Goal: Task Accomplishment & Management: Manage account settings

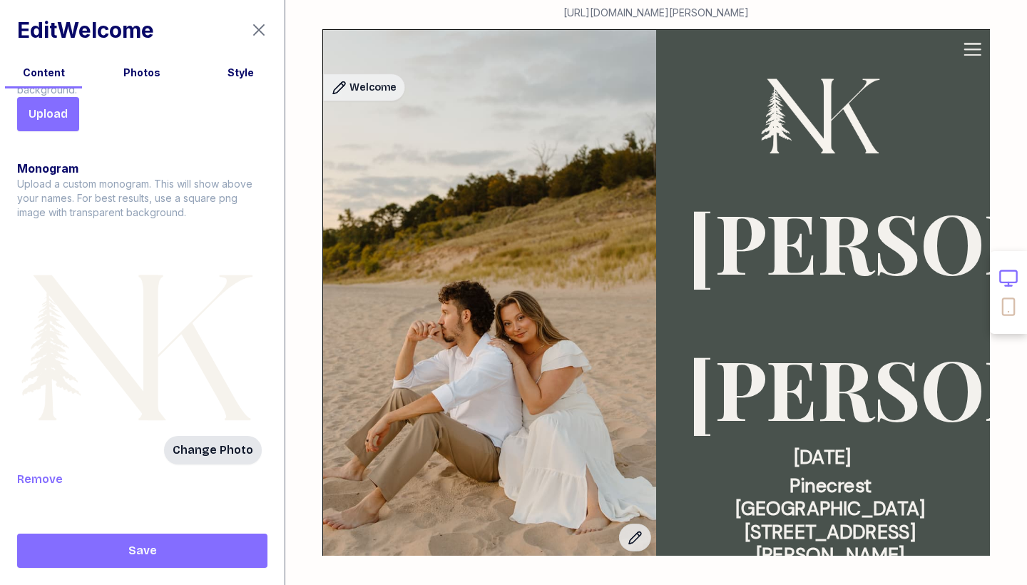
scroll to position [308, 0]
click at [33, 484] on span "Remove" at bounding box center [40, 479] width 46 height 17
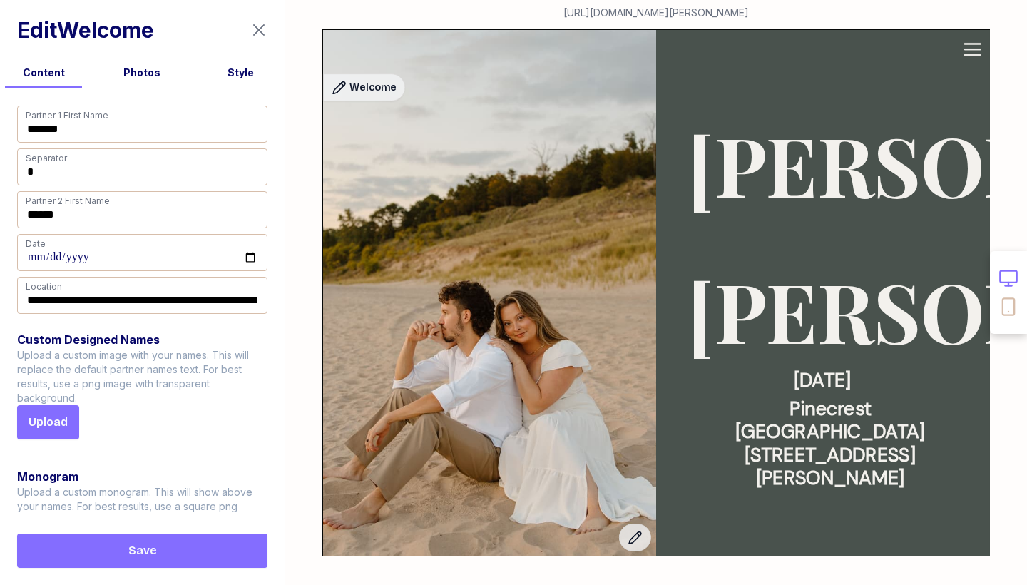
scroll to position [0, 0]
click at [238, 83] on div "Style" at bounding box center [240, 77] width 87 height 23
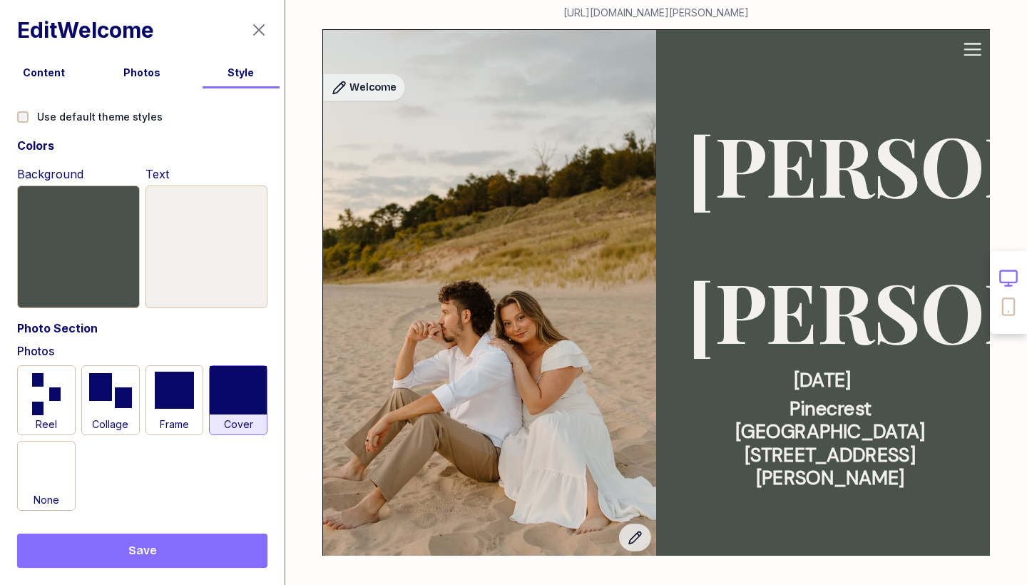
click at [143, 77] on div "Photos" at bounding box center [141, 73] width 87 height 14
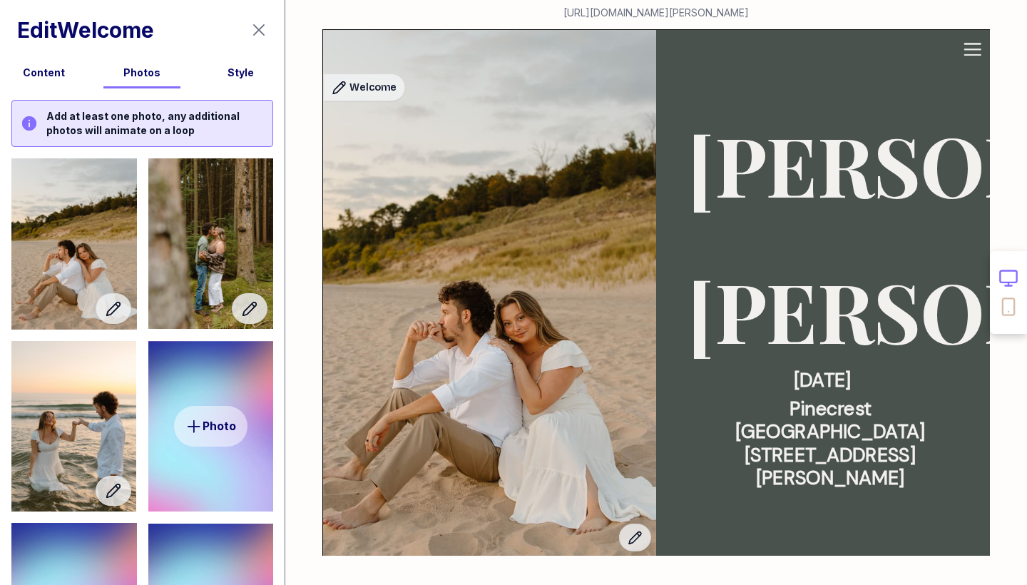
click at [41, 77] on div "Content" at bounding box center [43, 73] width 87 height 14
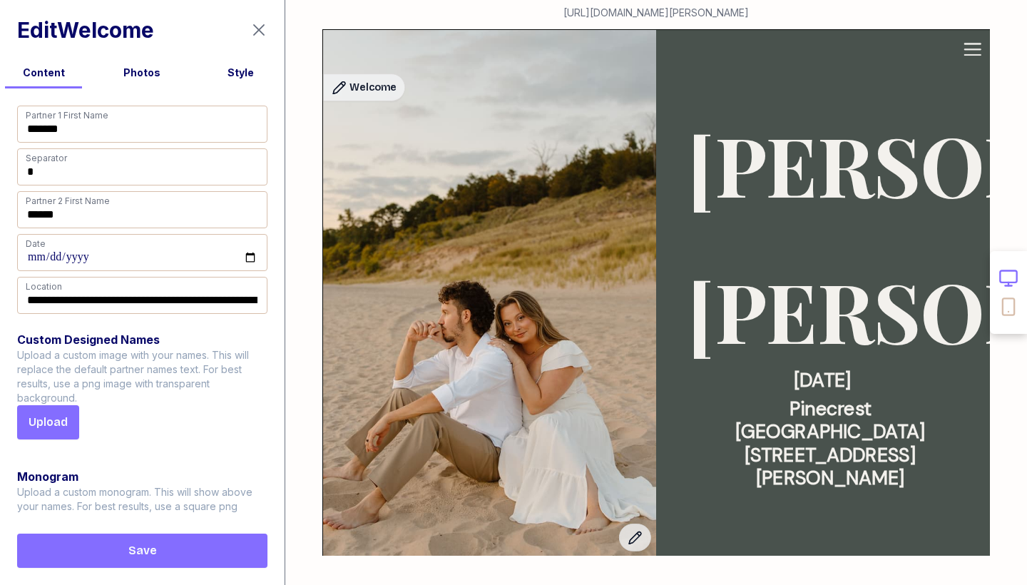
click at [257, 26] on icon "button" at bounding box center [258, 29] width 17 height 17
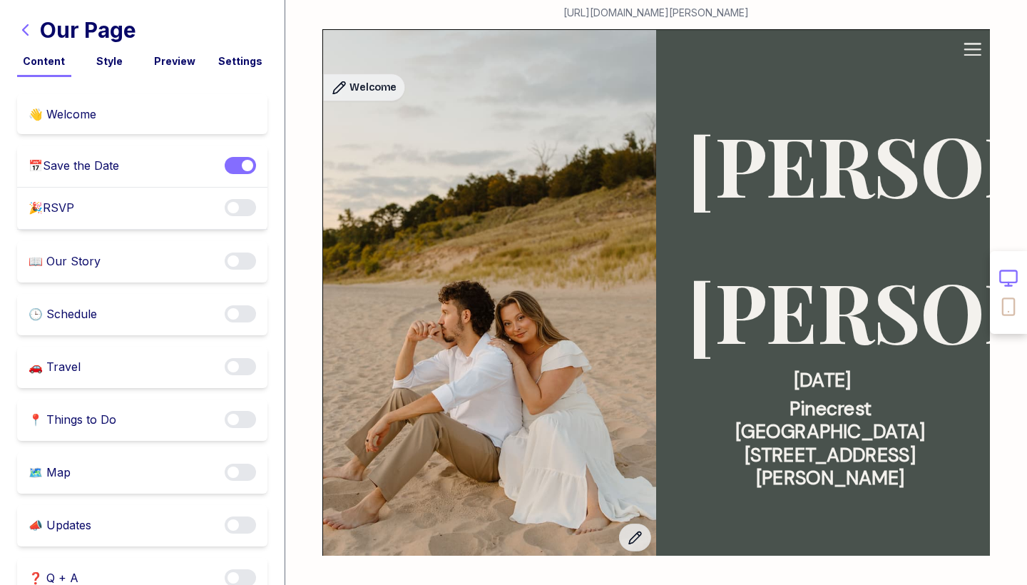
click at [173, 59] on div "Preview" at bounding box center [175, 61] width 54 height 14
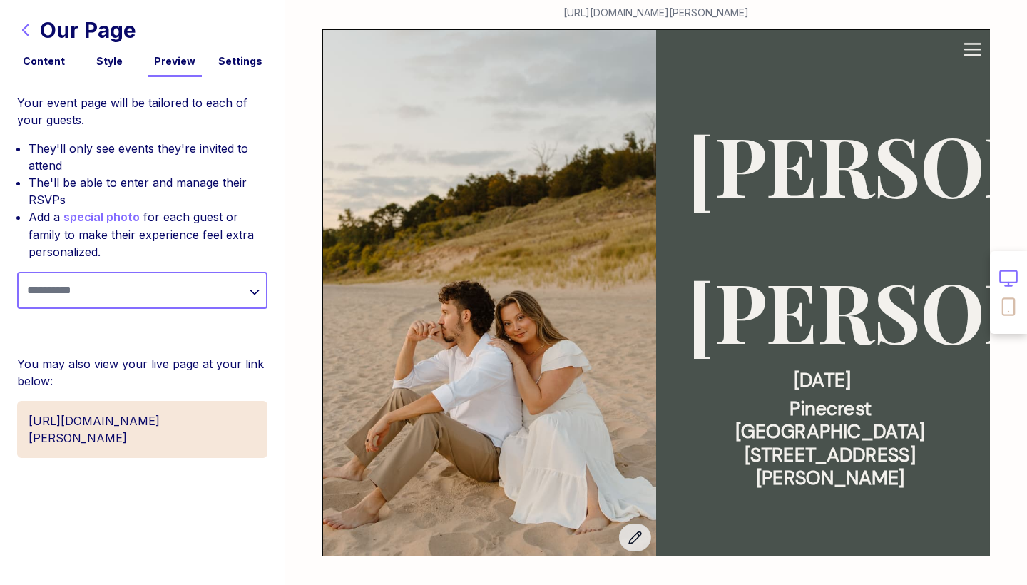
click at [162, 293] on input "text" at bounding box center [142, 290] width 250 height 37
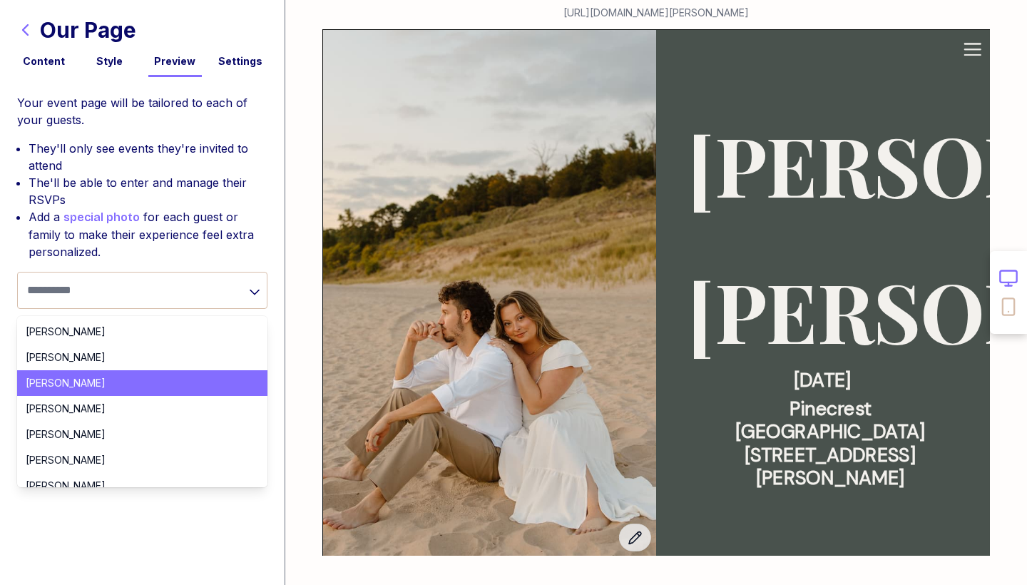
click at [96, 391] on li "Reid Misner" at bounding box center [142, 383] width 250 height 26
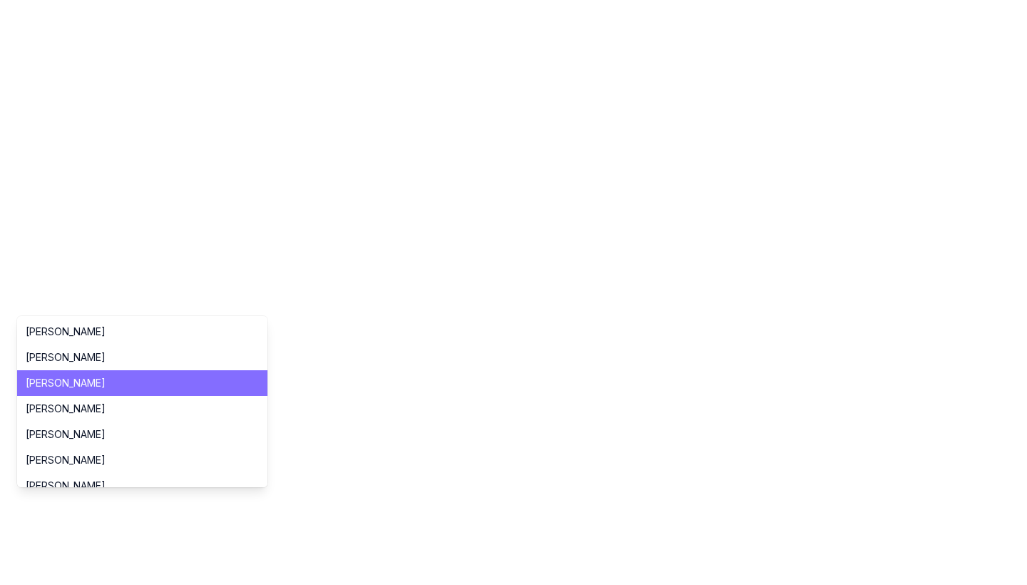
type input "**********"
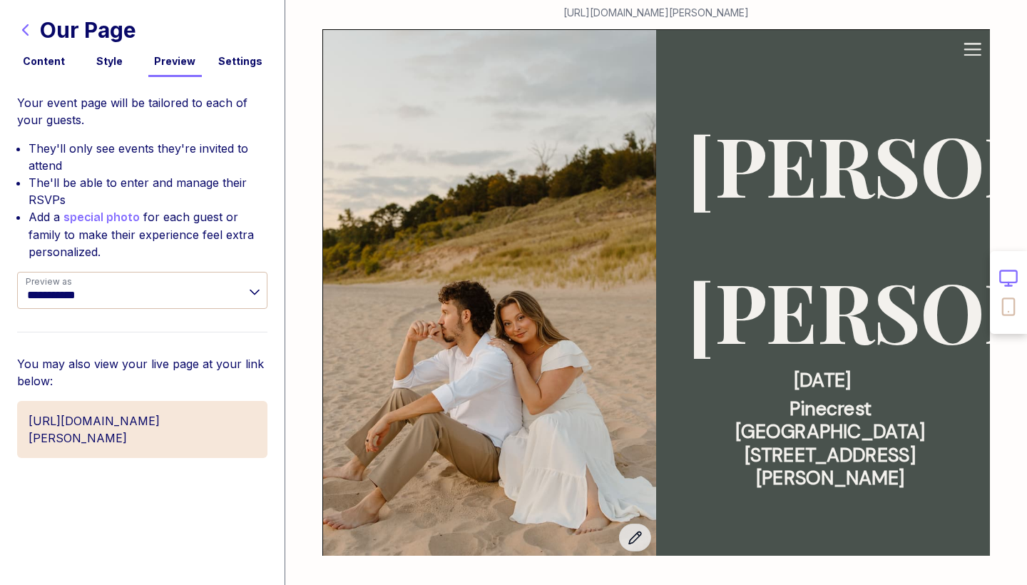
click at [106, 417] on link "https://www.wedping.com/kaitlin-and-nathan-wedding" at bounding box center [142, 429] width 250 height 57
click at [96, 58] on div "Style" at bounding box center [110, 61] width 54 height 14
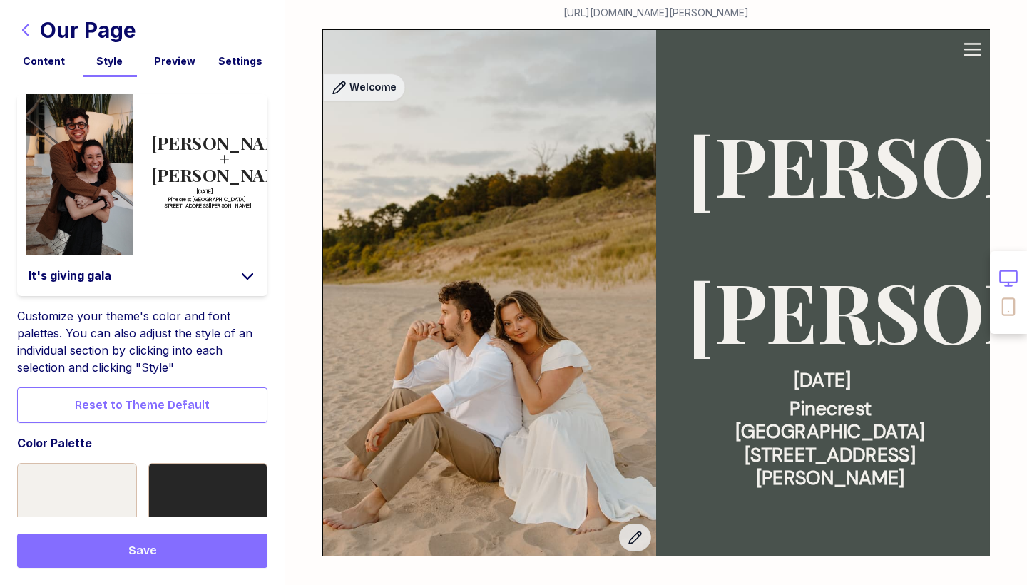
click at [42, 62] on div "Content" at bounding box center [44, 61] width 54 height 14
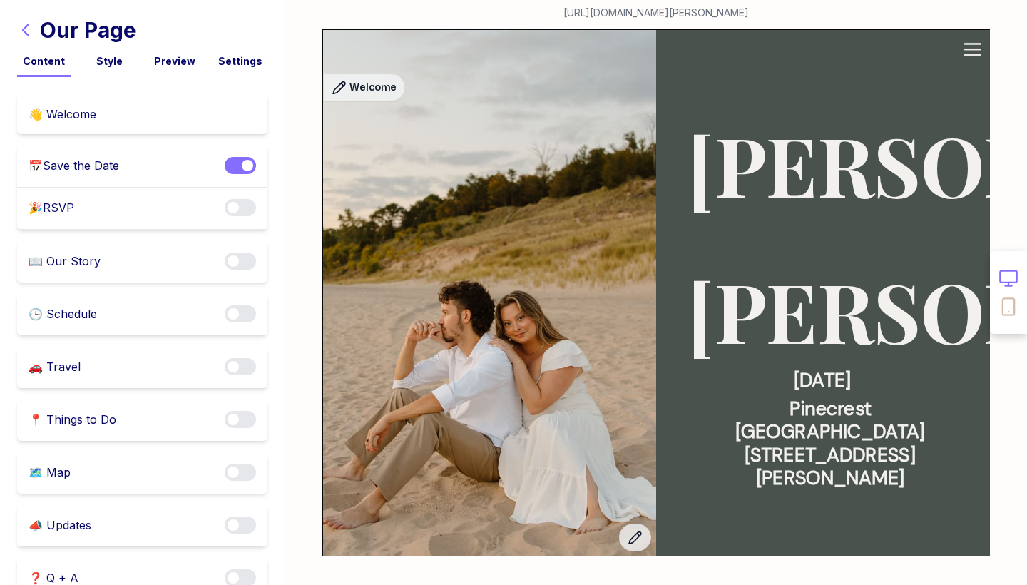
click at [92, 120] on div "👋 Welcome" at bounding box center [63, 114] width 68 height 17
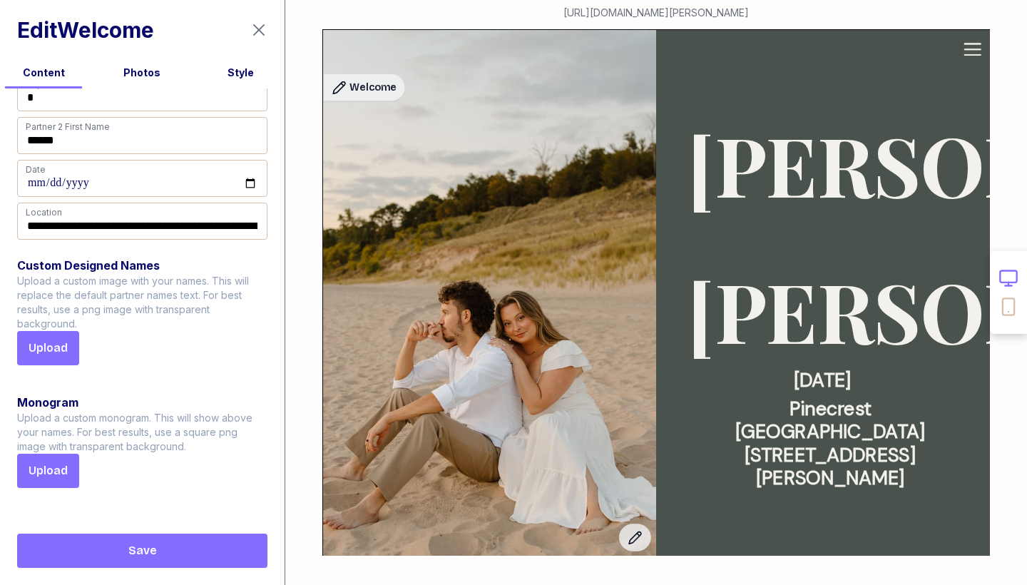
scroll to position [74, 0]
click at [249, 72] on div "Style" at bounding box center [240, 73] width 87 height 14
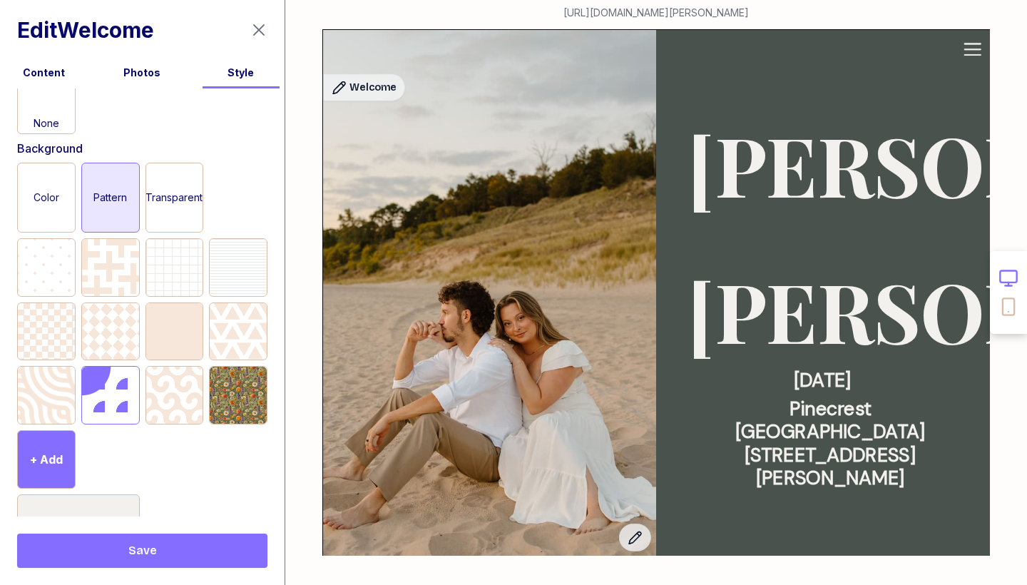
scroll to position [374, 0]
click at [53, 277] on div at bounding box center [46, 269] width 57 height 57
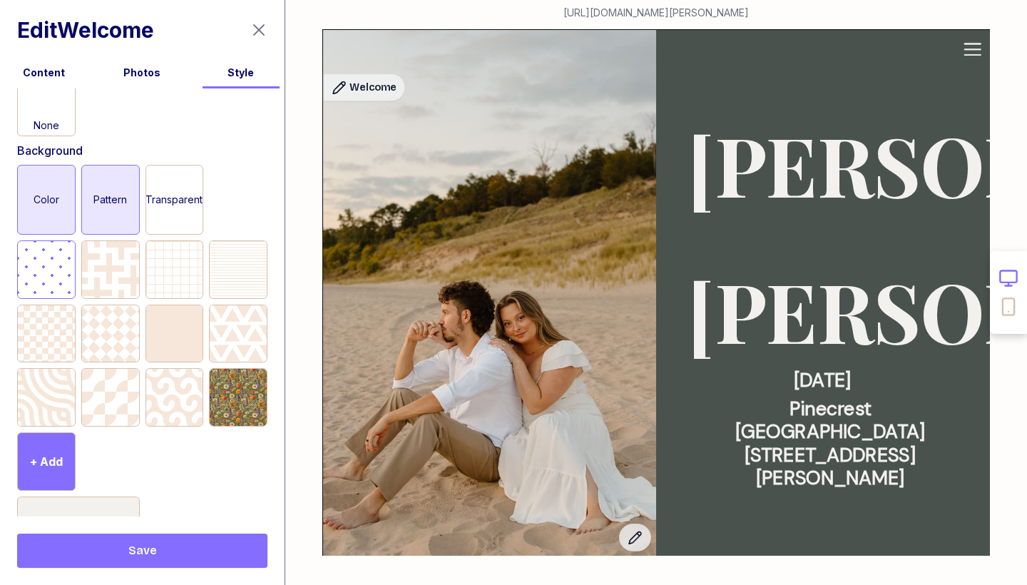
click at [29, 219] on div "Color" at bounding box center [46, 199] width 57 height 68
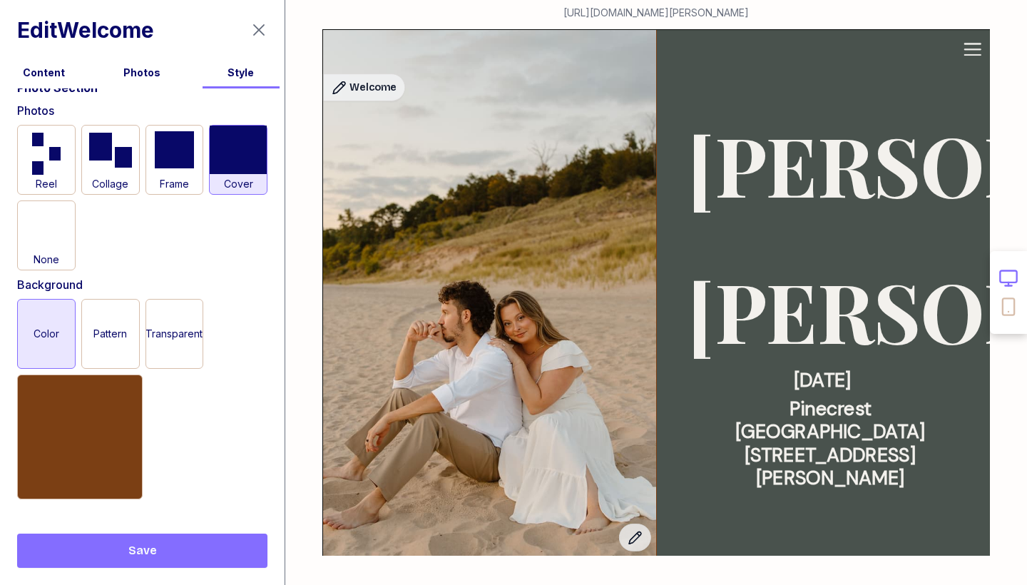
scroll to position [240, 0]
click at [118, 310] on div "Pattern" at bounding box center [110, 333] width 57 height 68
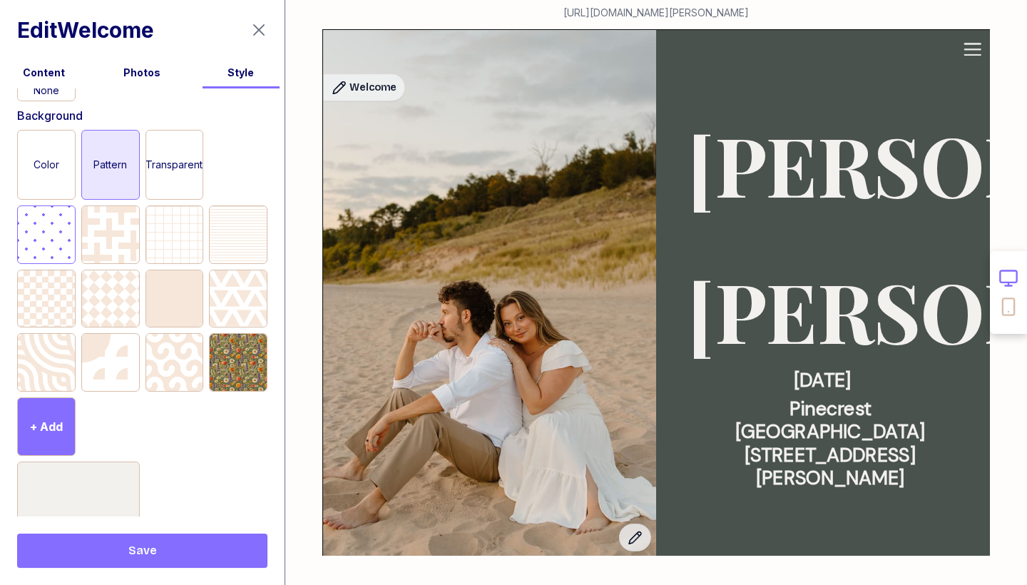
scroll to position [394, 0]
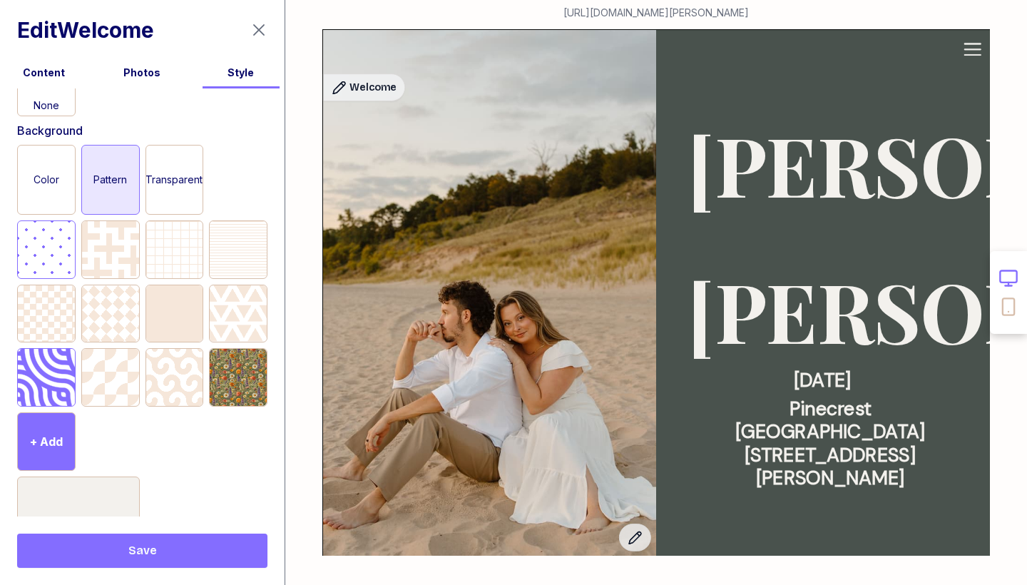
click at [44, 384] on div at bounding box center [46, 377] width 57 height 57
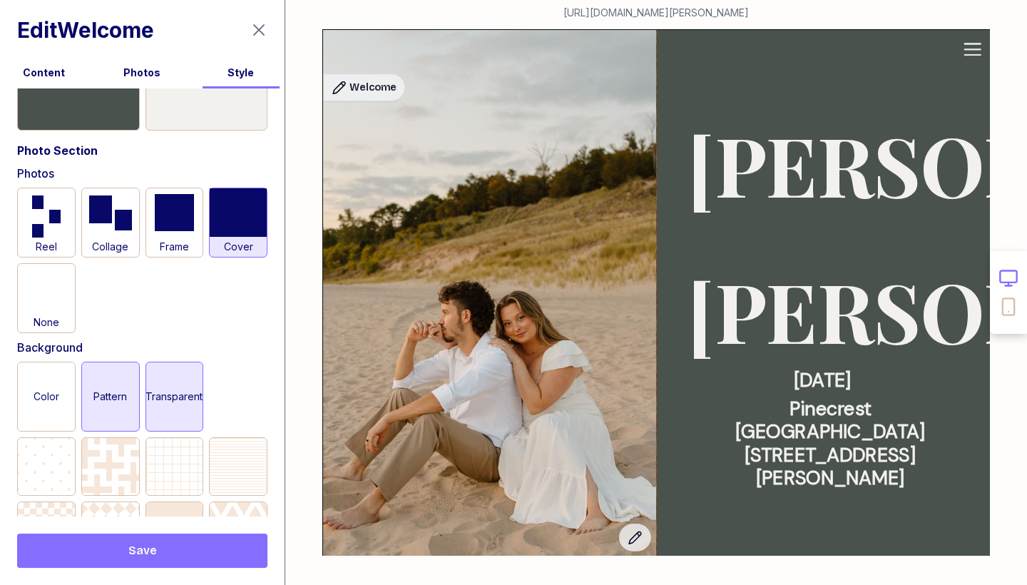
scroll to position [157, 0]
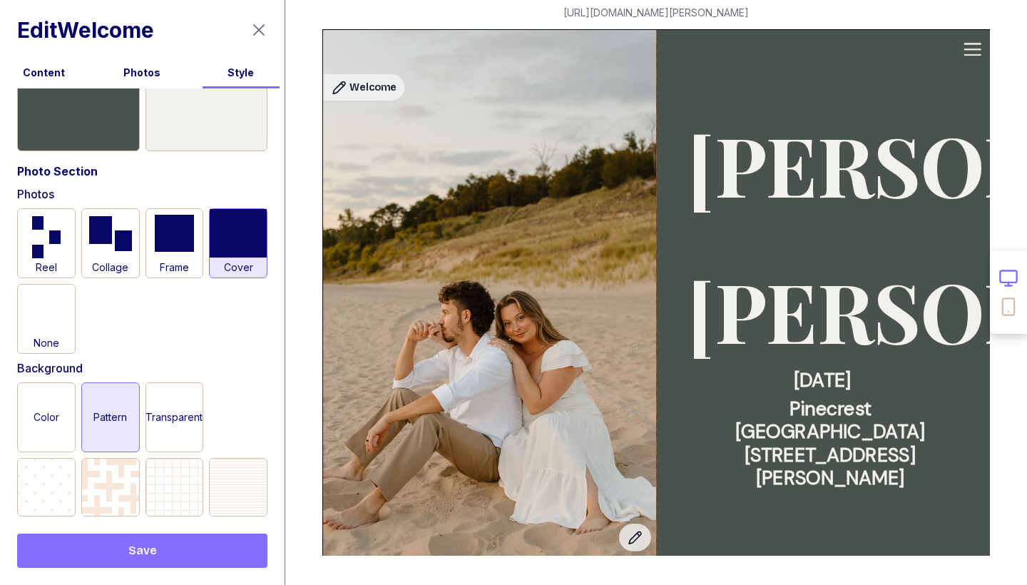
click at [145, 545] on span "Save" at bounding box center [142, 550] width 29 height 17
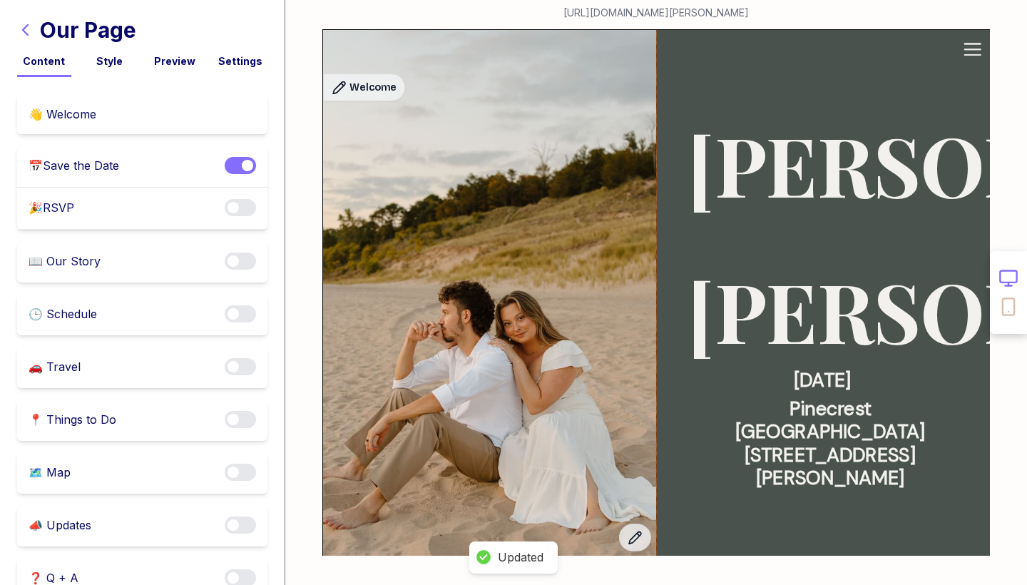
click at [179, 58] on div "Preview" at bounding box center [175, 61] width 54 height 14
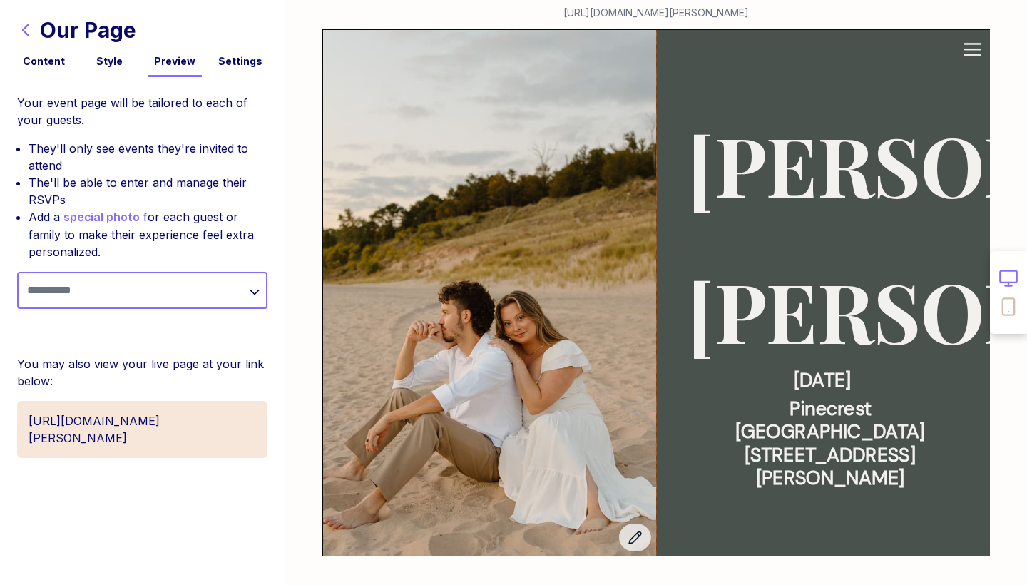
click at [158, 286] on input "text" at bounding box center [142, 290] width 250 height 37
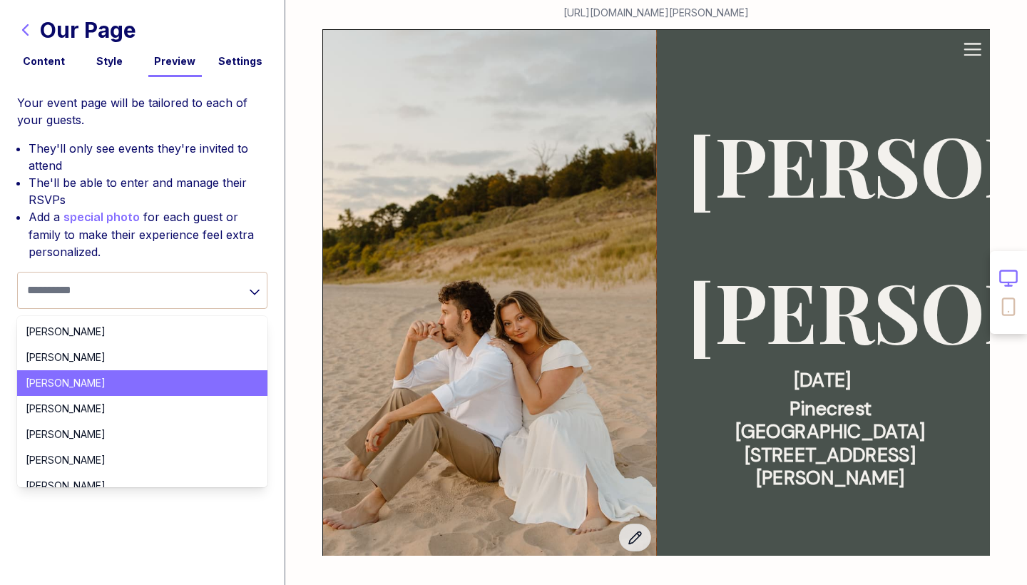
click at [106, 376] on span "Reid Misner" at bounding box center [134, 383] width 216 height 14
type input "**********"
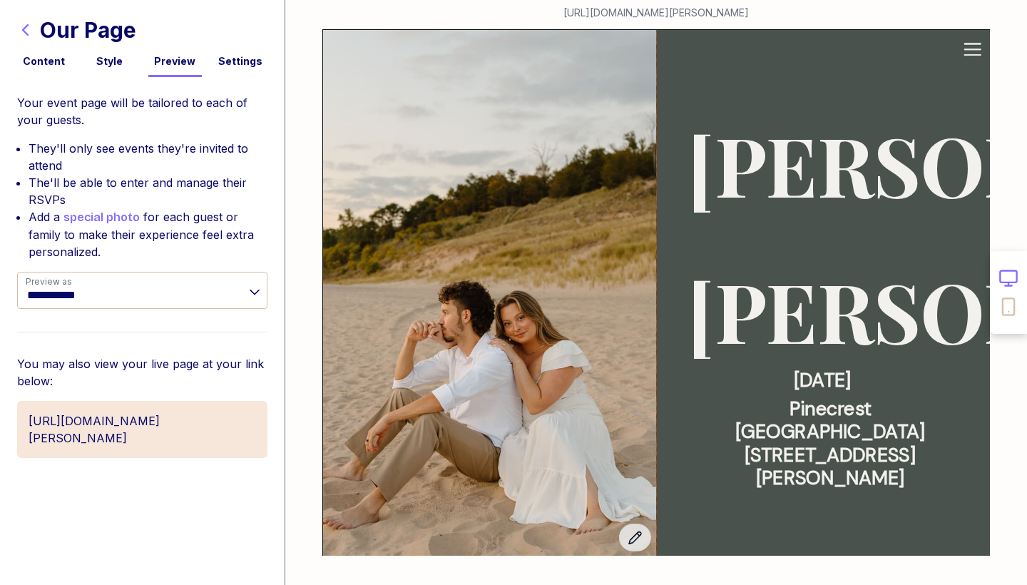
drag, startPoint x: 106, startPoint y: 376, endPoint x: 107, endPoint y: 433, distance: 57.1
click at [107, 433] on link "https://www.wedping.com/kaitlin-and-nathan-wedding" at bounding box center [142, 429] width 250 height 57
click at [26, 29] on icon "button" at bounding box center [25, 29] width 17 height 17
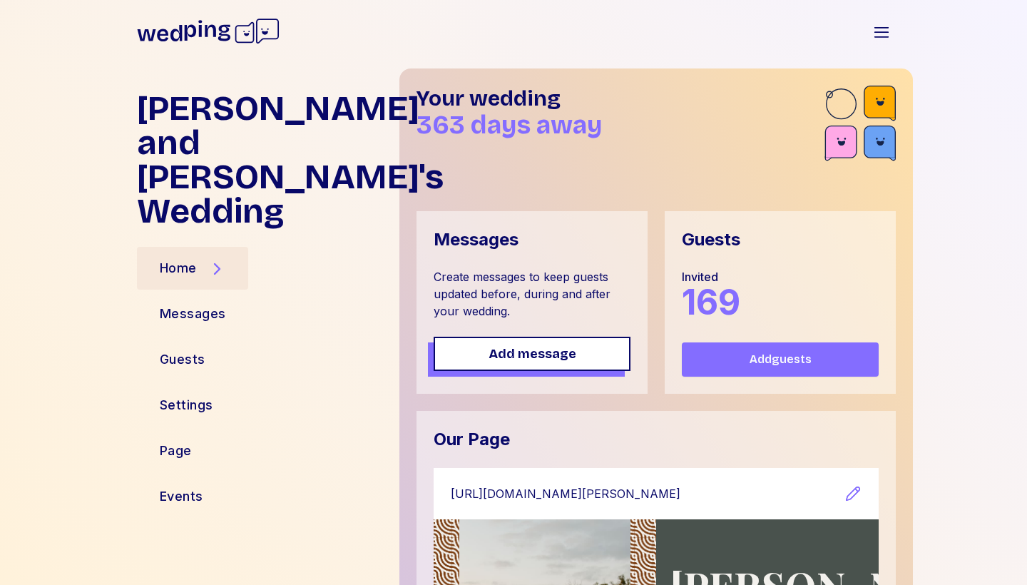
click at [843, 490] on link "https://www.wedping.com/kaitlin-and-nathan-wedding" at bounding box center [648, 494] width 394 height 18
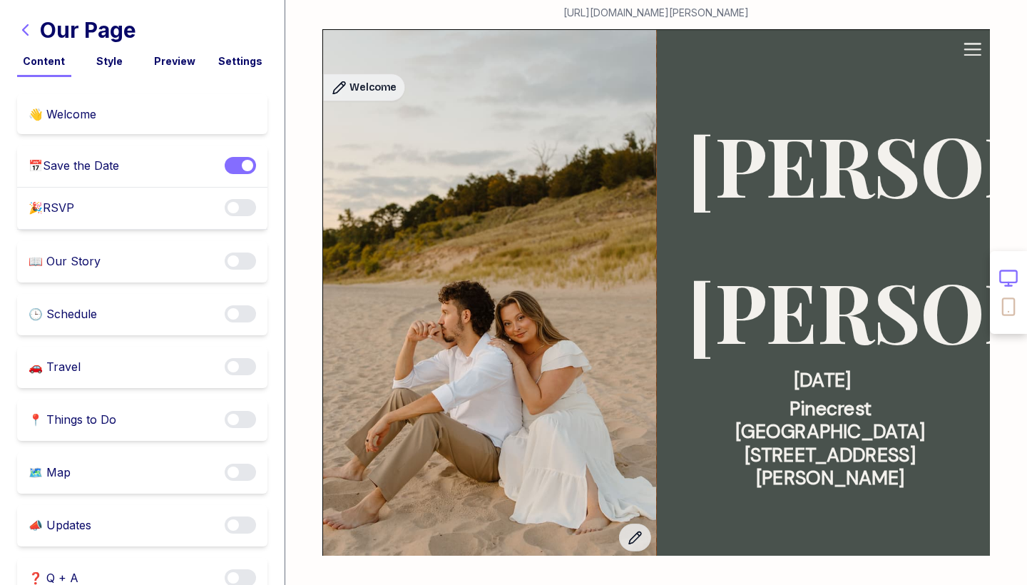
click at [136, 112] on div "👋 Welcome" at bounding box center [142, 114] width 250 height 40
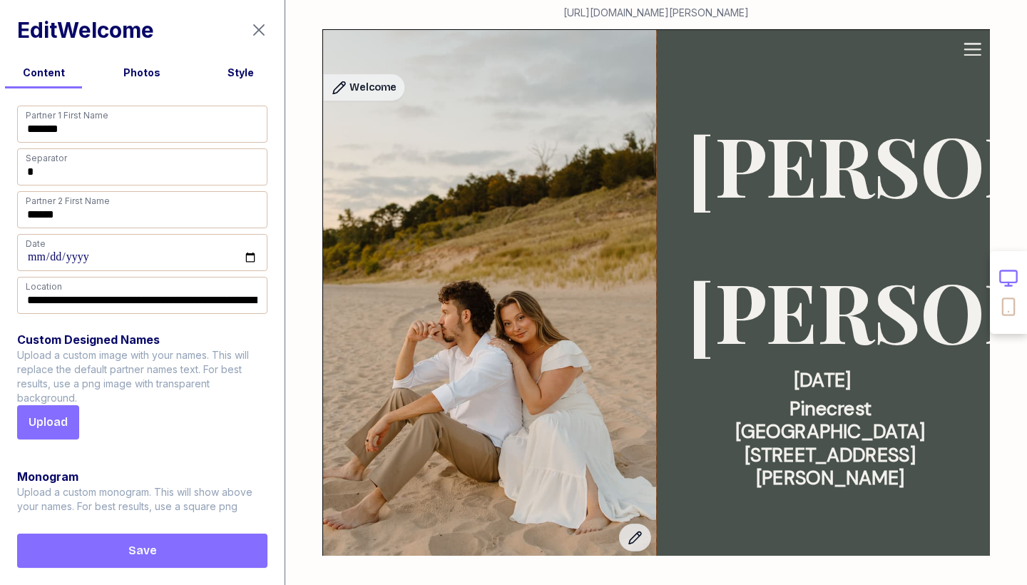
click at [245, 76] on div "Style" at bounding box center [240, 73] width 87 height 14
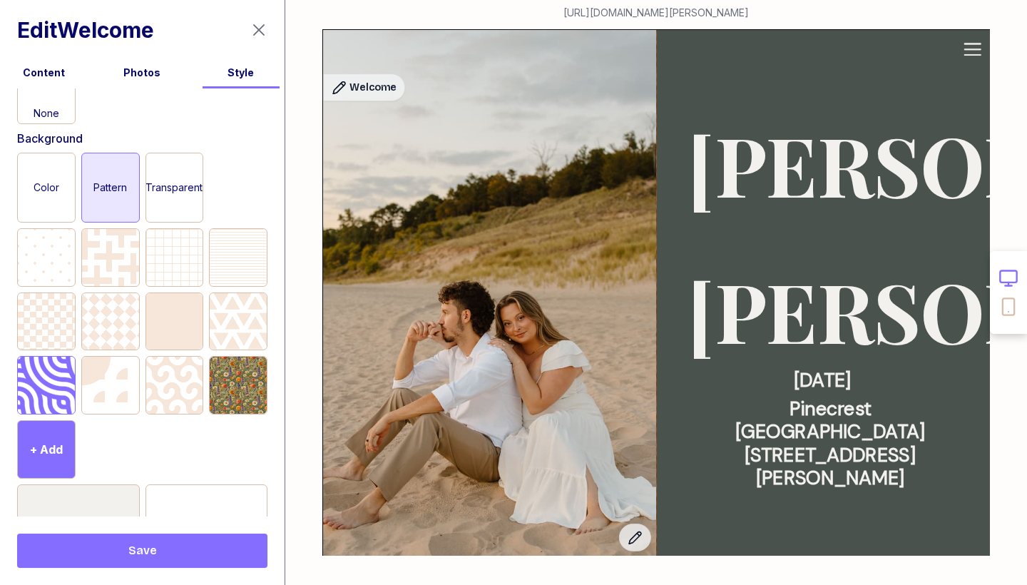
scroll to position [390, 0]
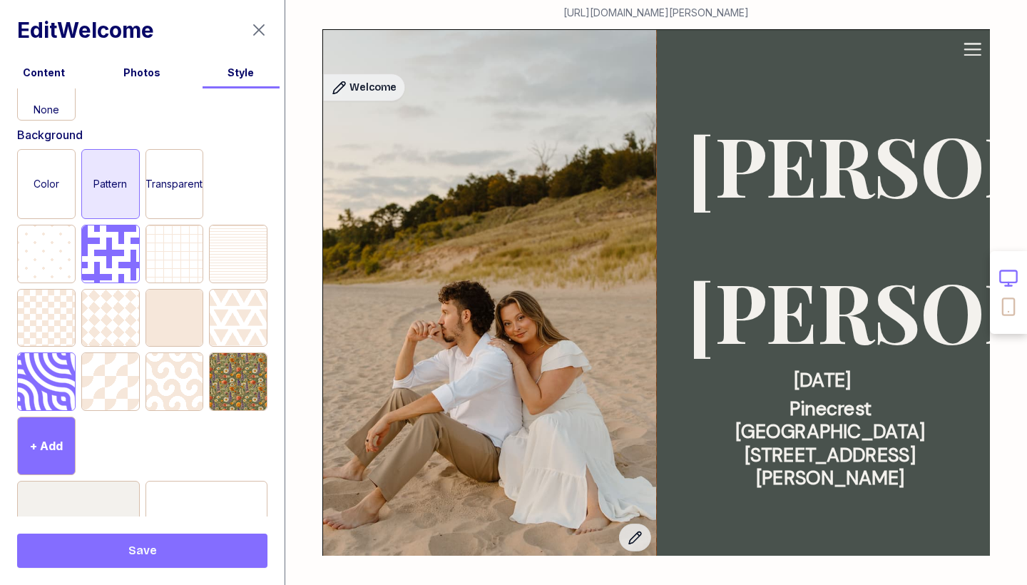
click at [101, 252] on div at bounding box center [110, 253] width 57 height 57
click at [158, 560] on button "Save" at bounding box center [142, 550] width 250 height 34
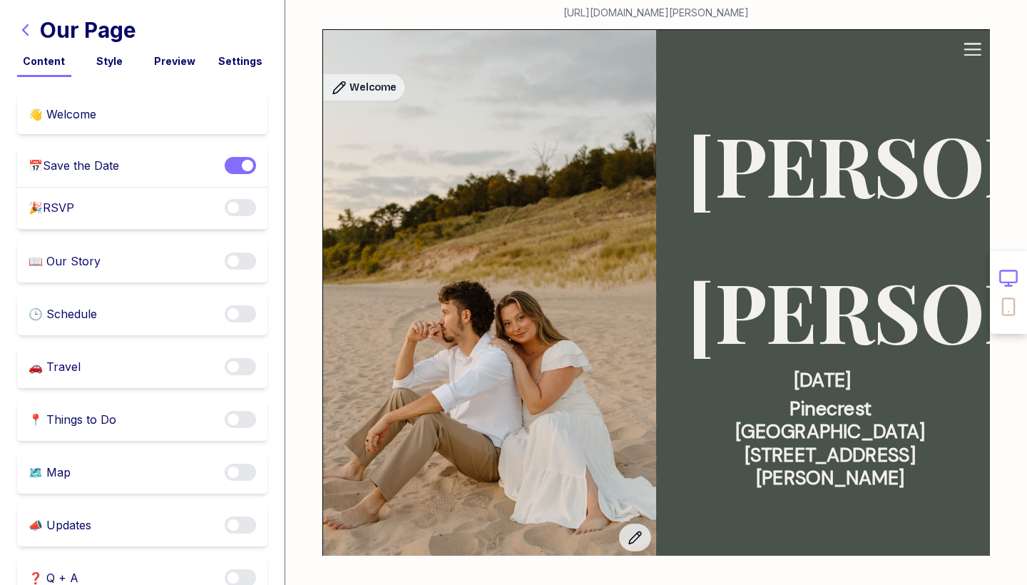
click at [160, 101] on div "👋 Welcome" at bounding box center [142, 114] width 250 height 40
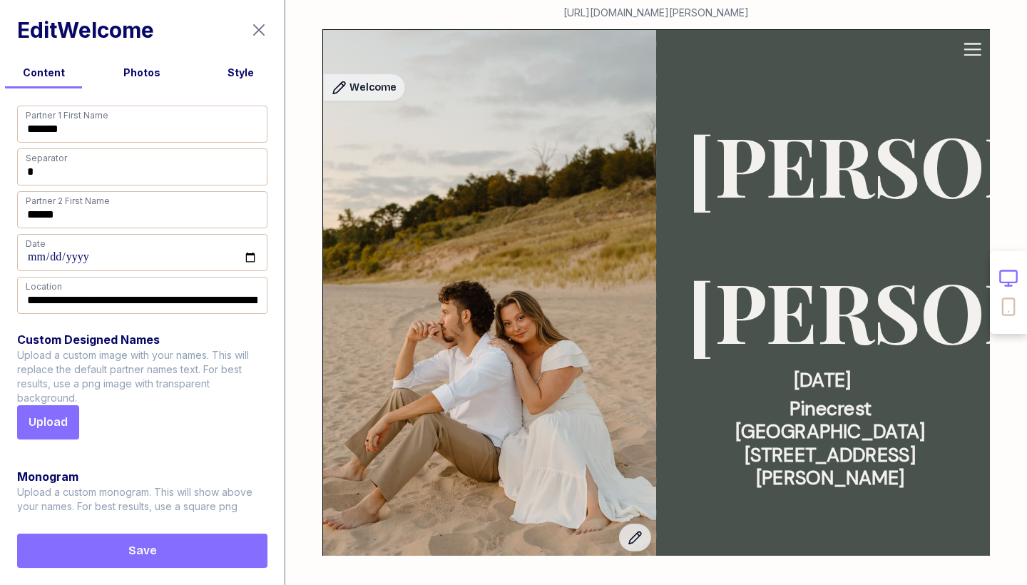
click at [234, 69] on div "Style" at bounding box center [240, 73] width 87 height 14
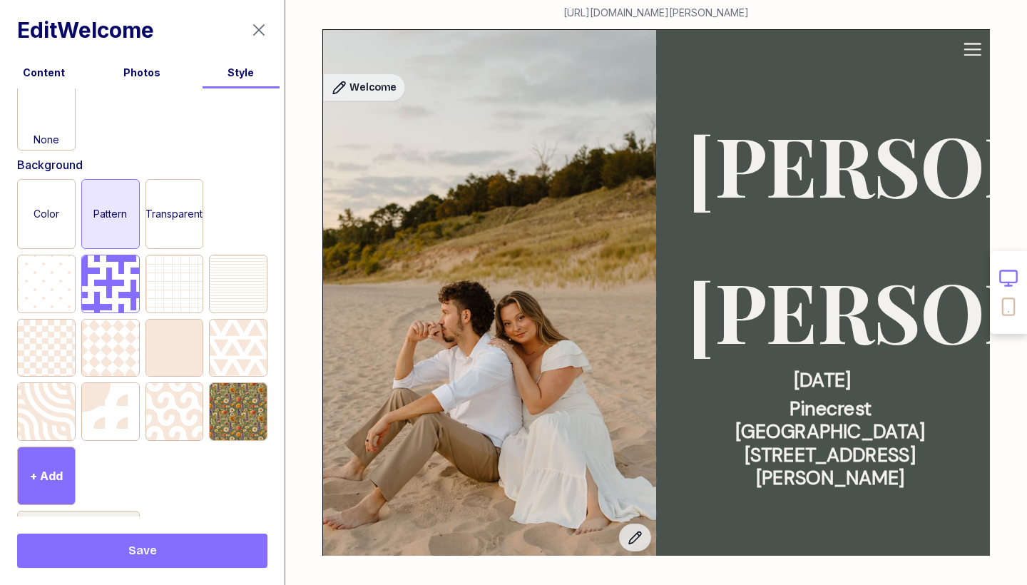
scroll to position [372, 0]
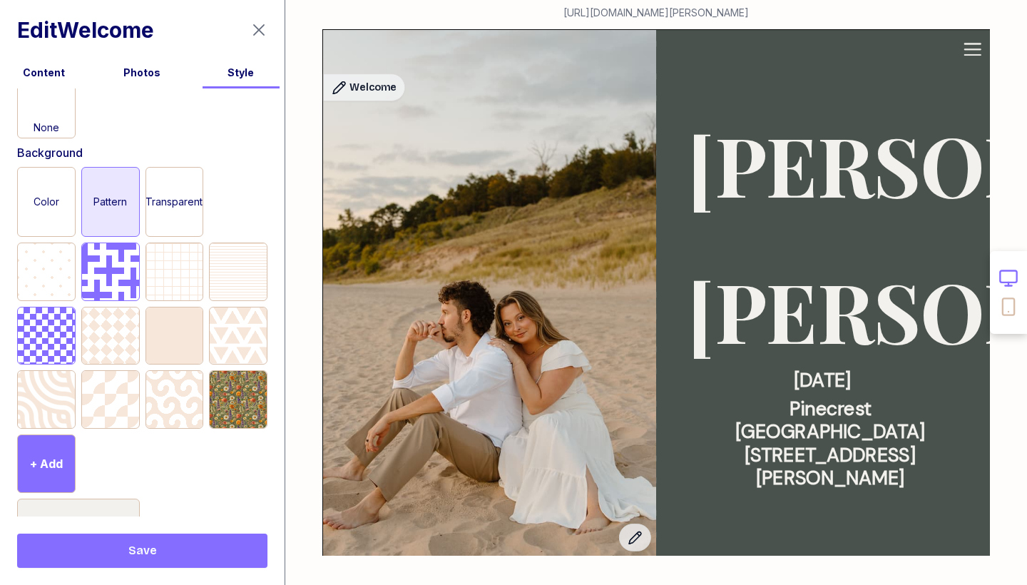
click at [29, 341] on div at bounding box center [46, 335] width 57 height 57
click at [170, 547] on span "Save" at bounding box center [142, 550] width 227 height 17
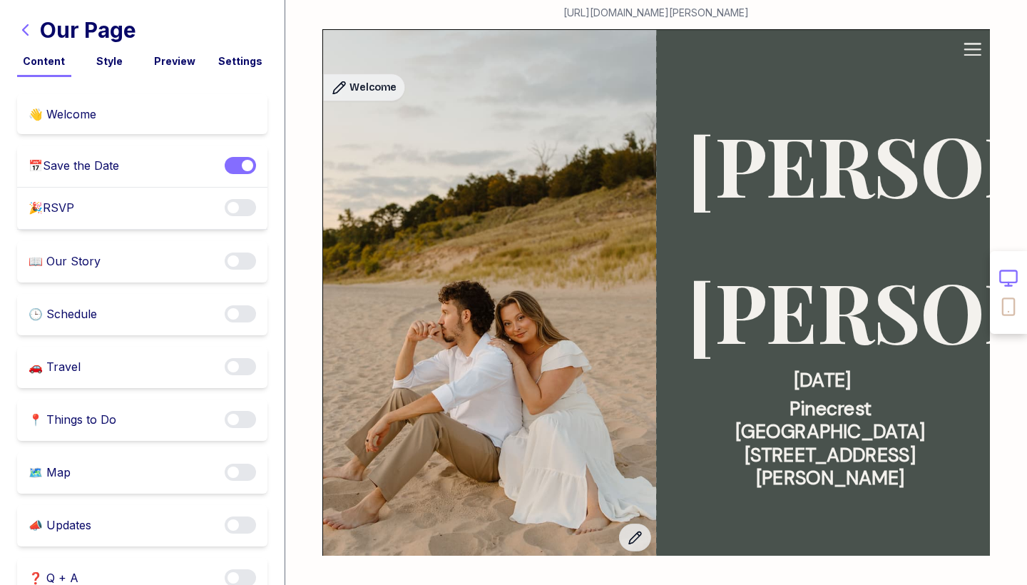
click at [115, 67] on div "Style" at bounding box center [110, 61] width 54 height 14
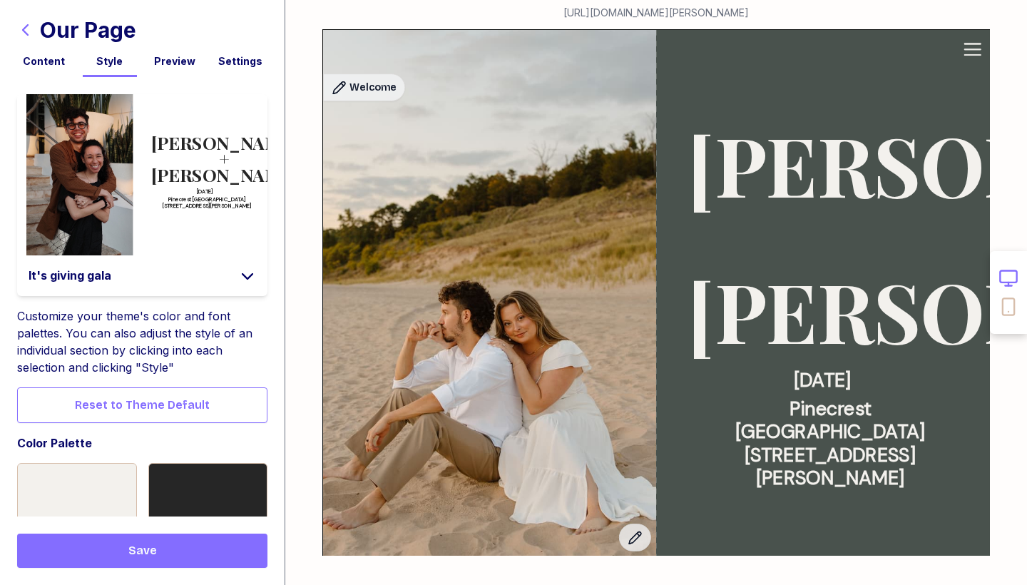
click at [57, 58] on div "Content" at bounding box center [44, 61] width 54 height 14
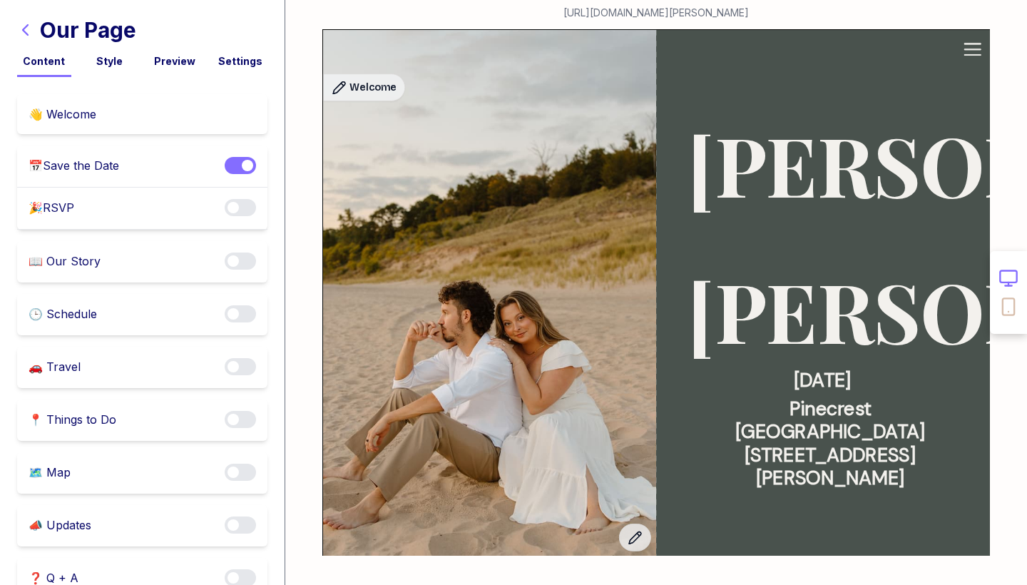
click at [141, 108] on div "👋 Welcome" at bounding box center [142, 114] width 250 height 40
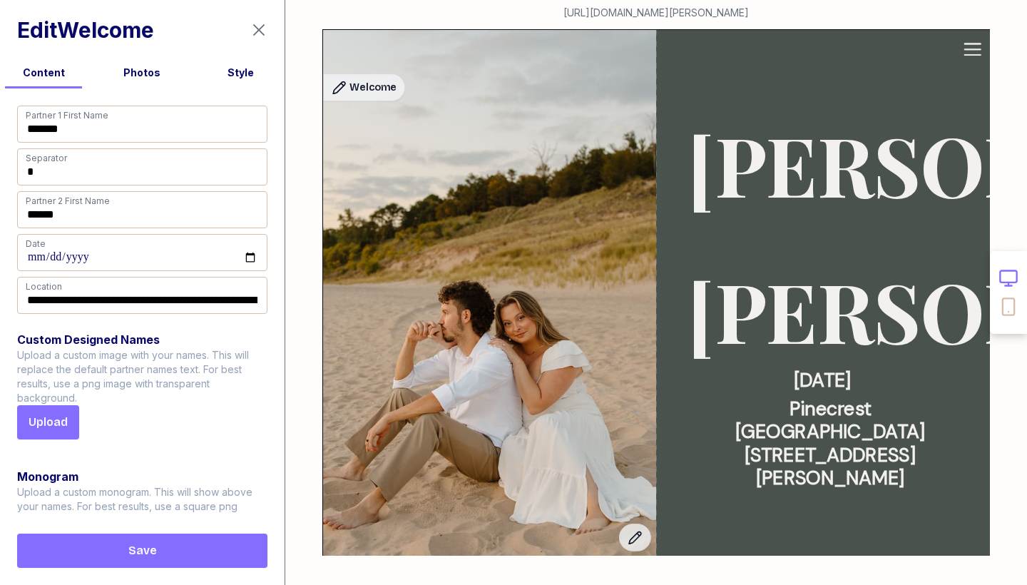
click at [253, 78] on div "Style" at bounding box center [240, 73] width 87 height 14
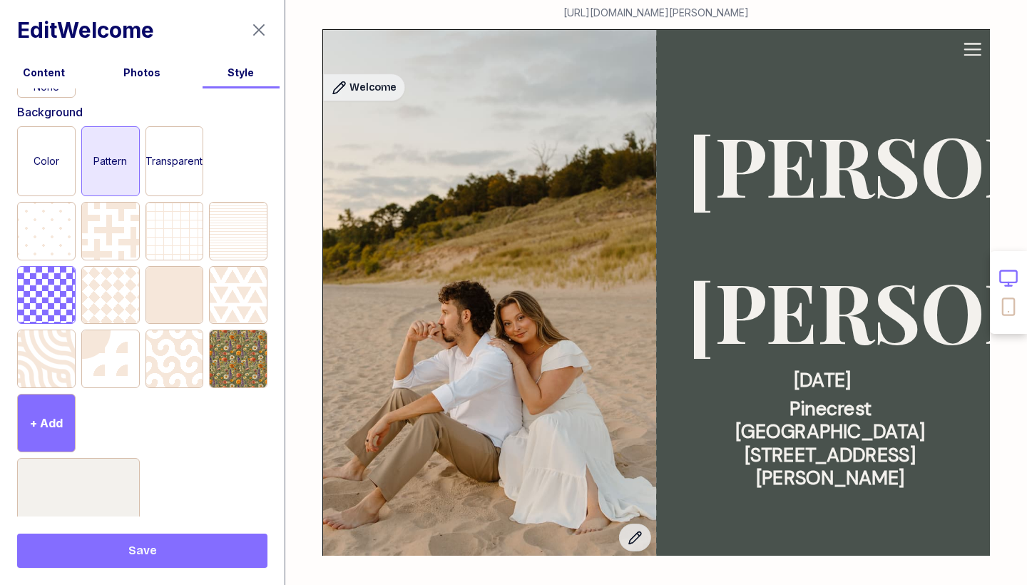
scroll to position [408, 0]
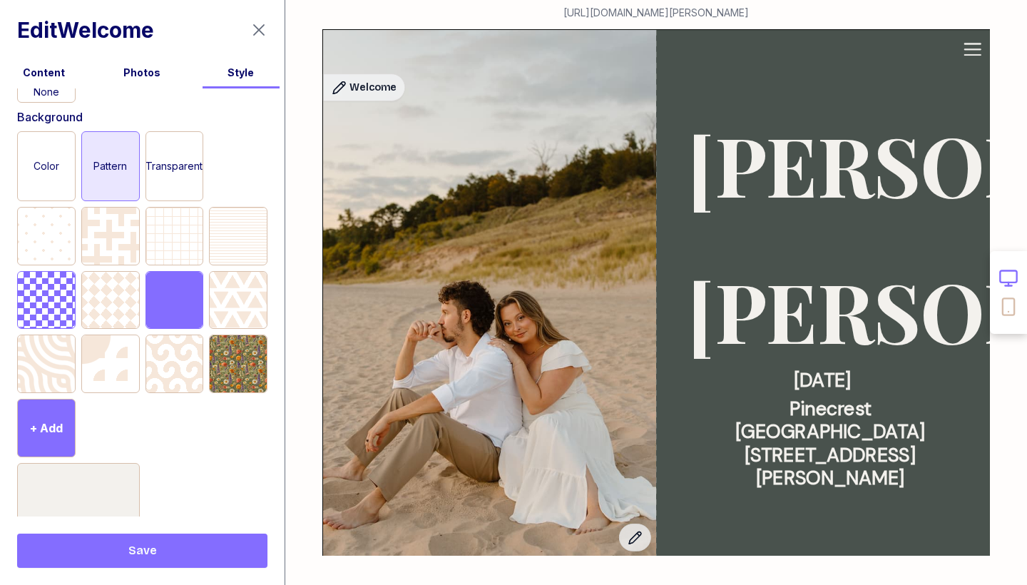
click at [170, 292] on div at bounding box center [174, 300] width 57 height 57
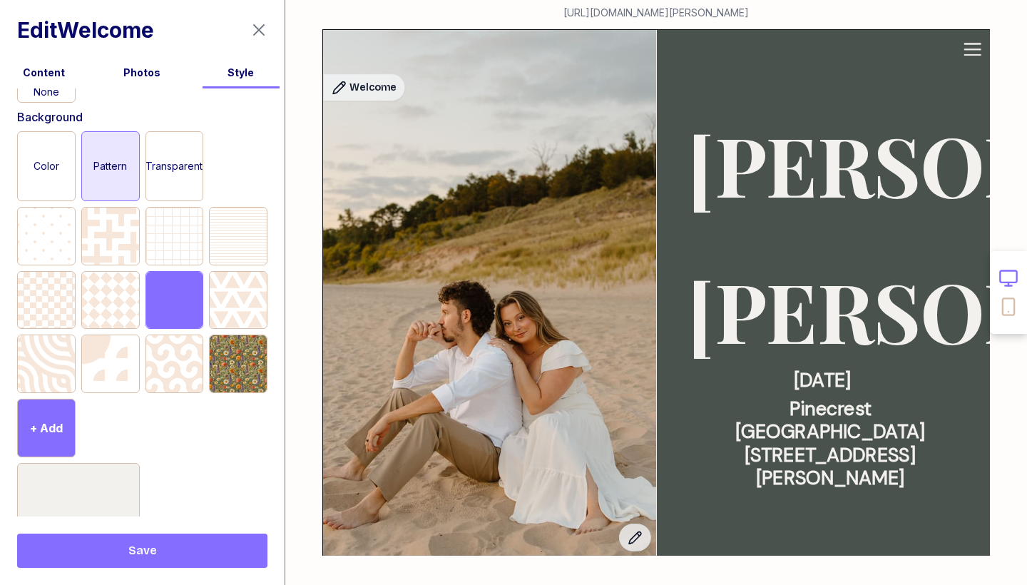
click at [160, 548] on span "Save" at bounding box center [142, 550] width 227 height 17
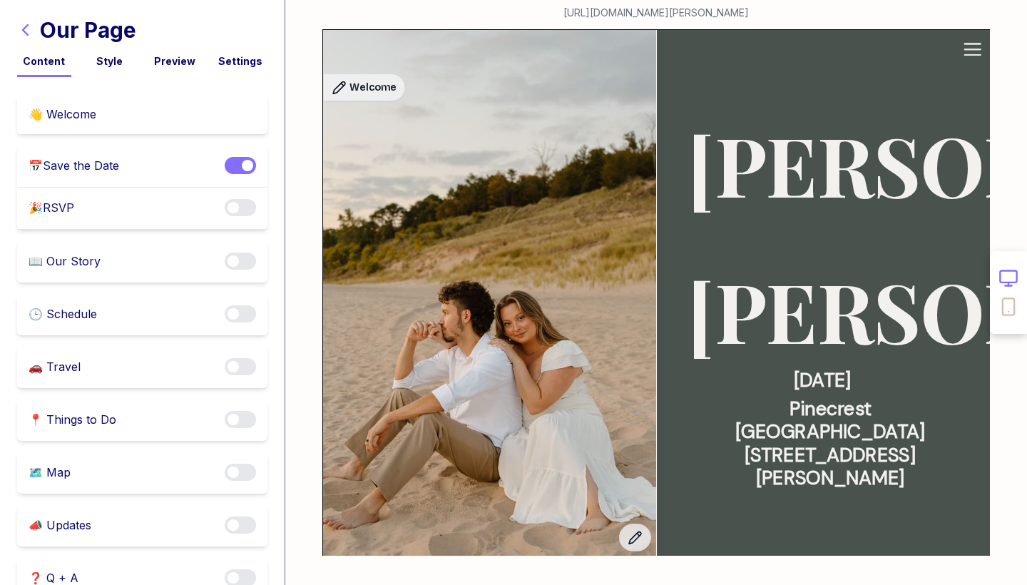
click at [101, 120] on div "👋 Welcome" at bounding box center [142, 114] width 250 height 40
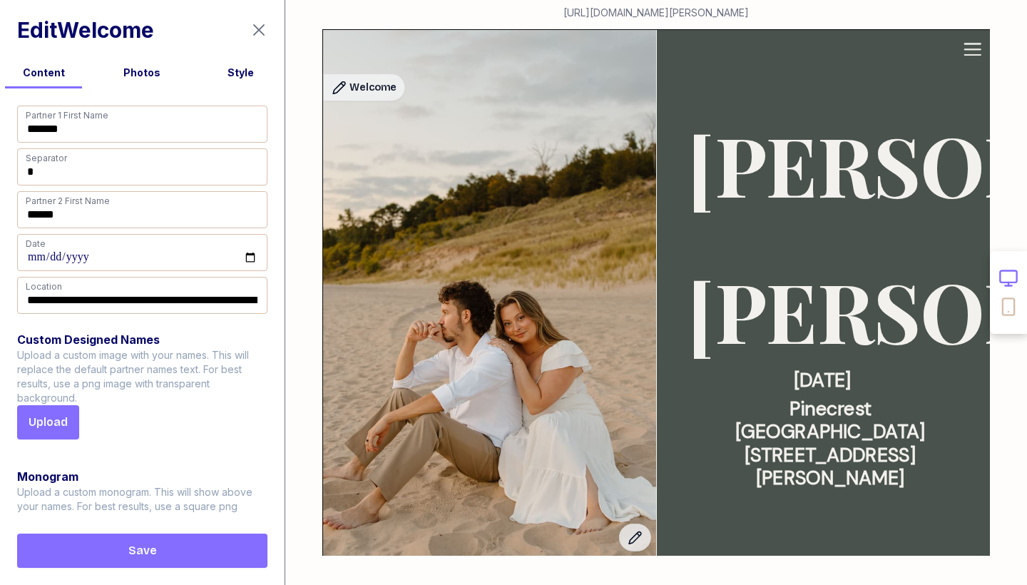
click at [230, 73] on div "Style" at bounding box center [240, 73] width 87 height 14
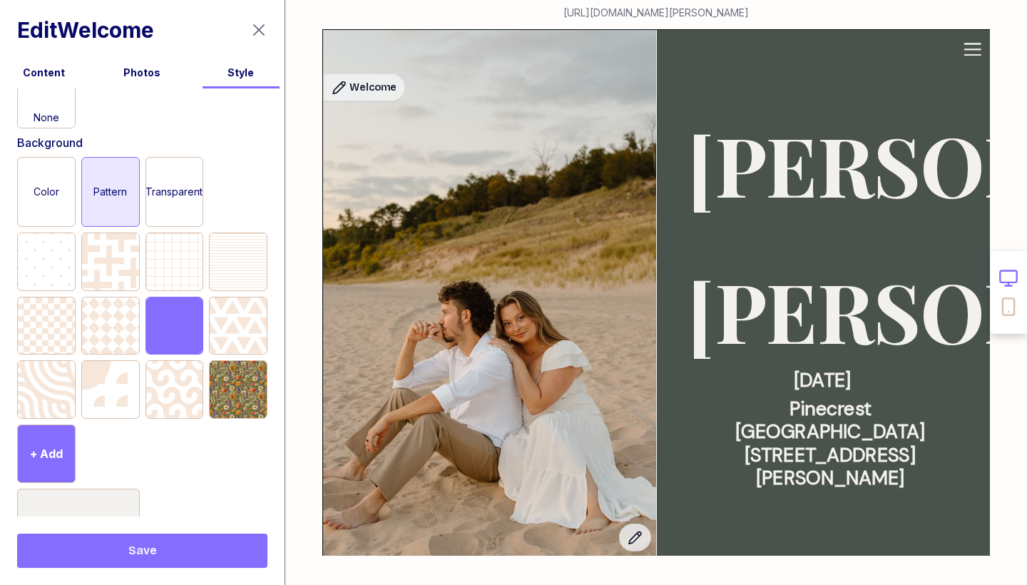
scroll to position [385, 0]
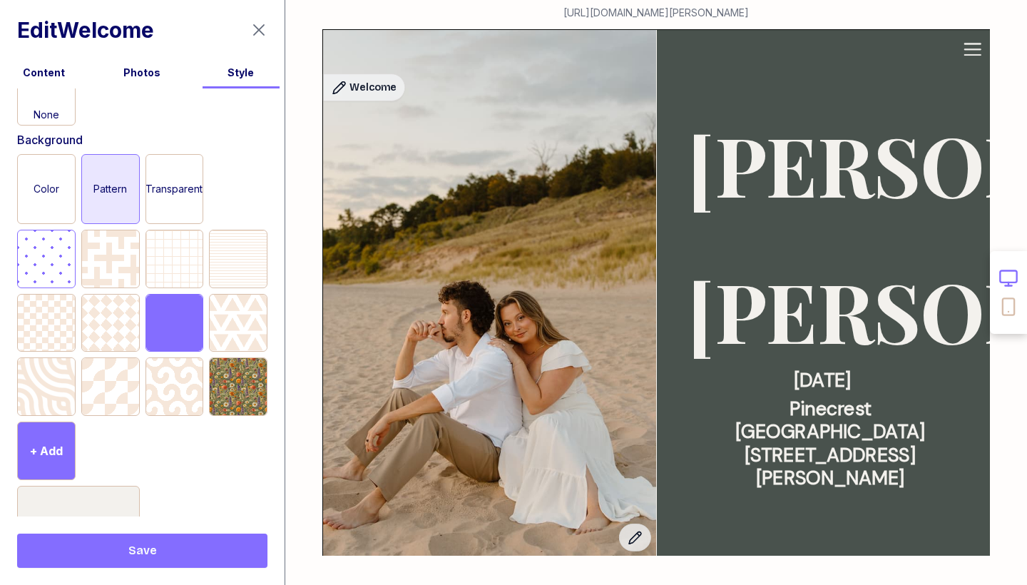
click at [66, 268] on div at bounding box center [46, 258] width 57 height 57
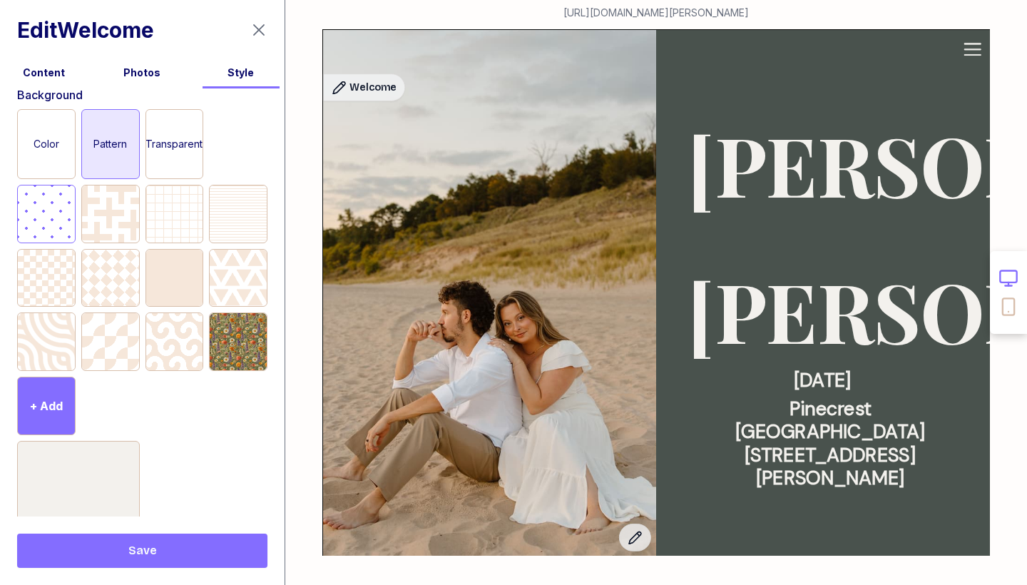
scroll to position [433, 0]
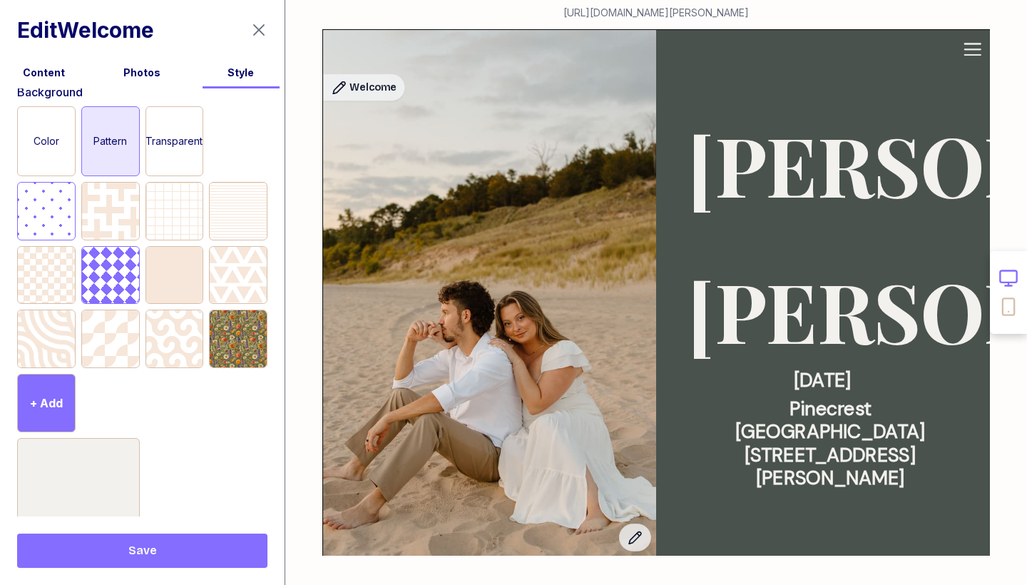
click at [115, 267] on div at bounding box center [110, 275] width 57 height 57
click at [160, 538] on button "Save" at bounding box center [142, 550] width 250 height 34
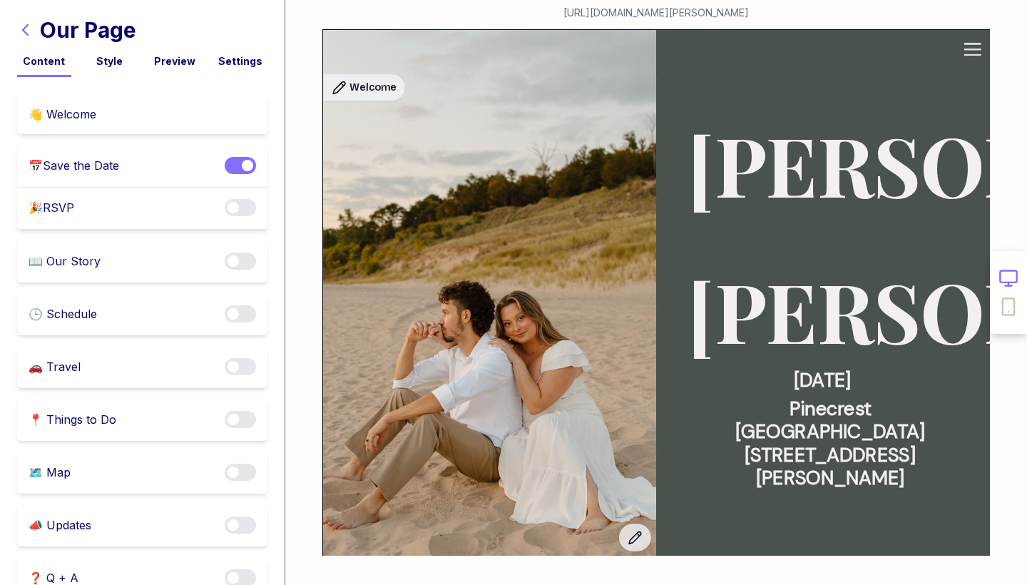
click at [148, 117] on div "👋 Welcome" at bounding box center [142, 114] width 250 height 40
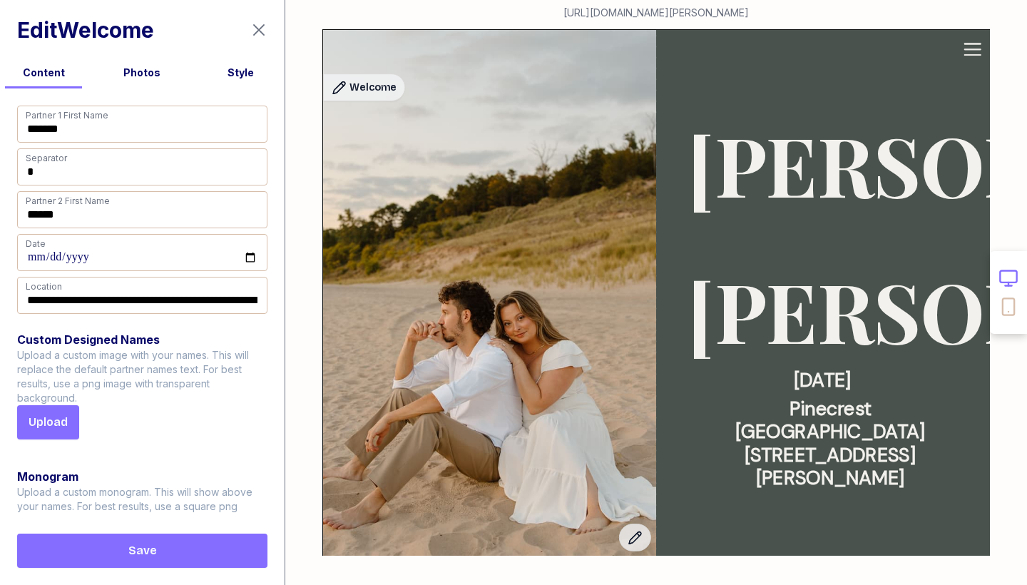
click at [237, 75] on div "Style" at bounding box center [240, 73] width 87 height 14
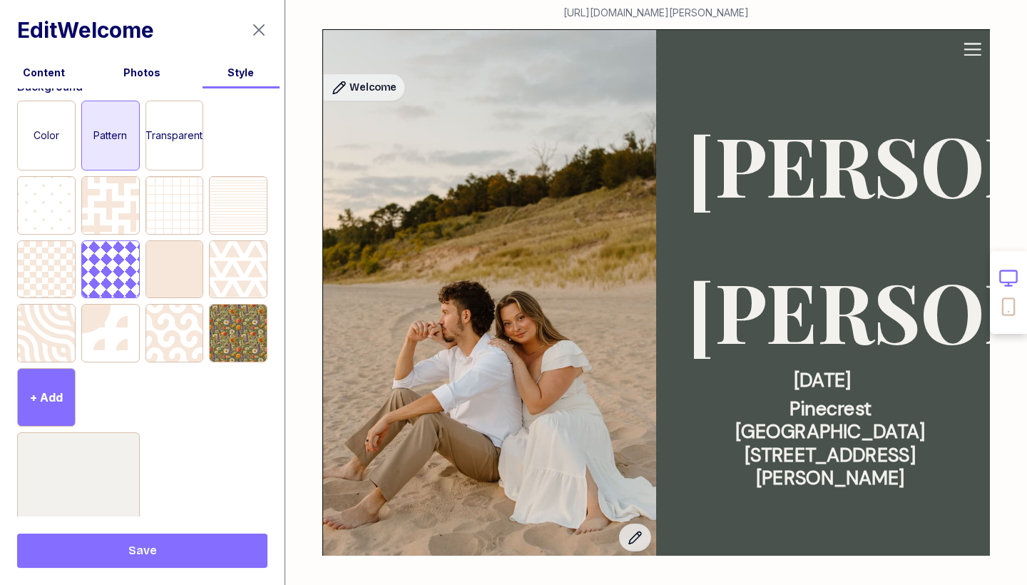
scroll to position [456, 0]
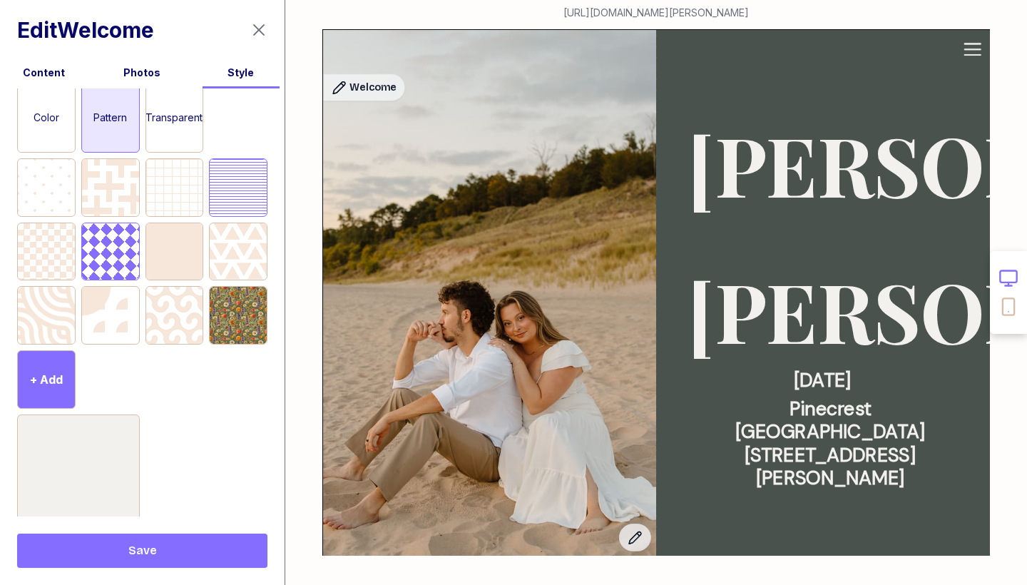
click at [218, 207] on div at bounding box center [238, 187] width 57 height 57
click at [178, 565] on button "Save" at bounding box center [142, 550] width 250 height 34
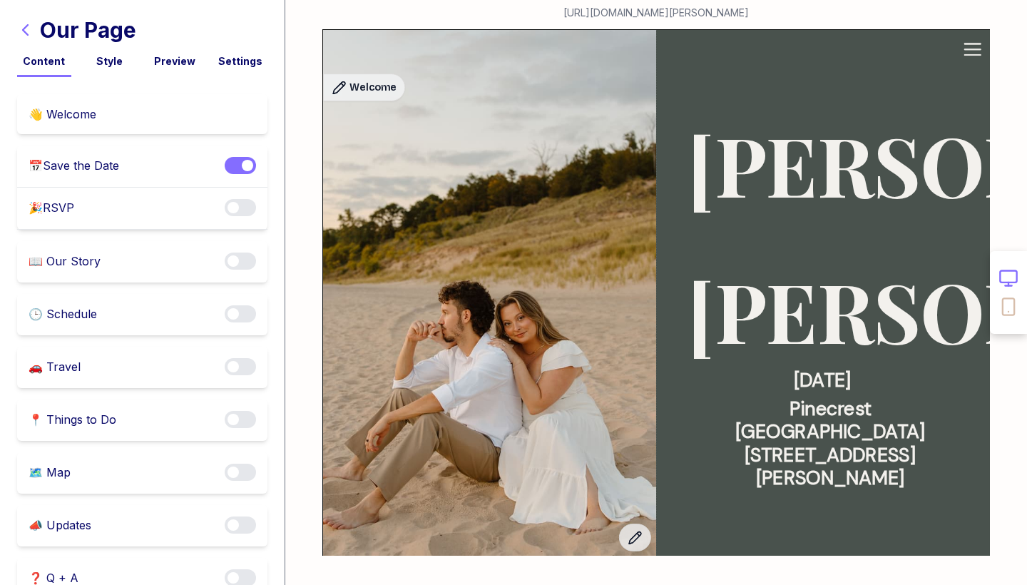
click at [114, 132] on div "👋 Welcome" at bounding box center [142, 114] width 250 height 40
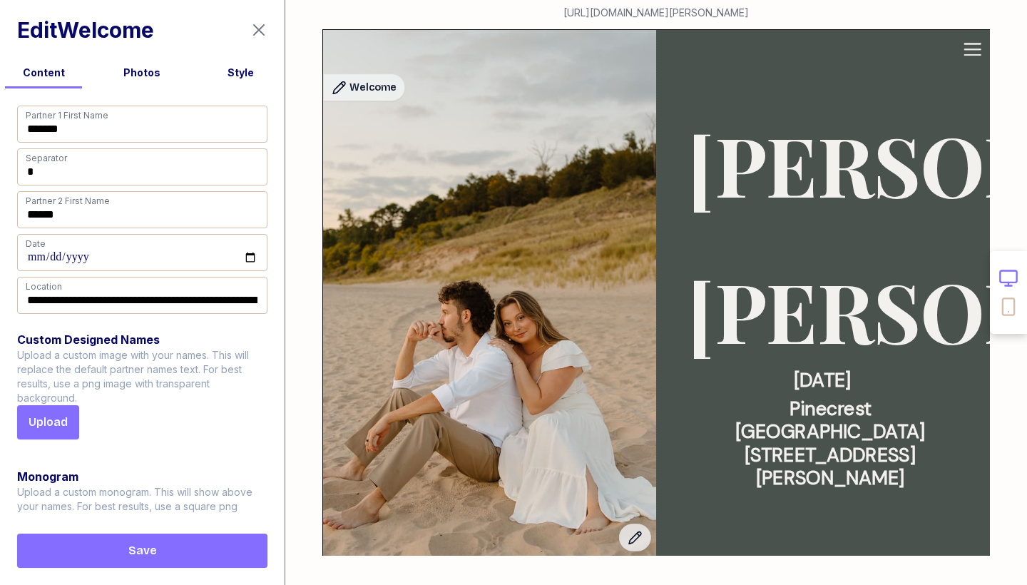
click at [230, 79] on div "Style" at bounding box center [240, 73] width 87 height 14
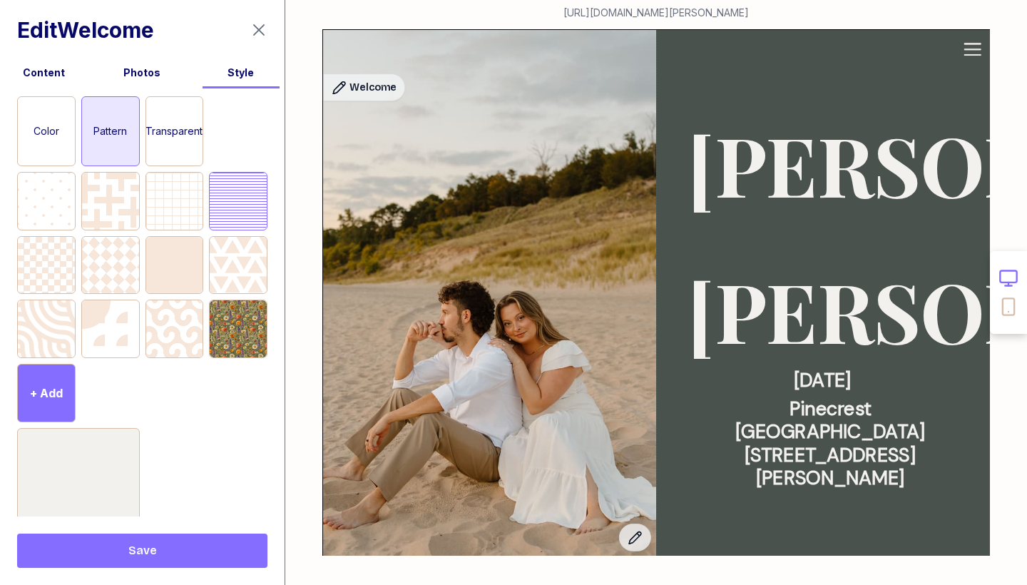
scroll to position [444, 0]
click at [186, 217] on div at bounding box center [174, 199] width 57 height 57
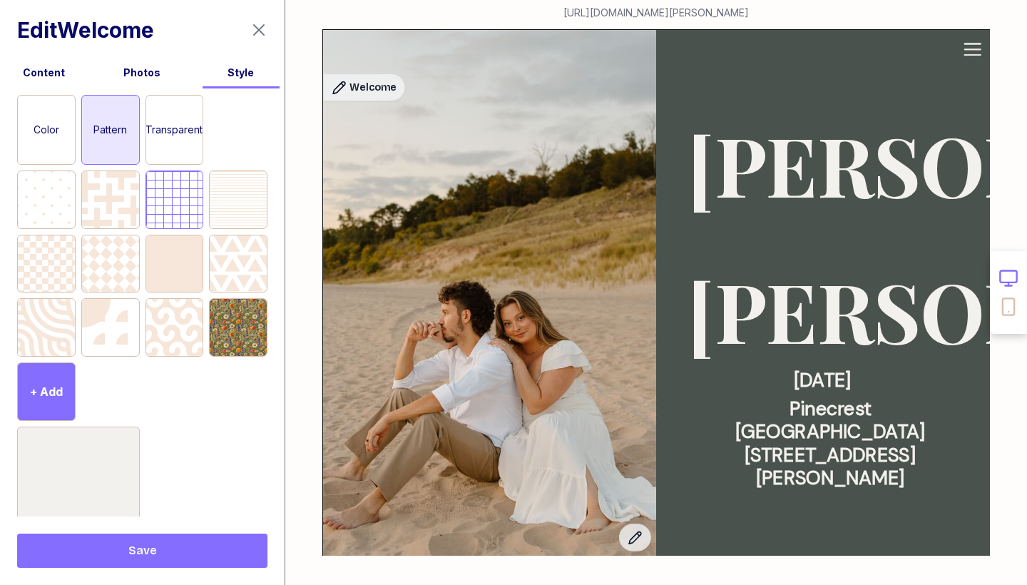
click at [200, 545] on span "Save" at bounding box center [142, 550] width 227 height 17
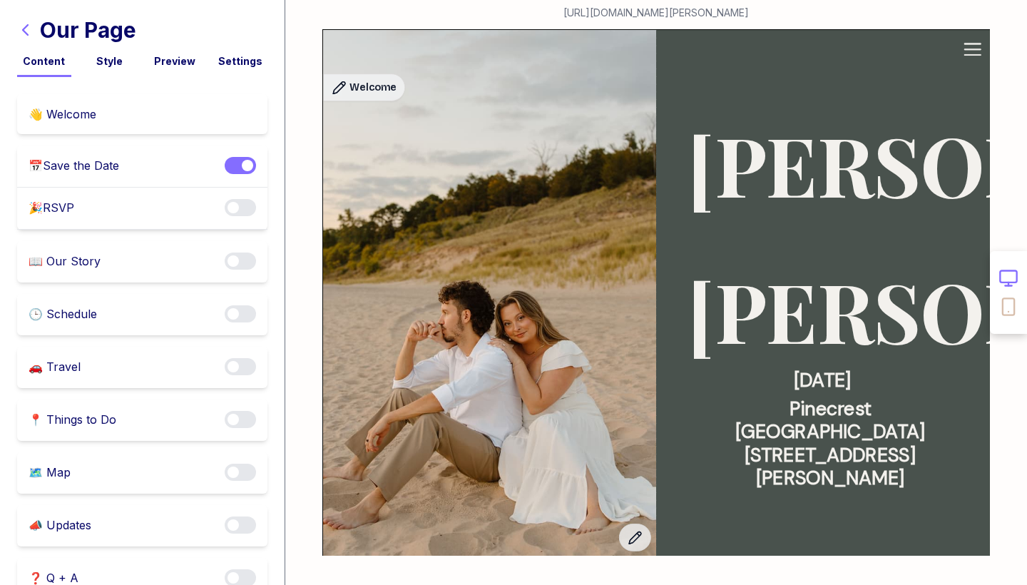
click at [122, 118] on div "👋 Welcome" at bounding box center [142, 114] width 250 height 40
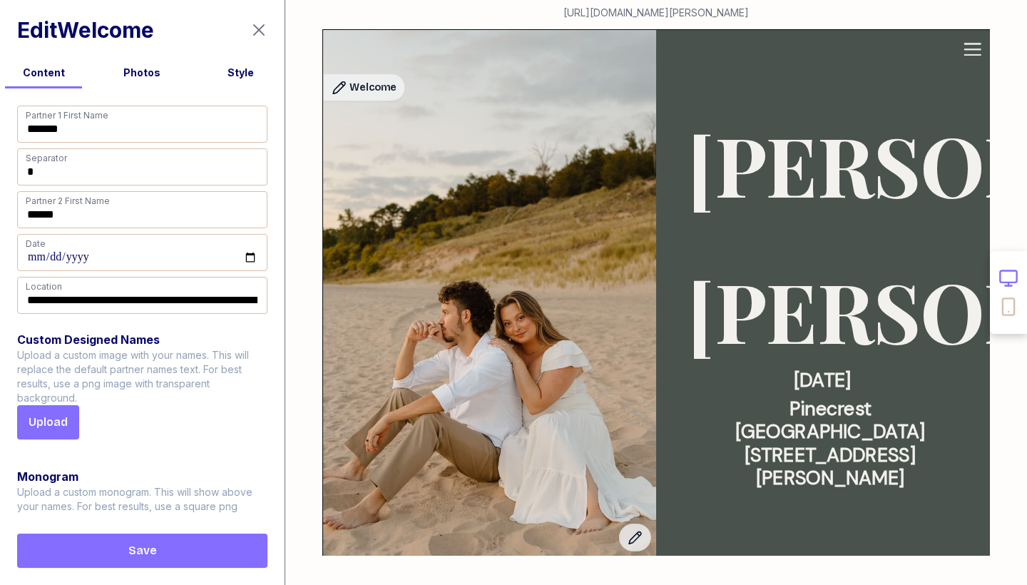
click at [238, 72] on div "Style" at bounding box center [240, 73] width 87 height 14
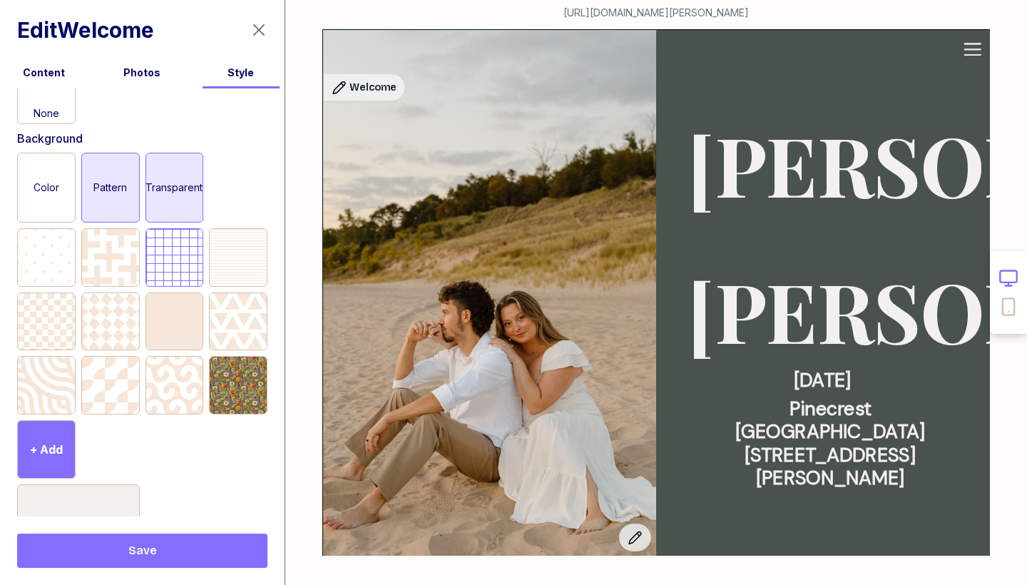
click at [178, 169] on div "Transparent" at bounding box center [174, 187] width 57 height 68
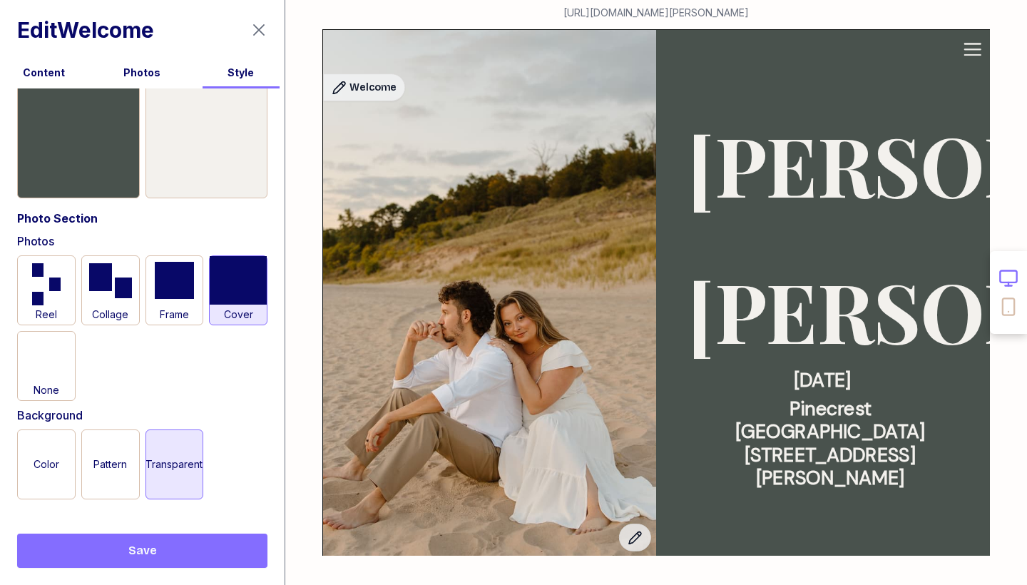
scroll to position [0, 0]
click at [42, 478] on div "Color" at bounding box center [46, 464] width 57 height 68
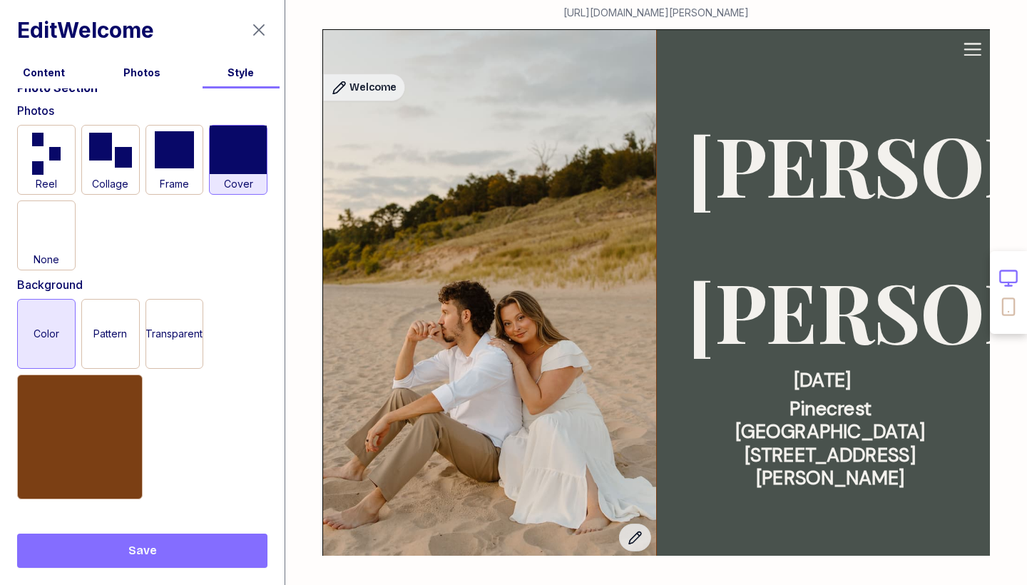
scroll to position [232, 0]
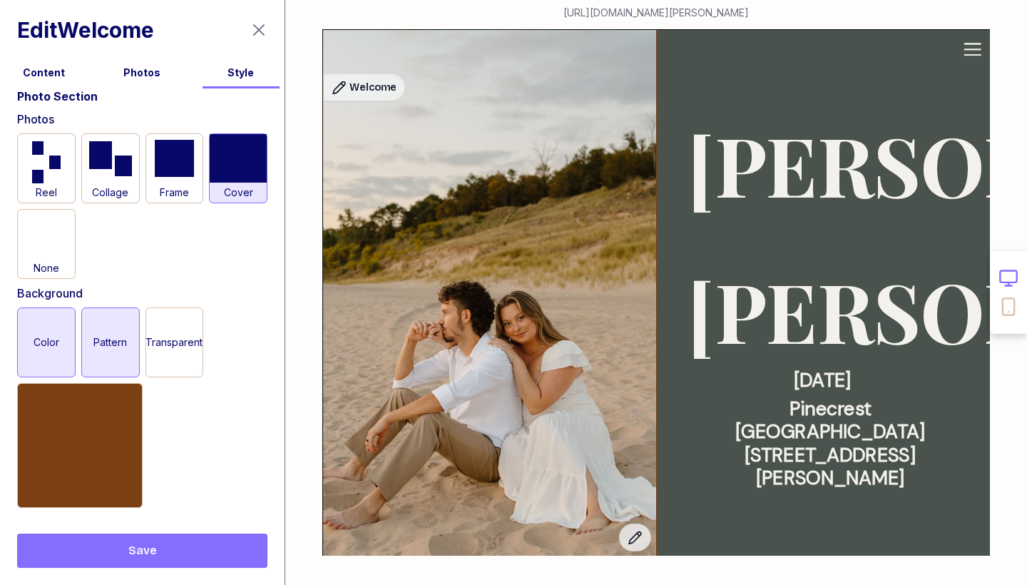
click at [127, 351] on div "Pattern" at bounding box center [110, 342] width 57 height 68
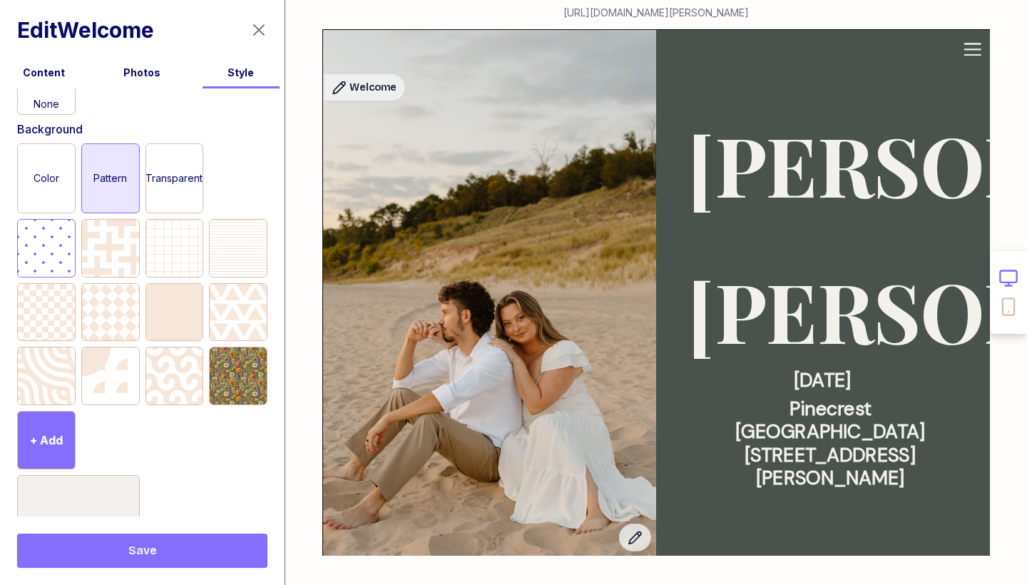
scroll to position [392, 0]
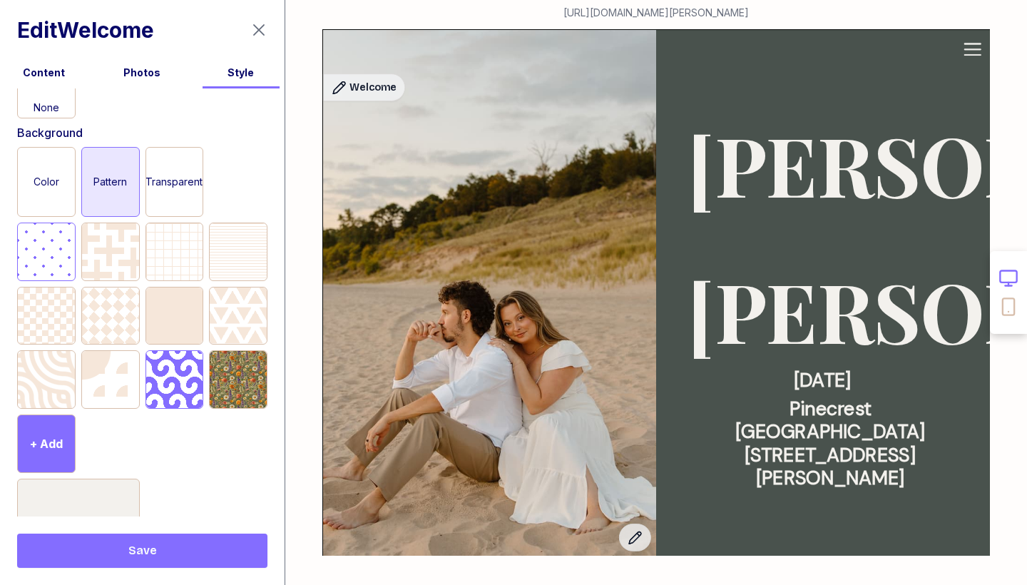
click at [173, 376] on div at bounding box center [174, 379] width 57 height 57
click at [178, 550] on span "Save" at bounding box center [142, 550] width 227 height 17
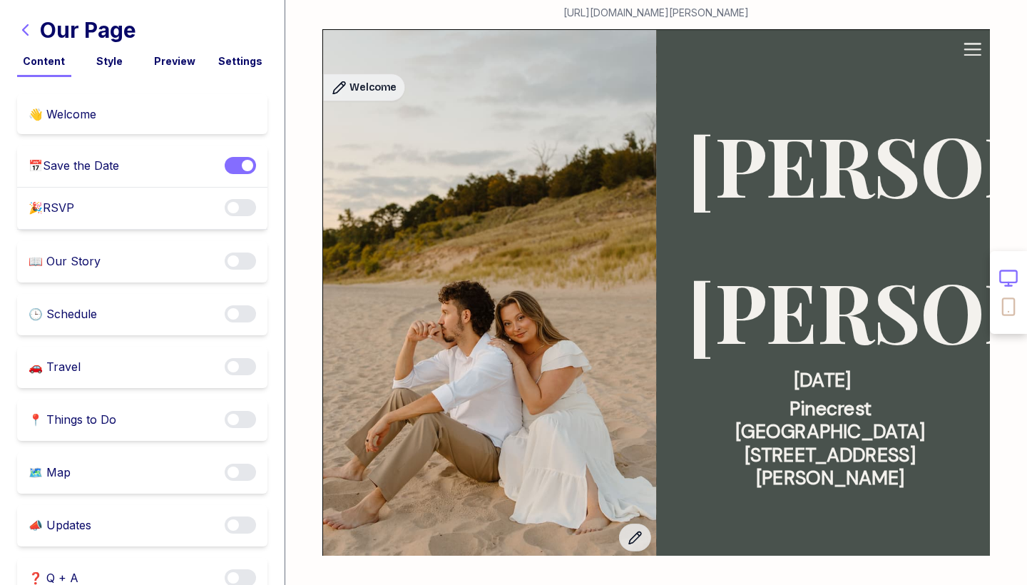
click at [101, 113] on div "👋 Welcome" at bounding box center [142, 114] width 250 height 40
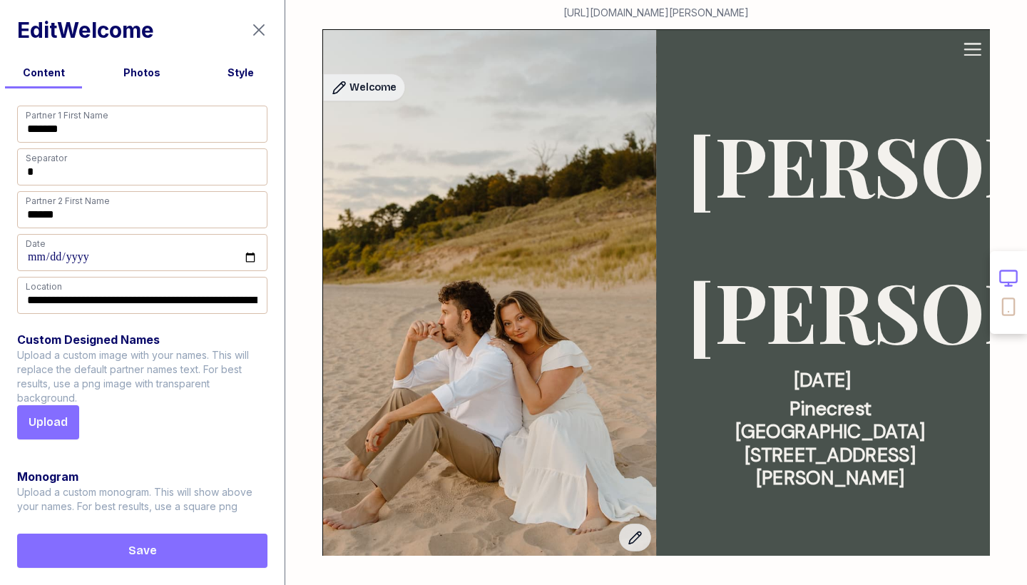
click at [237, 76] on div "Style" at bounding box center [240, 73] width 87 height 14
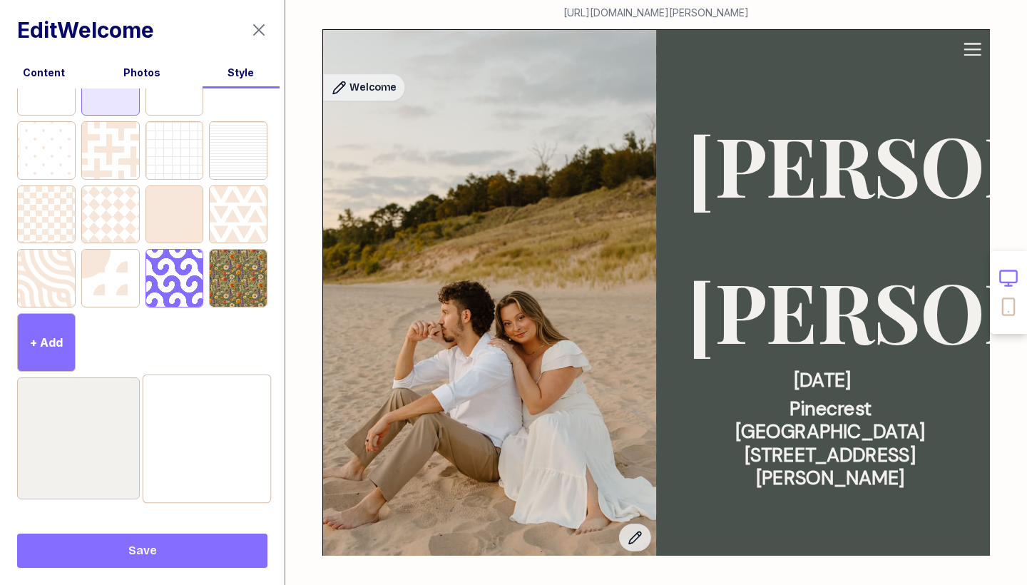
scroll to position [493, 0]
click at [87, 448] on div at bounding box center [78, 438] width 128 height 128
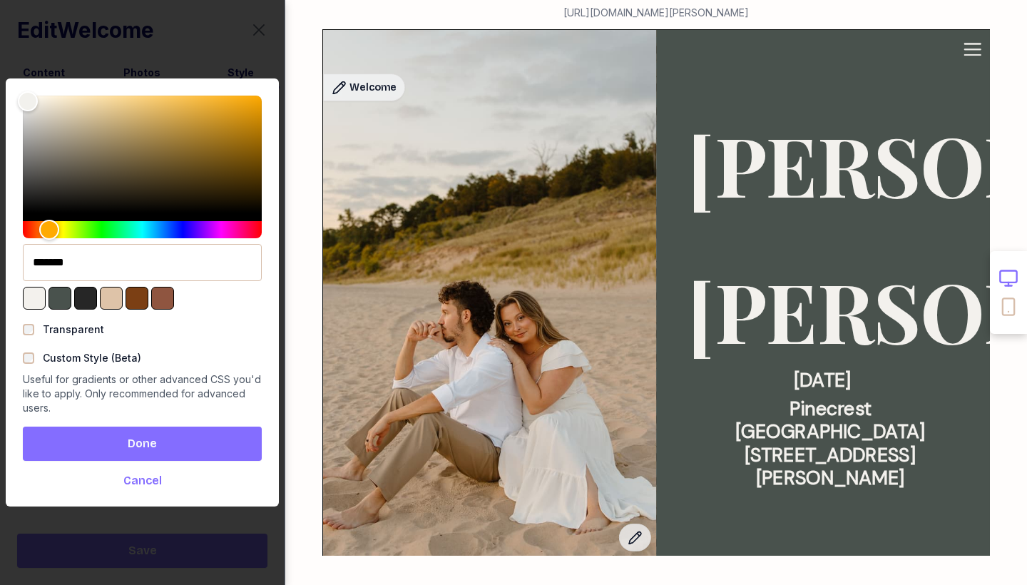
click at [172, 438] on span "Done" at bounding box center [142, 443] width 216 height 17
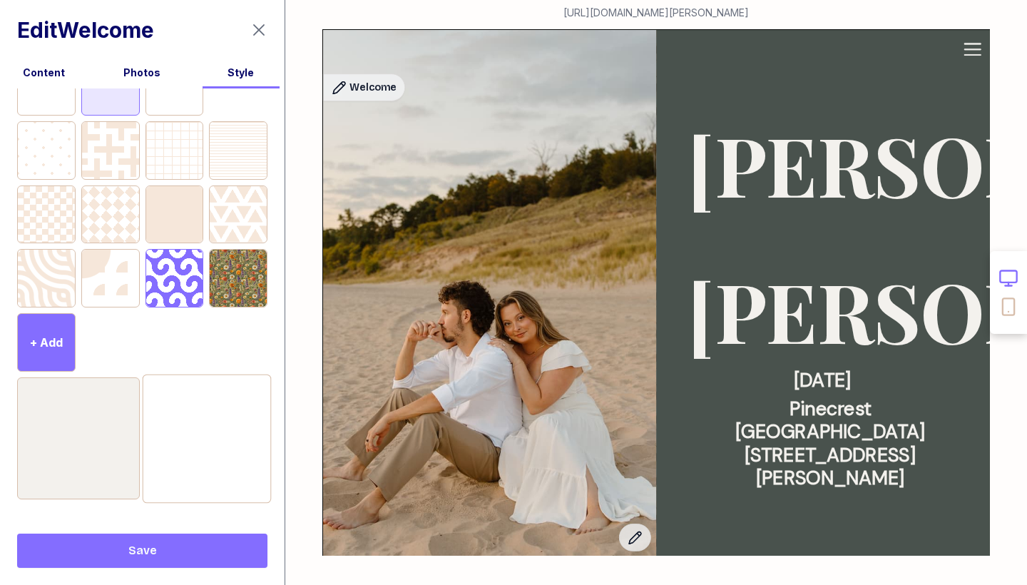
click at [210, 442] on div at bounding box center [206, 438] width 128 height 128
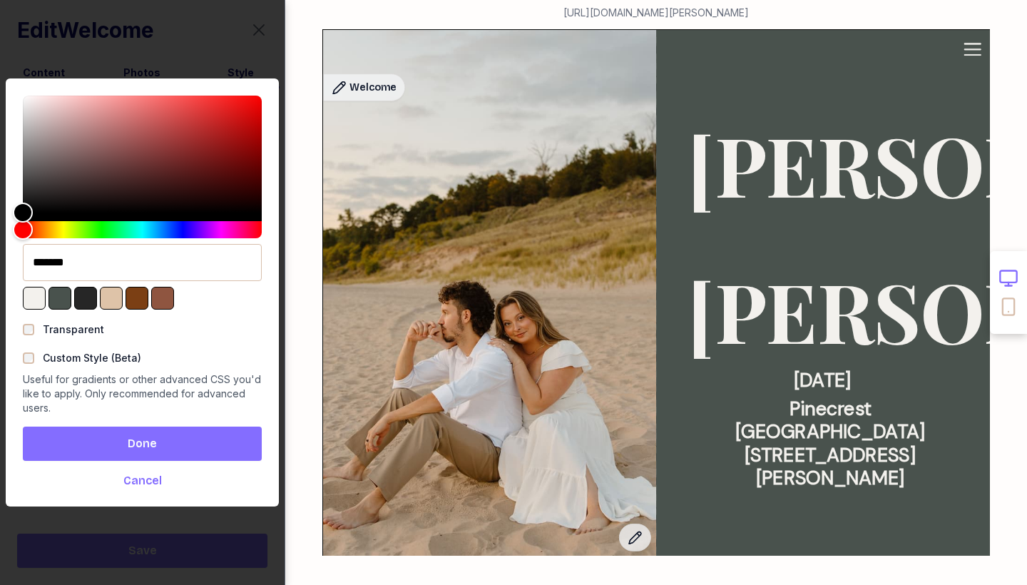
click at [144, 429] on button "Done" at bounding box center [142, 443] width 239 height 34
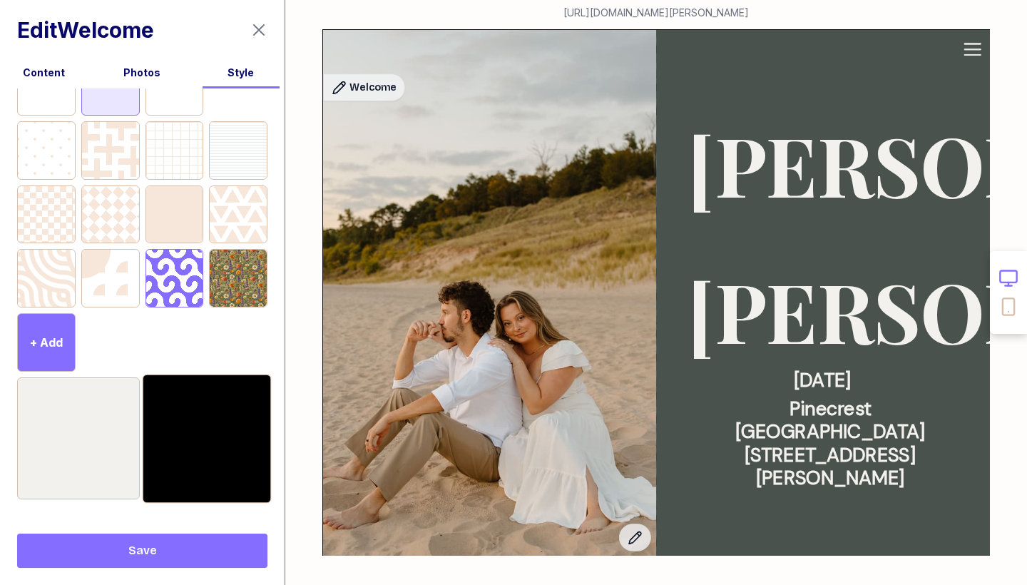
click at [195, 426] on div at bounding box center [206, 438] width 128 height 128
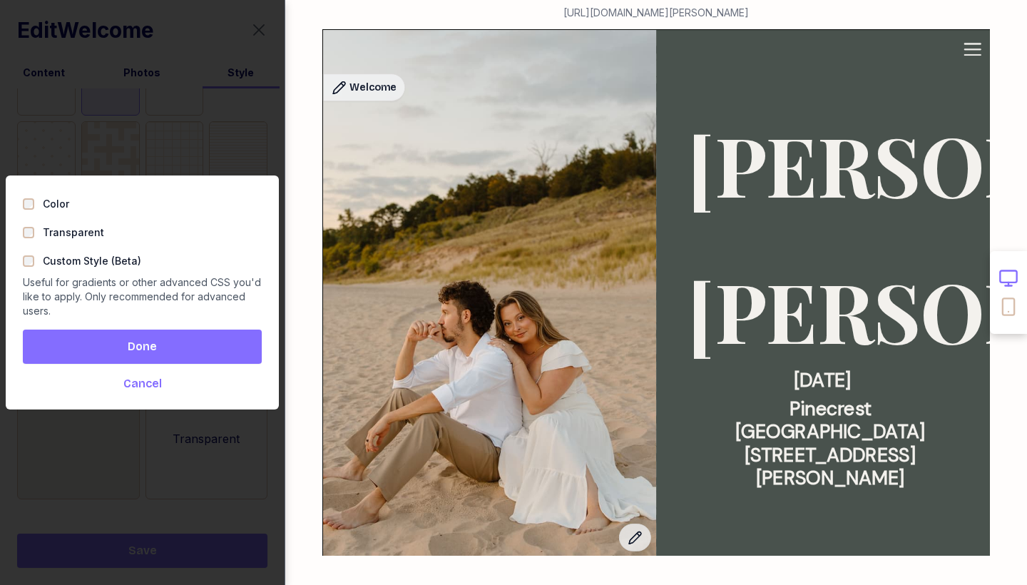
click at [122, 349] on span "Done" at bounding box center [142, 346] width 216 height 17
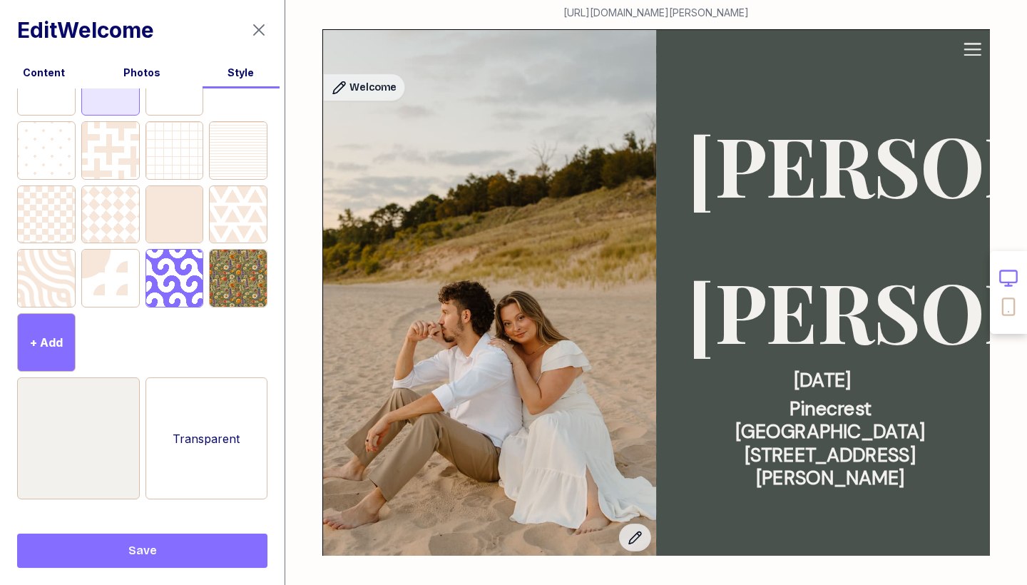
click at [204, 533] on button "Save" at bounding box center [142, 550] width 250 height 34
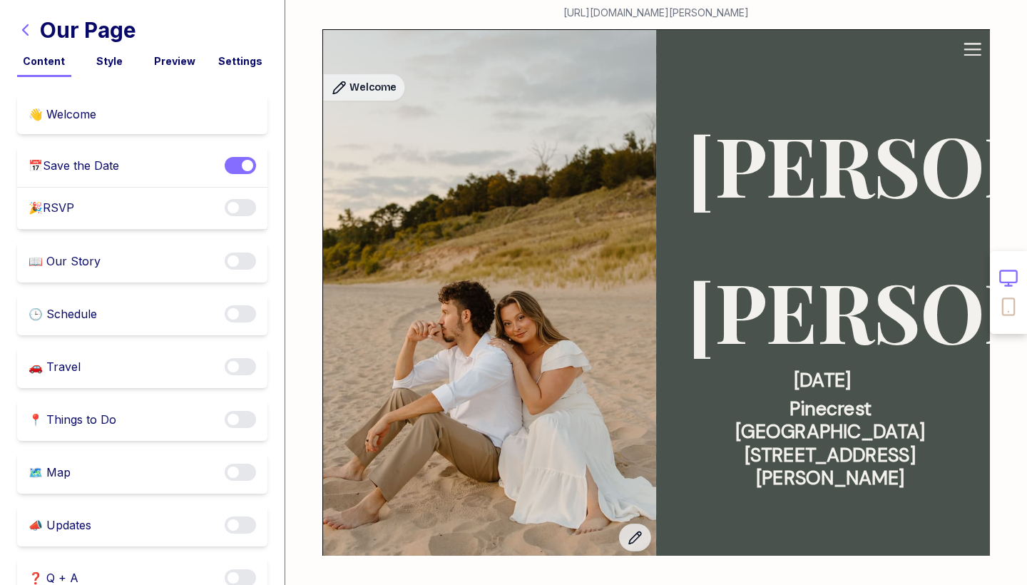
click at [122, 123] on div "👋 Welcome" at bounding box center [142, 114] width 250 height 40
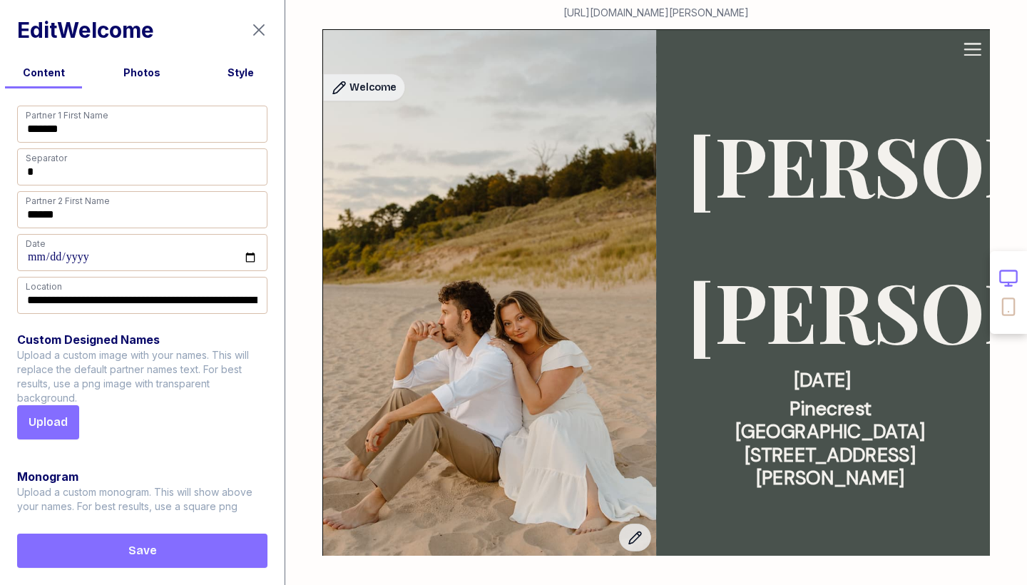
click at [238, 77] on div "Style" at bounding box center [240, 73] width 87 height 14
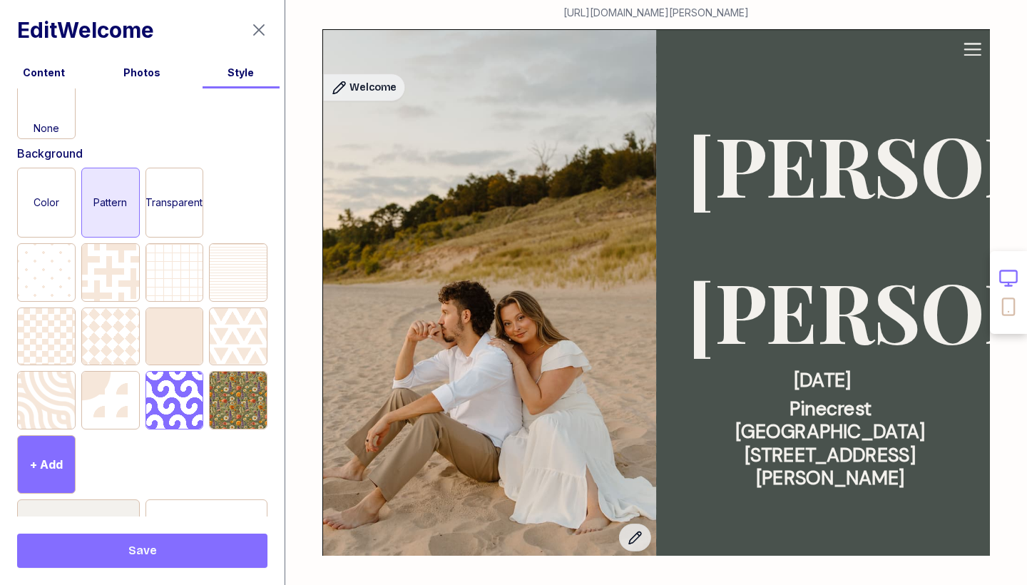
scroll to position [381, 0]
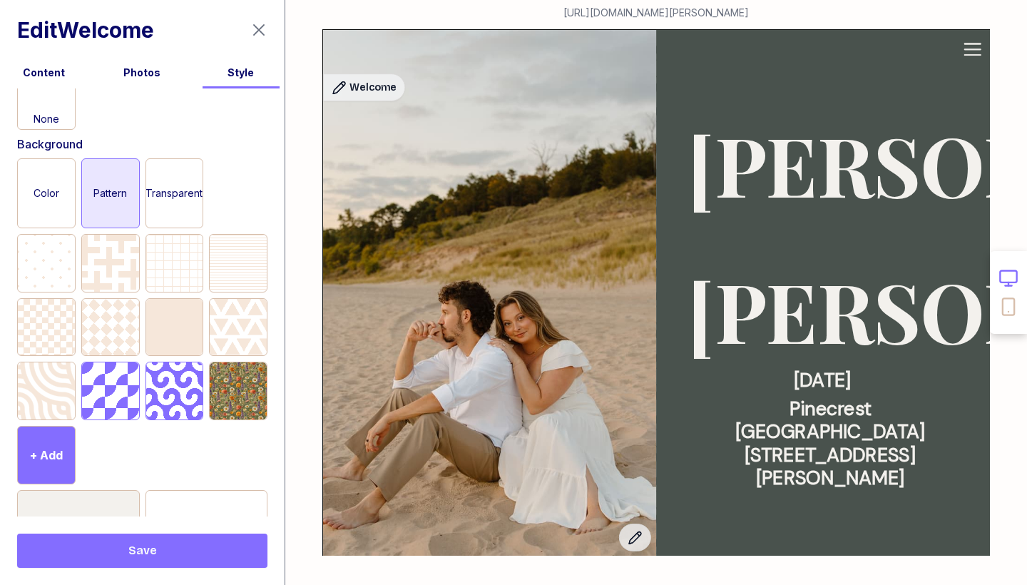
click at [109, 405] on div at bounding box center [110, 390] width 57 height 57
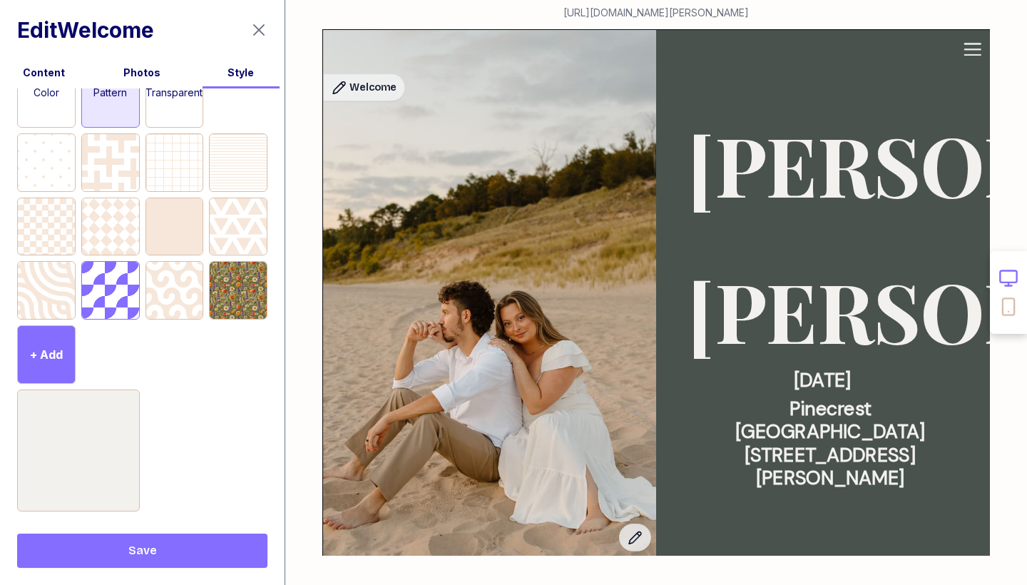
scroll to position [484, 0]
click at [176, 550] on span "Save" at bounding box center [142, 550] width 227 height 17
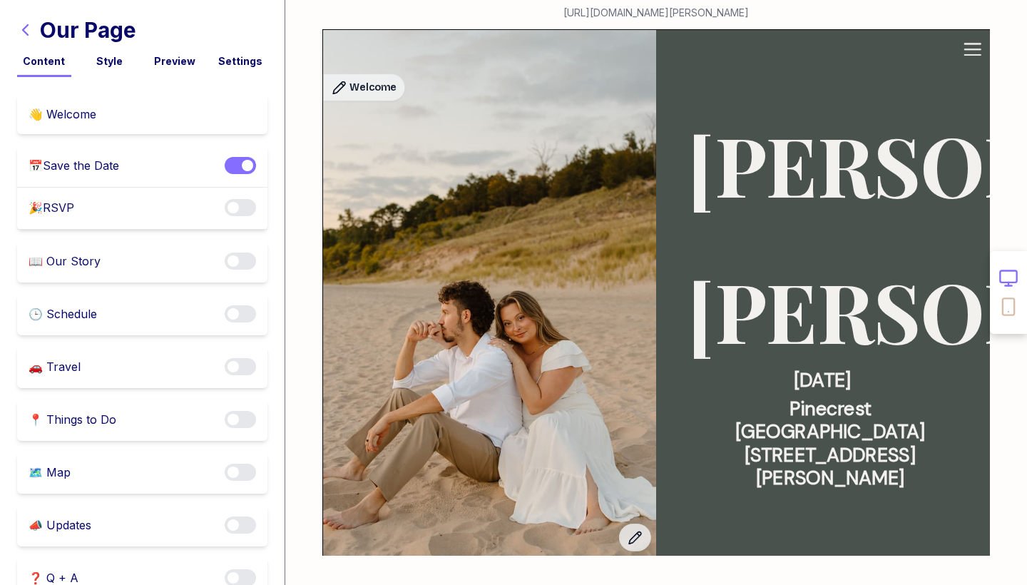
click at [142, 111] on div "👋 Welcome" at bounding box center [142, 114] width 250 height 40
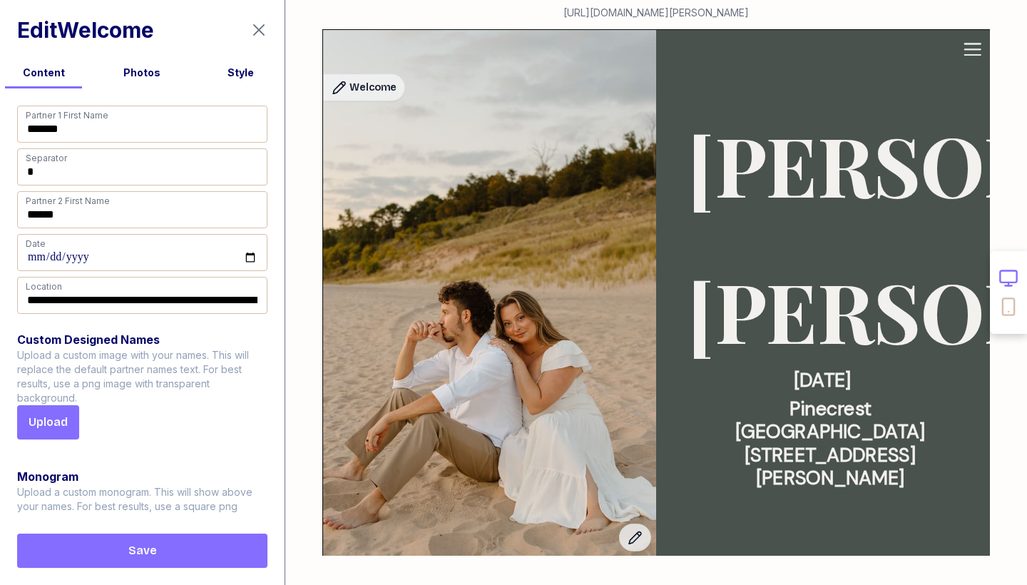
click at [231, 74] on div "Style" at bounding box center [240, 73] width 87 height 14
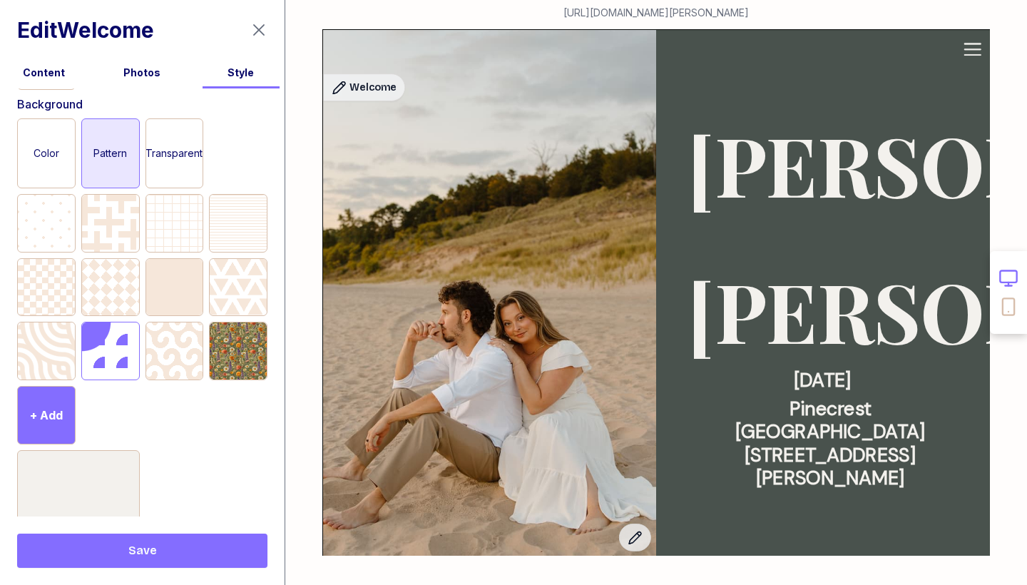
scroll to position [420, 0]
click at [104, 228] on div at bounding box center [110, 223] width 57 height 57
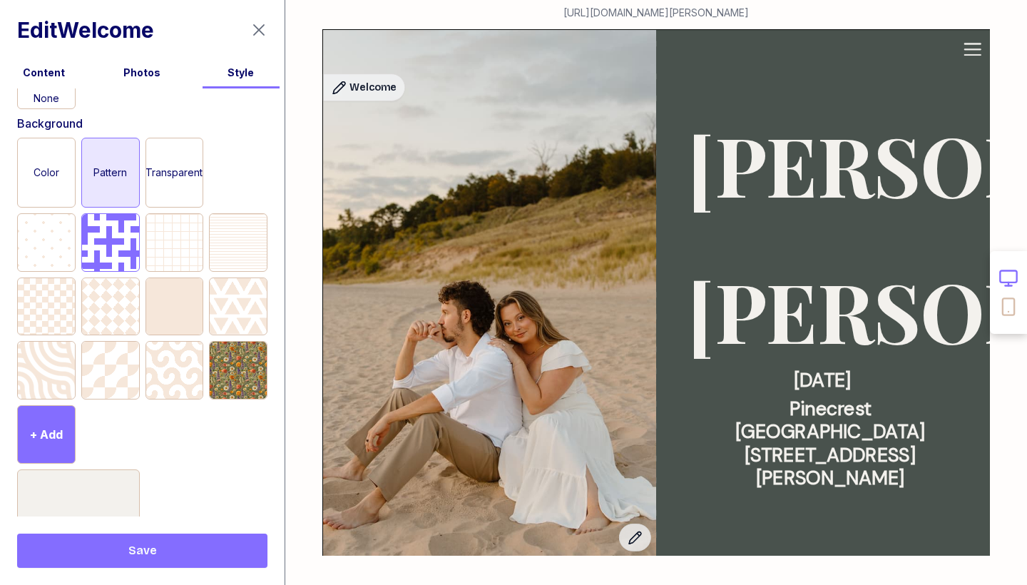
scroll to position [401, 0]
click at [237, 320] on div at bounding box center [238, 307] width 57 height 57
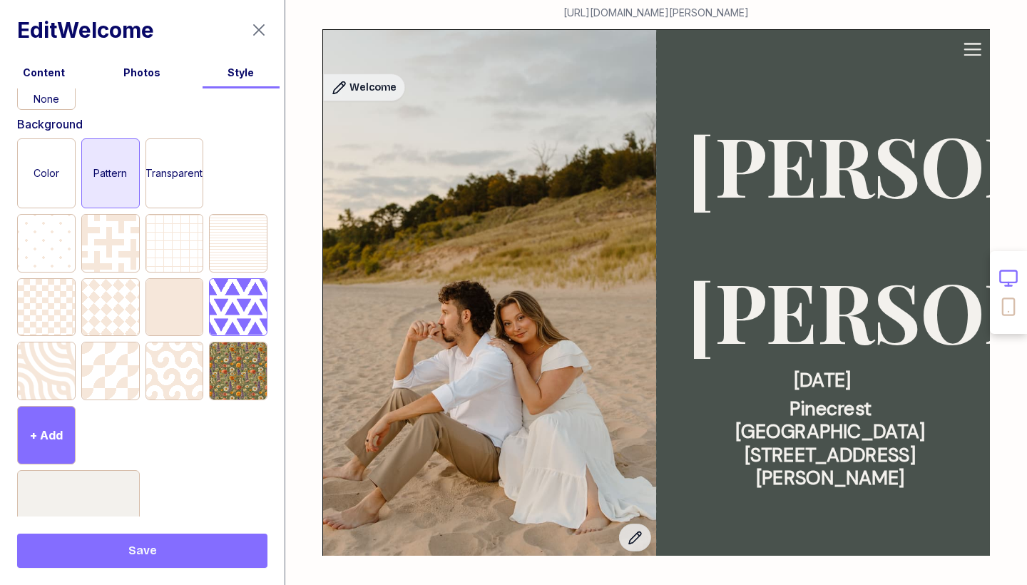
click at [179, 558] on span "Save" at bounding box center [142, 550] width 227 height 17
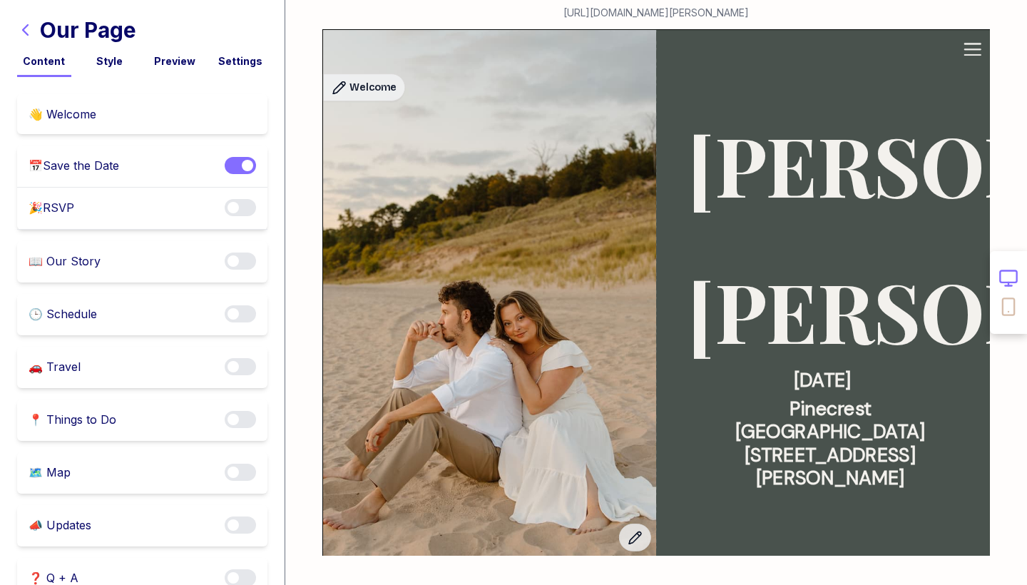
click at [162, 111] on div "👋 Welcome" at bounding box center [142, 114] width 250 height 40
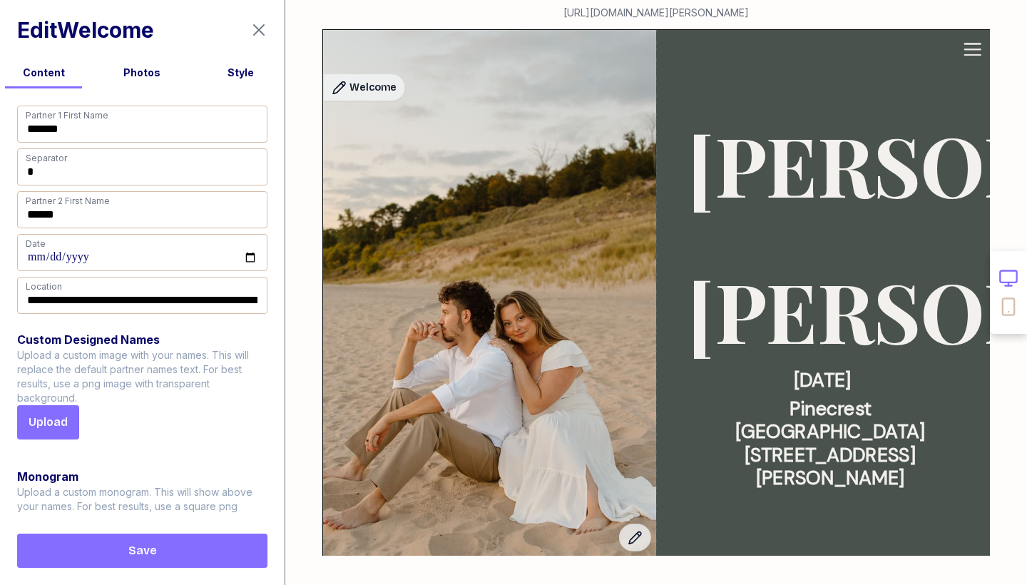
click at [230, 76] on div "Style" at bounding box center [240, 73] width 87 height 14
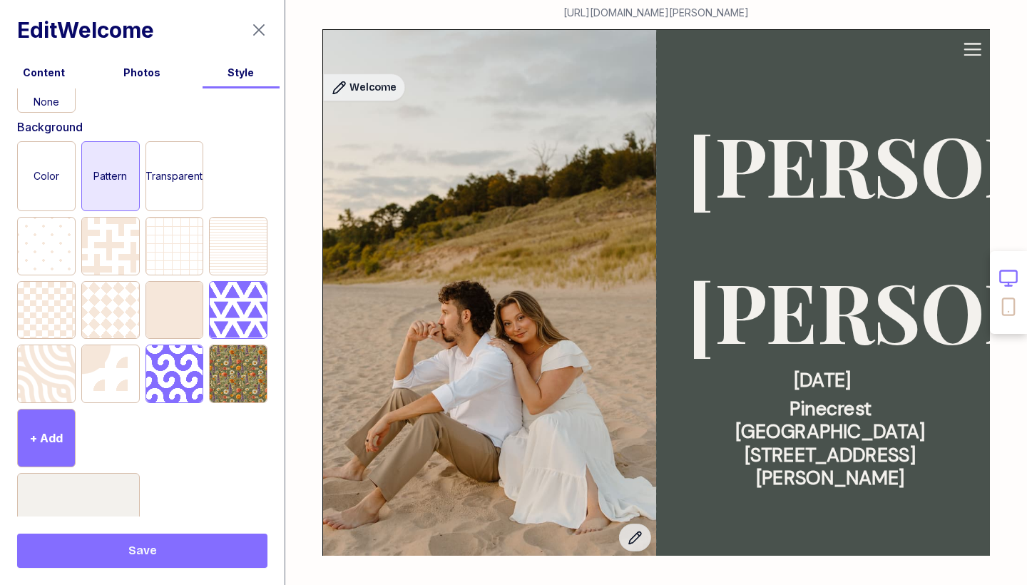
scroll to position [404, 0]
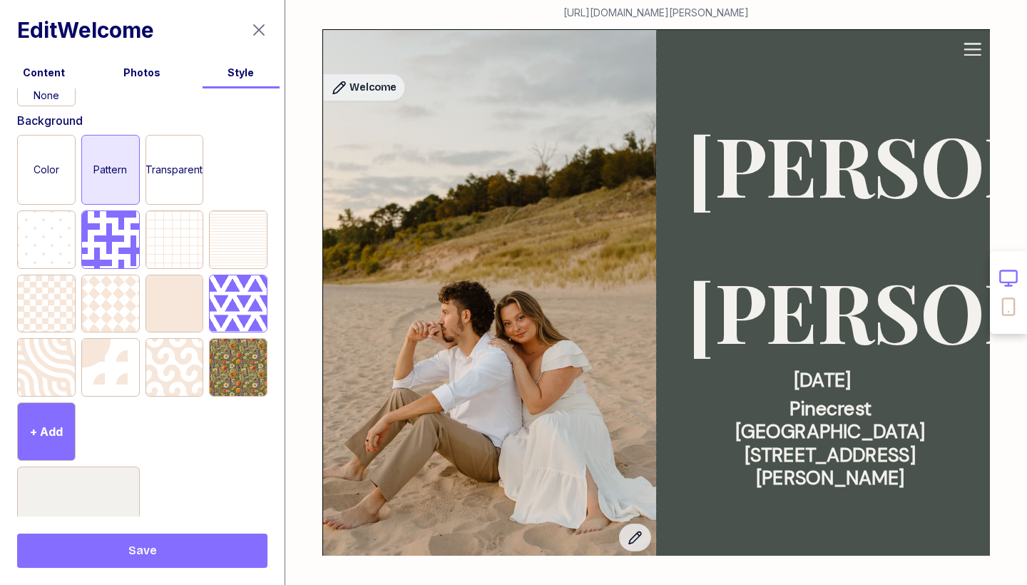
click at [111, 227] on div at bounding box center [110, 239] width 57 height 57
click at [197, 557] on span "Save" at bounding box center [142, 550] width 227 height 17
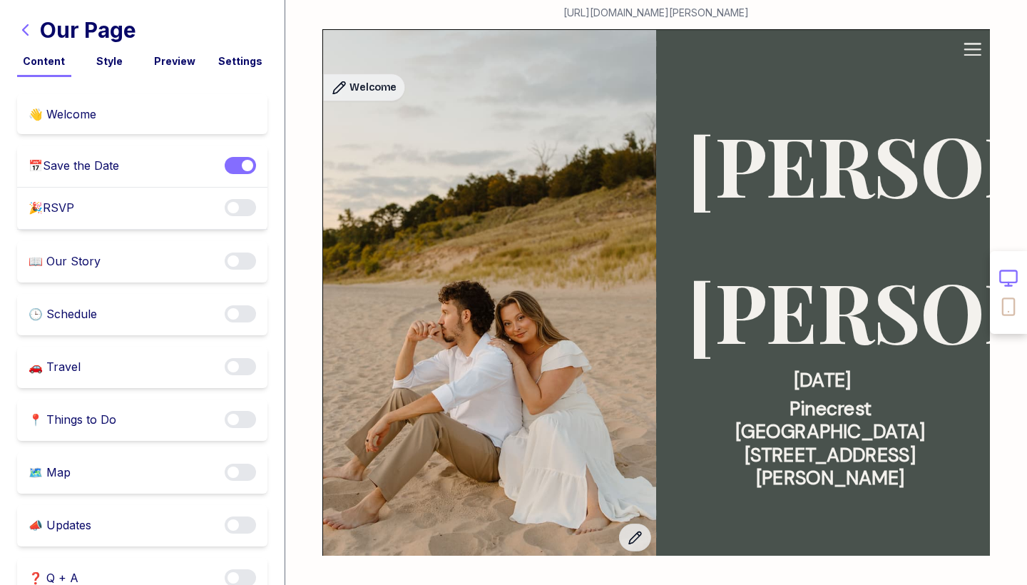
click at [120, 123] on div "👋 Welcome" at bounding box center [142, 114] width 250 height 40
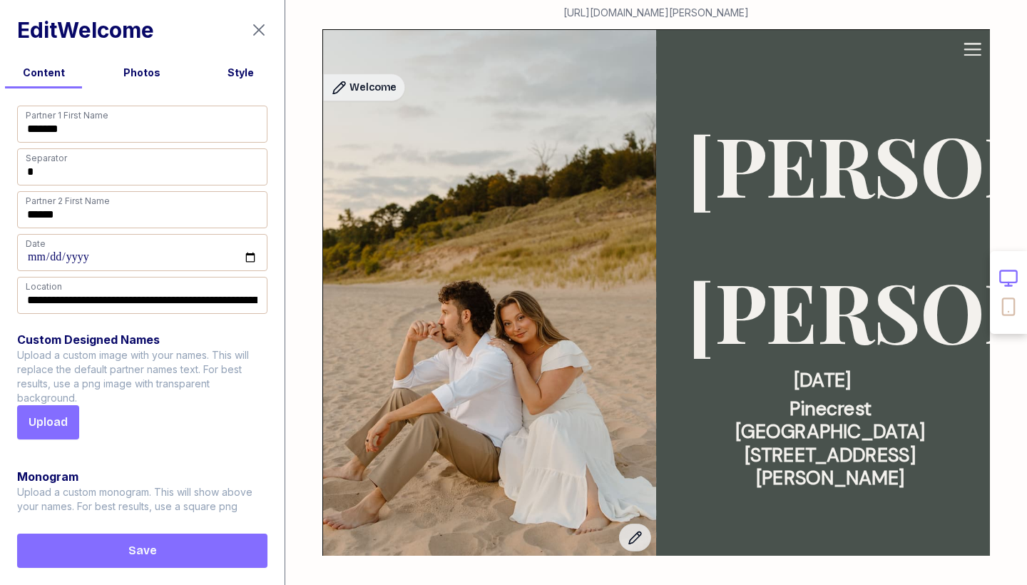
click at [252, 74] on div "Style" at bounding box center [240, 73] width 87 height 14
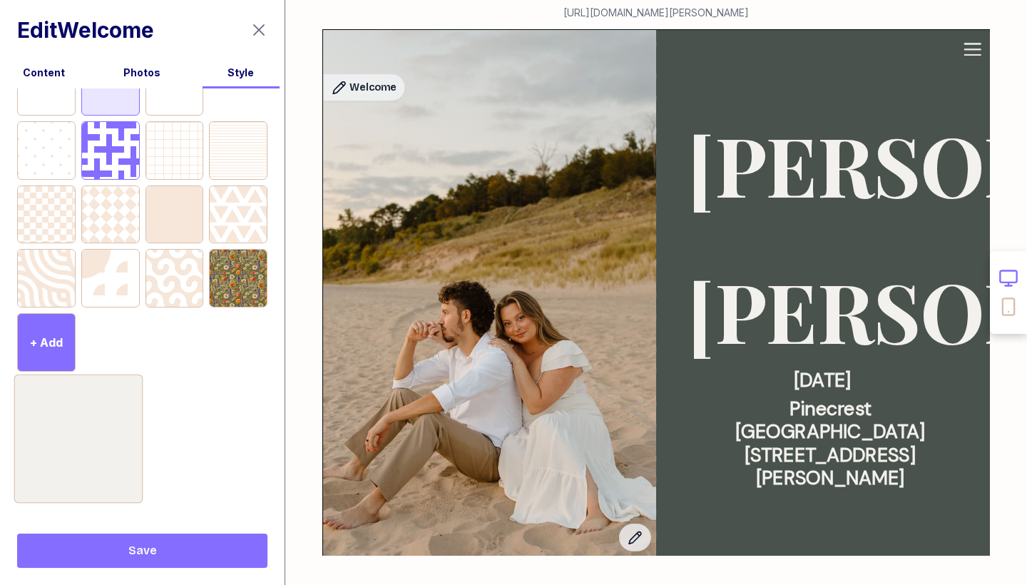
scroll to position [493, 0]
click at [118, 406] on div at bounding box center [78, 438] width 128 height 128
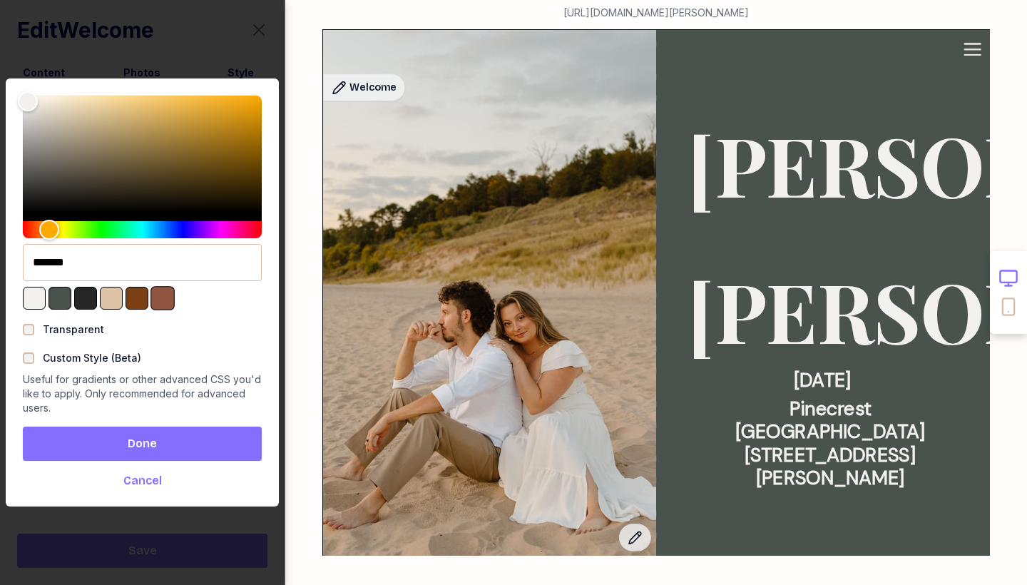
click at [158, 298] on div at bounding box center [162, 298] width 24 height 24
type input "*******"
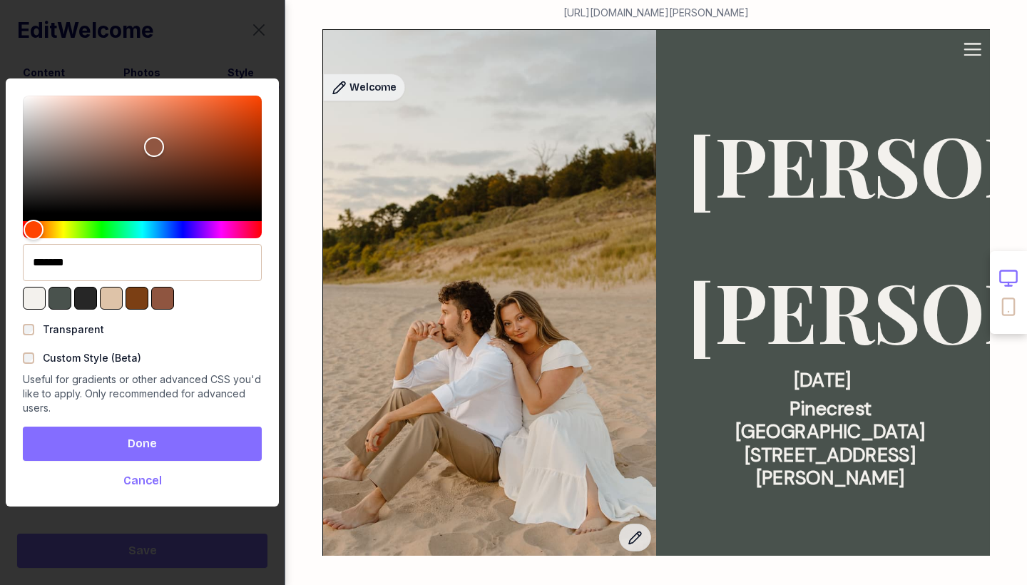
click at [144, 448] on span "Done" at bounding box center [142, 443] width 29 height 17
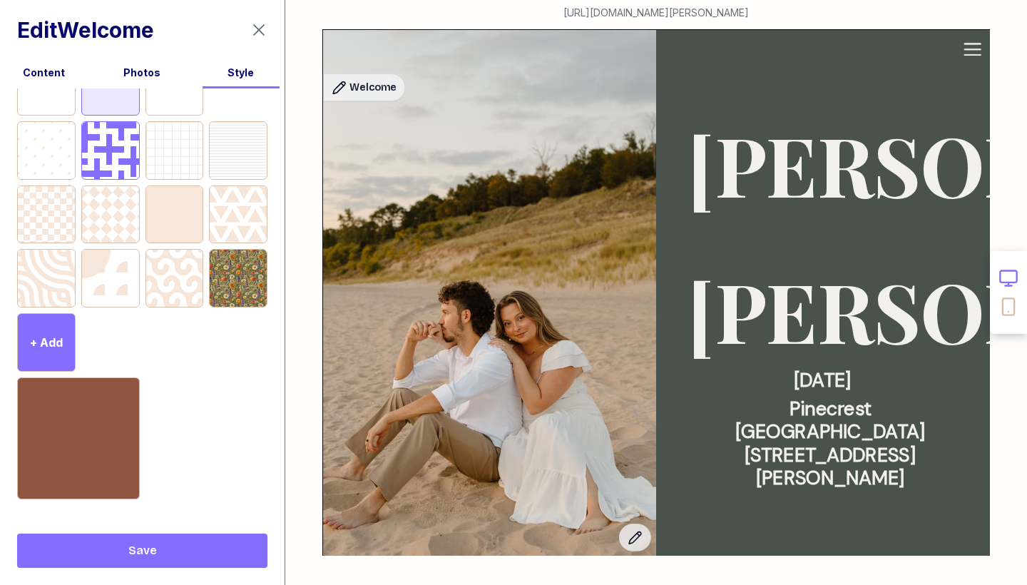
click at [164, 549] on span "Save" at bounding box center [142, 550] width 227 height 17
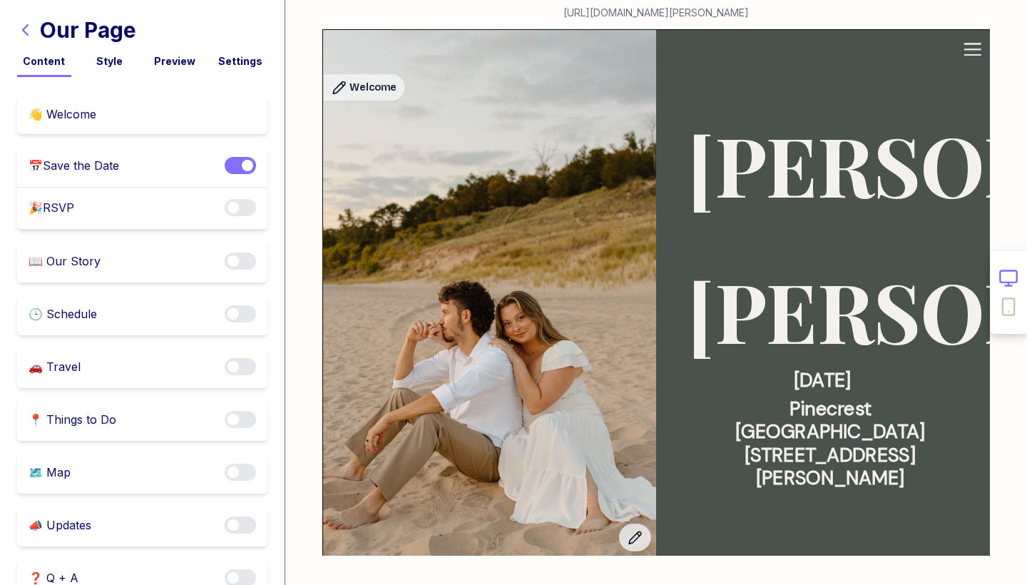
click at [131, 130] on div "👋 Welcome" at bounding box center [142, 114] width 250 height 40
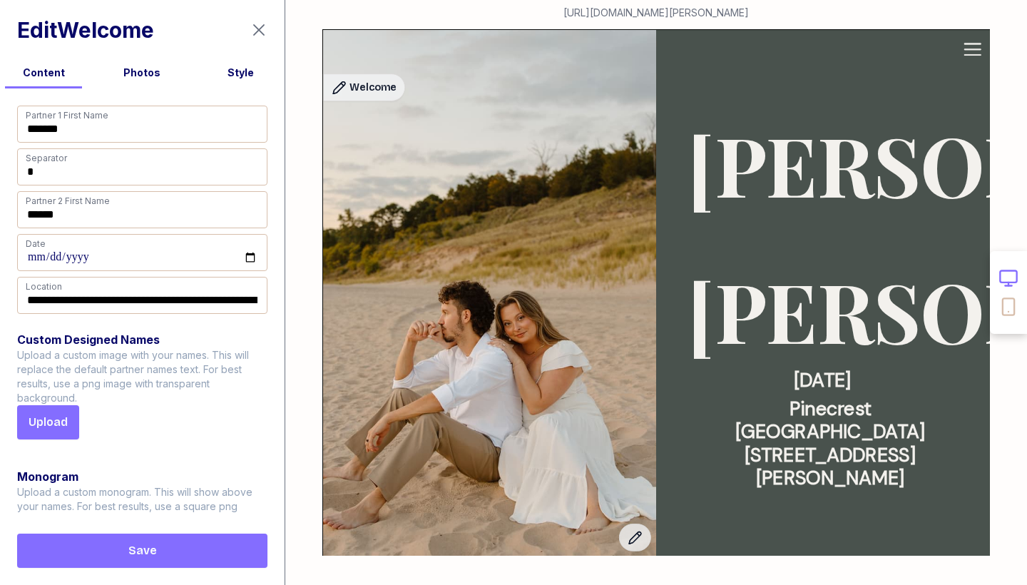
click at [242, 77] on div "Style" at bounding box center [240, 73] width 87 height 14
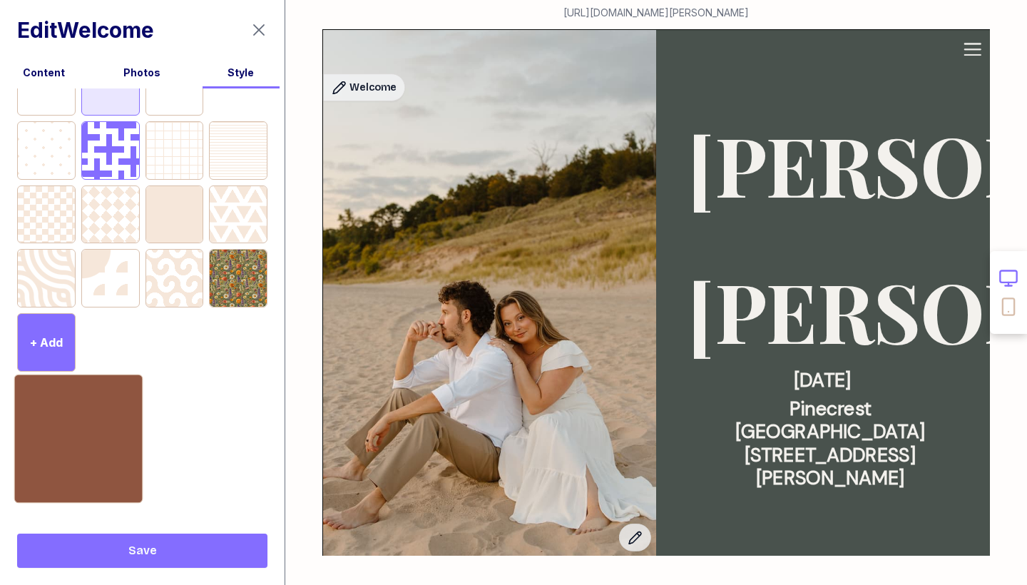
scroll to position [493, 0]
click at [93, 425] on div at bounding box center [78, 438] width 128 height 128
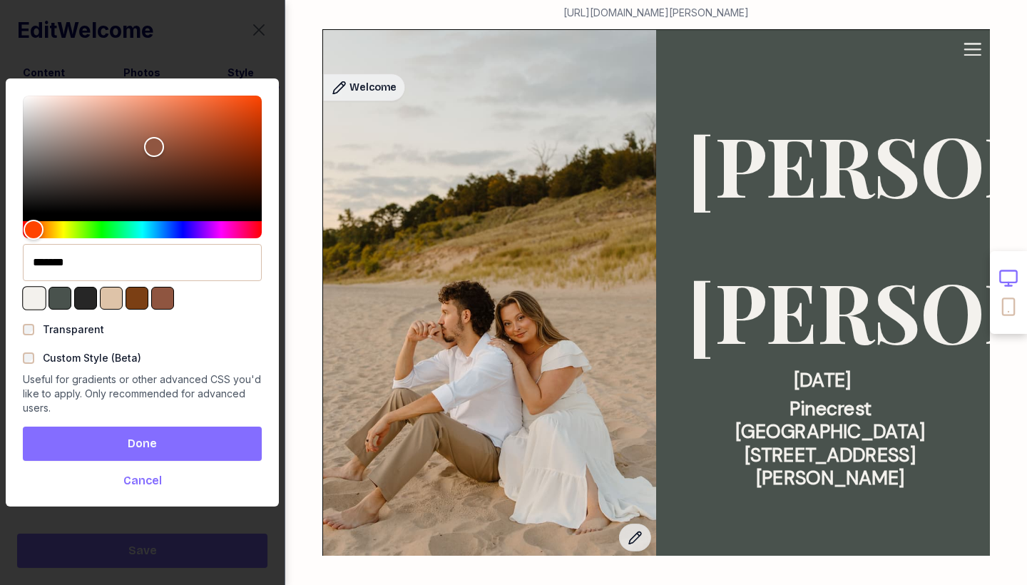
click at [39, 298] on div at bounding box center [34, 298] width 24 height 24
type input "*******"
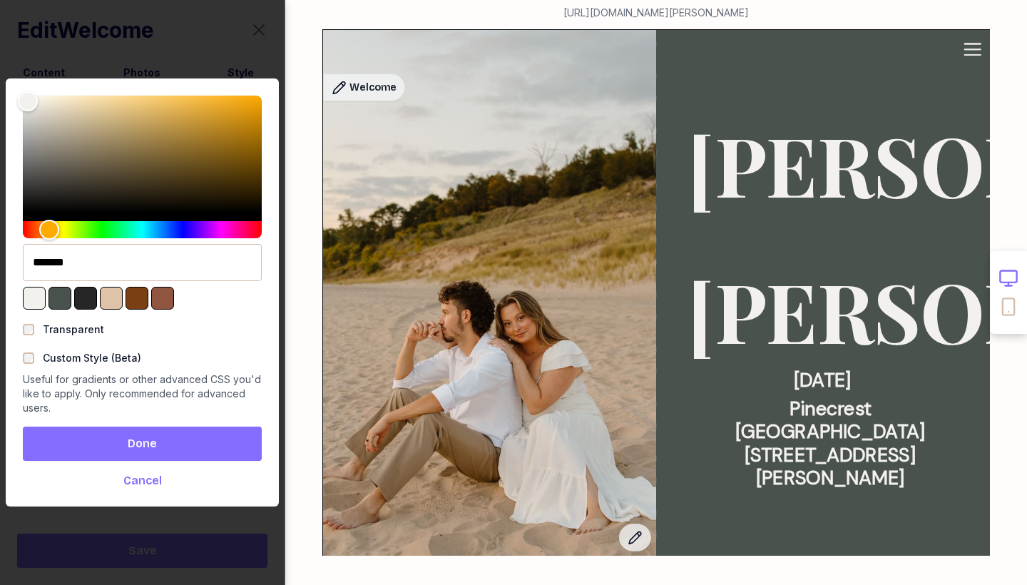
click at [178, 441] on span "Done" at bounding box center [142, 443] width 216 height 17
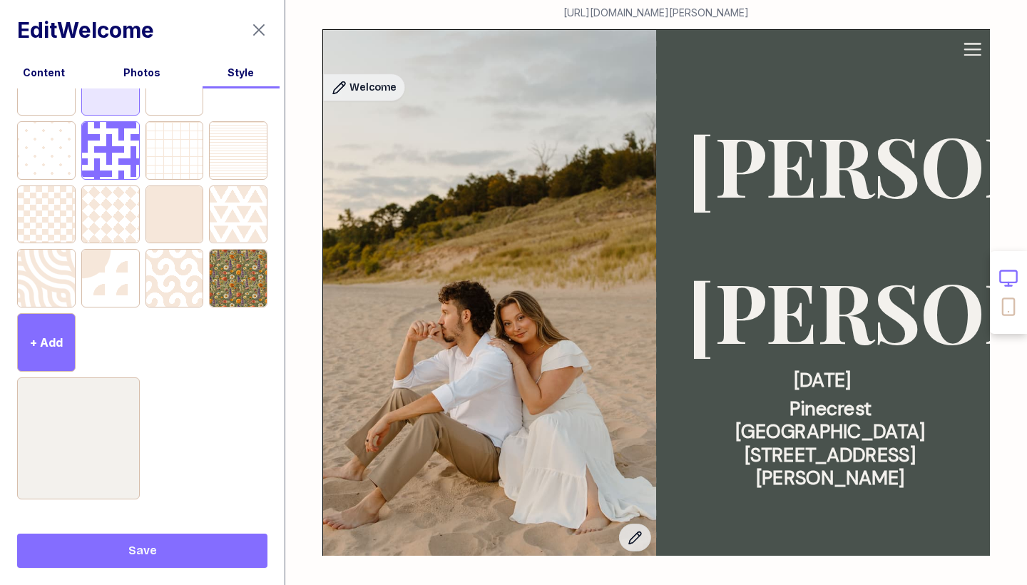
click at [185, 550] on span "Save" at bounding box center [142, 550] width 227 height 17
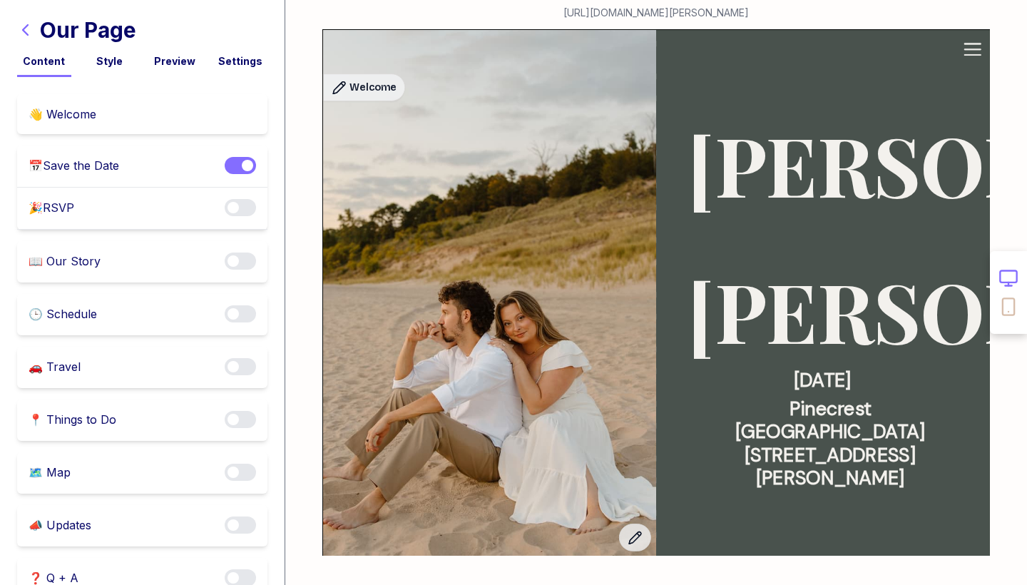
click at [120, 60] on div "Style" at bounding box center [110, 61] width 54 height 14
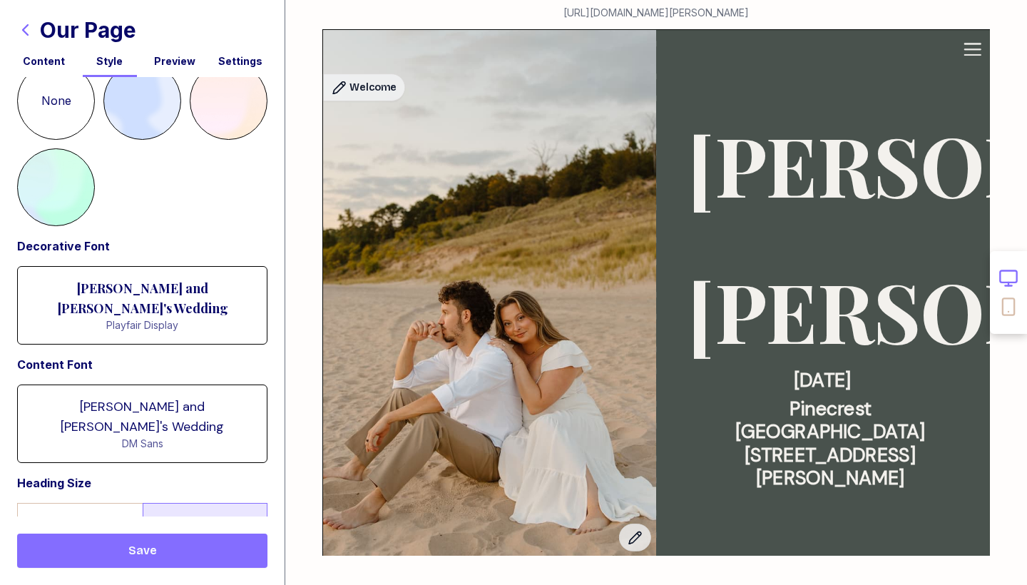
scroll to position [898, 0]
click at [138, 319] on div "Playfair Display" at bounding box center [142, 326] width 237 height 15
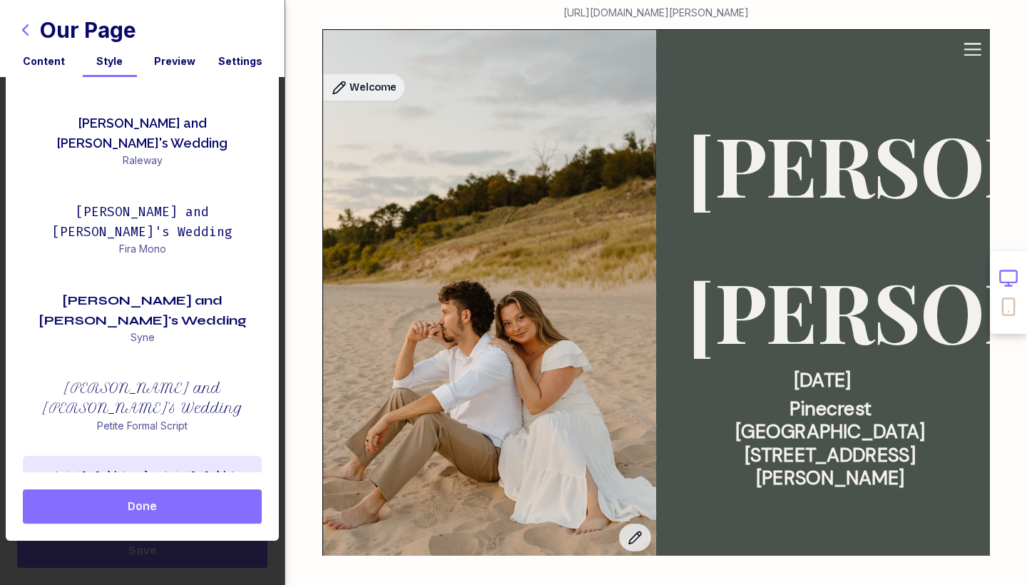
scroll to position [774, 0]
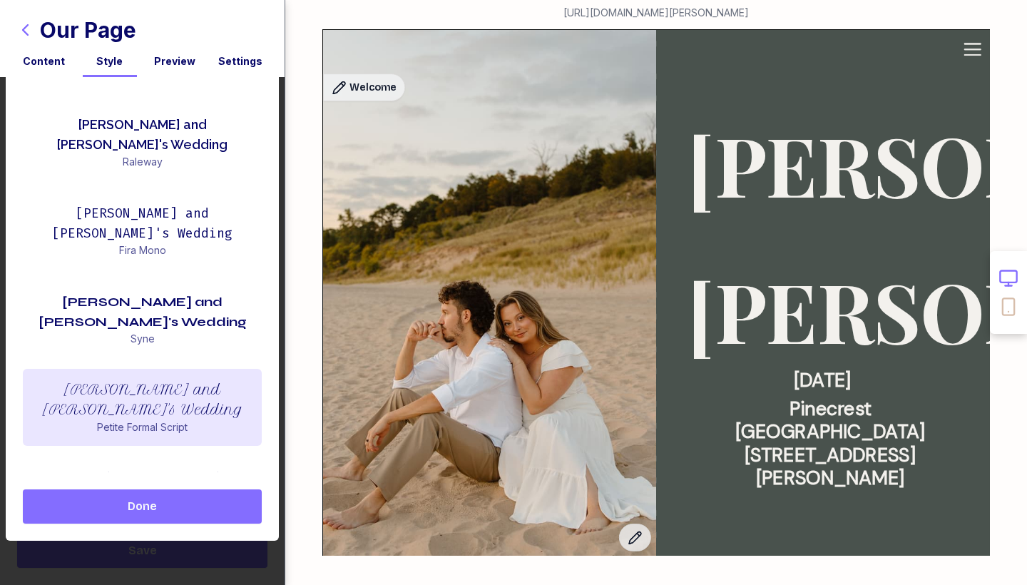
click at [140, 420] on div "Petite Formal Script" at bounding box center [142, 427] width 216 height 14
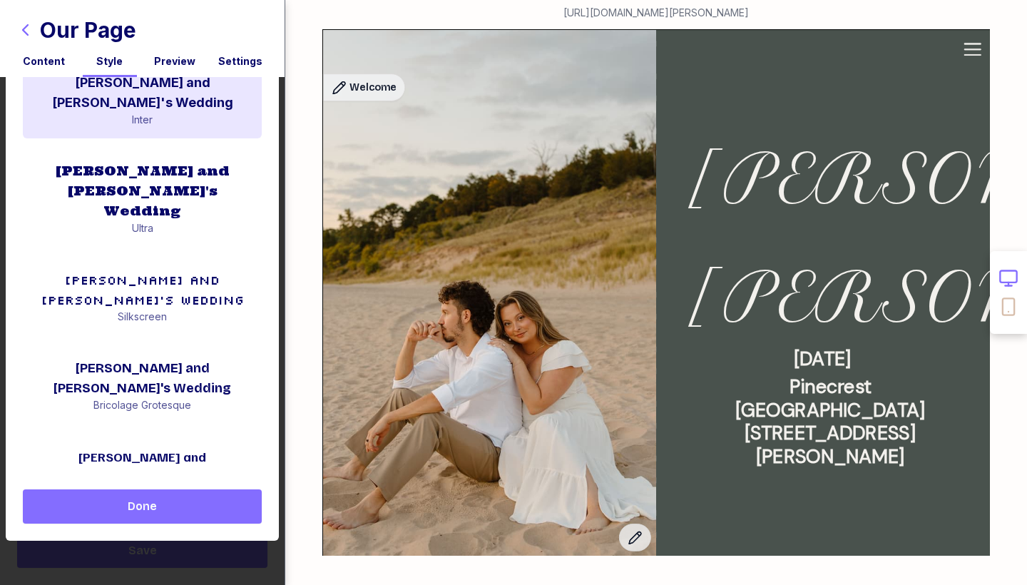
scroll to position [0, 0]
click at [133, 113] on div "Inter" at bounding box center [142, 120] width 216 height 14
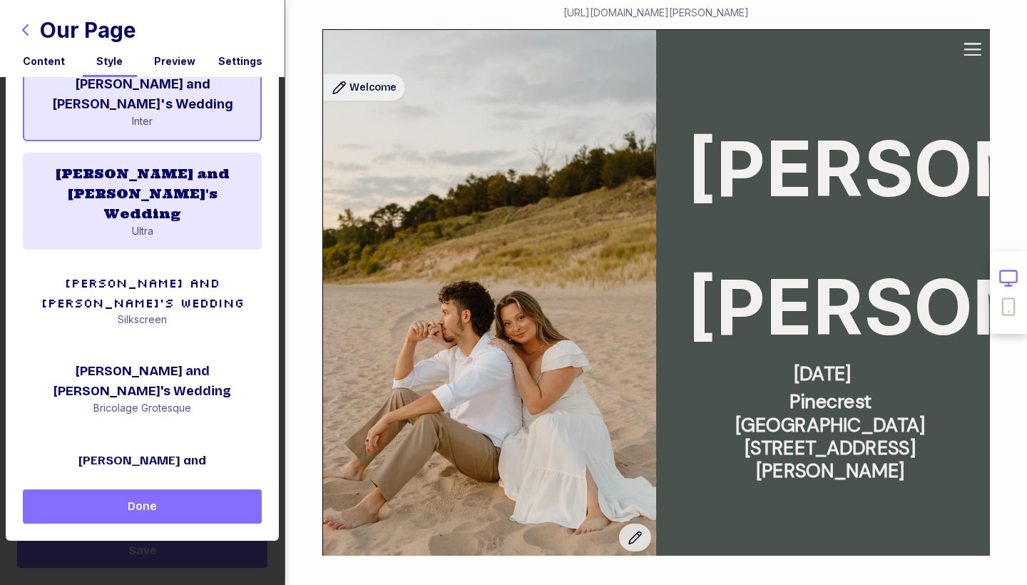
click at [134, 164] on div "Kaitlin and Nathan's Wedding" at bounding box center [142, 194] width 216 height 60
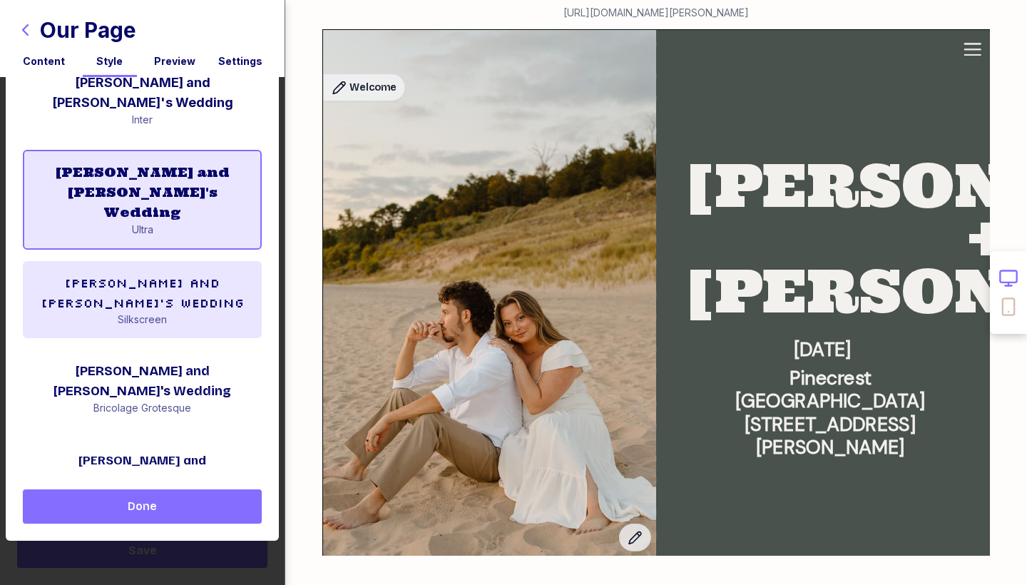
click at [135, 272] on div "Kaitlin and Nathan's Wedding" at bounding box center [142, 292] width 216 height 40
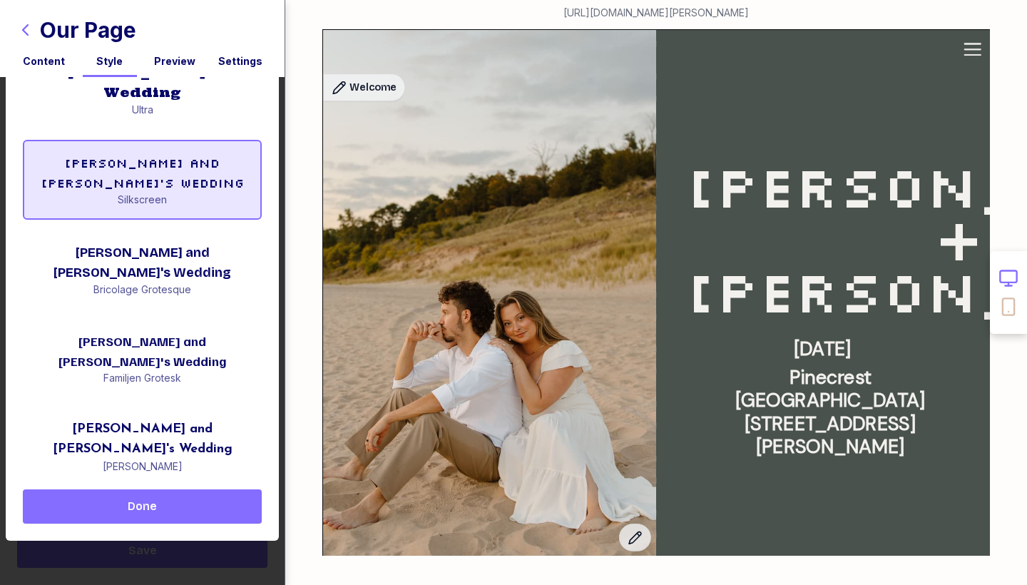
scroll to position [126, 0]
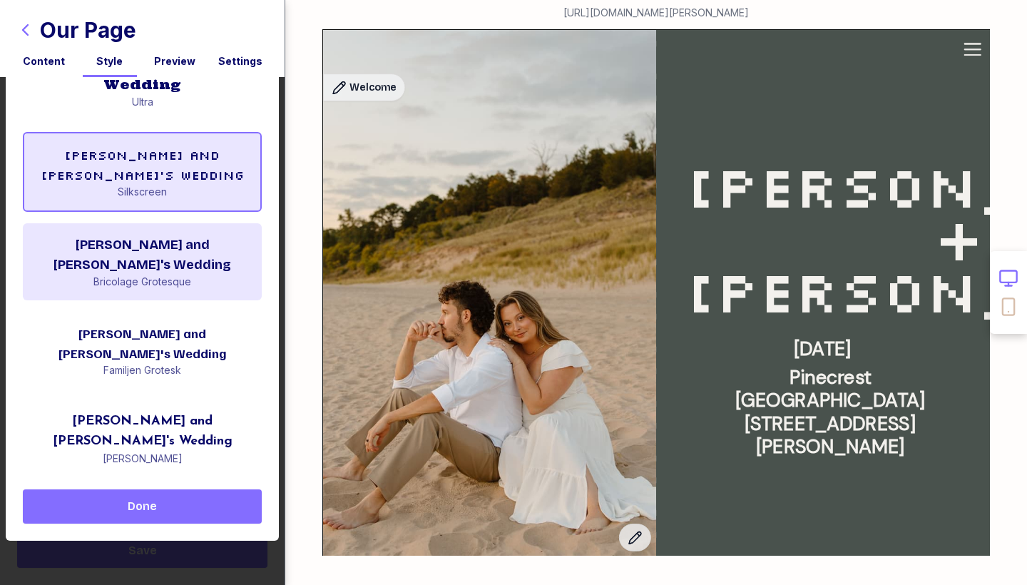
click at [140, 235] on div "Kaitlin and Nathan's Wedding" at bounding box center [142, 255] width 216 height 40
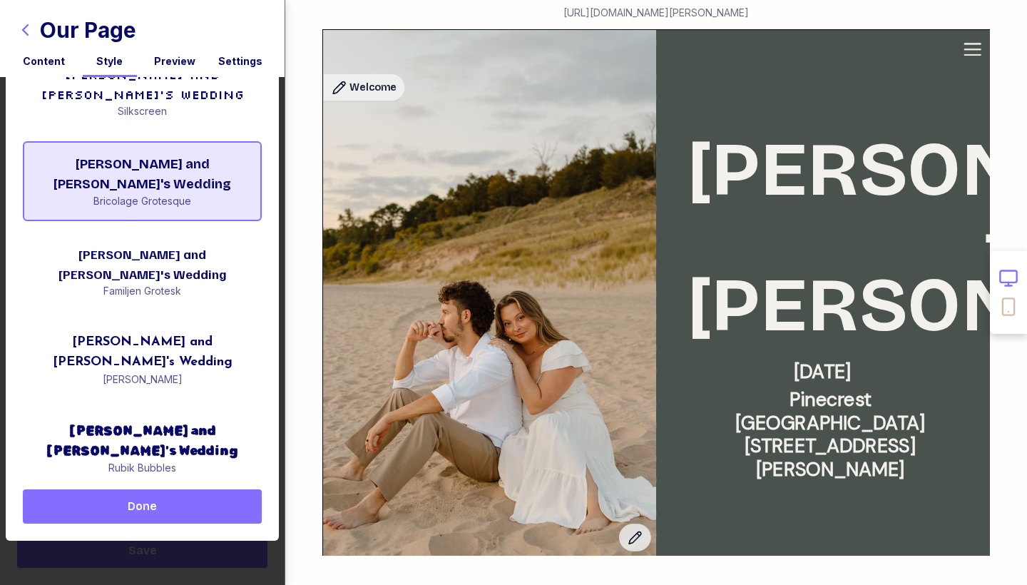
scroll to position [208, 0]
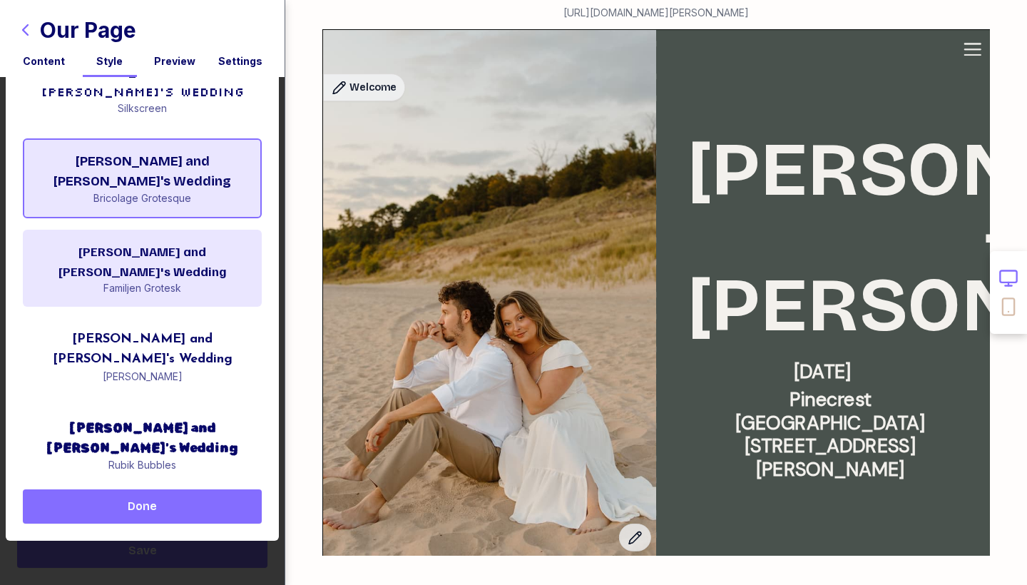
click at [140, 241] on div "Kaitlin and Nathan's Wedding" at bounding box center [142, 261] width 216 height 40
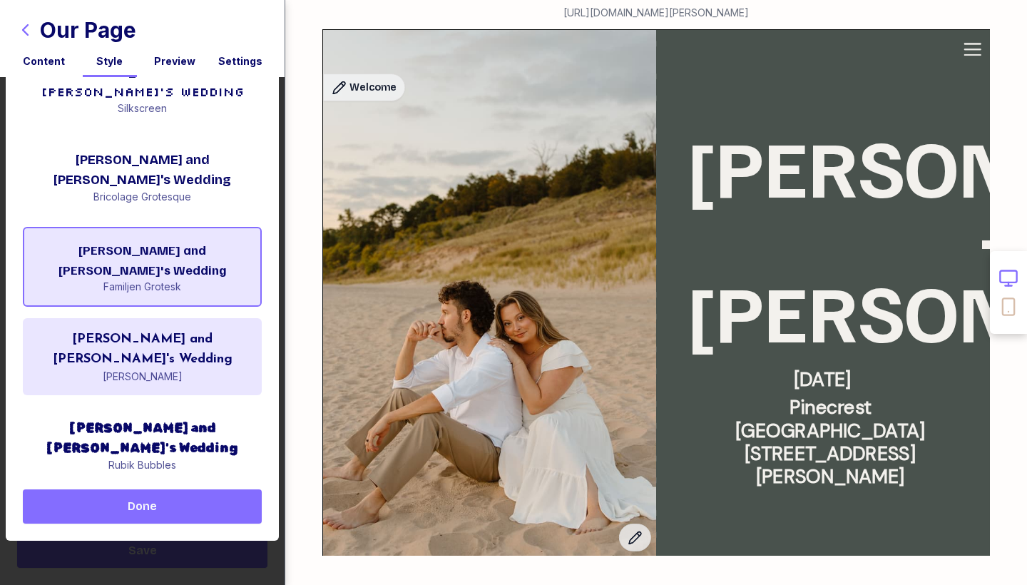
click at [138, 329] on div "Kaitlin and Nathan's Wedding" at bounding box center [142, 349] width 216 height 40
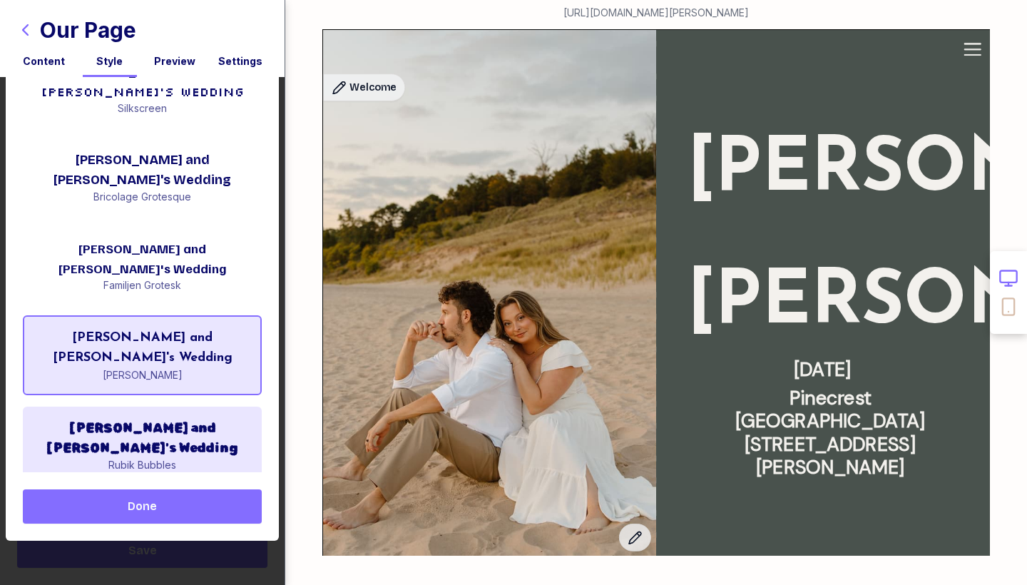
click at [142, 458] on div "Rubik Bubbles" at bounding box center [142, 465] width 216 height 14
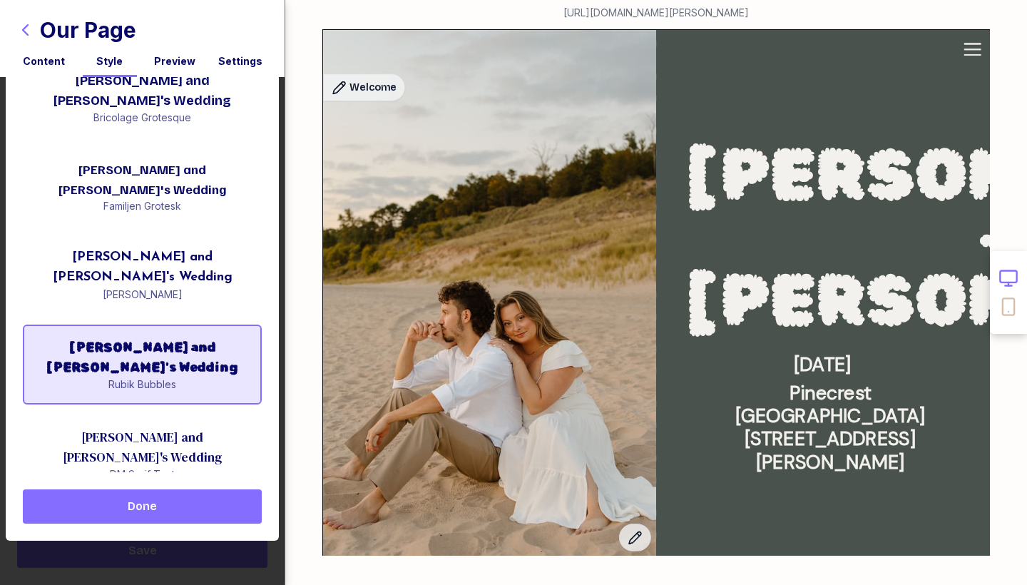
scroll to position [310, 0]
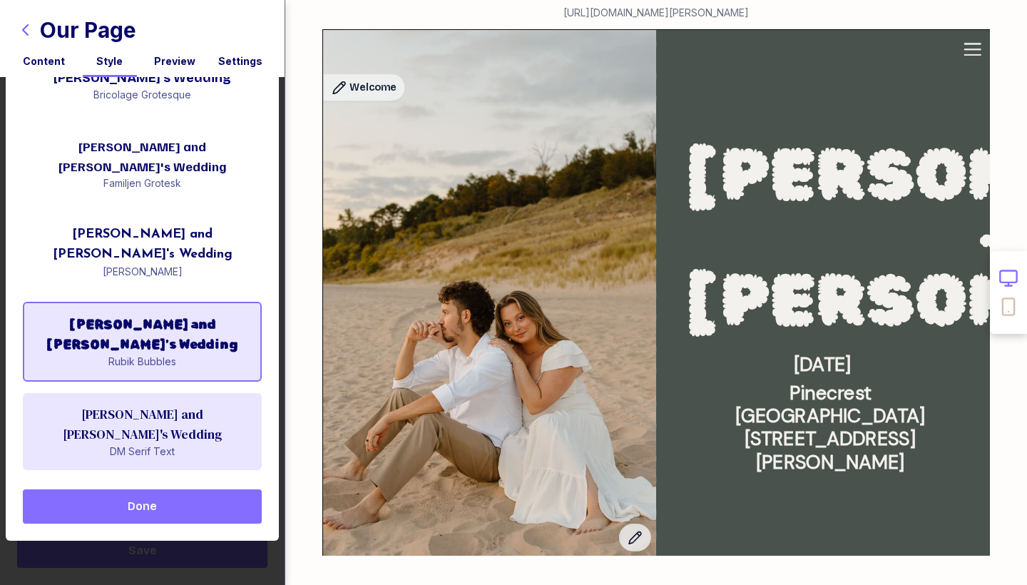
click at [145, 404] on div "Kaitlin and Nathan's Wedding" at bounding box center [142, 424] width 216 height 40
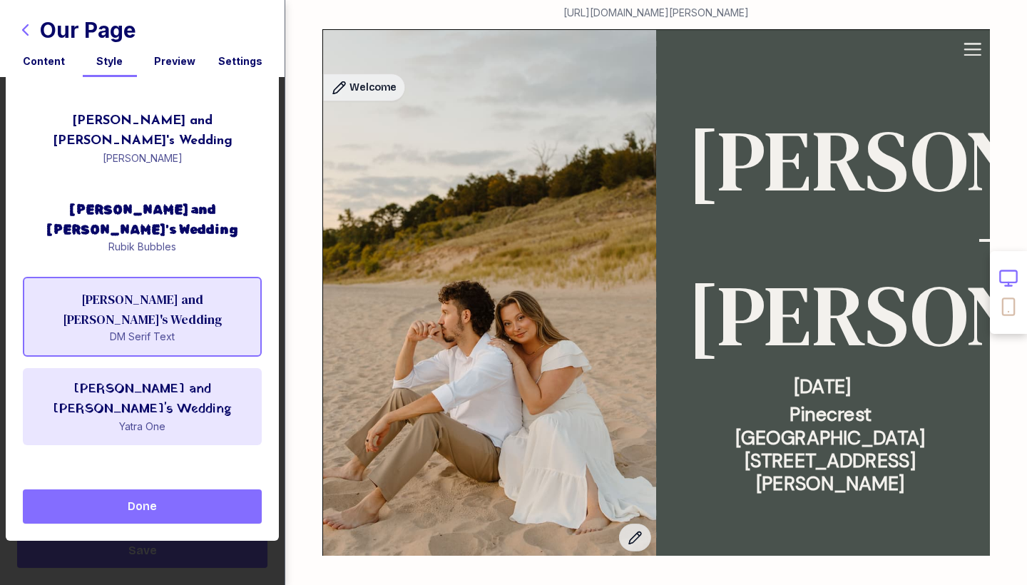
scroll to position [432, 0]
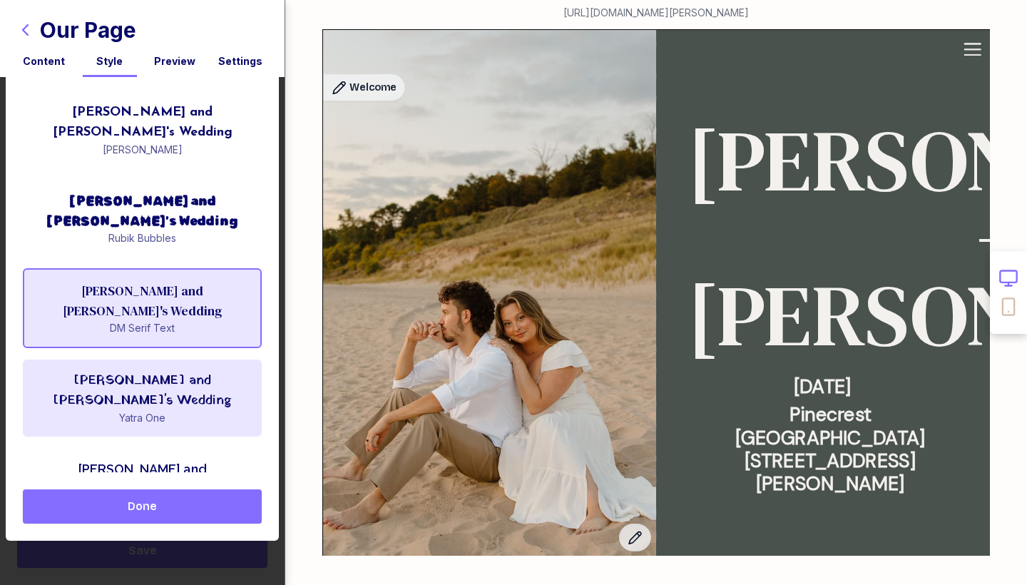
click at [153, 411] on div "Yatra One" at bounding box center [142, 418] width 216 height 14
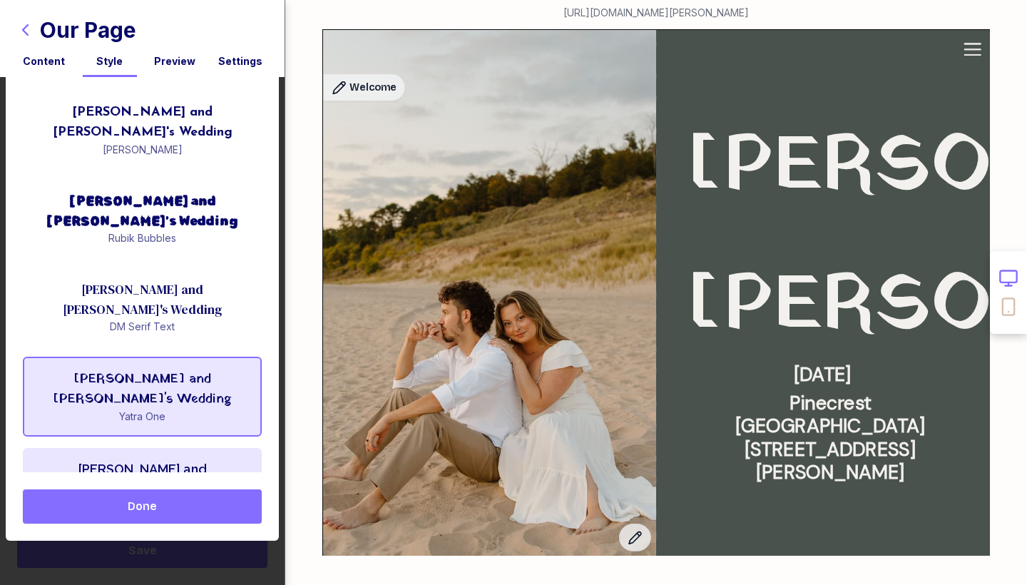
click at [157, 459] on div "Kaitlin and Nathan's Wedding" at bounding box center [142, 479] width 216 height 40
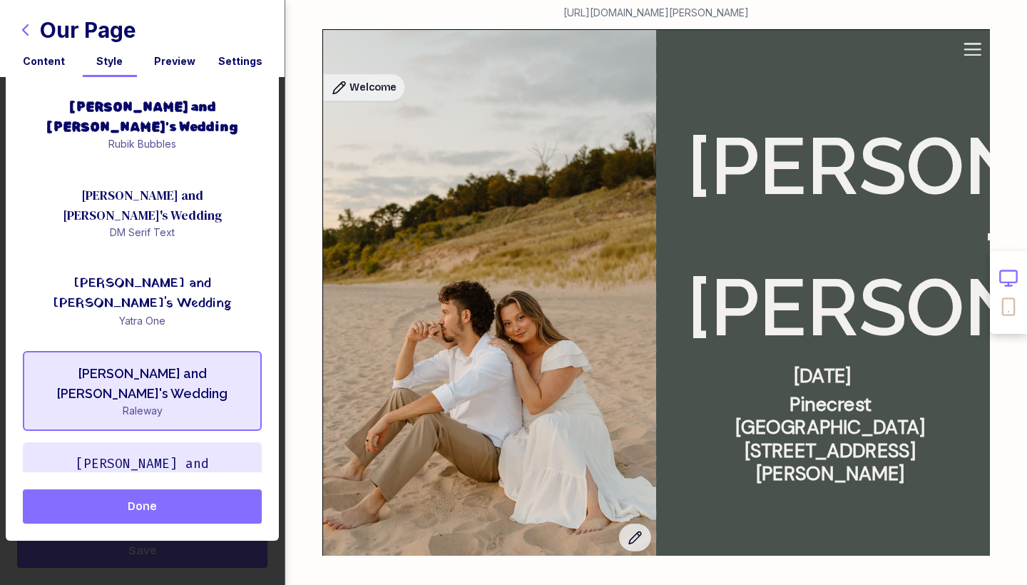
scroll to position [534, 0]
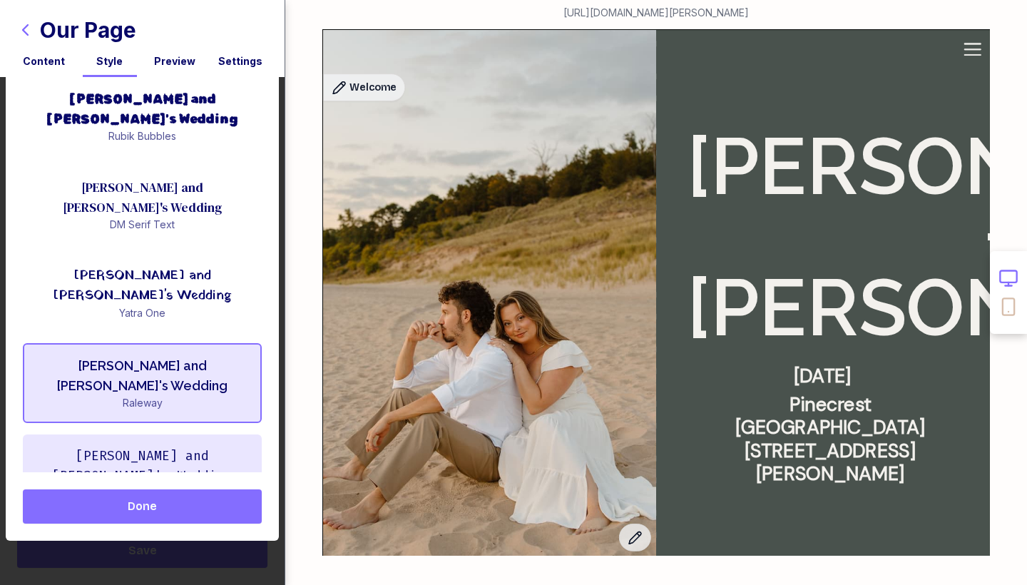
click at [154, 446] on div "Kaitlin and Nathan's Wedding" at bounding box center [142, 466] width 216 height 40
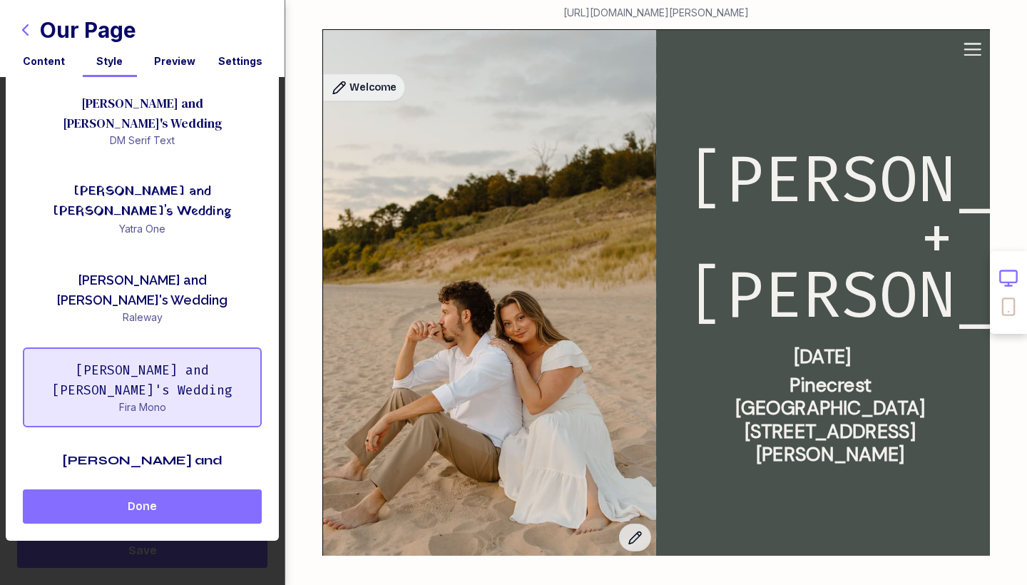
scroll to position [623, 0]
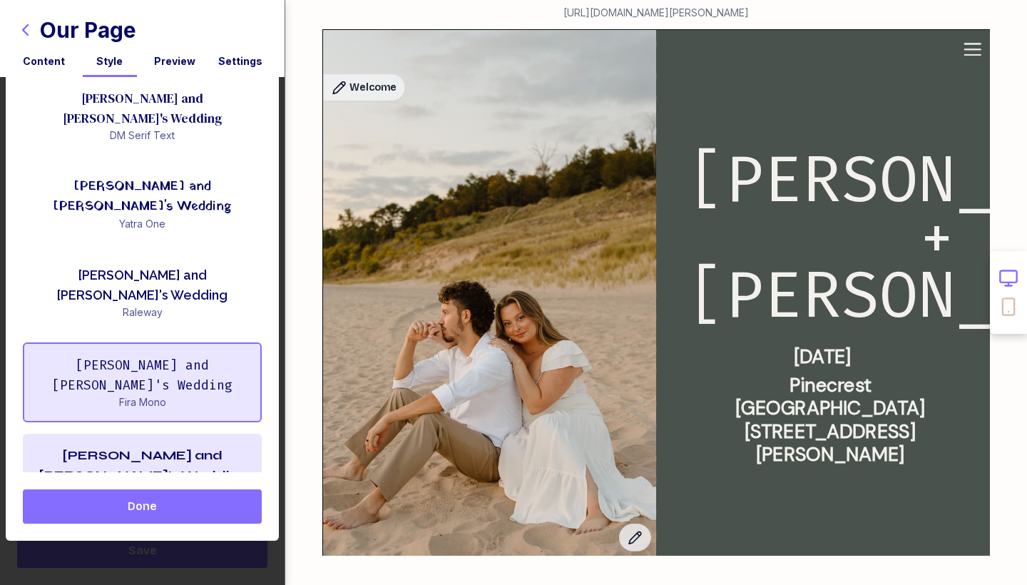
click at [147, 445] on div "Kaitlin and Nathan's Wedding" at bounding box center [142, 465] width 216 height 40
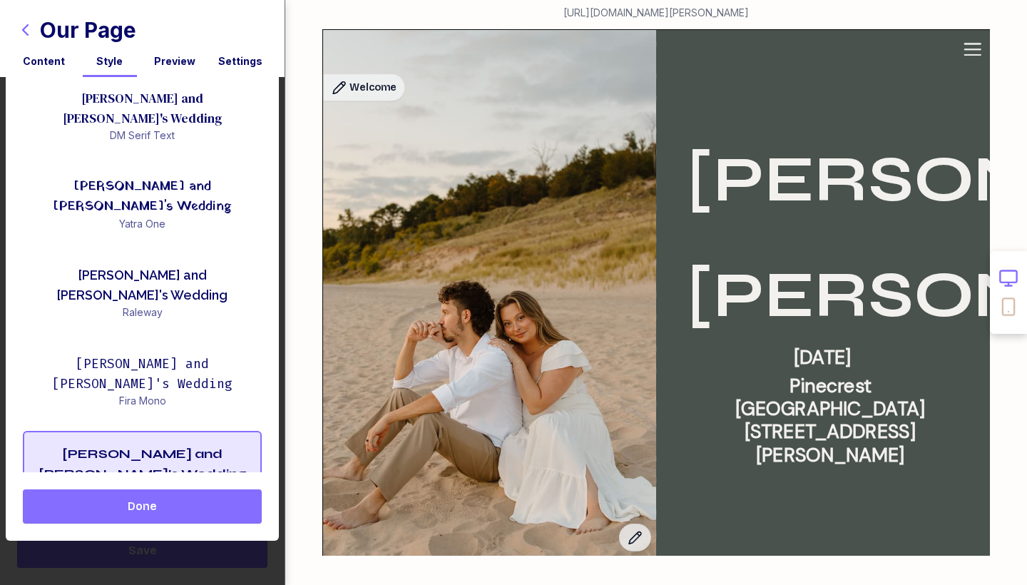
click at [154, 533] on div "Kaitlin and Nathan's Wedding" at bounding box center [142, 553] width 216 height 40
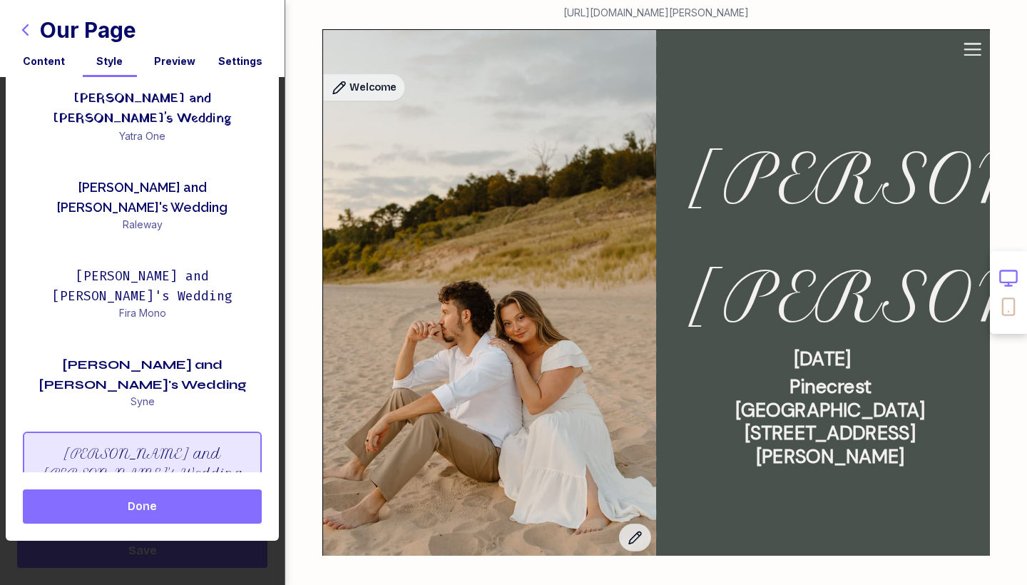
scroll to position [713, 0]
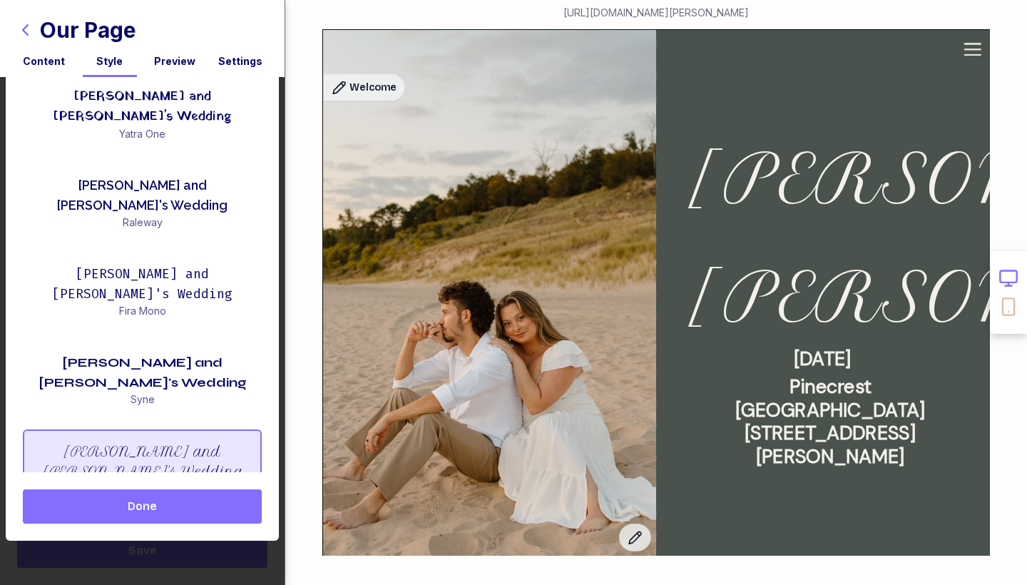
click at [135, 532] on div "Kaitlin and Nathan's Wedding" at bounding box center [142, 552] width 216 height 40
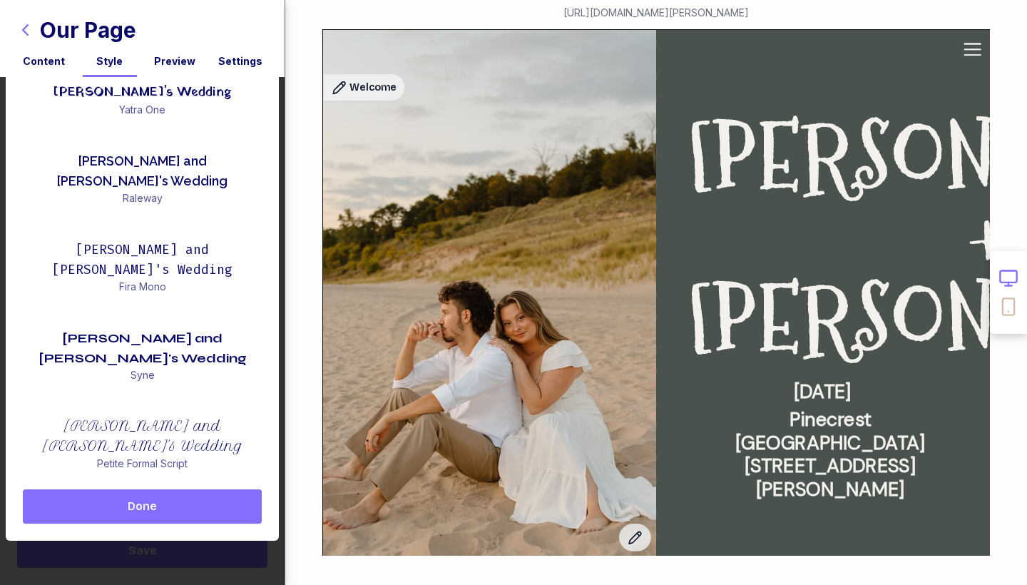
scroll to position [772, 0]
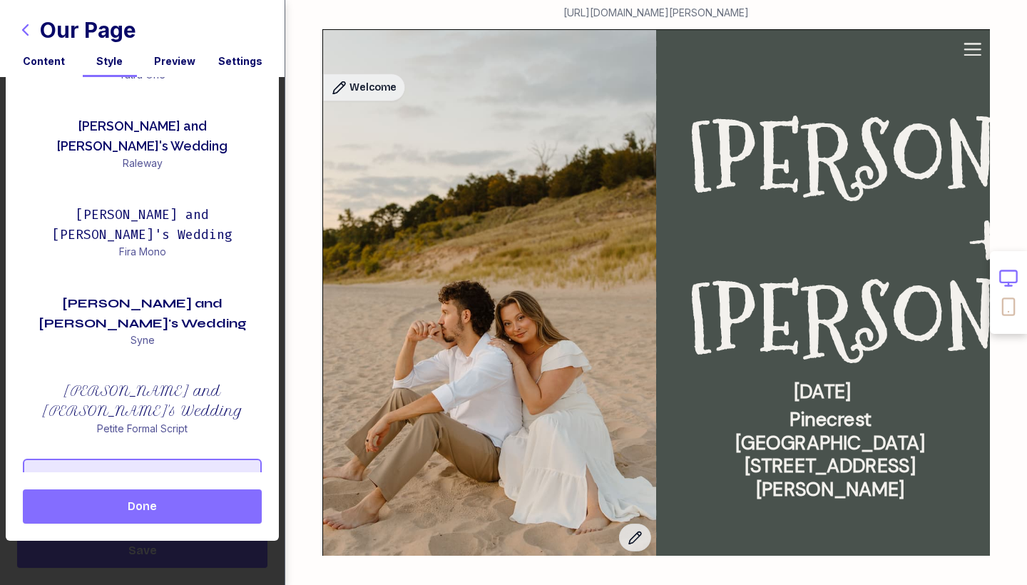
click at [133, 561] on div "Kaitlin and Nathan's Wedding" at bounding box center [142, 581] width 216 height 40
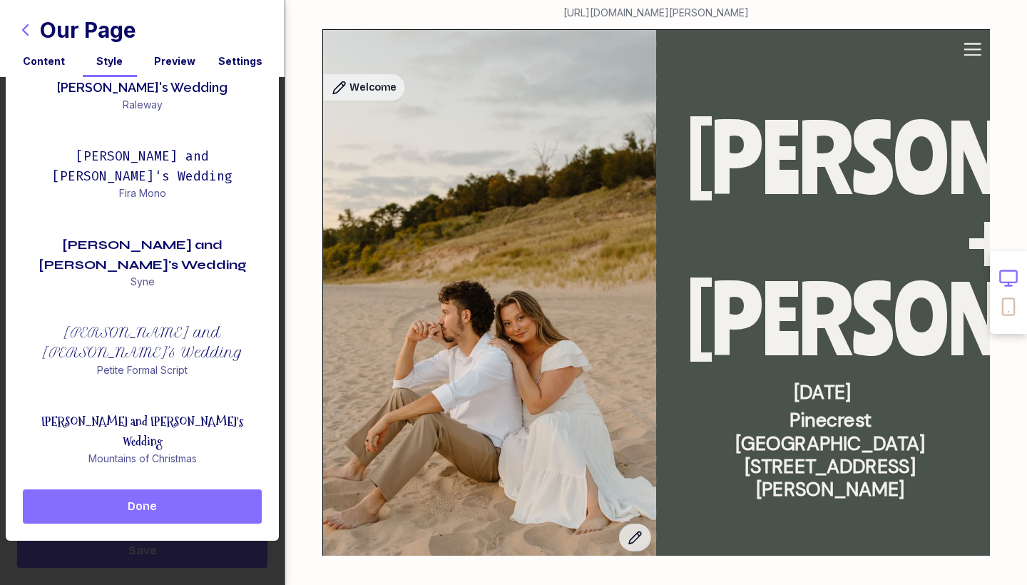
scroll to position [838, 0]
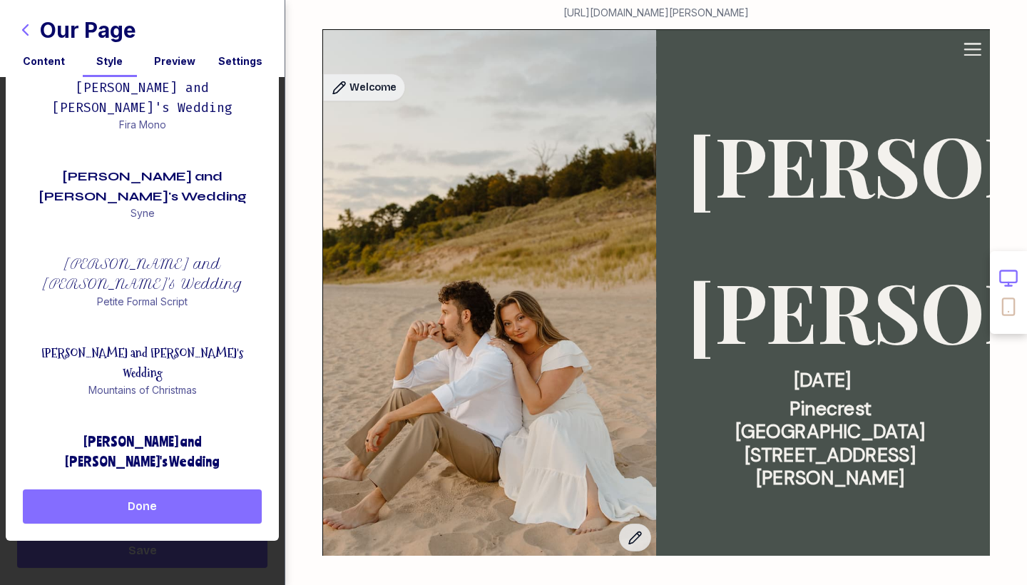
scroll to position [905, 0]
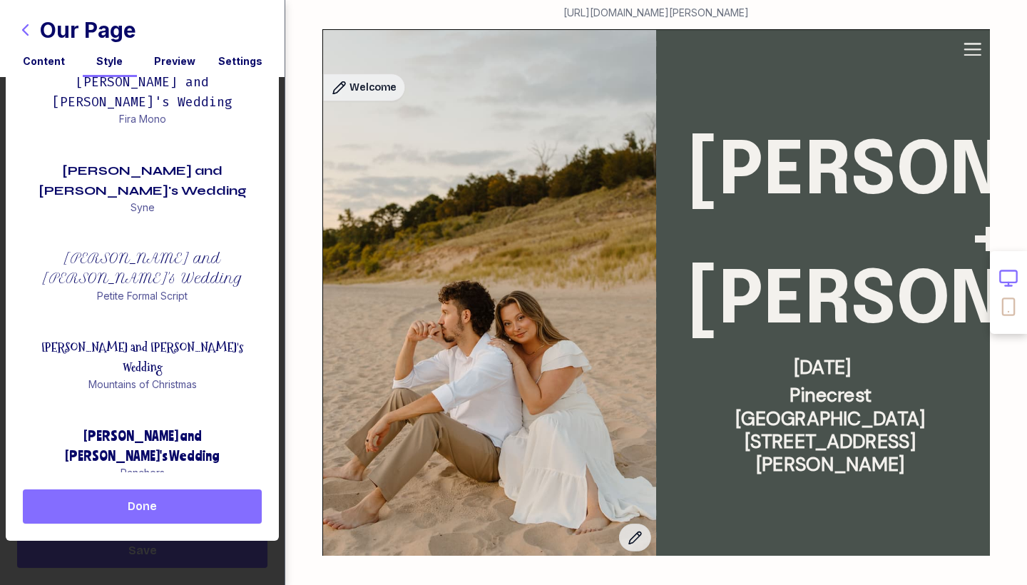
click at [141, 514] on div "Kaitlin and Nathan's Wedding" at bounding box center [142, 534] width 216 height 40
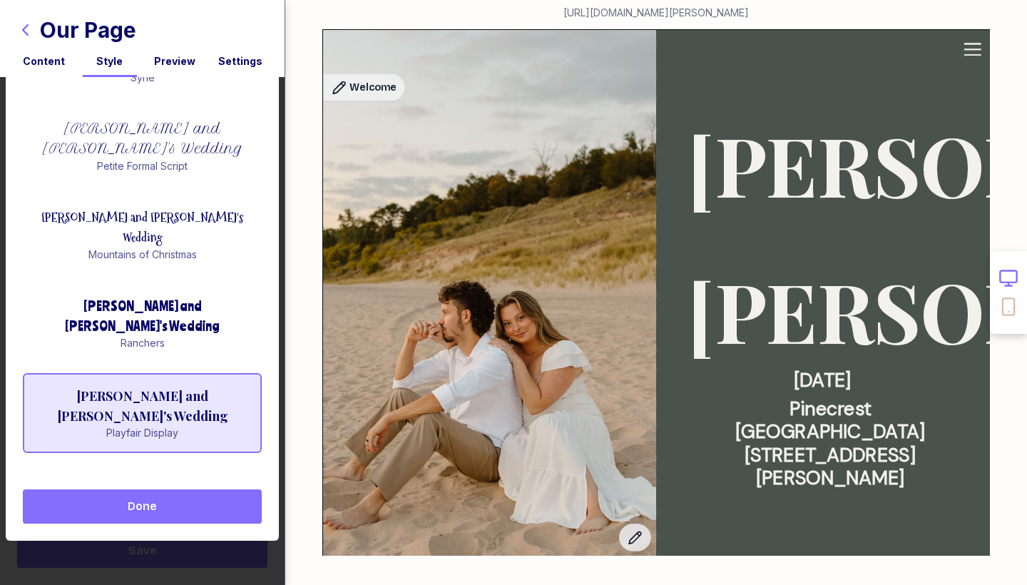
scroll to position [1035, 0]
click at [161, 475] on div "Kaitlin and Nathan's Wedding" at bounding box center [142, 495] width 216 height 40
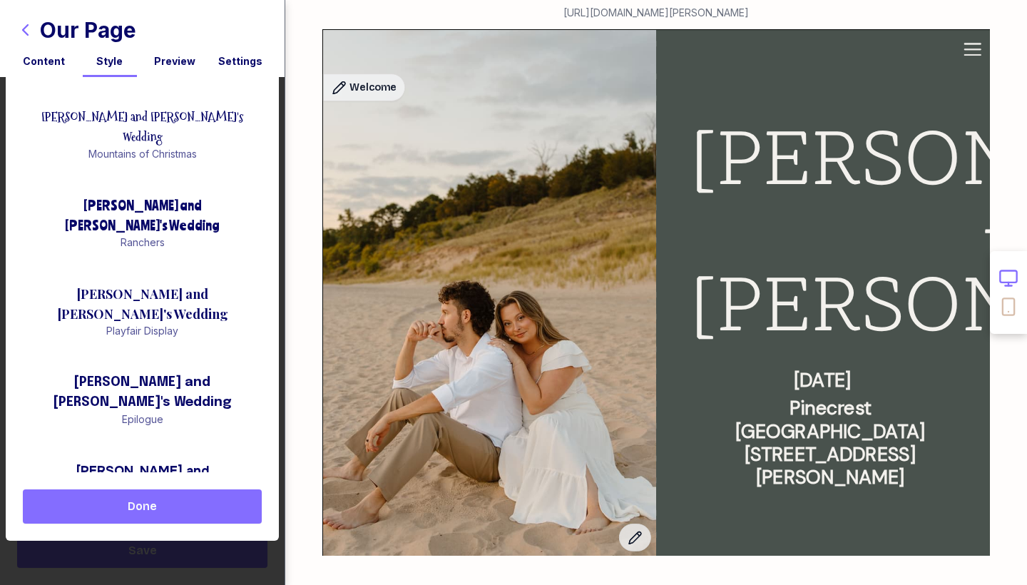
scroll to position [1136, 0]
click at [159, 548] on div "Kaitlin and Nathan's Wedding" at bounding box center [142, 568] width 216 height 40
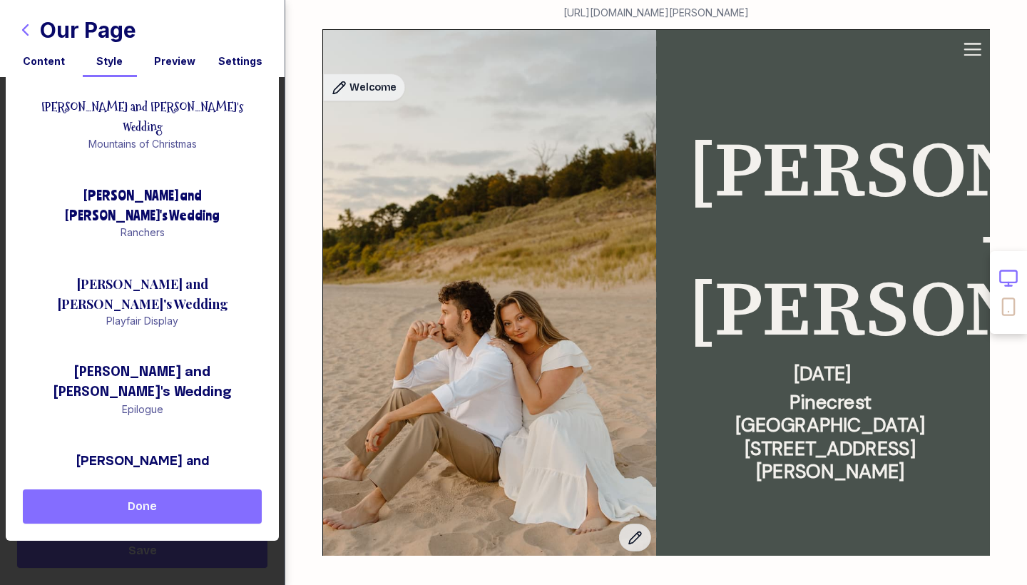
scroll to position [1144, 0]
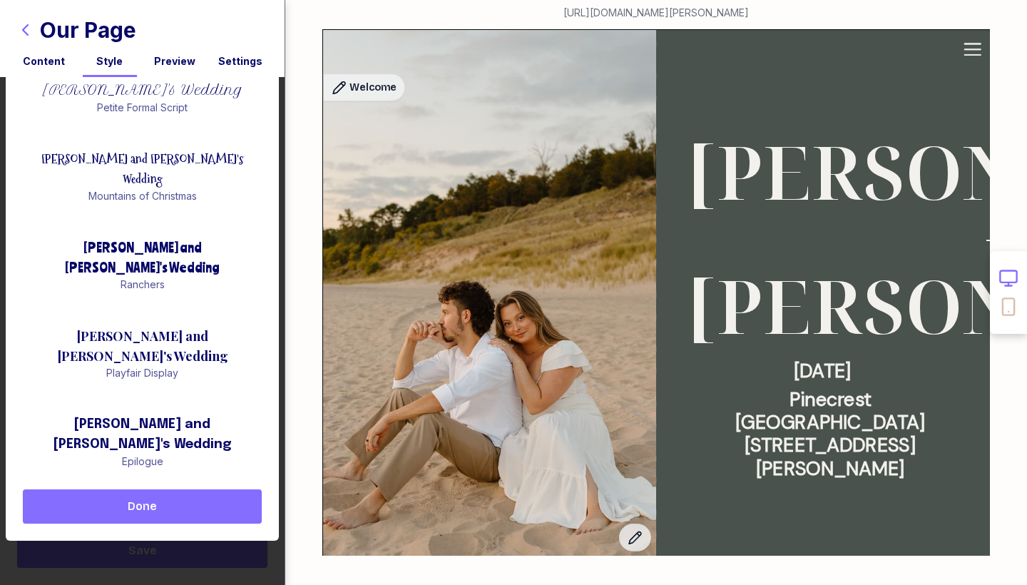
scroll to position [1089, 0]
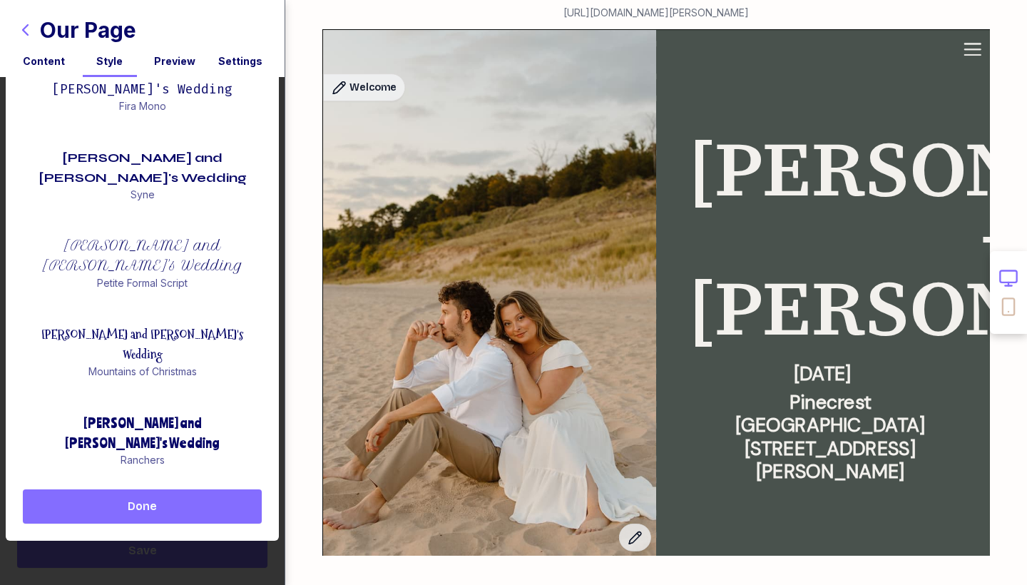
scroll to position [905, 0]
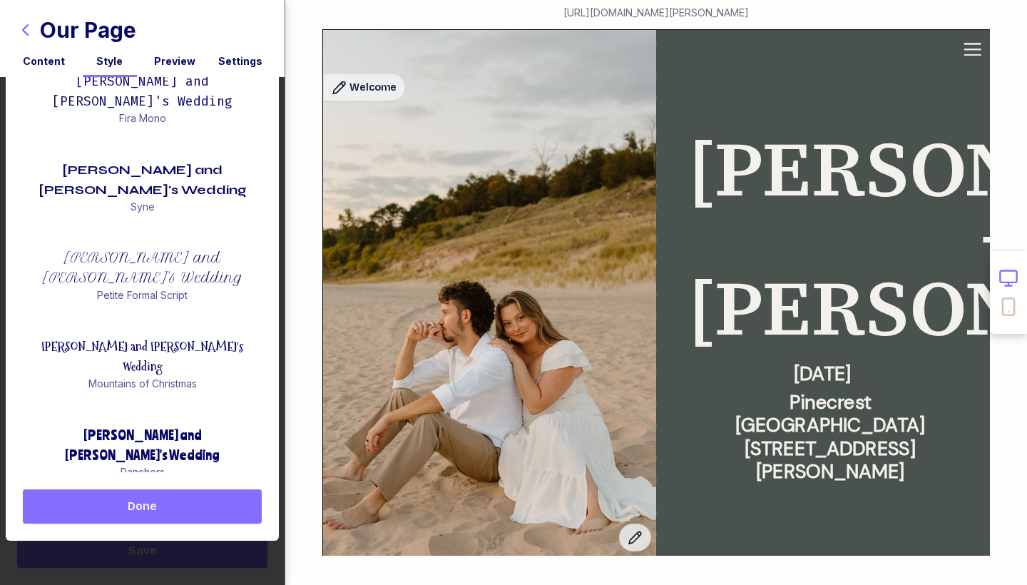
click at [151, 513] on div "Kaitlin and Nathan's Wedding" at bounding box center [142, 533] width 216 height 40
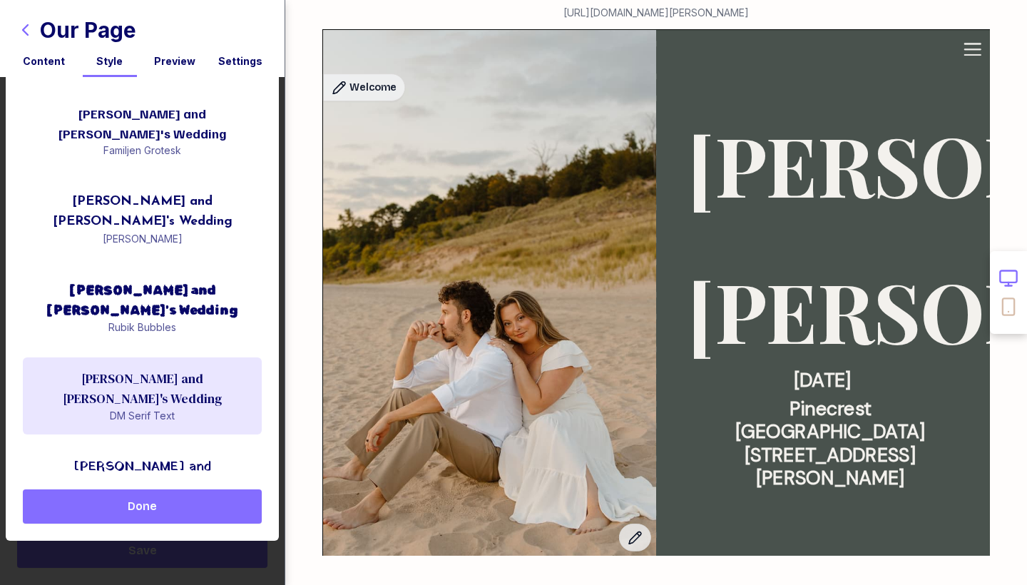
scroll to position [342, 0]
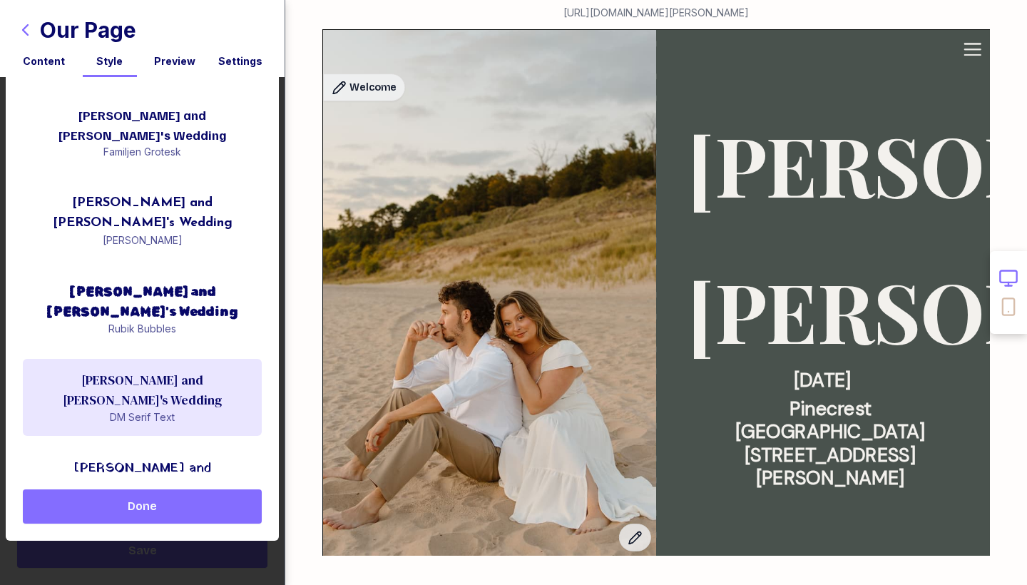
click at [145, 370] on div "Kaitlin and Nathan's Wedding" at bounding box center [142, 390] width 216 height 40
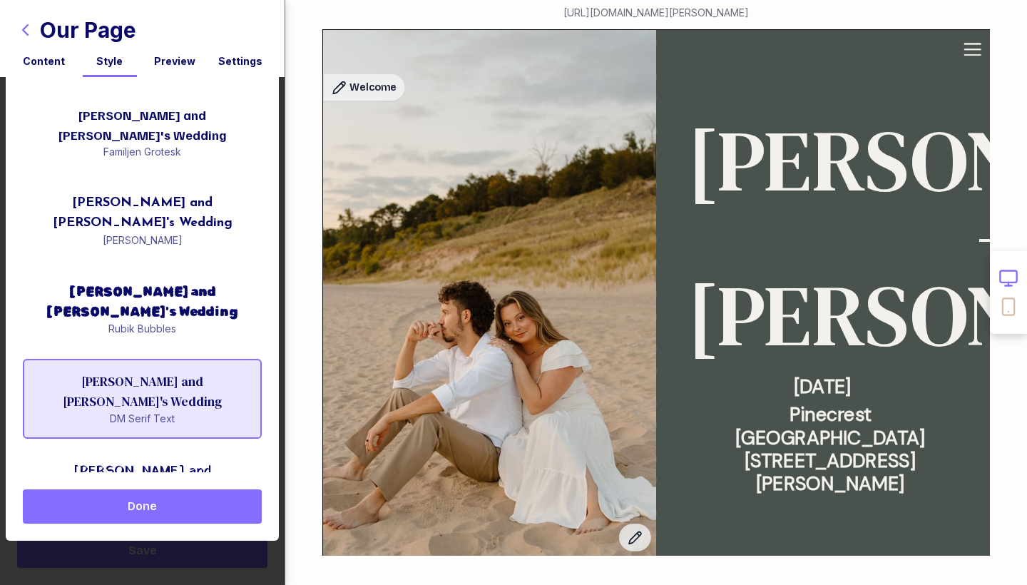
click at [171, 500] on span "Done" at bounding box center [142, 506] width 216 height 17
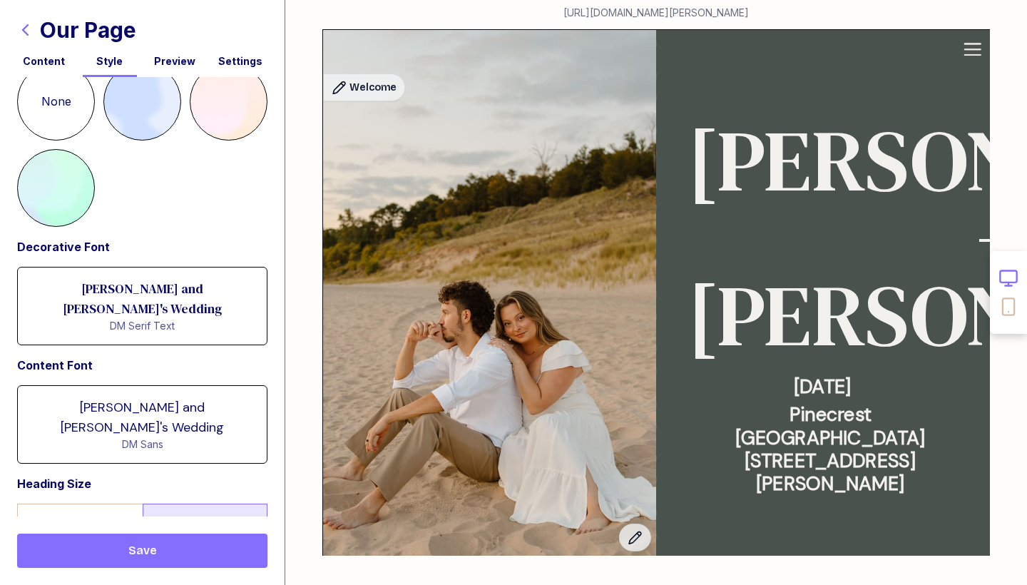
scroll to position [0, 0]
click at [133, 397] on div "Kaitlin and Nathan's Wedding" at bounding box center [142, 417] width 237 height 42
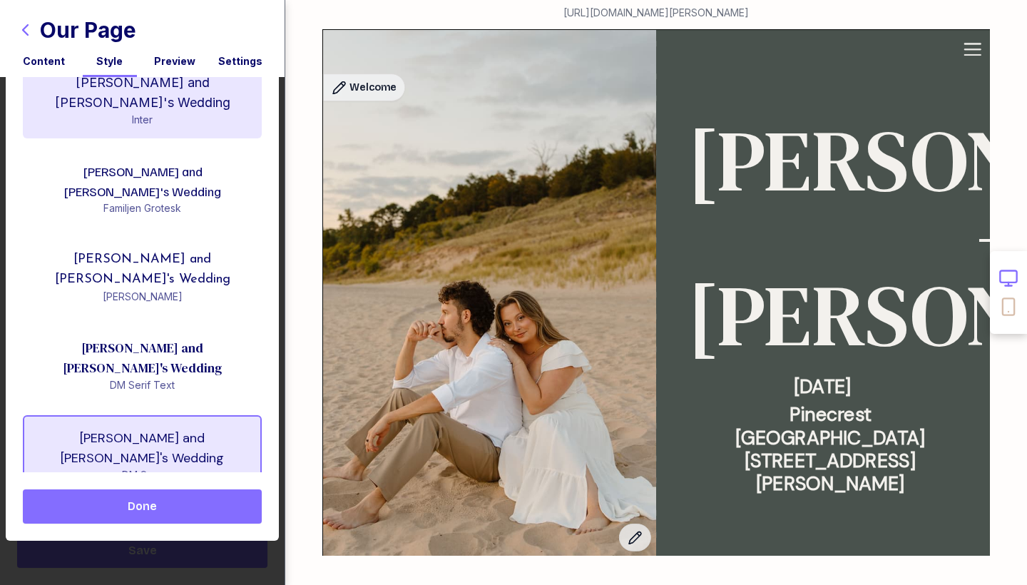
click at [171, 113] on div "Inter" at bounding box center [142, 120] width 216 height 14
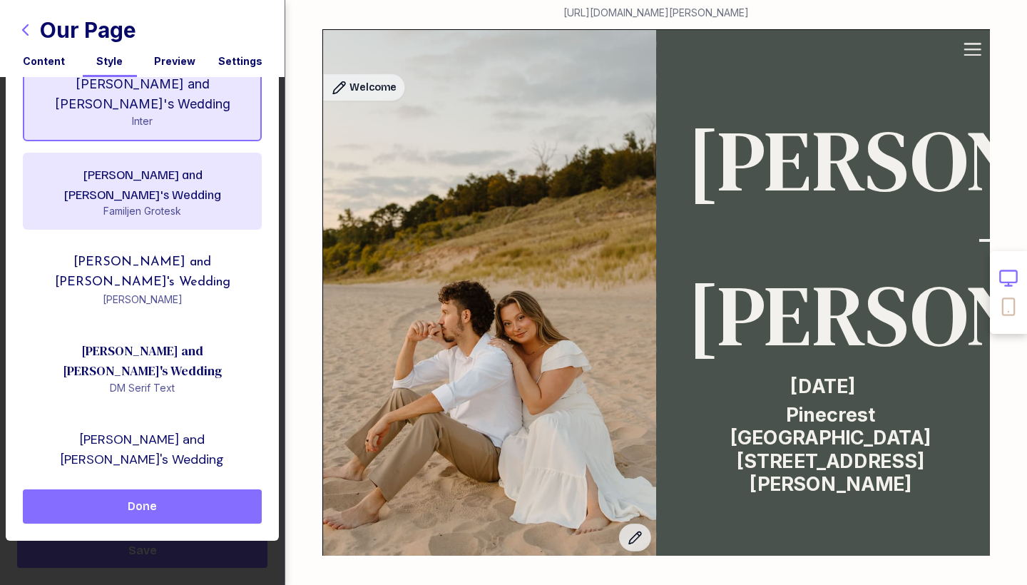
click at [150, 164] on div "Kaitlin and Nathan's Wedding" at bounding box center [142, 184] width 216 height 40
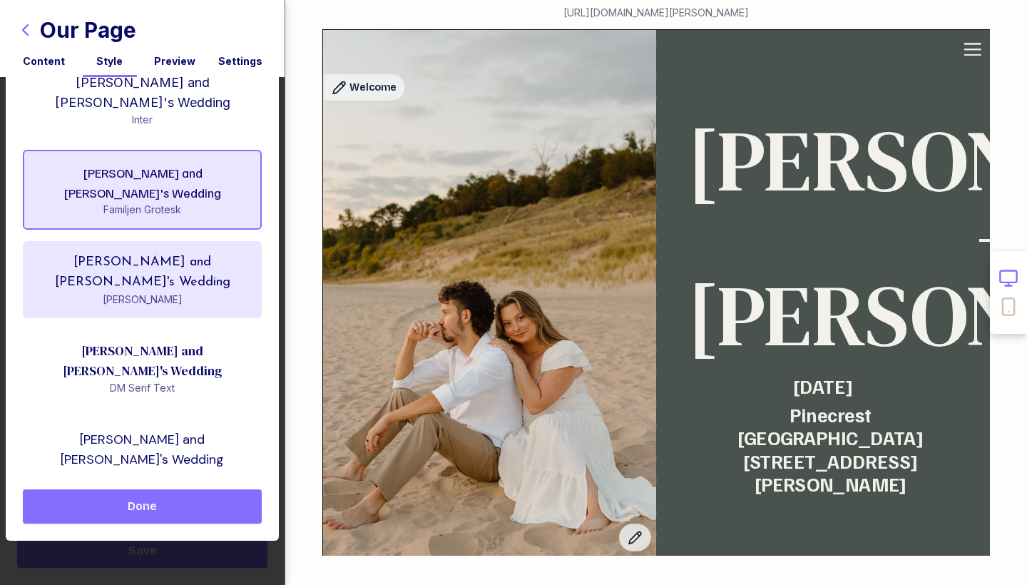
click at [145, 292] on div "Josefin Sans" at bounding box center [142, 299] width 216 height 14
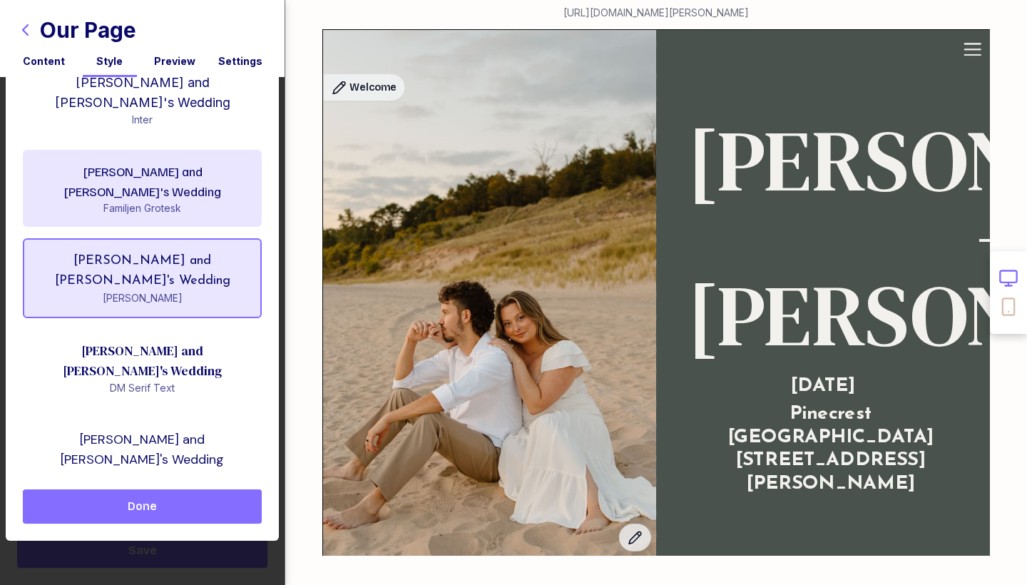
click at [159, 201] on div "Familjen Grotesk" at bounding box center [142, 208] width 216 height 14
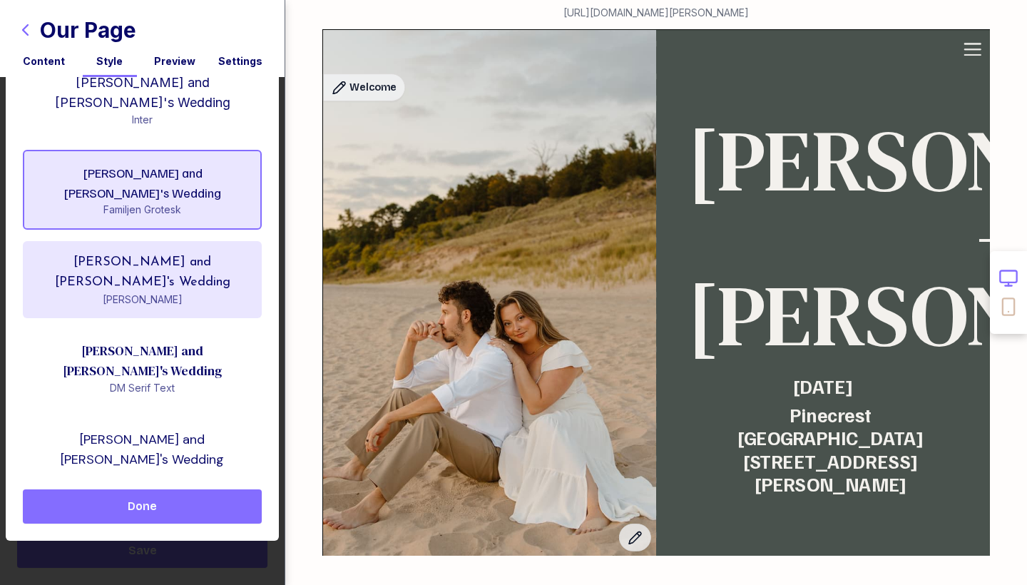
click at [145, 292] on div "Josefin Sans" at bounding box center [142, 299] width 216 height 14
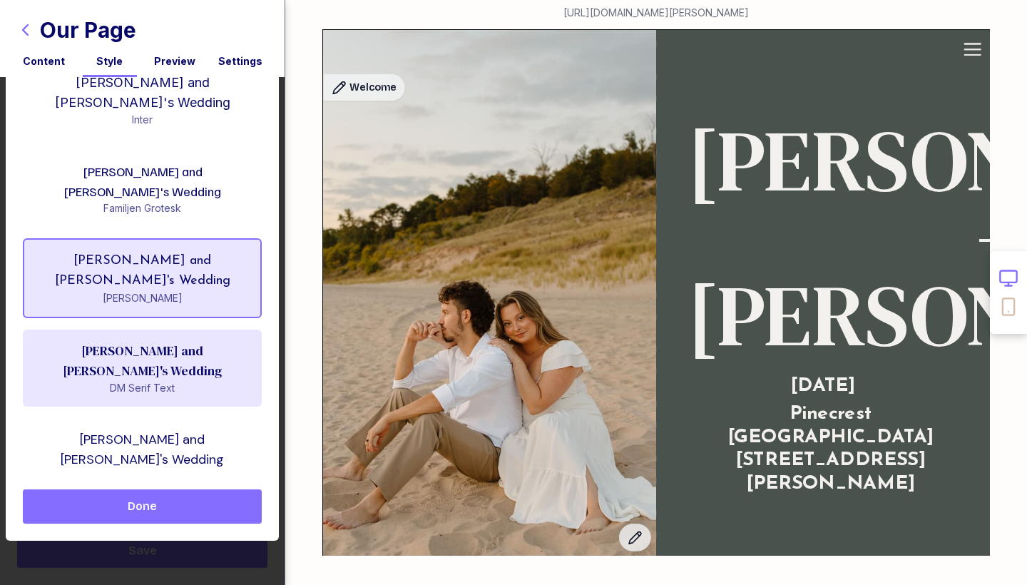
click at [139, 341] on div "Kaitlin and Nathan's Wedding" at bounding box center [142, 361] width 216 height 40
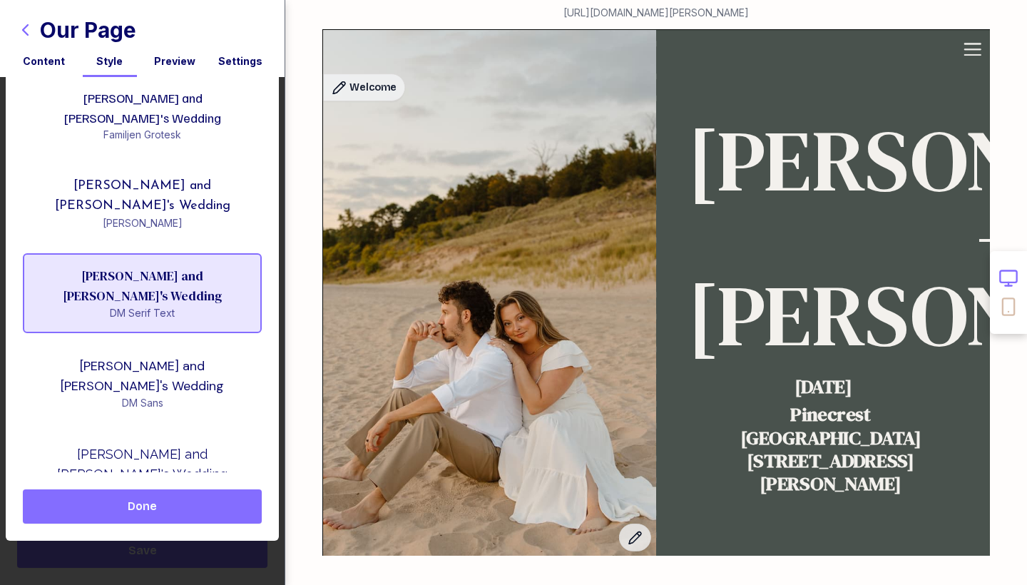
scroll to position [90, 0]
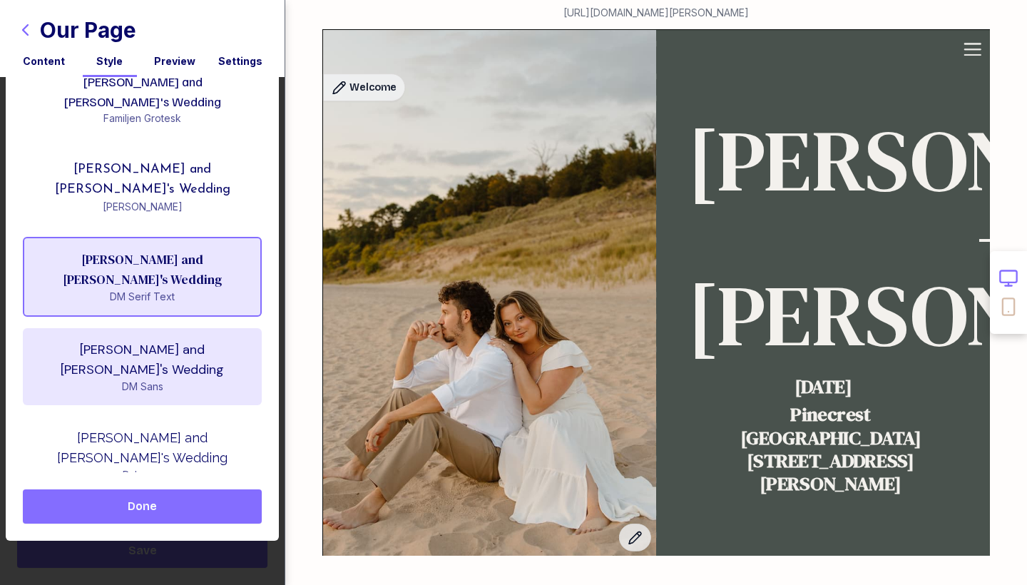
click at [154, 339] on div "Kaitlin and Nathan's Wedding" at bounding box center [142, 359] width 216 height 40
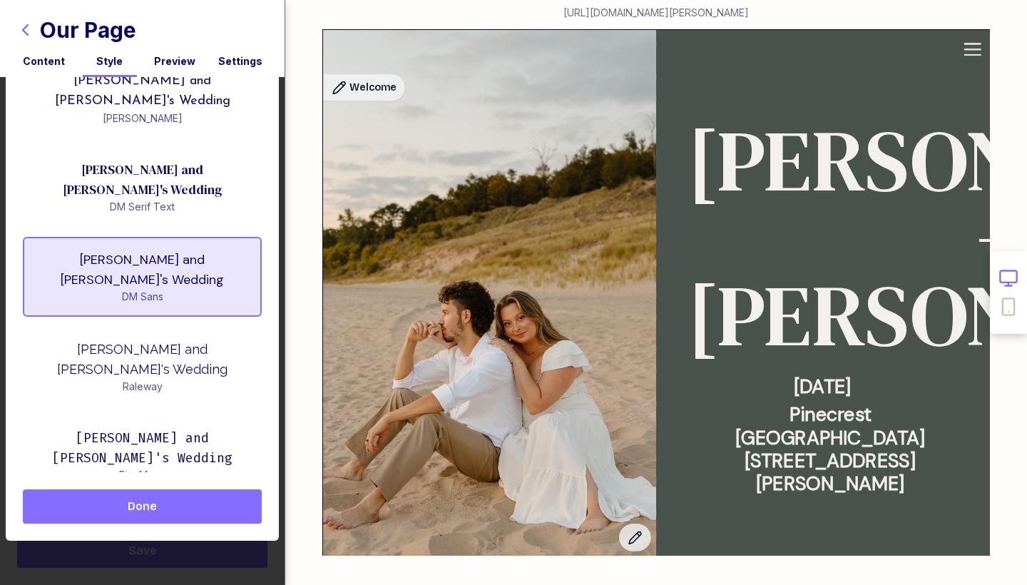
scroll to position [183, 0]
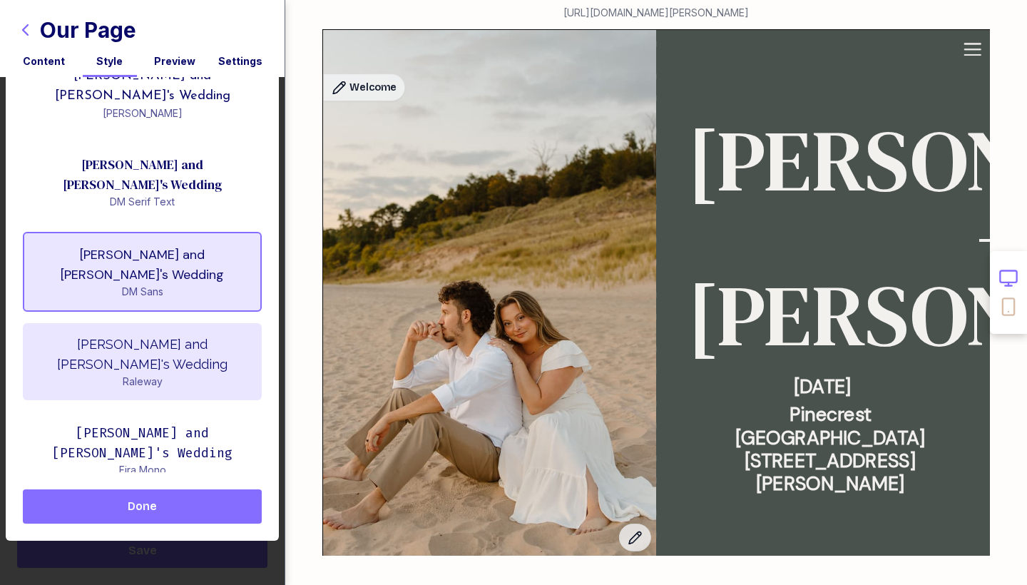
click at [152, 374] on div "Raleway" at bounding box center [142, 381] width 216 height 14
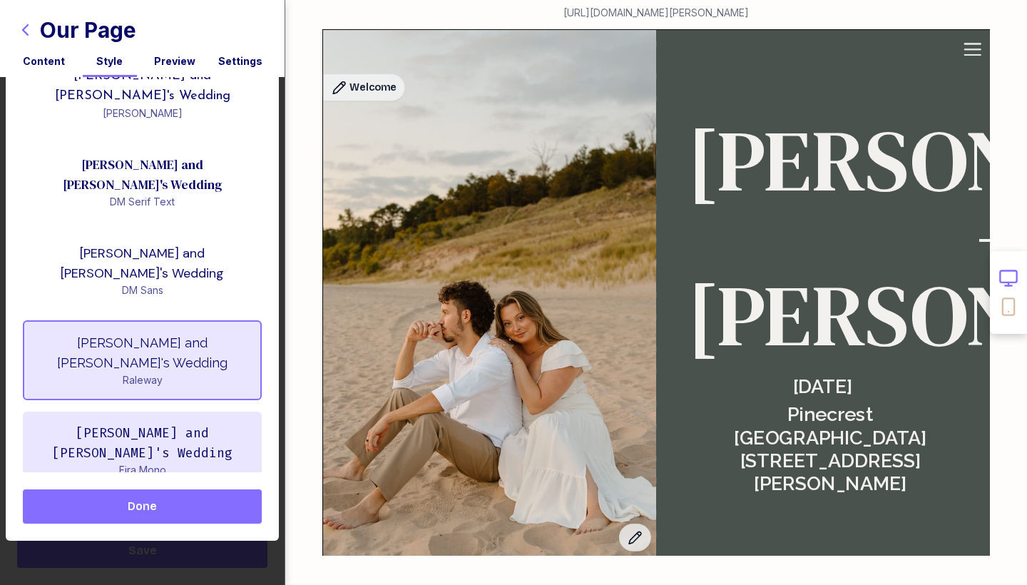
click at [153, 423] on div "Kaitlin and Nathan's Wedding" at bounding box center [142, 443] width 216 height 40
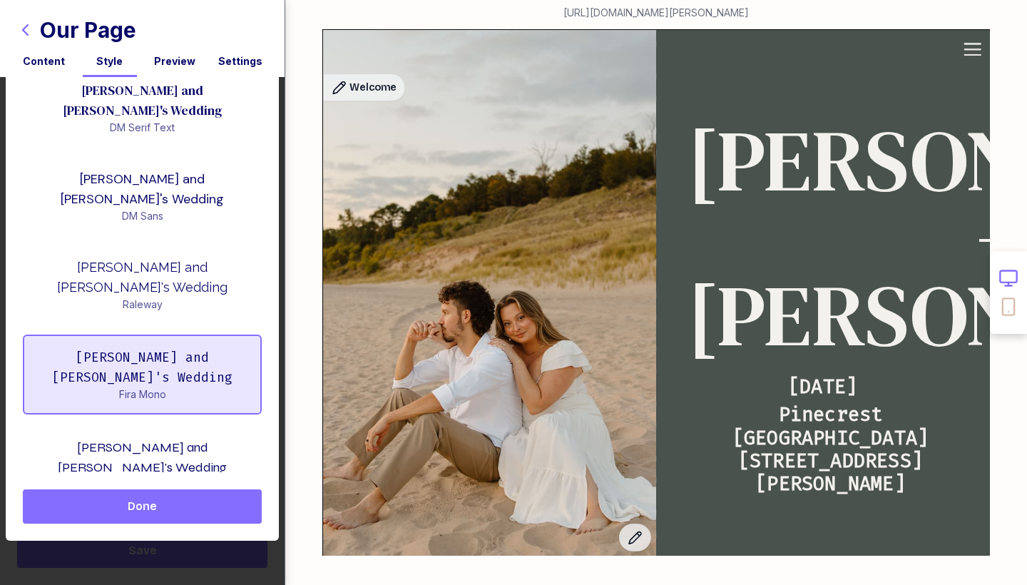
scroll to position [277, 0]
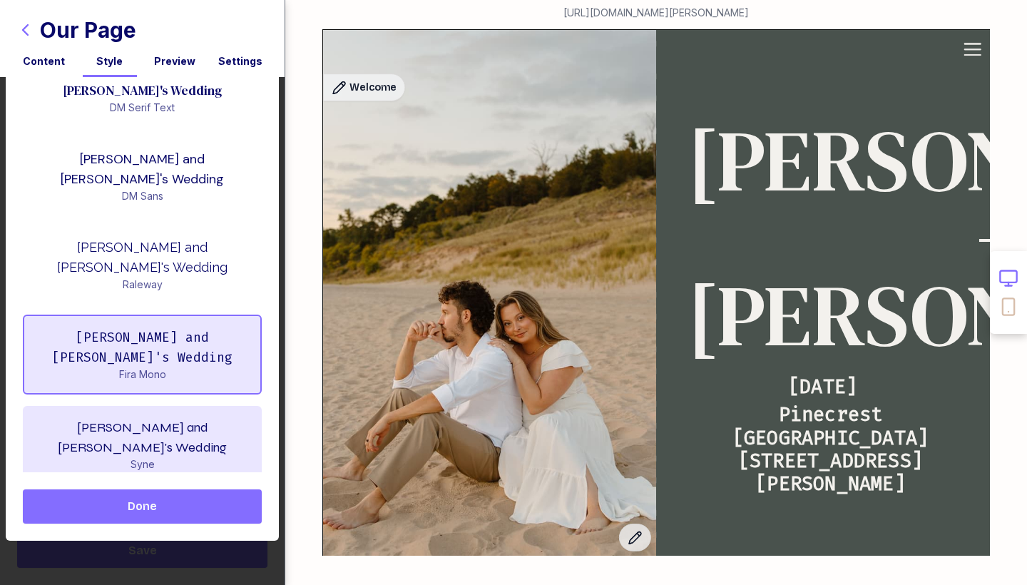
click at [140, 417] on div "Kaitlin and Nathan's Wedding" at bounding box center [142, 437] width 216 height 40
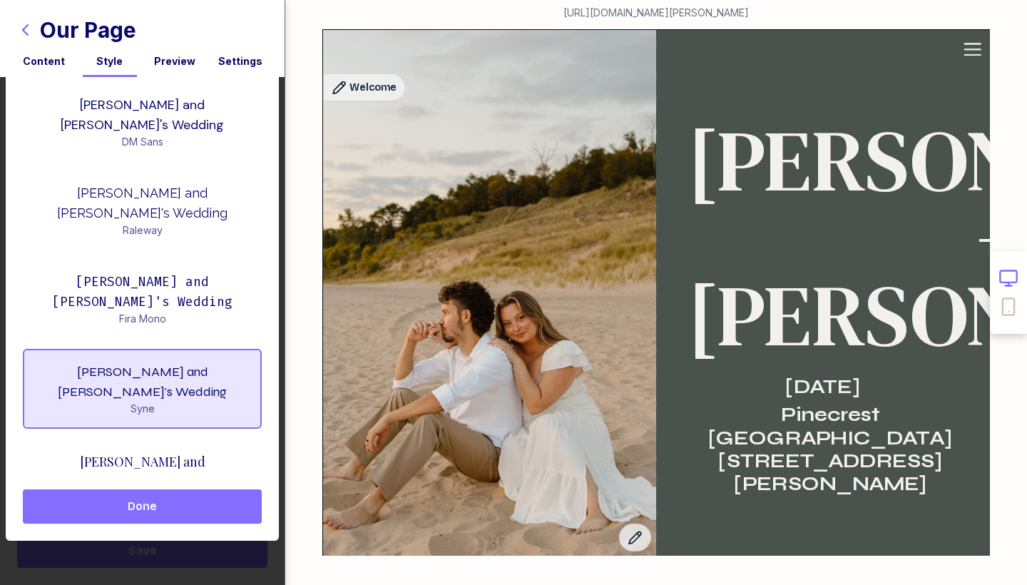
scroll to position [342, 0]
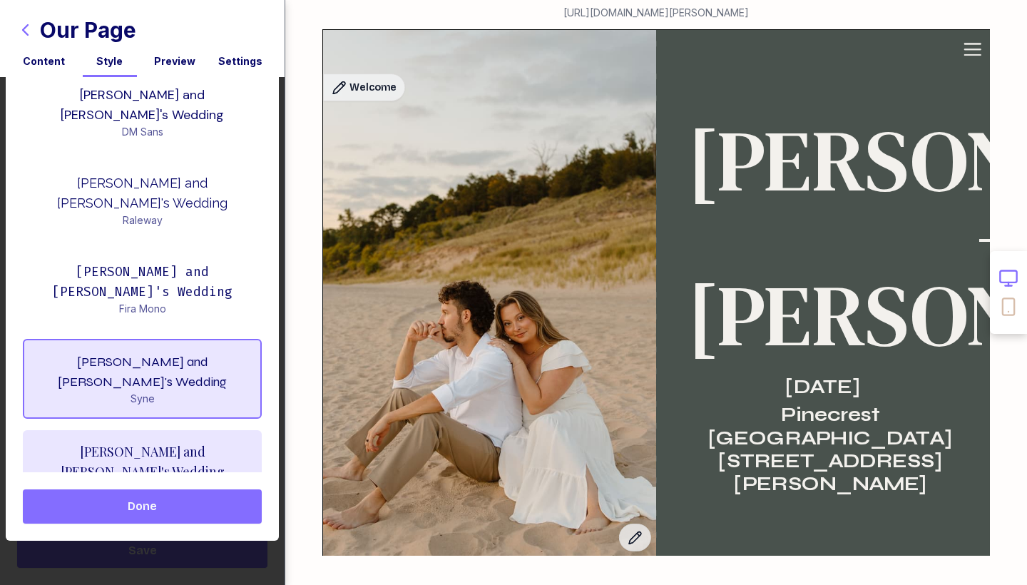
click at [140, 481] on div "Playfair Display" at bounding box center [142, 488] width 216 height 14
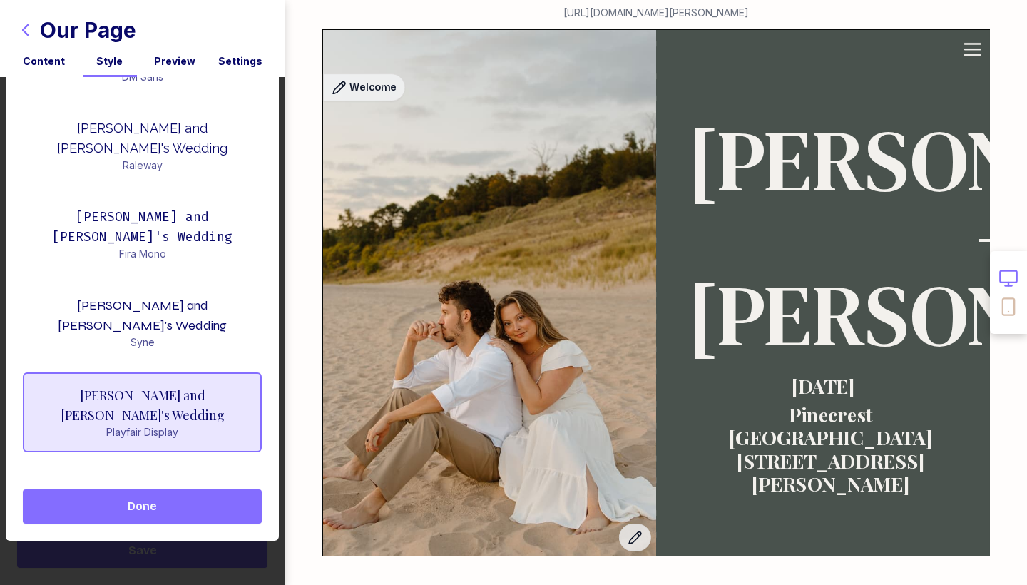
scroll to position [420, 0]
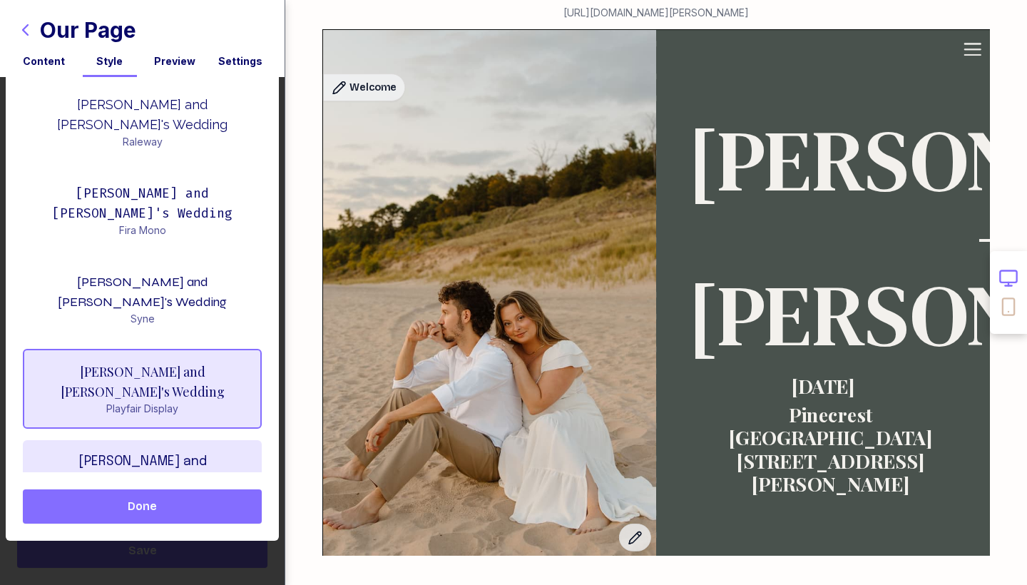
click at [140, 451] on div "Kaitlin and Nathan's Wedding" at bounding box center [142, 471] width 216 height 40
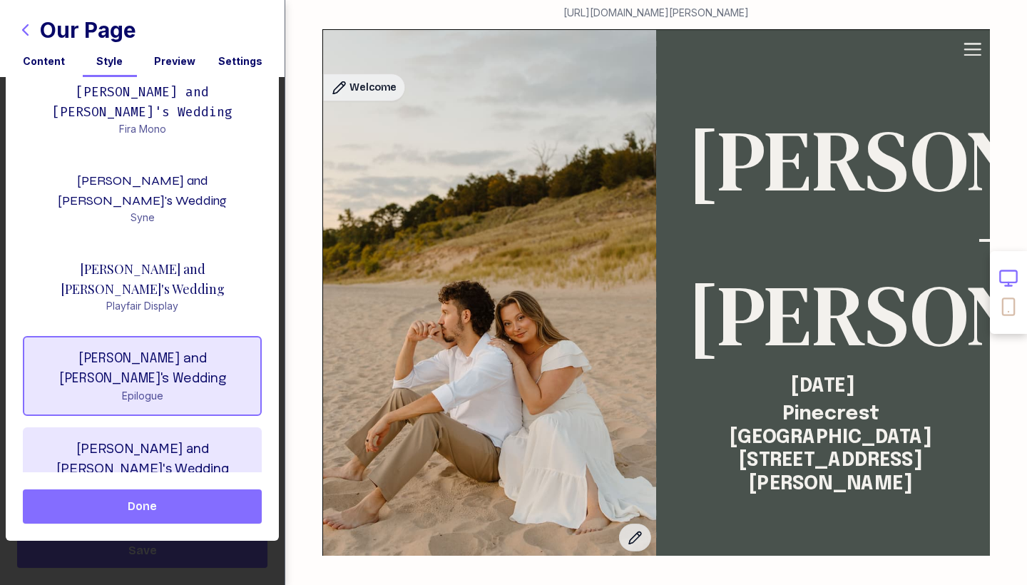
scroll to position [523, 0]
click at [147, 477] on div "Onest" at bounding box center [142, 484] width 216 height 14
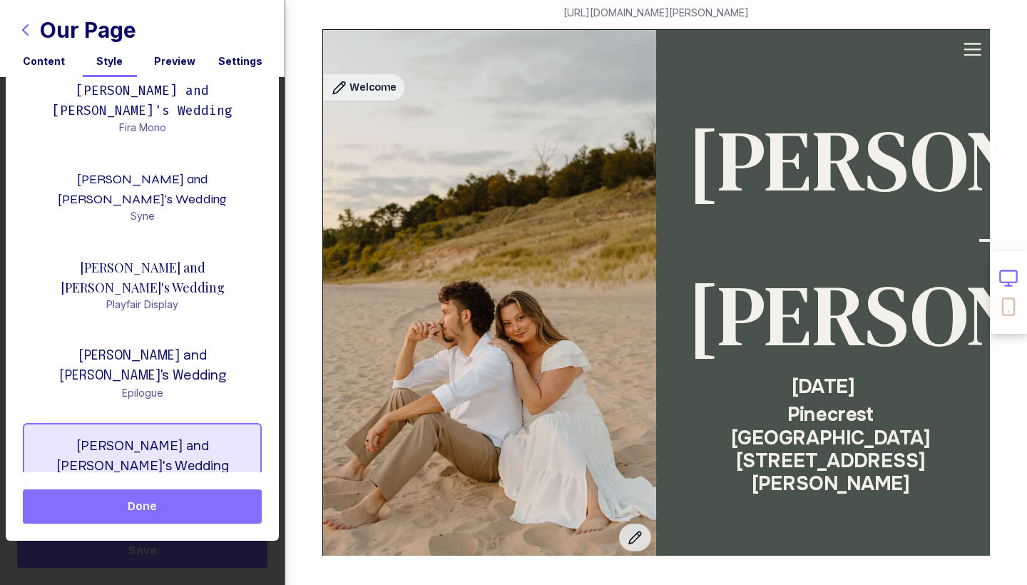
click at [143, 565] on div "Source Serif 4" at bounding box center [142, 572] width 216 height 14
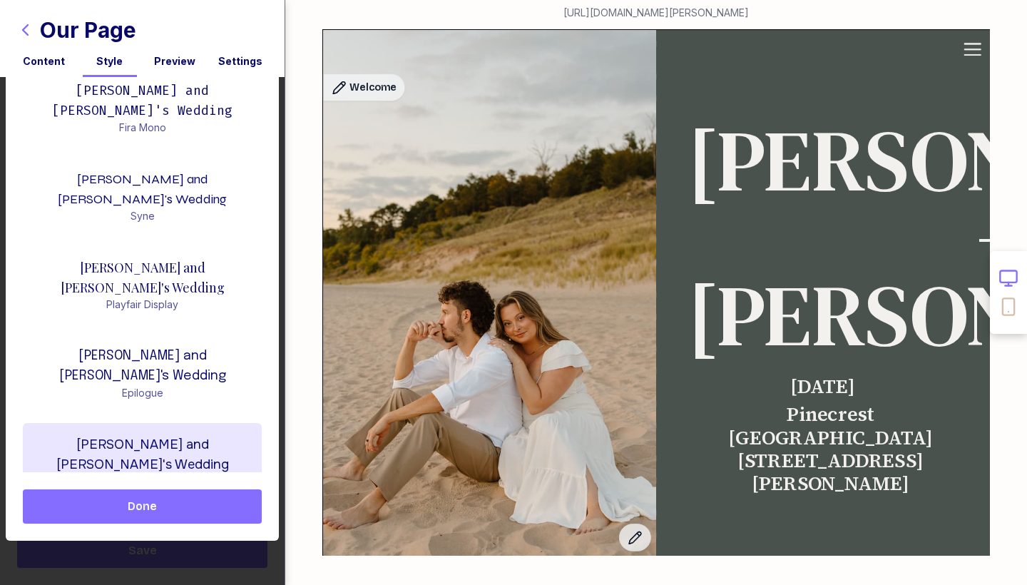
click at [145, 474] on div "Onest" at bounding box center [142, 481] width 216 height 14
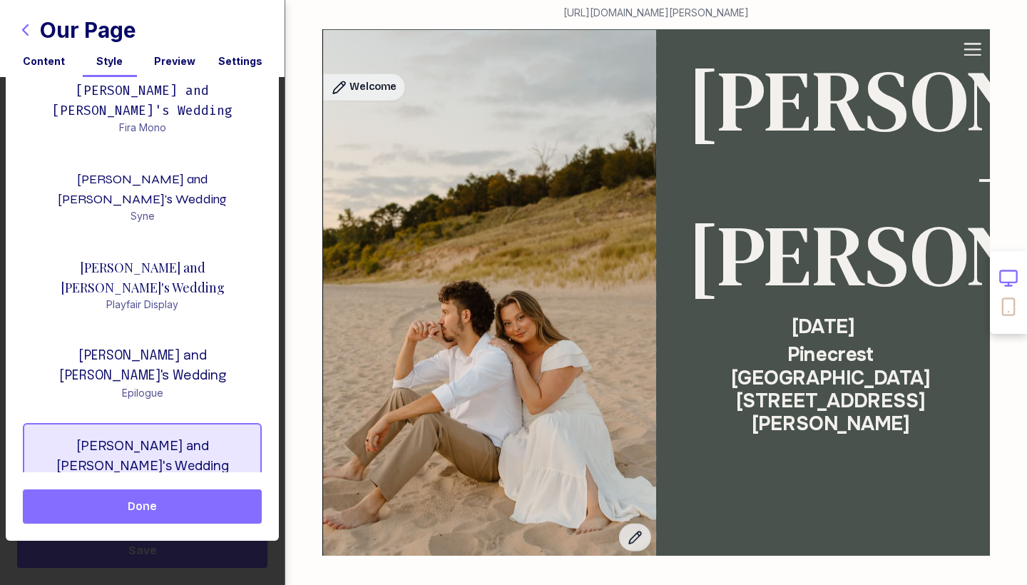
scroll to position [70, 0]
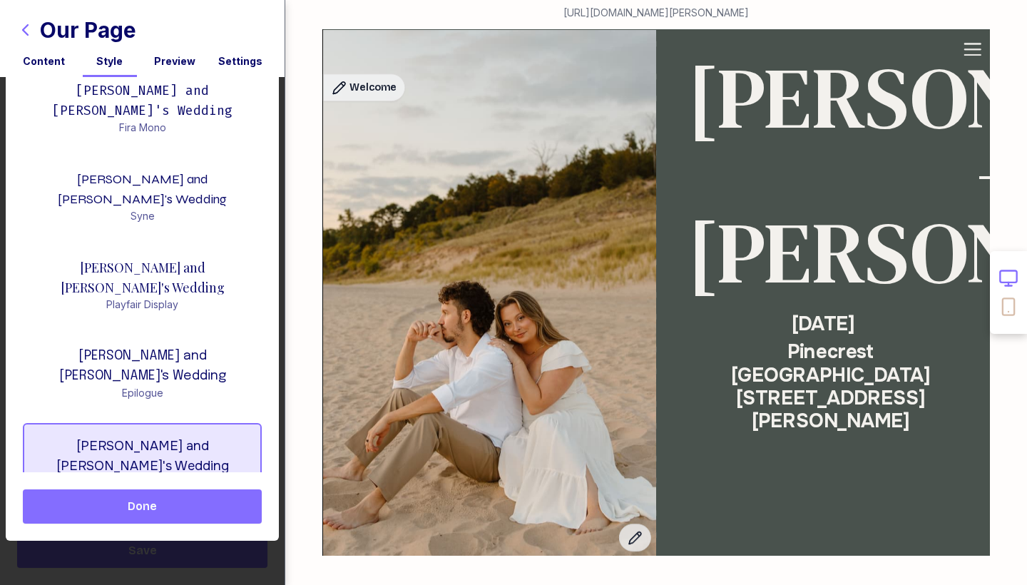
click at [191, 525] on div "Kaitlin and Nathan's Wedding" at bounding box center [142, 545] width 216 height 40
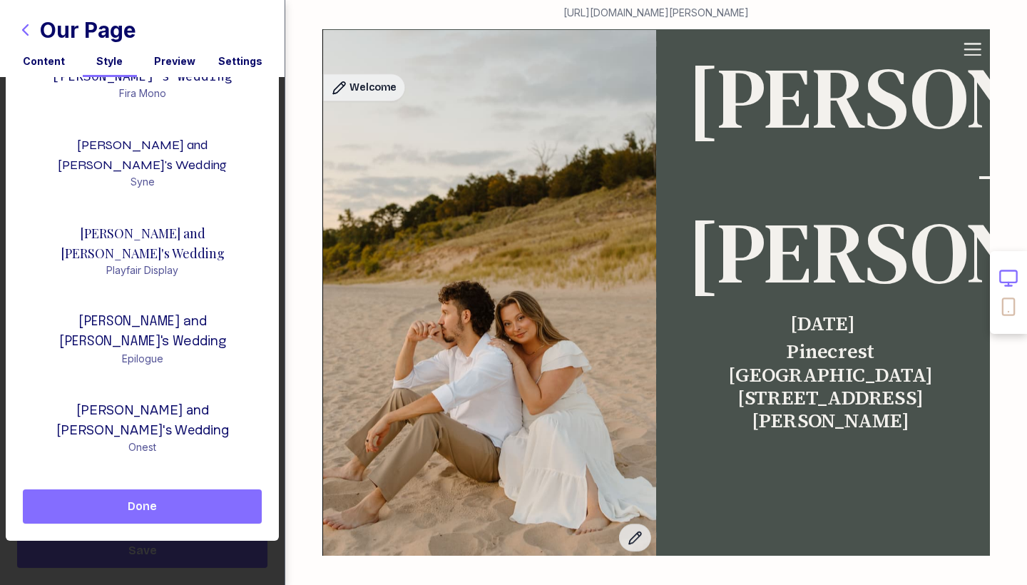
scroll to position [556, 0]
click at [153, 529] on div "Source Serif 4" at bounding box center [142, 536] width 216 height 14
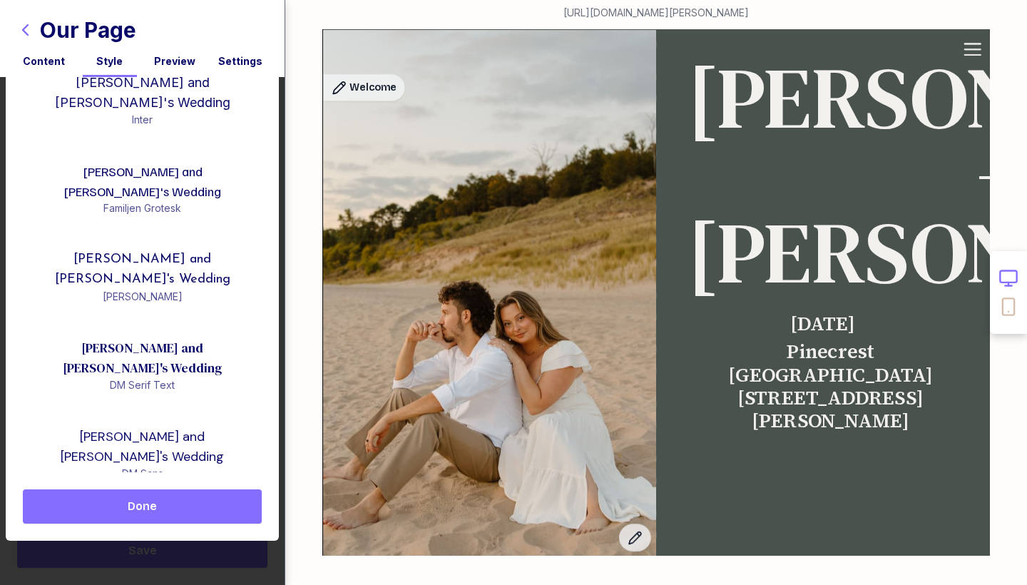
scroll to position [0, 0]
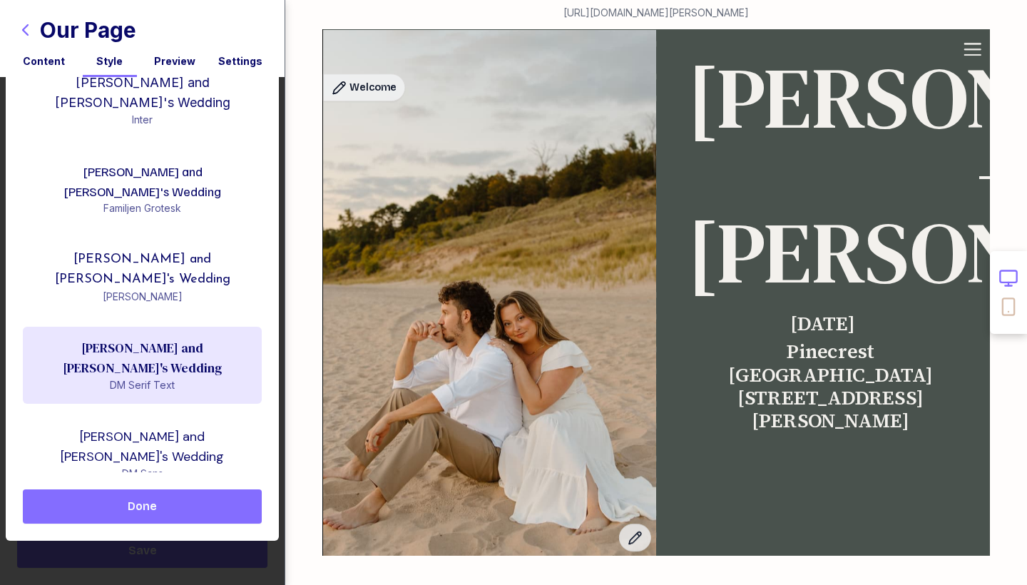
click at [144, 338] on div "Kaitlin and Nathan's Wedding" at bounding box center [142, 358] width 216 height 40
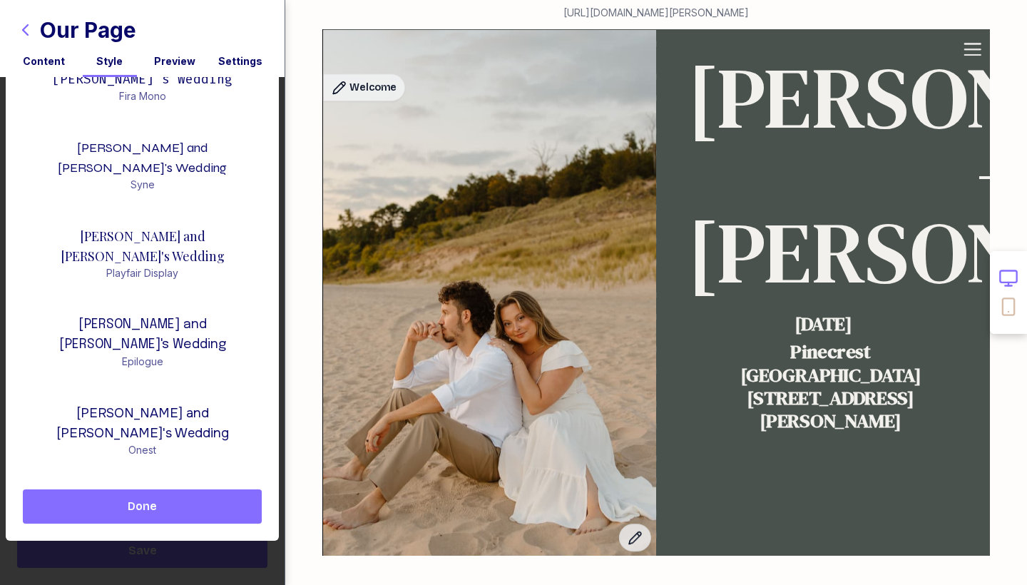
scroll to position [556, 0]
click at [157, 481] on div "Kaitlin and Nathan's Wedding Source Serif 4" at bounding box center [142, 519] width 239 height 77
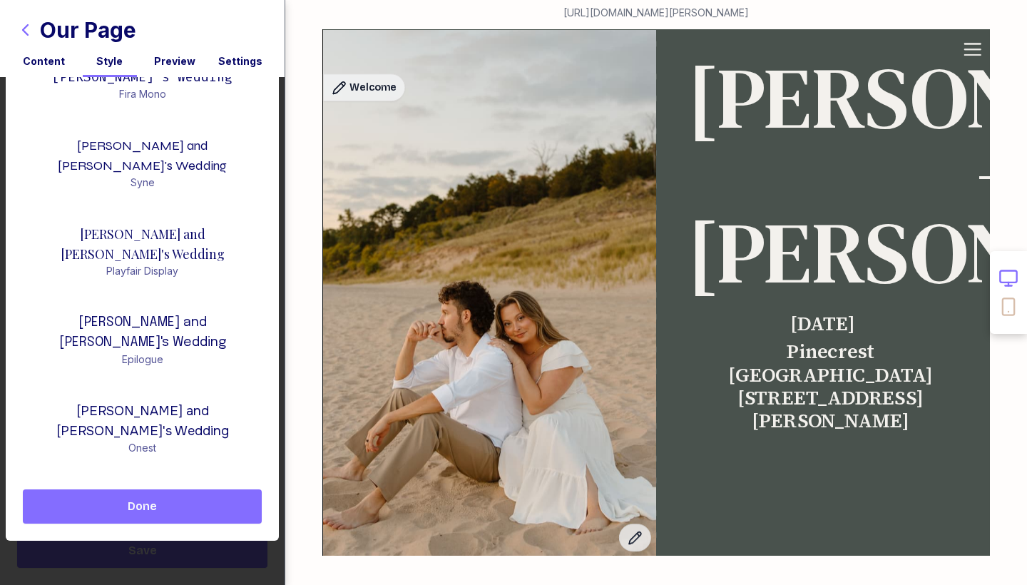
click at [145, 516] on button "Done" at bounding box center [142, 506] width 239 height 34
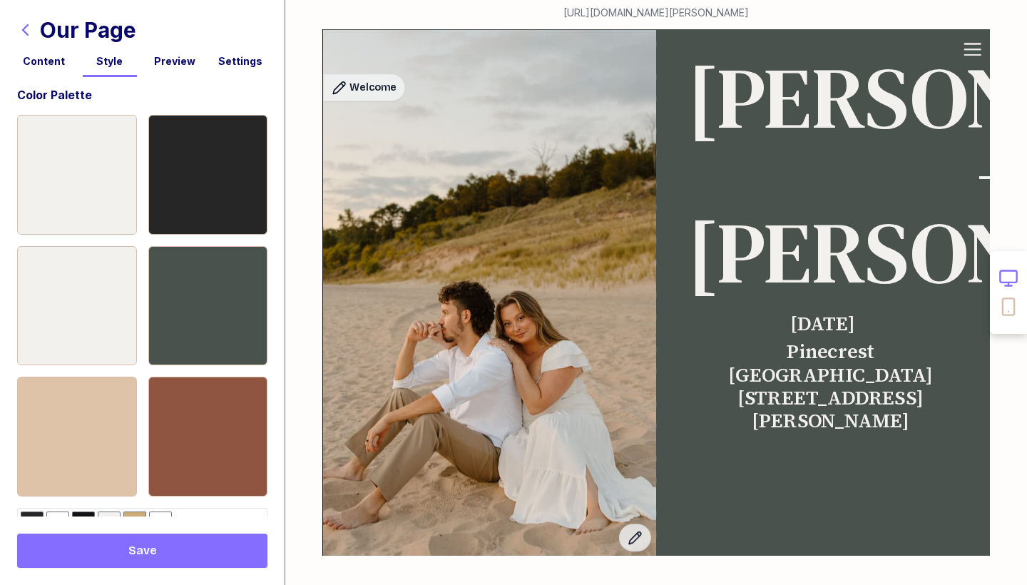
scroll to position [329, 0]
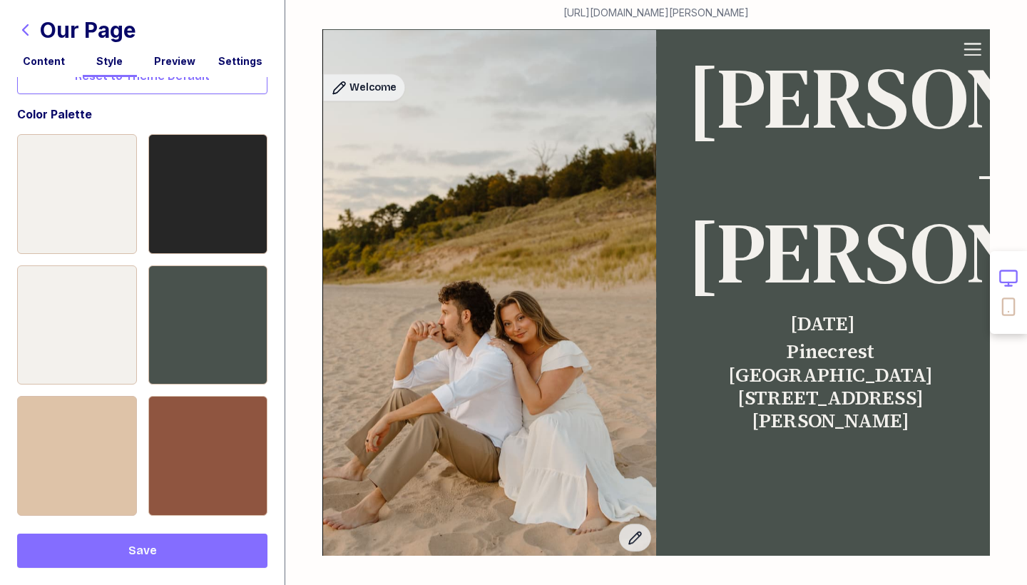
click at [165, 565] on button "Save" at bounding box center [142, 550] width 250 height 34
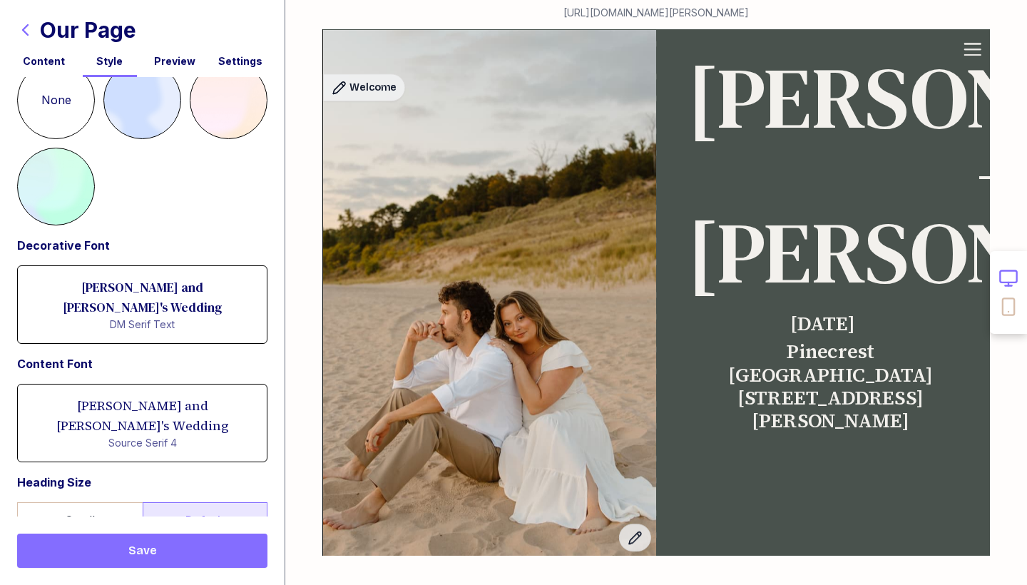
scroll to position [898, 0]
click at [103, 503] on label "Small" at bounding box center [79, 521] width 125 height 36
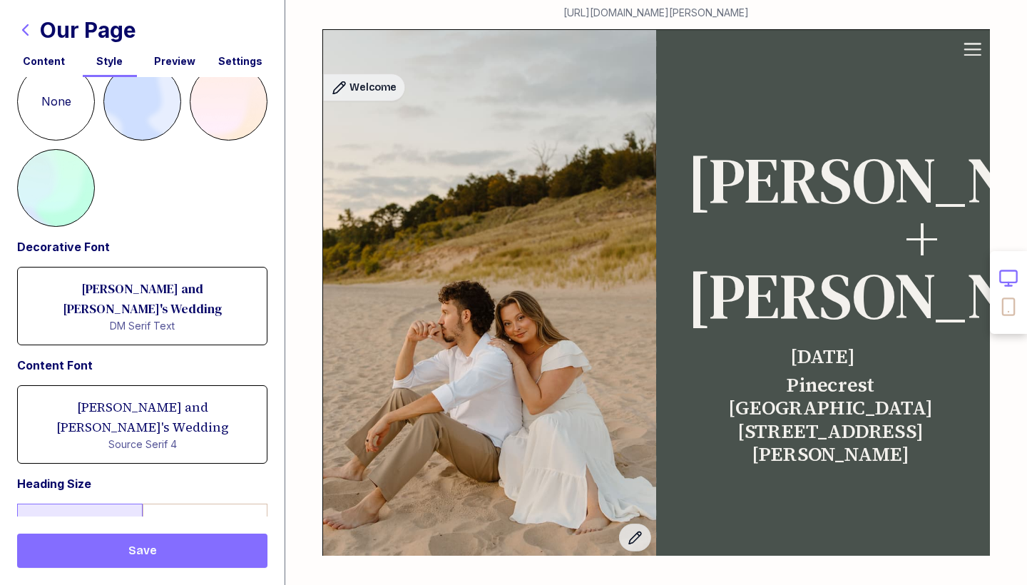
scroll to position [0, 0]
click at [225, 503] on label "Default" at bounding box center [205, 521] width 125 height 36
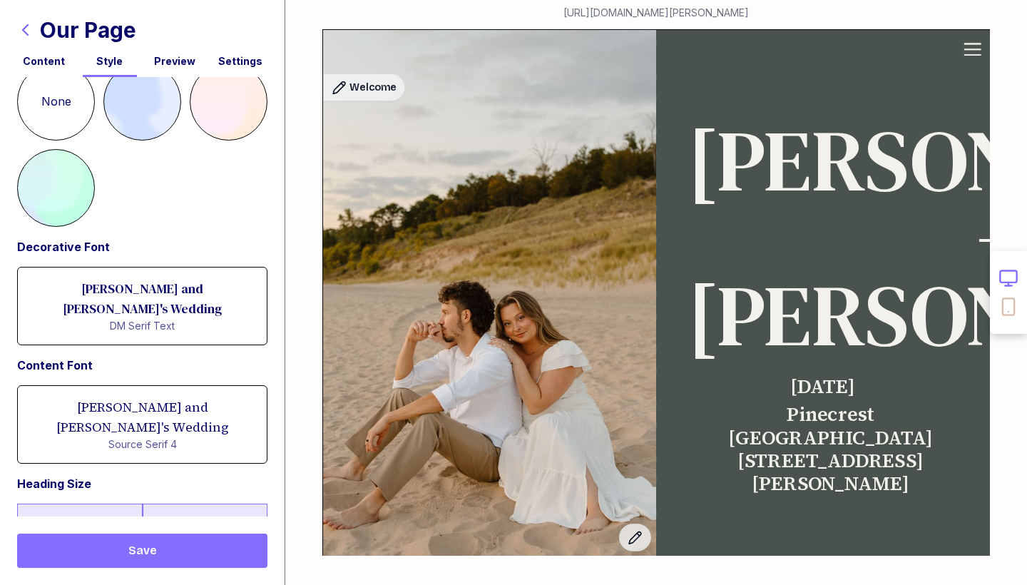
click at [108, 503] on label "Small" at bounding box center [79, 521] width 125 height 36
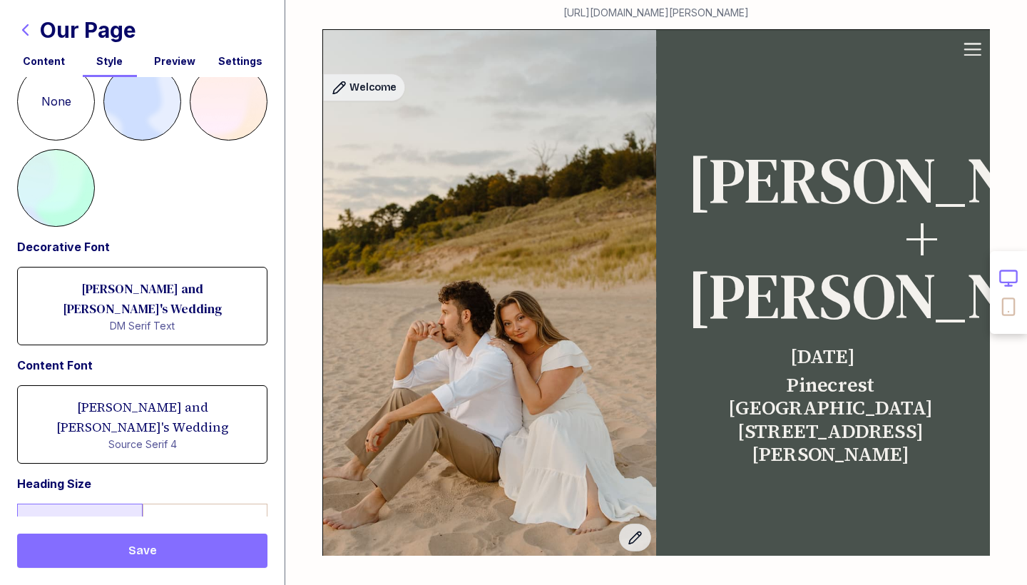
click at [169, 555] on span "Save" at bounding box center [142, 550] width 227 height 17
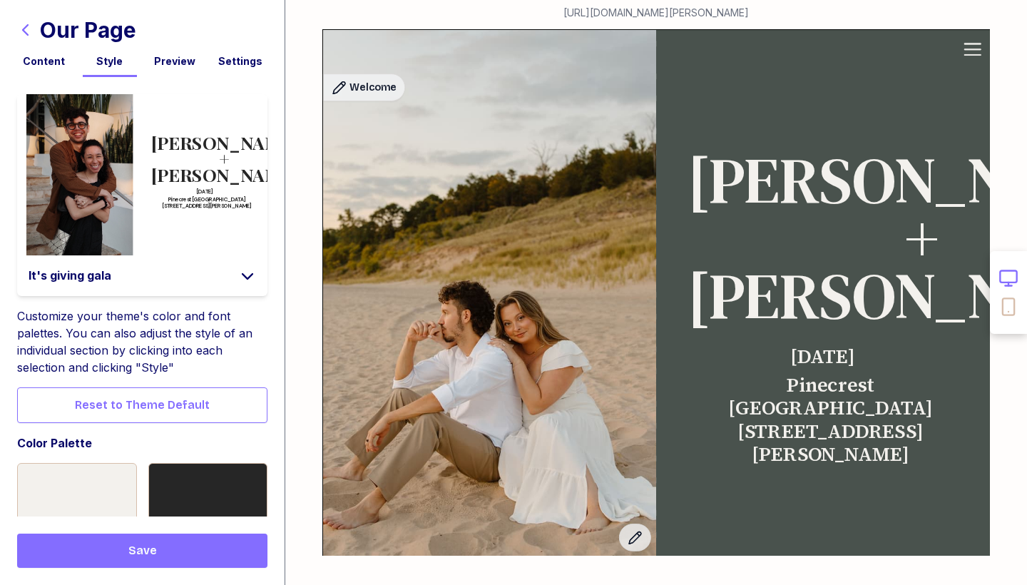
click at [27, 28] on icon "button" at bounding box center [25, 29] width 17 height 17
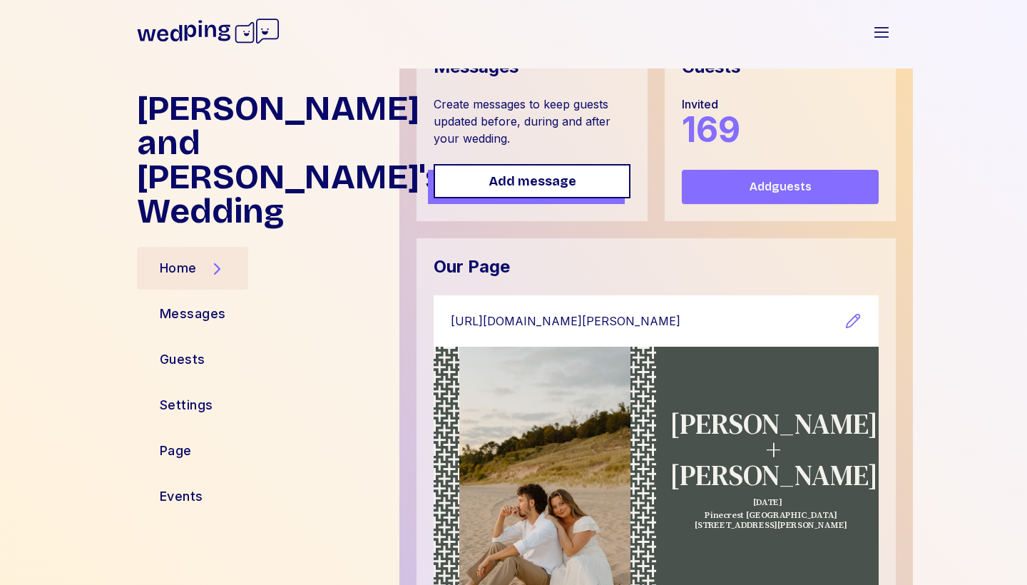
scroll to position [174, 0]
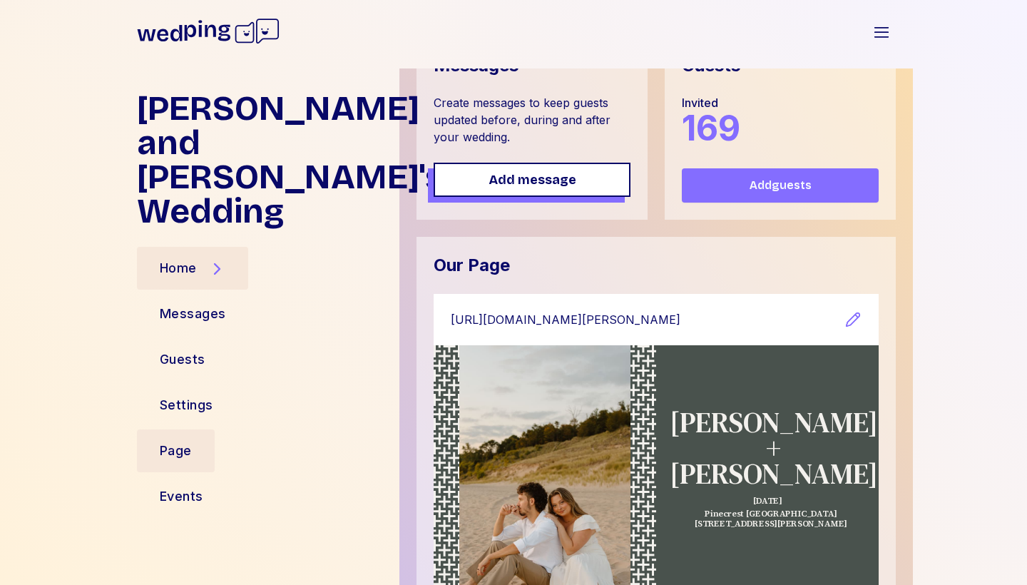
click at [212, 429] on div "Page" at bounding box center [176, 450] width 78 height 43
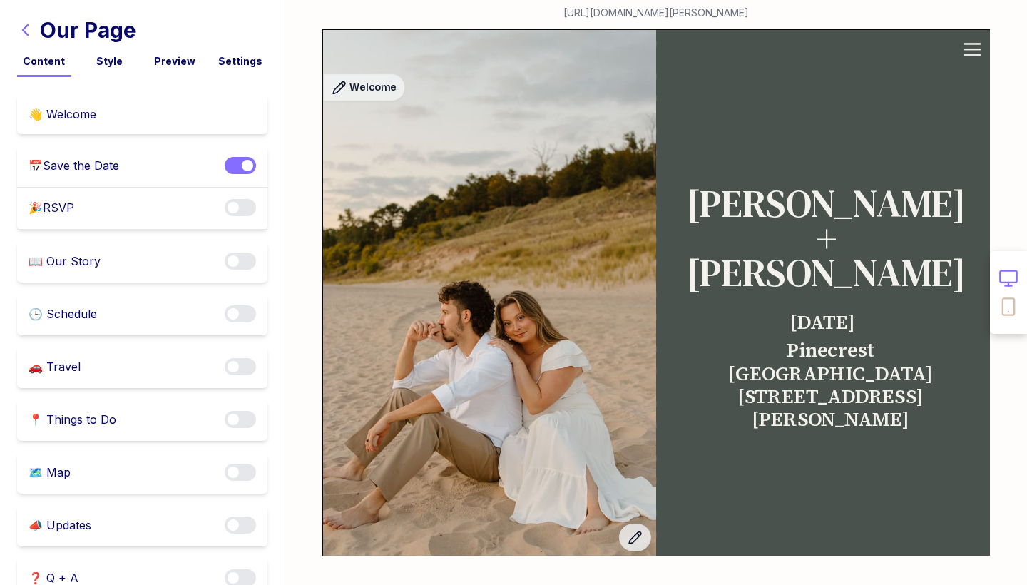
scroll to position [0, 0]
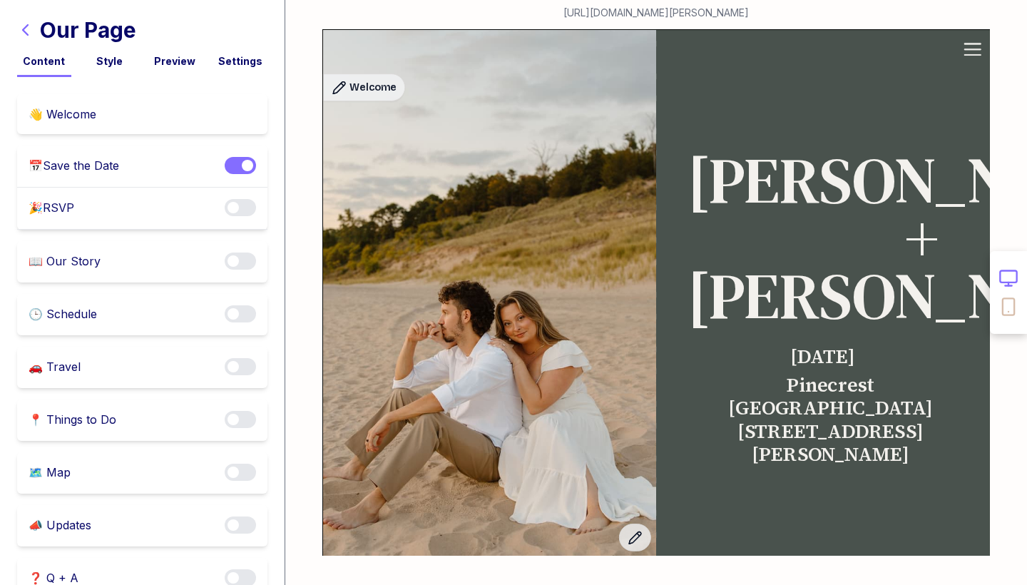
click at [116, 59] on div "Style" at bounding box center [110, 61] width 54 height 14
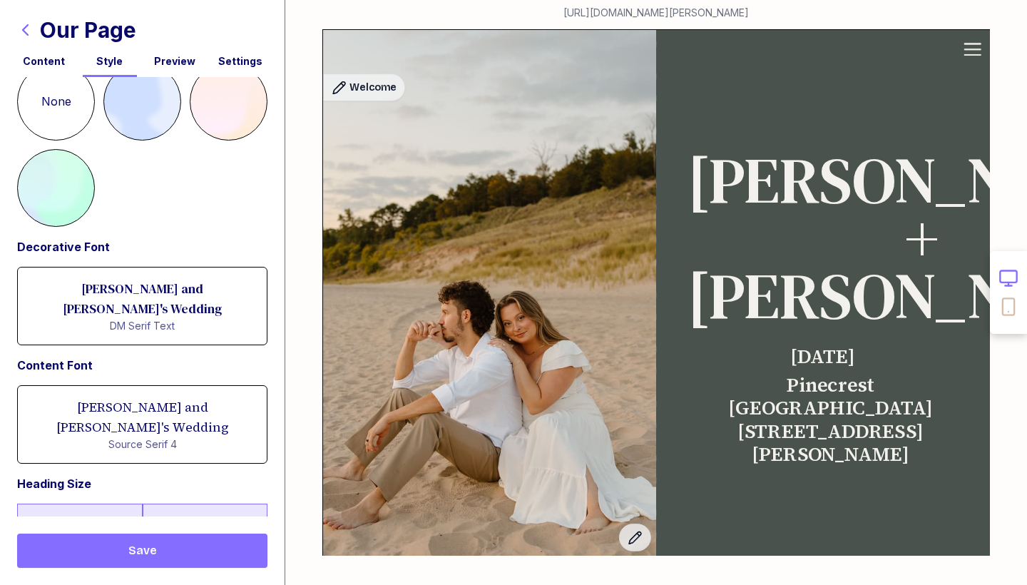
click at [204, 503] on label "Default" at bounding box center [205, 521] width 125 height 36
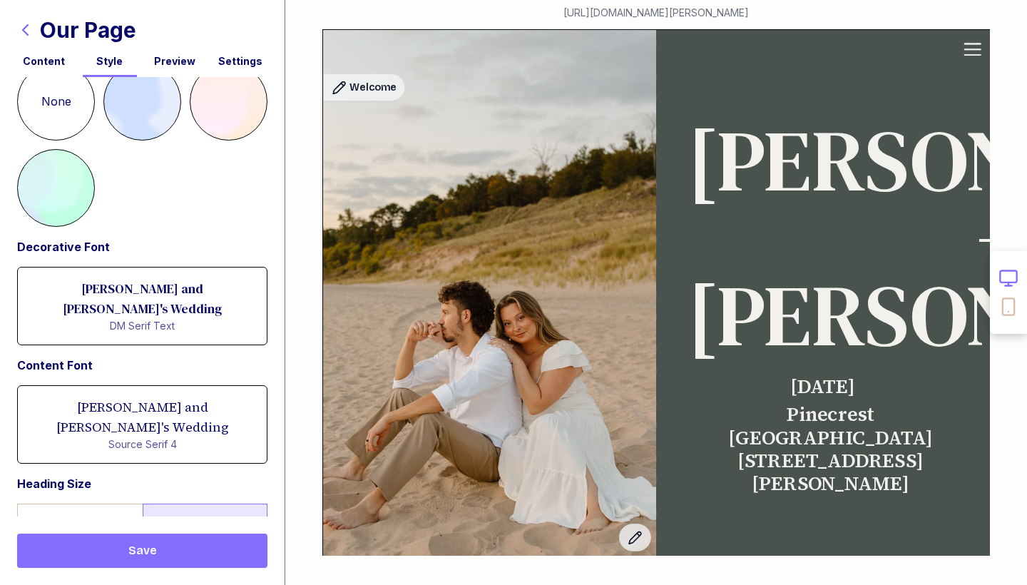
click at [177, 541] on button "Save" at bounding box center [142, 550] width 250 height 34
click at [27, 33] on icon "button" at bounding box center [25, 29] width 17 height 17
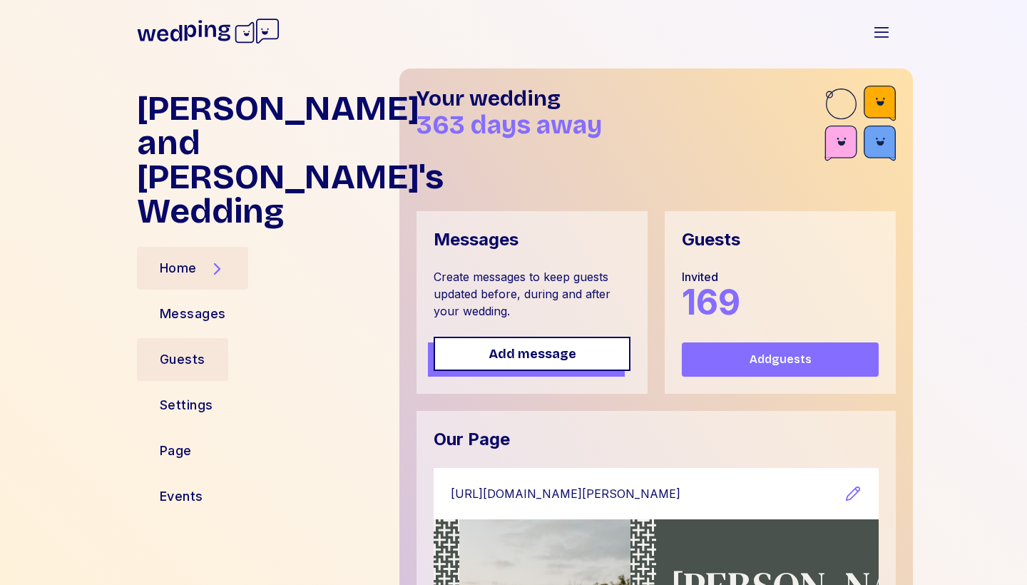
click at [185, 349] on div "Guests" at bounding box center [183, 359] width 46 height 20
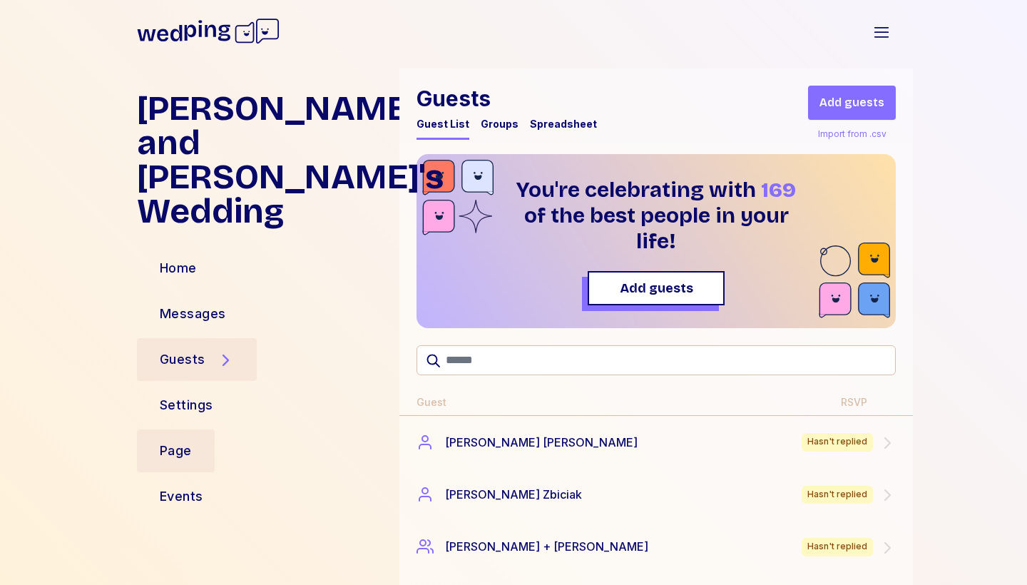
click at [190, 441] on div "Page" at bounding box center [176, 451] width 32 height 20
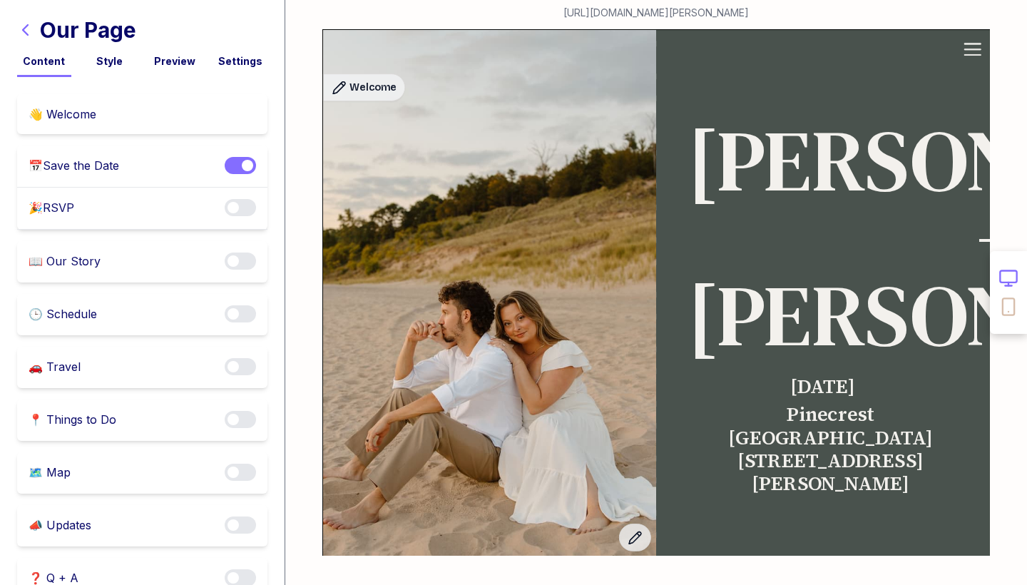
click at [143, 163] on div "📅 Save the Date Enable notifications" at bounding box center [142, 166] width 250 height 42
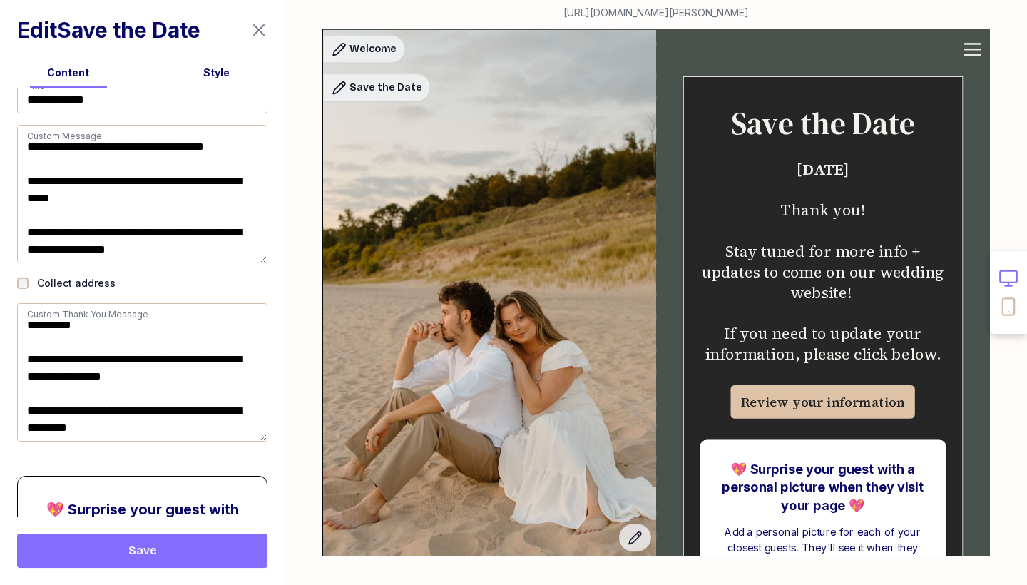
scroll to position [1, 0]
click at [259, 35] on icon "button" at bounding box center [258, 29] width 17 height 17
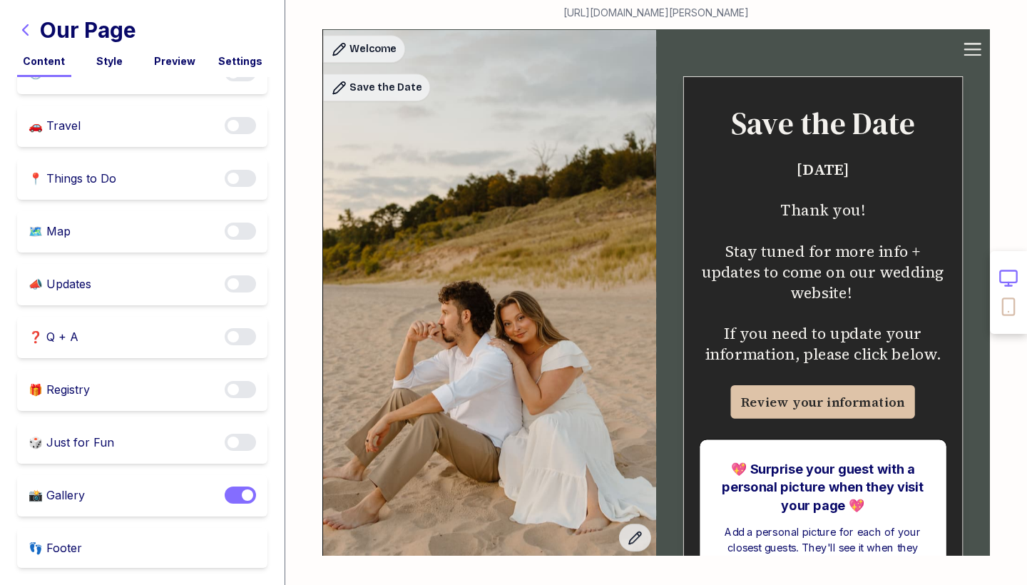
scroll to position [241, 0]
click at [148, 497] on div "📸 Gallery Enable notifications" at bounding box center [142, 495] width 250 height 41
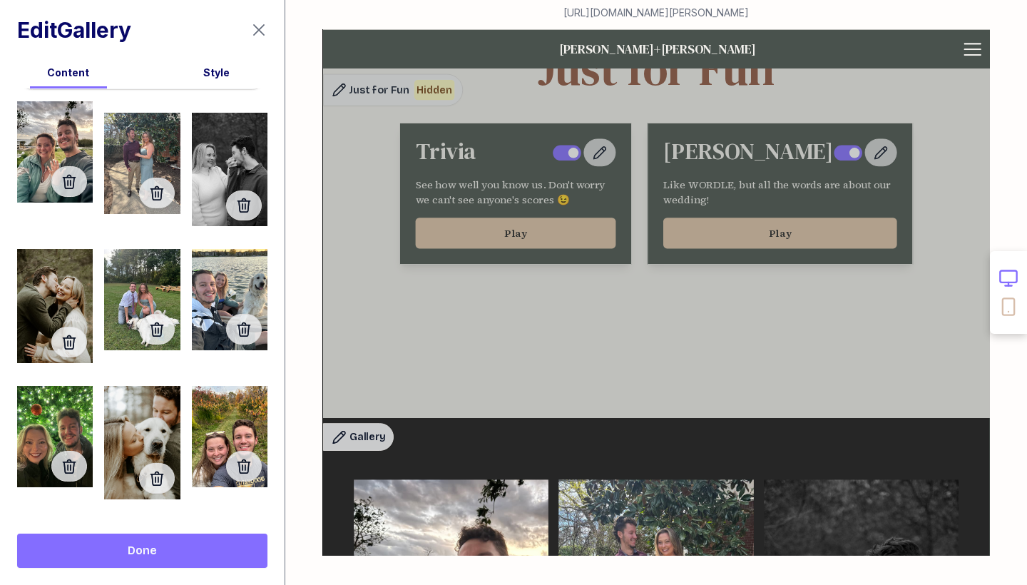
scroll to position [46, 0]
click at [72, 344] on icon "button" at bounding box center [69, 343] width 17 height 17
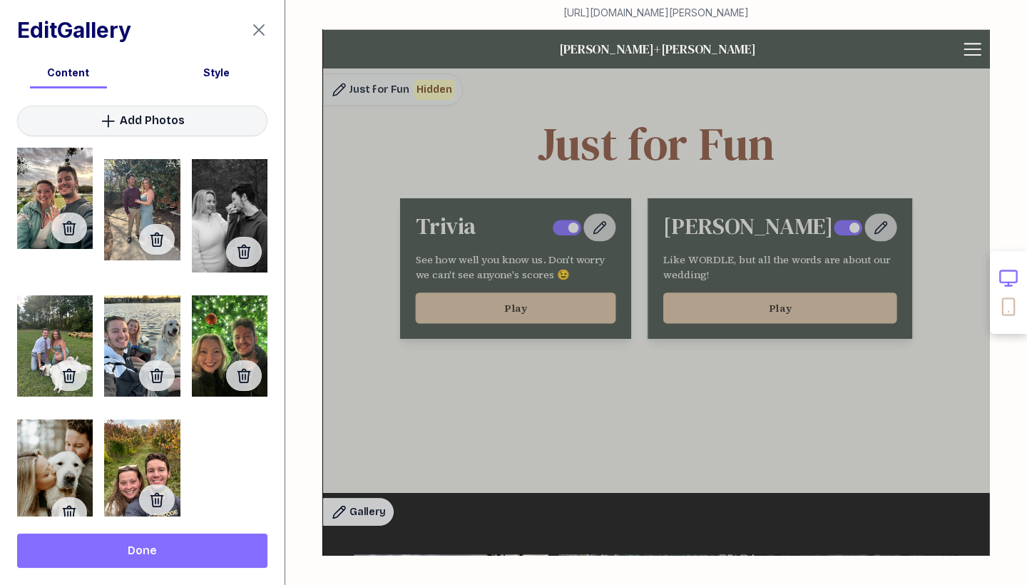
scroll to position [0, 0]
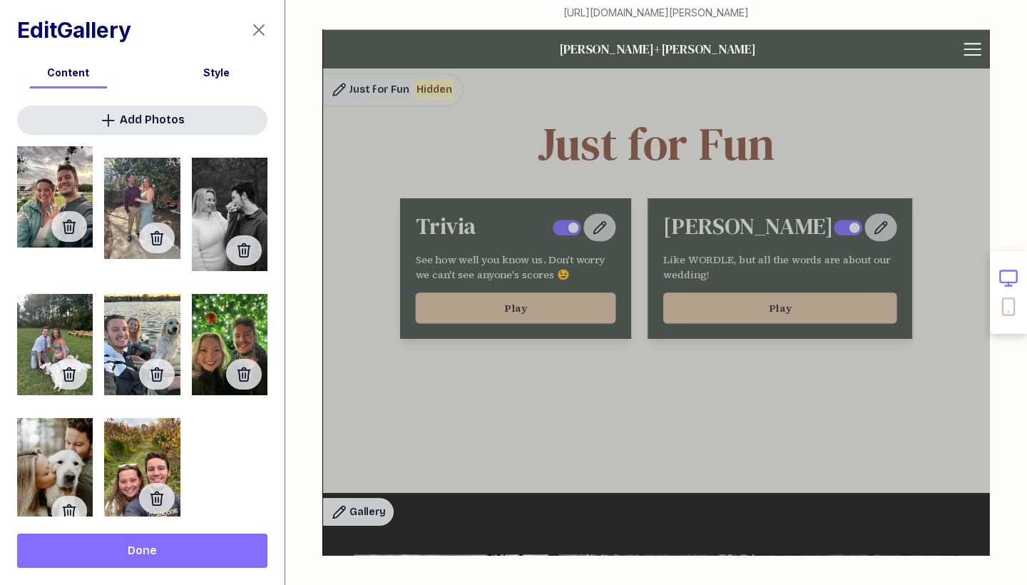
click at [151, 117] on span "Add Photos" at bounding box center [152, 119] width 65 height 17
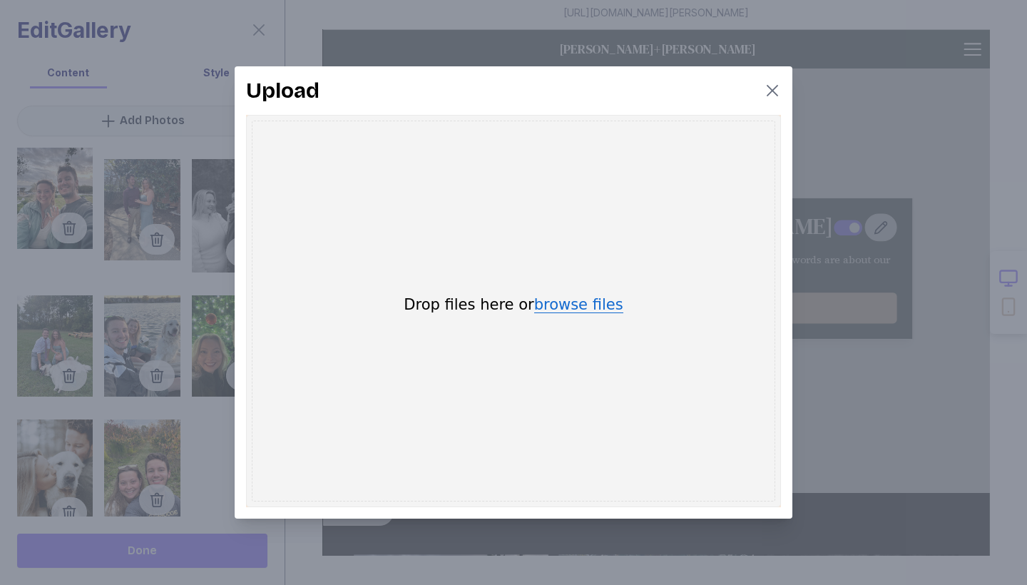
click at [564, 307] on button "browse files" at bounding box center [578, 305] width 89 height 16
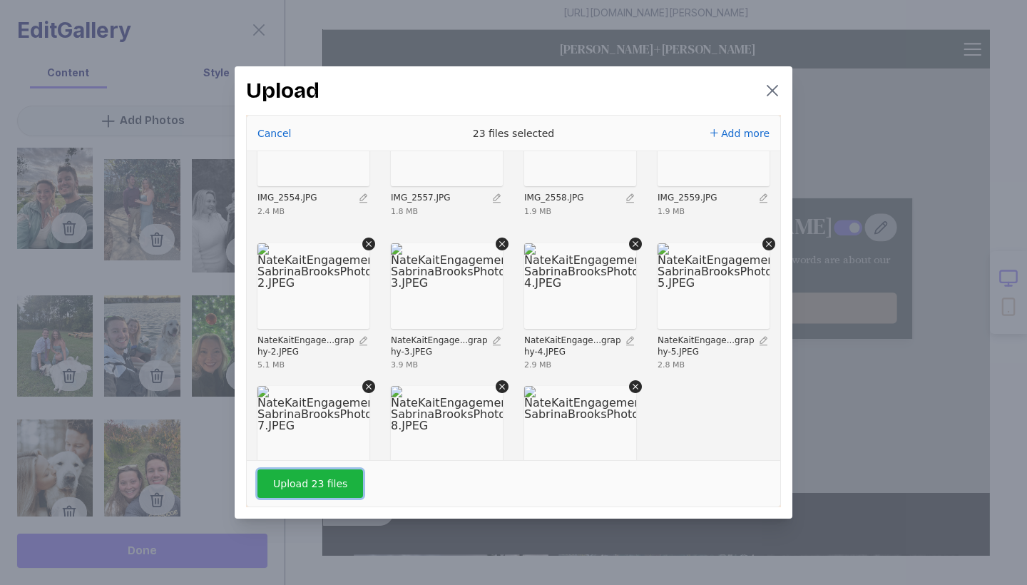
scroll to position [561, 0]
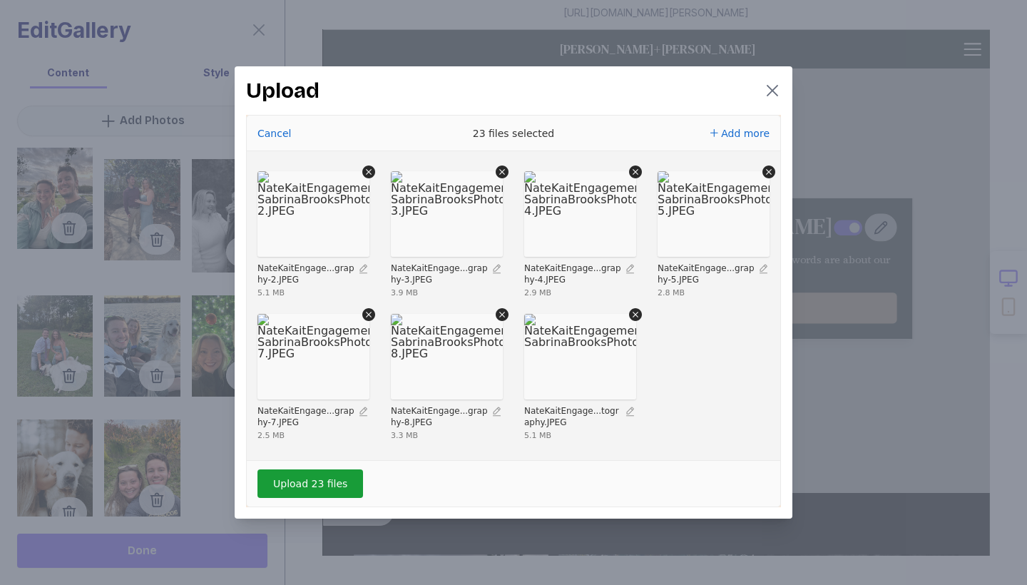
click at [337, 481] on button "Upload 23 files" at bounding box center [310, 483] width 106 height 29
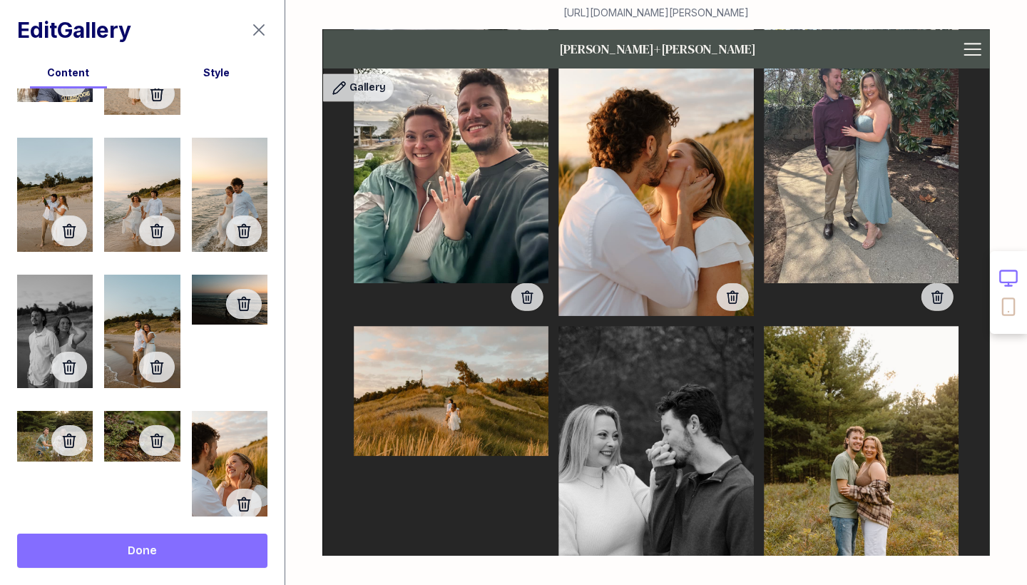
scroll to position [827, 0]
click at [236, 308] on icon "button" at bounding box center [244, 305] width 17 height 17
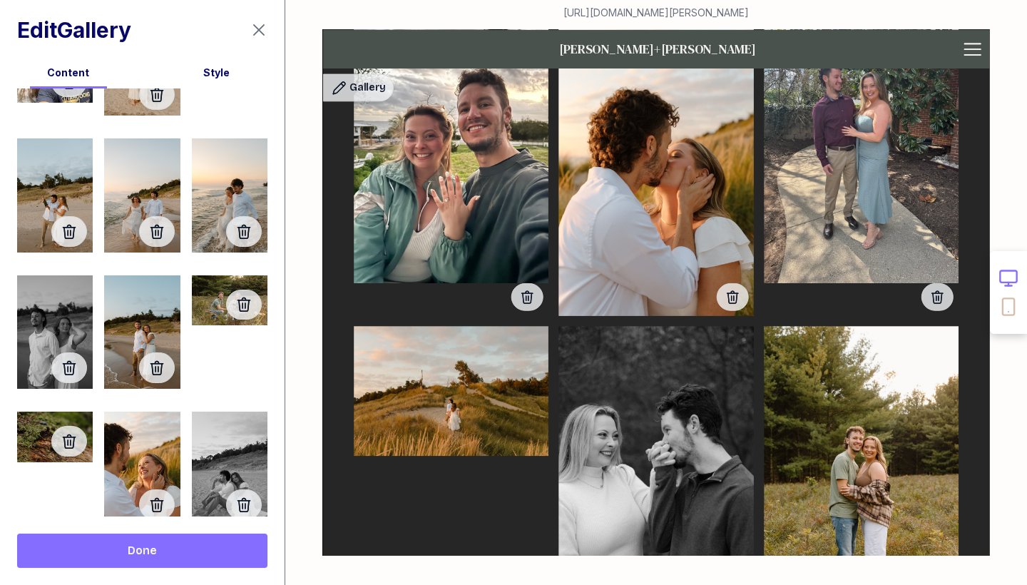
scroll to position [761, 0]
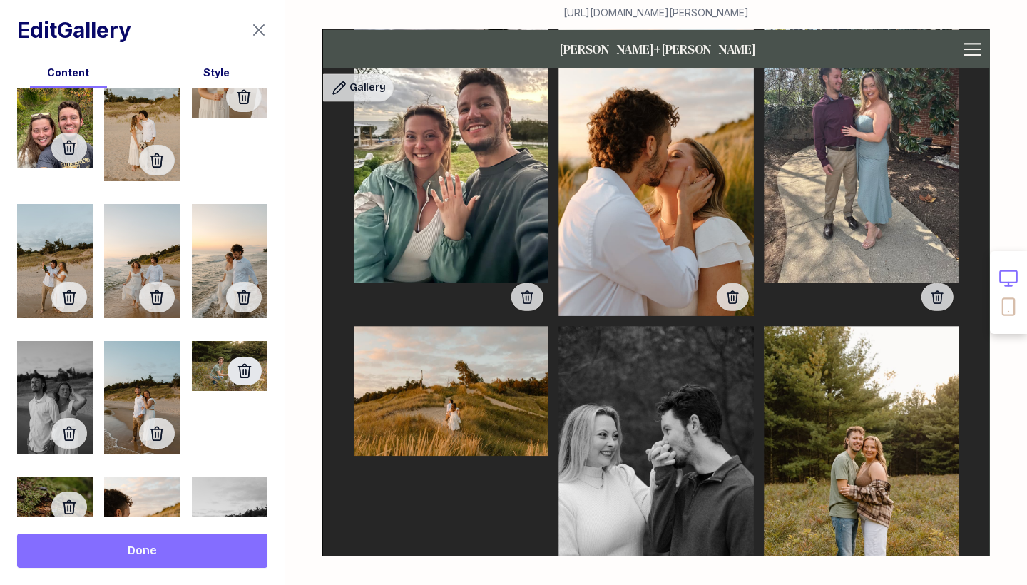
click at [240, 378] on icon "button" at bounding box center [244, 370] width 17 height 17
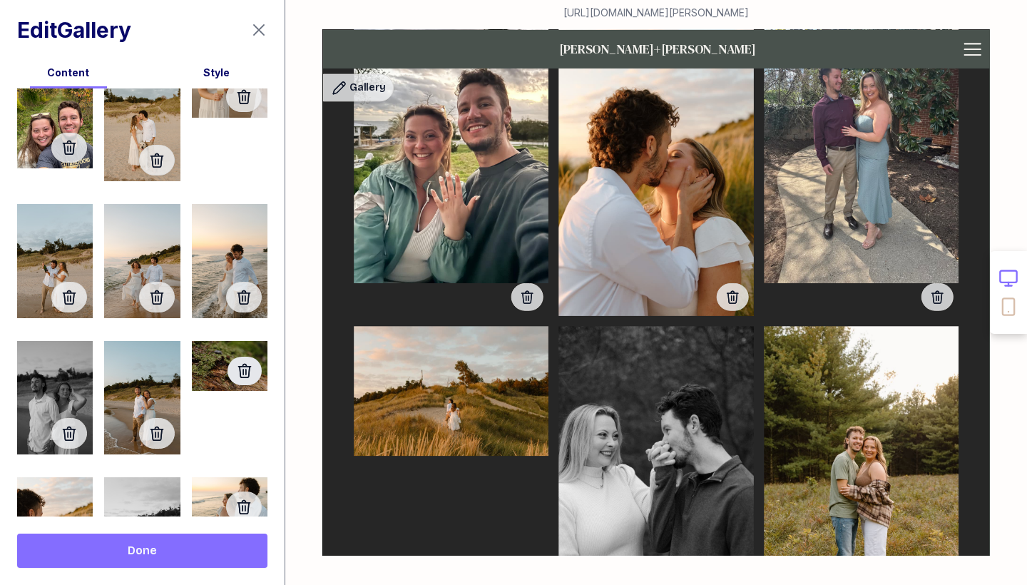
click at [242, 369] on icon "button" at bounding box center [244, 370] width 17 height 17
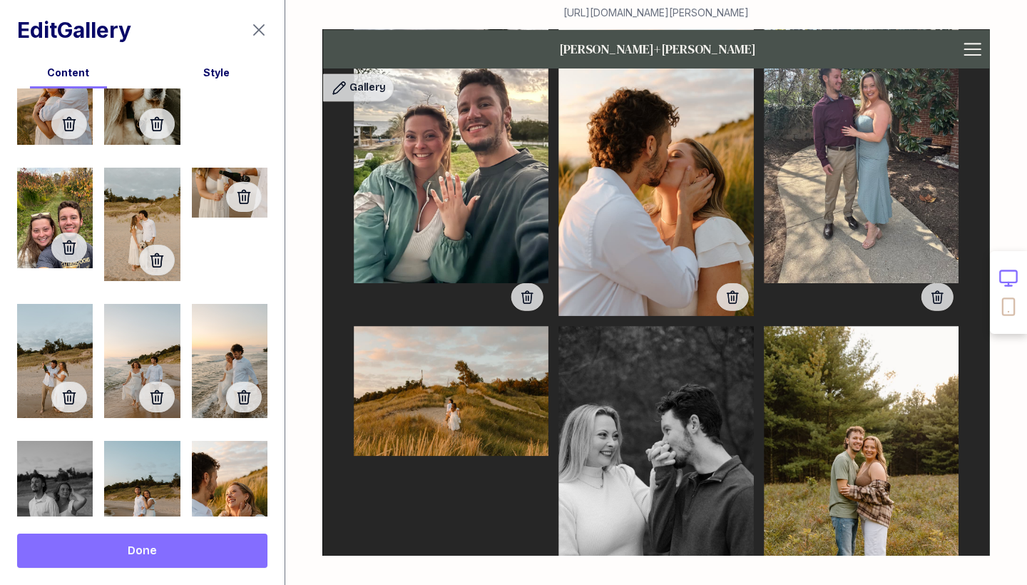
scroll to position [655, 0]
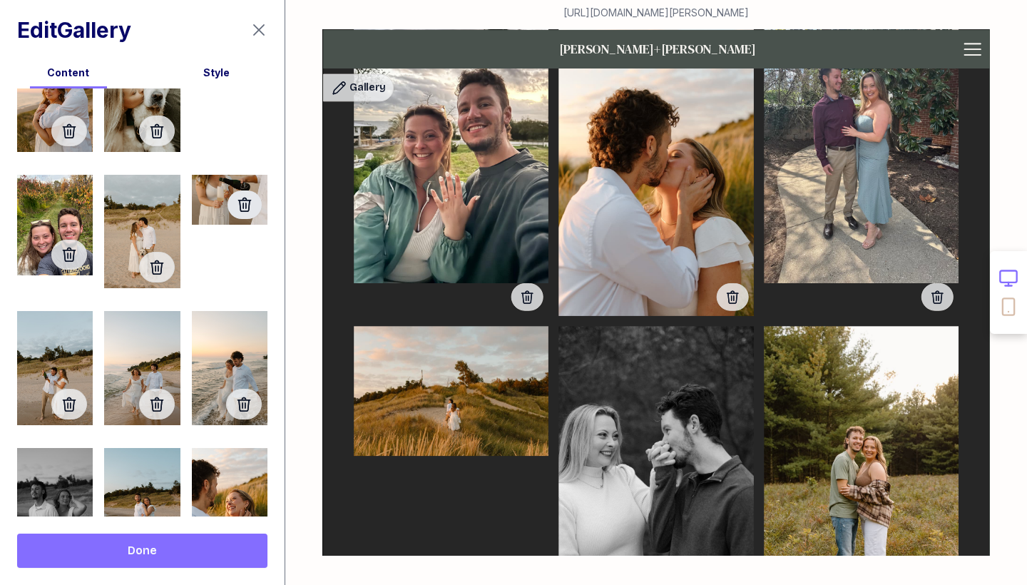
click at [245, 202] on icon "button" at bounding box center [244, 204] width 17 height 17
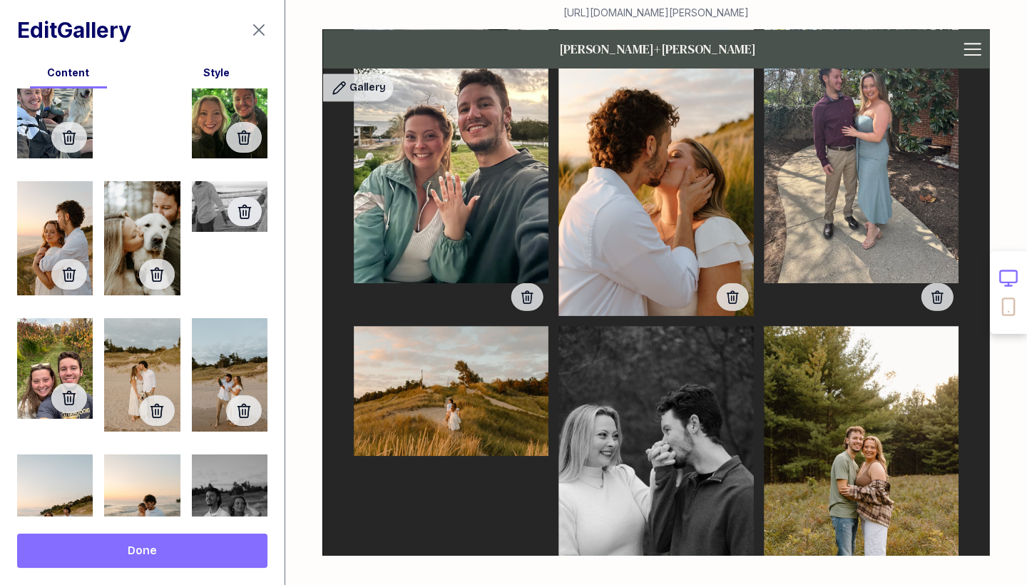
click at [246, 217] on icon "button" at bounding box center [244, 211] width 17 height 17
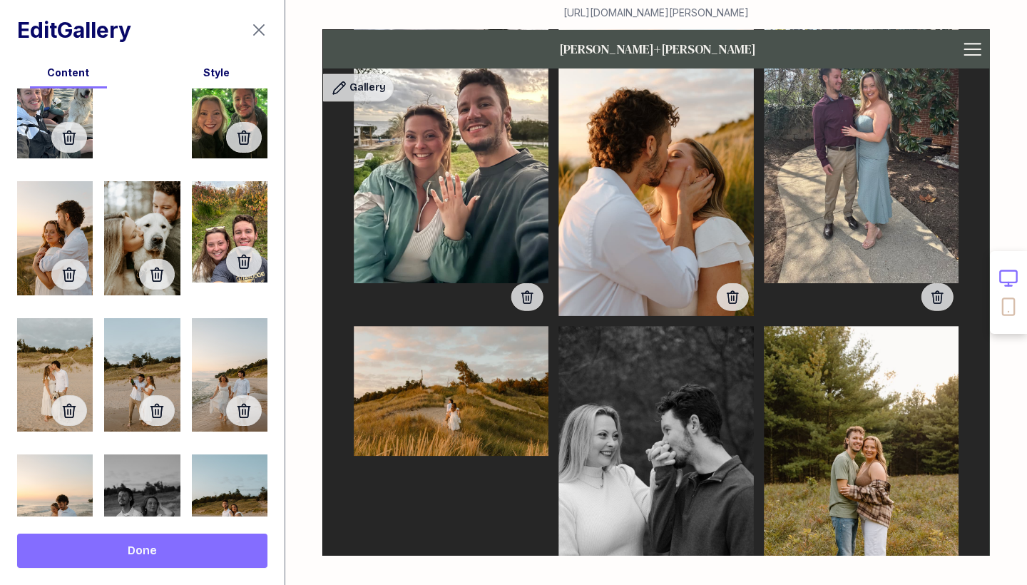
scroll to position [398, 0]
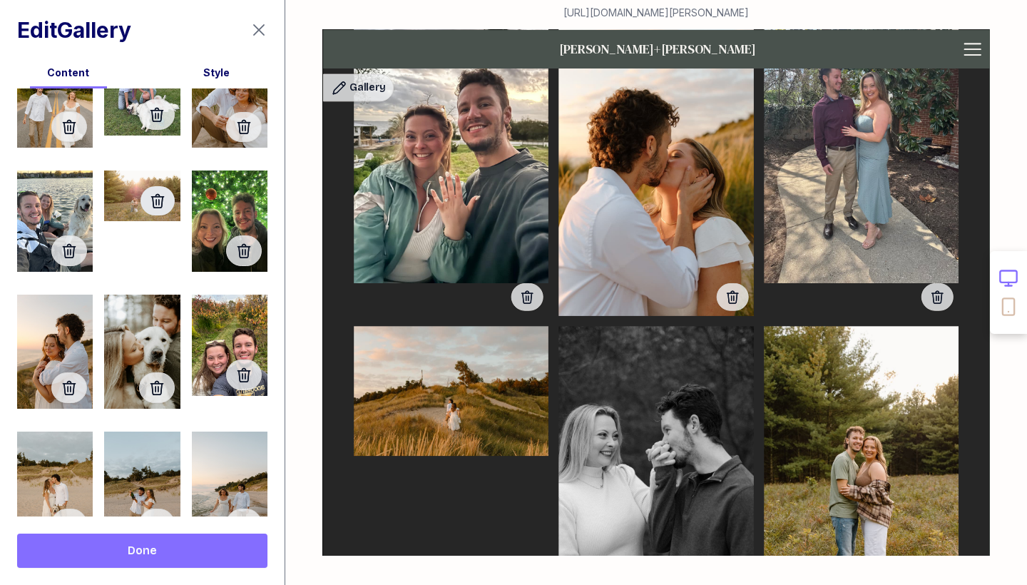
click at [152, 207] on icon "button" at bounding box center [157, 201] width 17 height 17
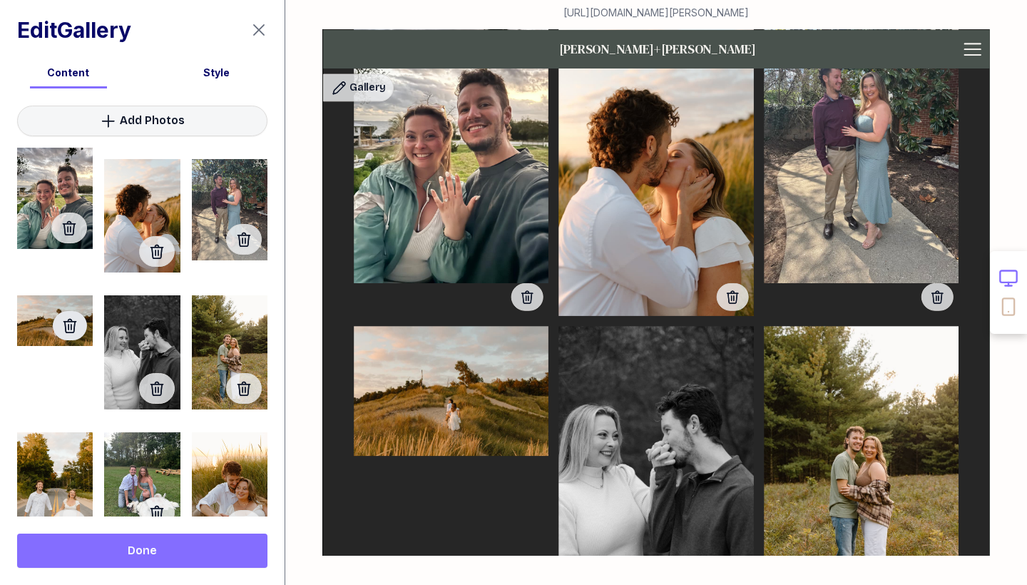
scroll to position [0, 0]
click at [61, 332] on button "button" at bounding box center [70, 325] width 34 height 29
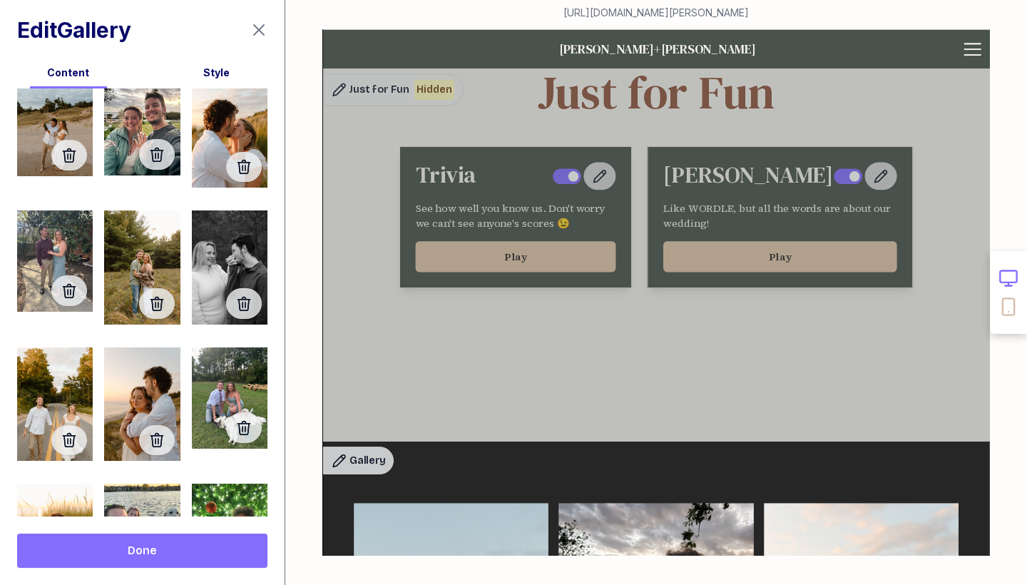
scroll to position [81, 0]
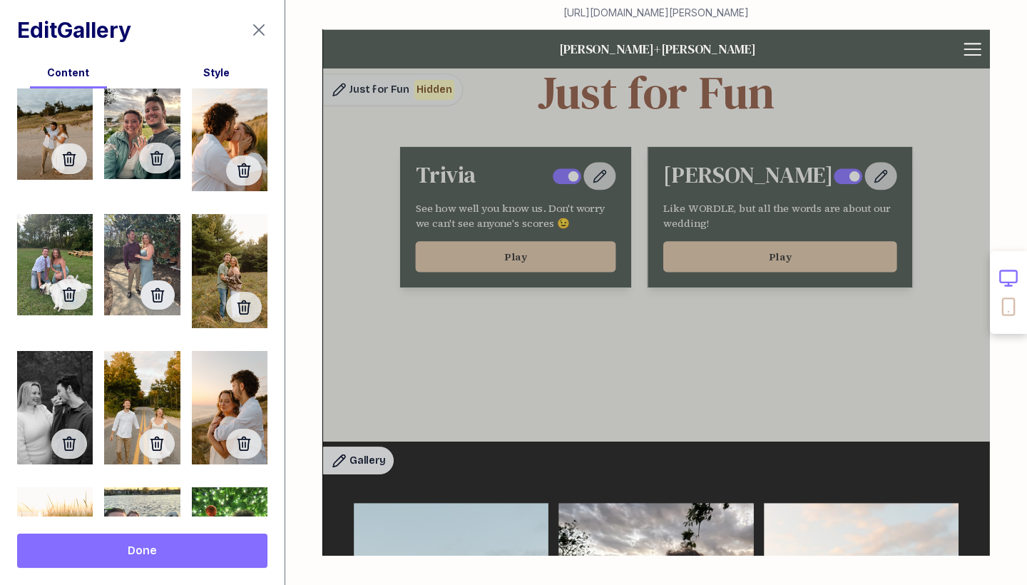
click at [154, 298] on icon "button" at bounding box center [157, 295] width 17 height 17
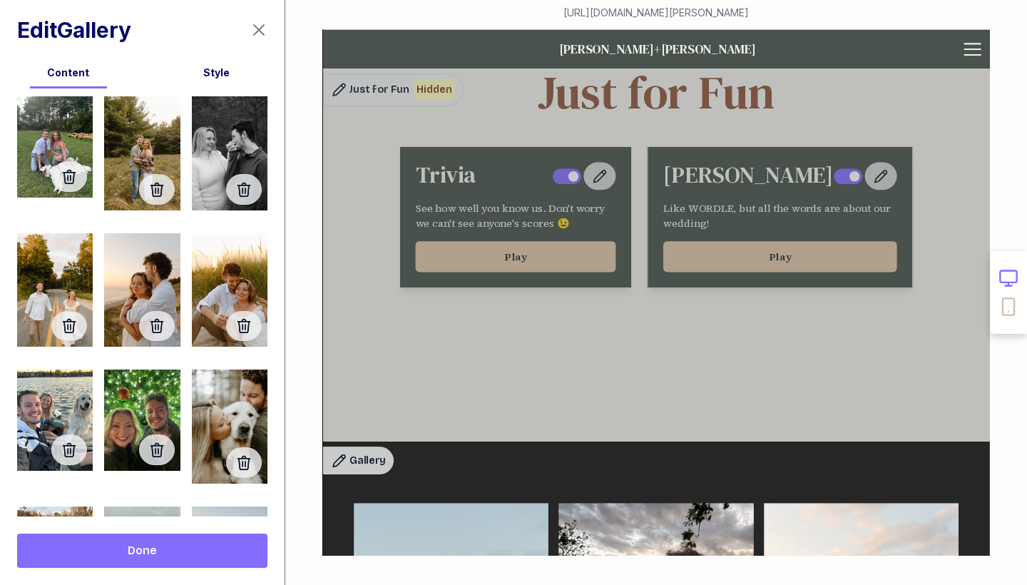
scroll to position [196, 0]
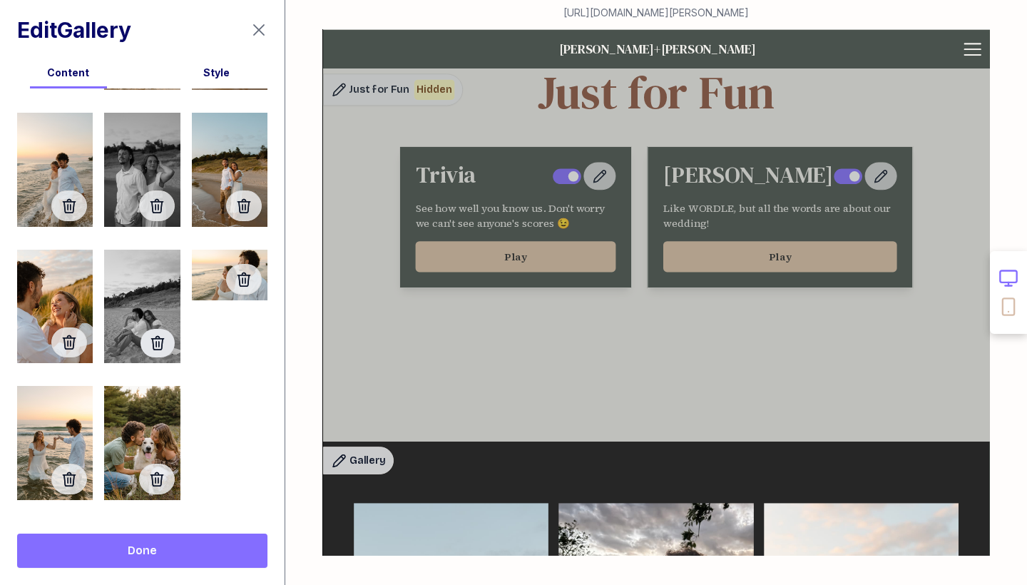
click at [158, 341] on icon "button" at bounding box center [157, 343] width 14 height 14
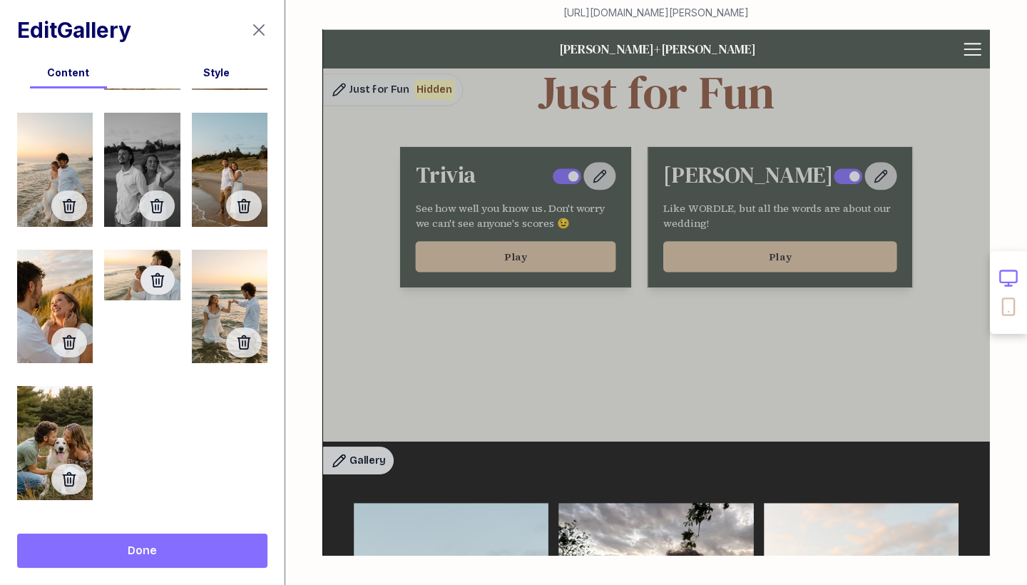
scroll to position [615, 0]
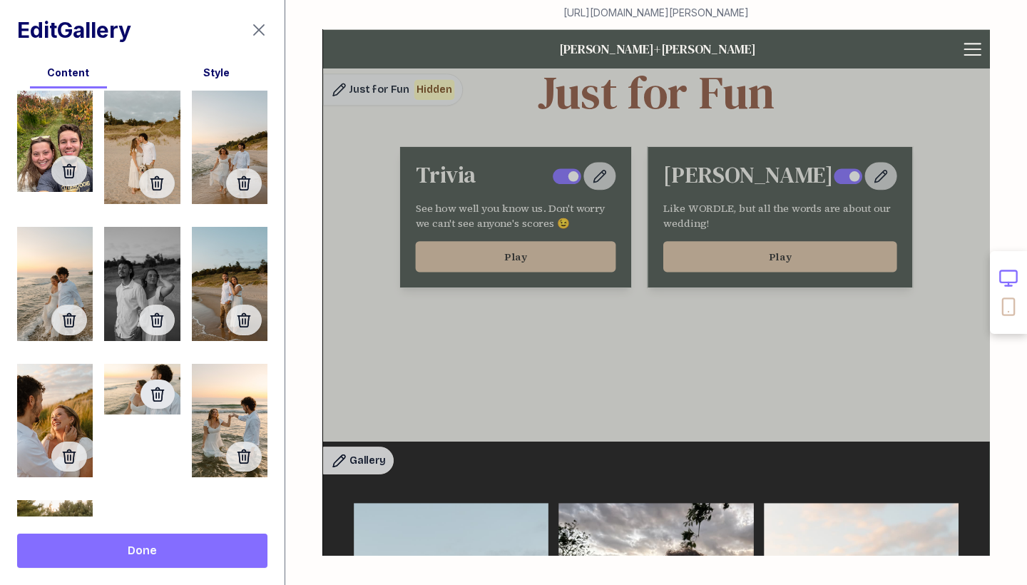
click at [160, 391] on icon "button" at bounding box center [157, 394] width 17 height 17
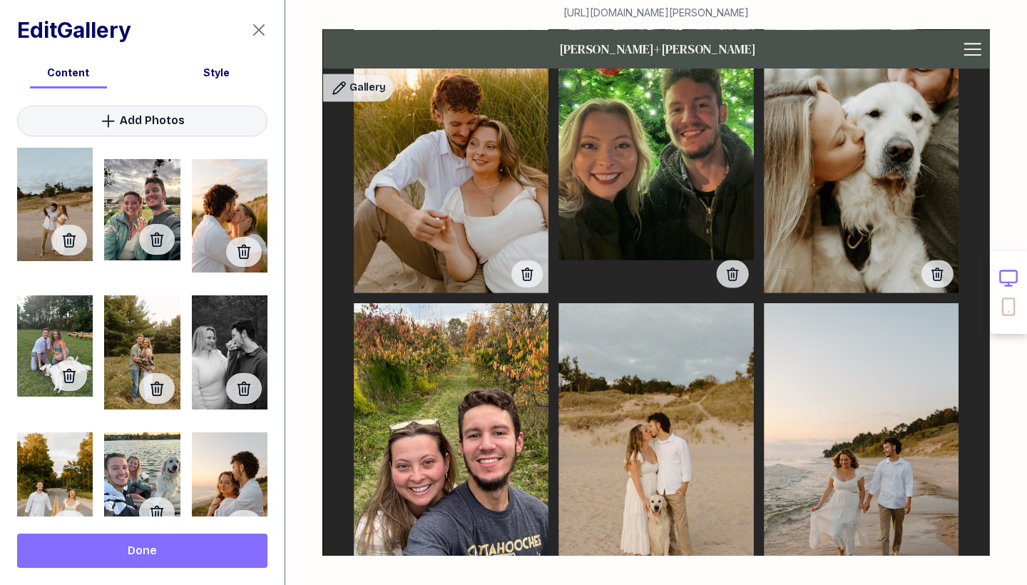
scroll to position [9482, 0]
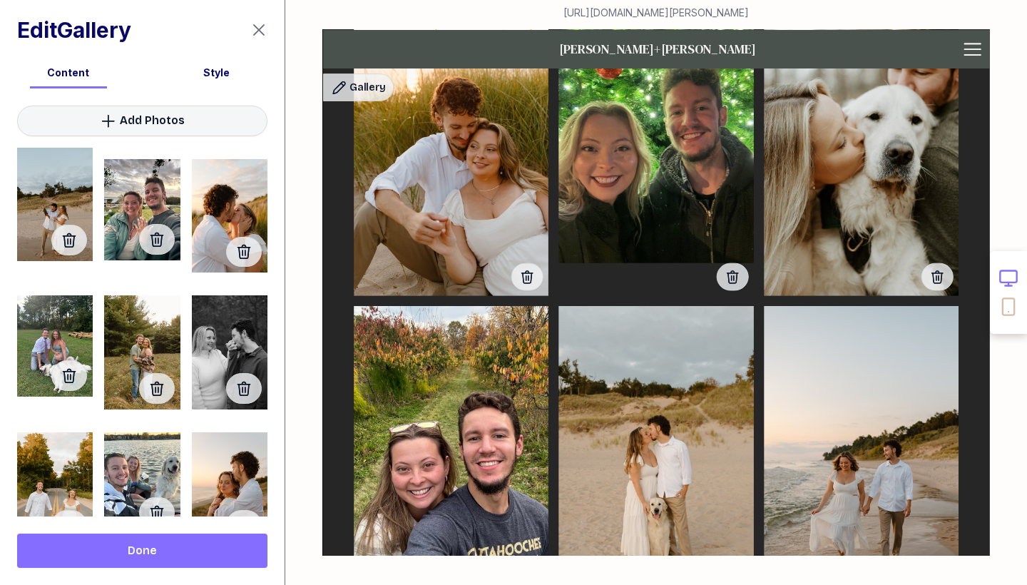
click at [141, 185] on div at bounding box center [142, 209] width 76 height 101
click at [225, 77] on div "Style" at bounding box center [216, 73] width 137 height 14
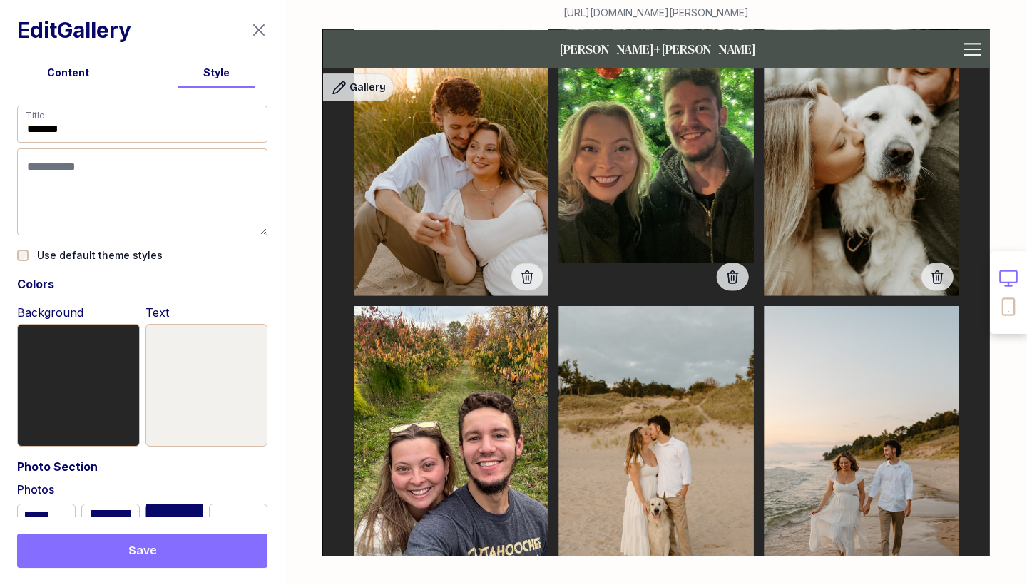
click at [73, 74] on div "Content" at bounding box center [68, 73] width 137 height 14
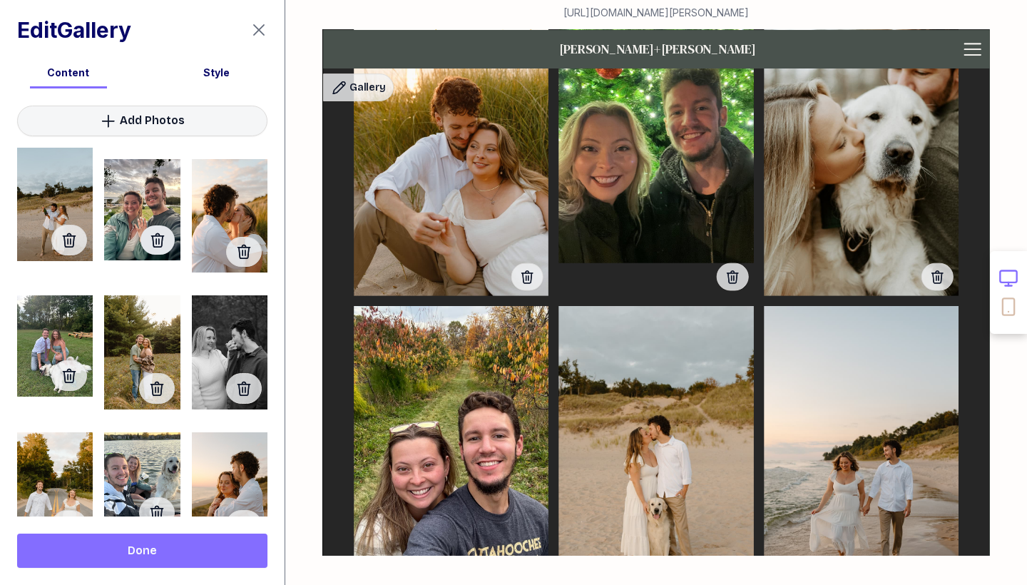
click at [162, 239] on icon "button" at bounding box center [157, 239] width 14 height 14
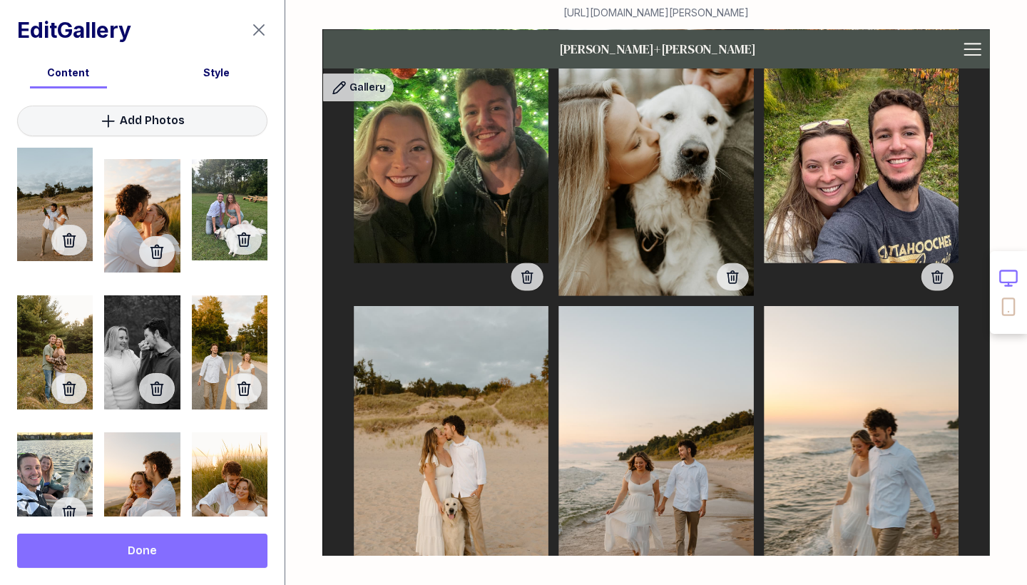
scroll to position [7909, 0]
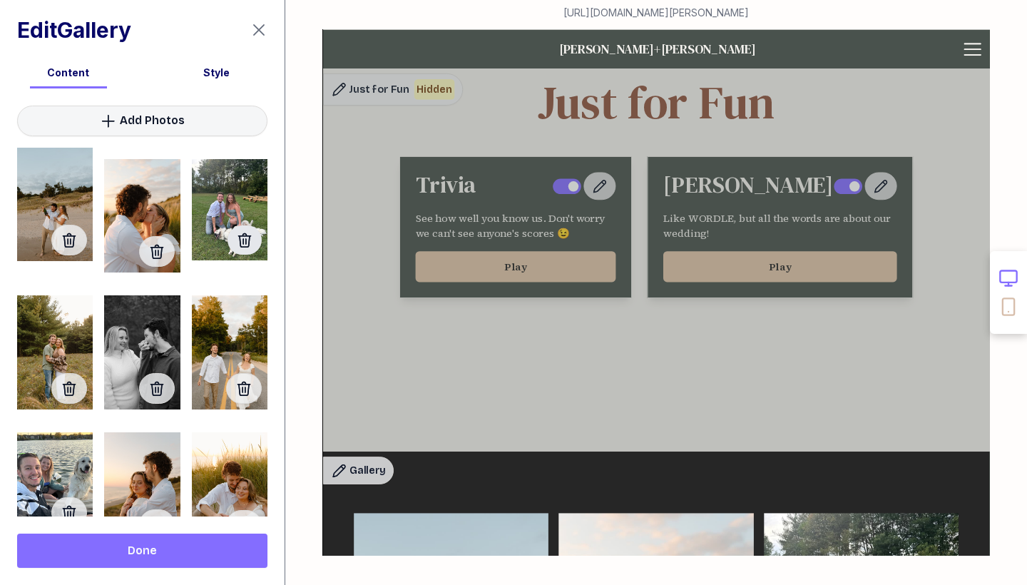
click at [250, 242] on icon "button" at bounding box center [244, 240] width 17 height 17
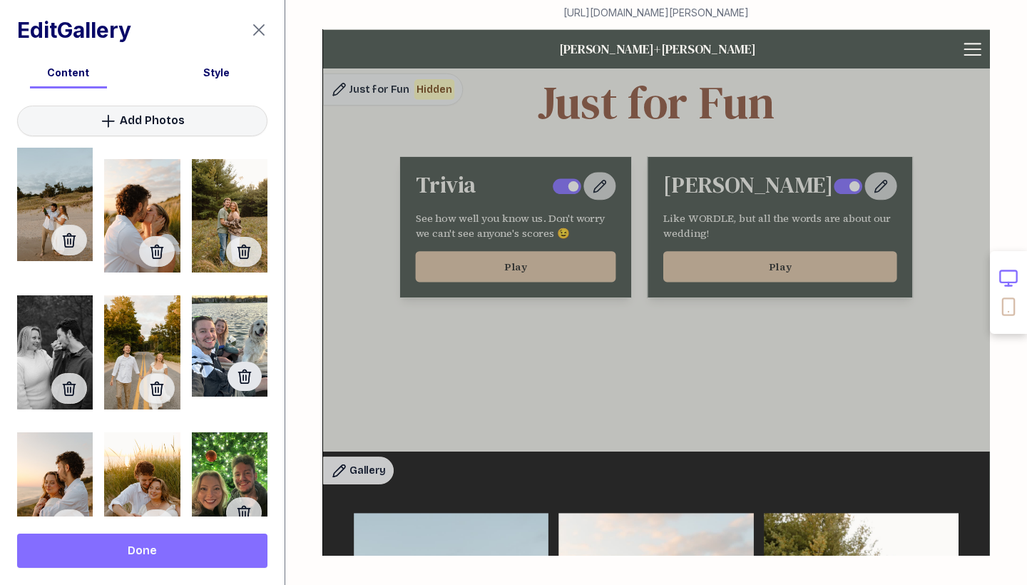
click at [236, 384] on icon "button" at bounding box center [244, 376] width 17 height 17
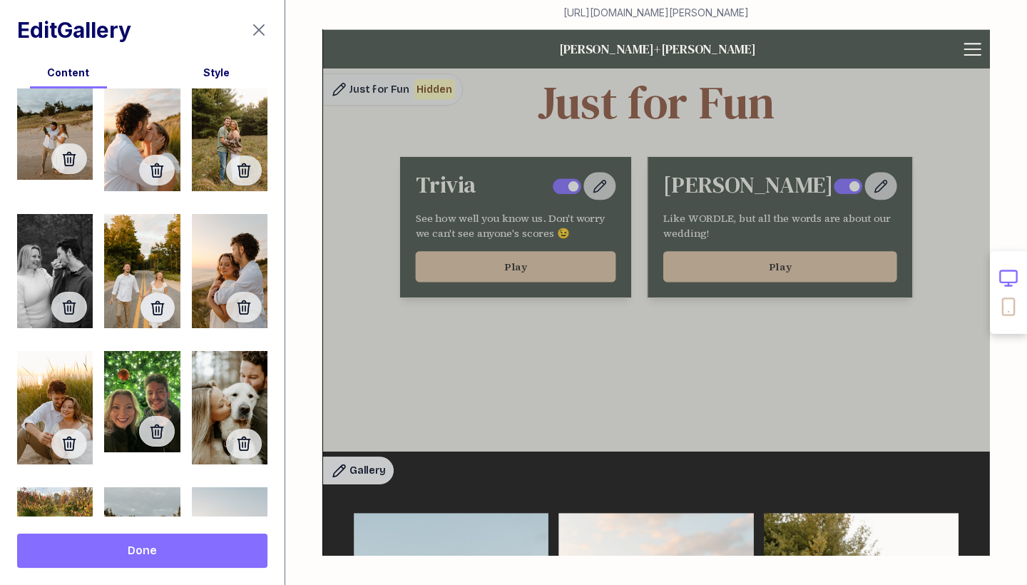
scroll to position [94, 0]
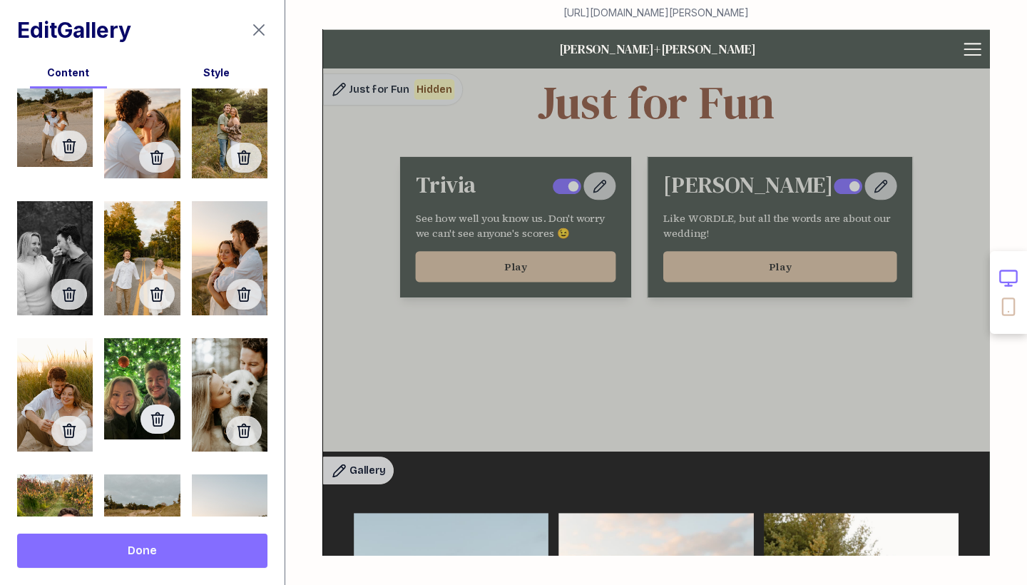
click at [159, 419] on icon "button" at bounding box center [157, 418] width 14 height 14
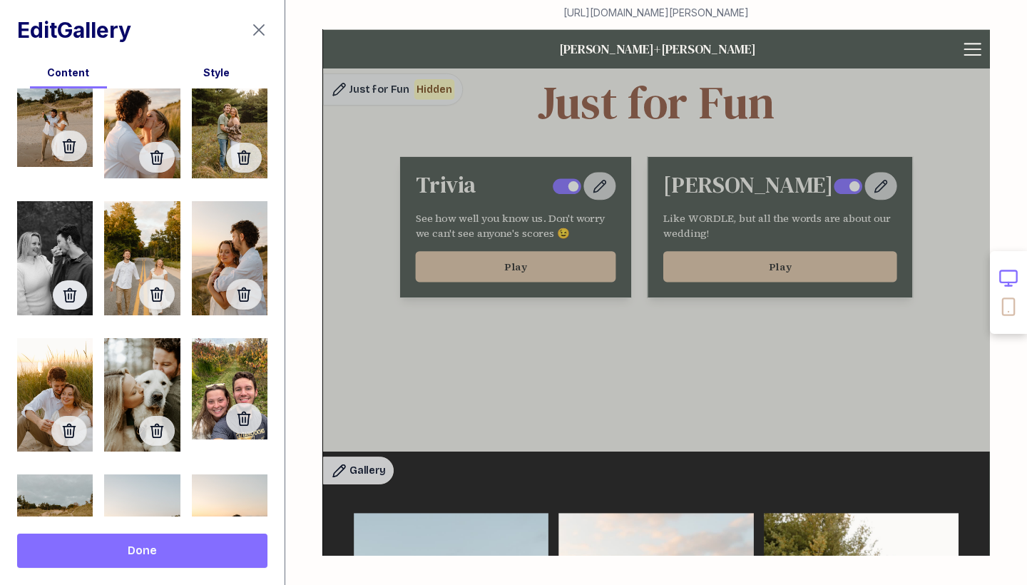
click at [76, 293] on icon "button" at bounding box center [69, 295] width 17 height 17
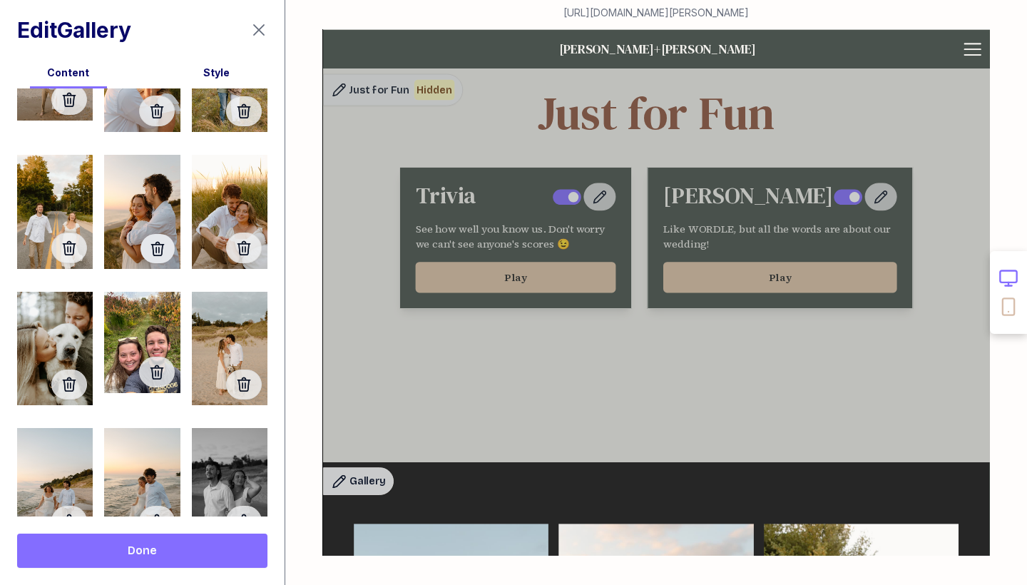
scroll to position [161, 0]
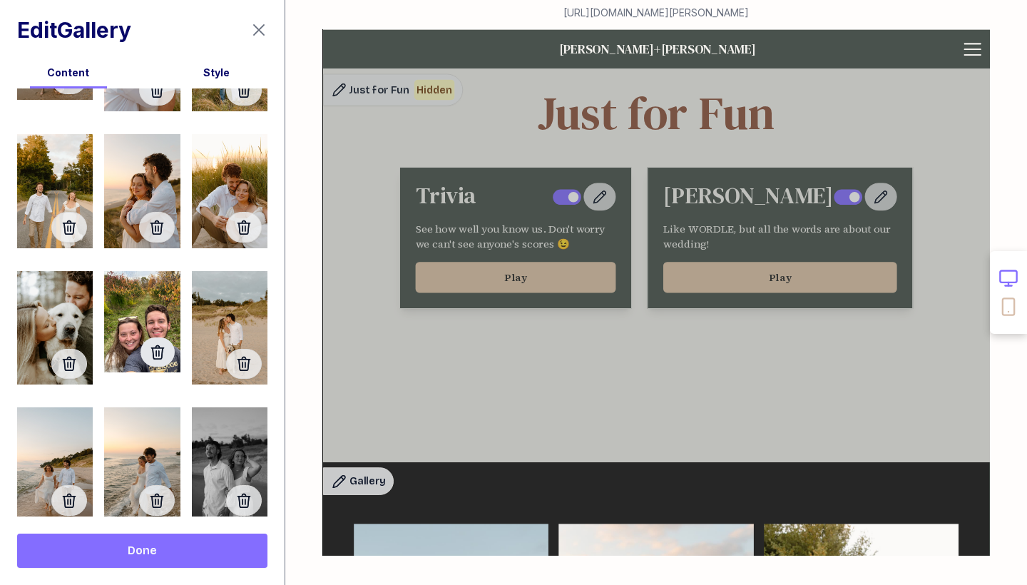
click at [158, 354] on icon "button" at bounding box center [157, 351] width 14 height 14
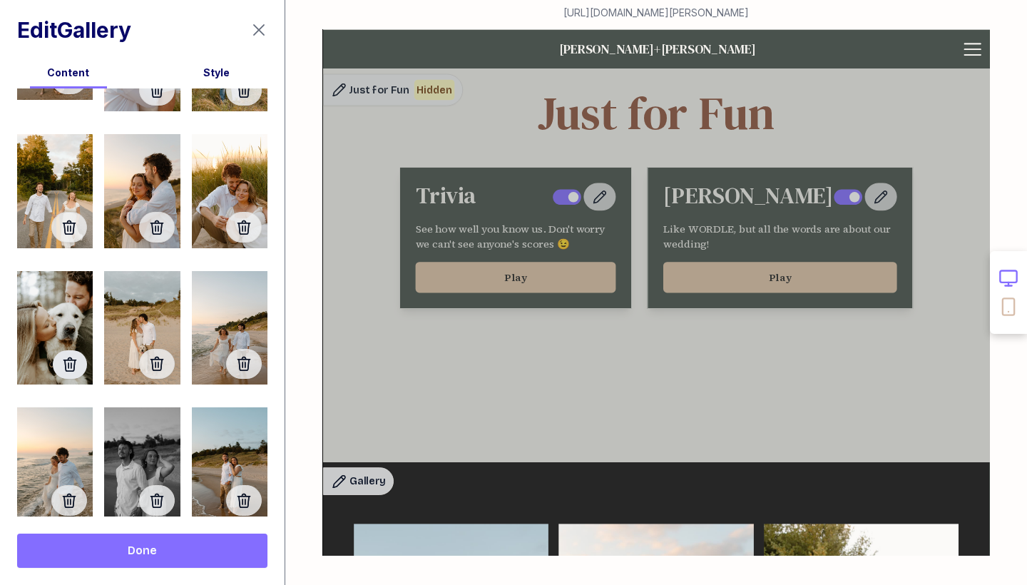
scroll to position [91, 0]
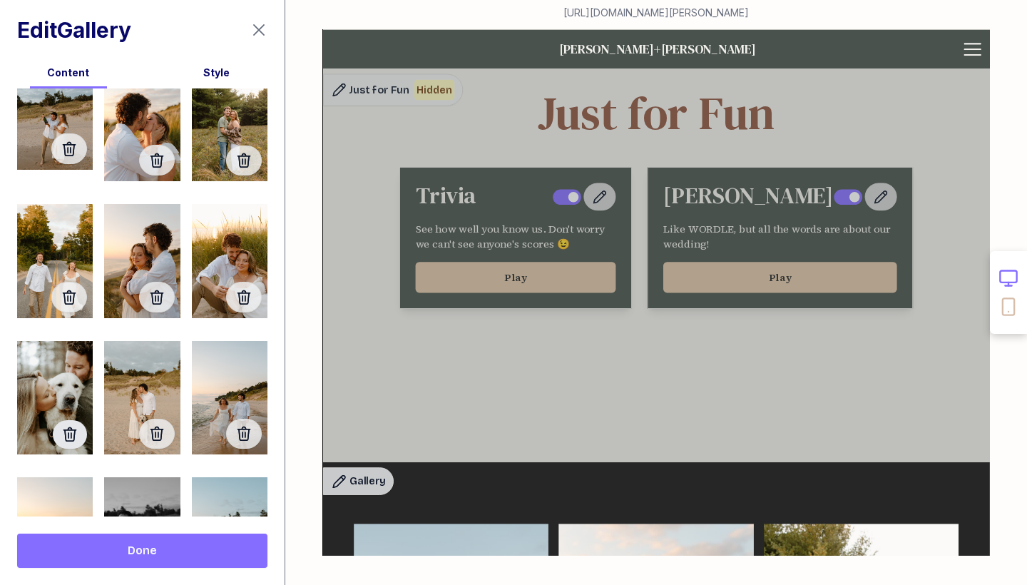
click at [65, 441] on icon "button" at bounding box center [69, 434] width 17 height 17
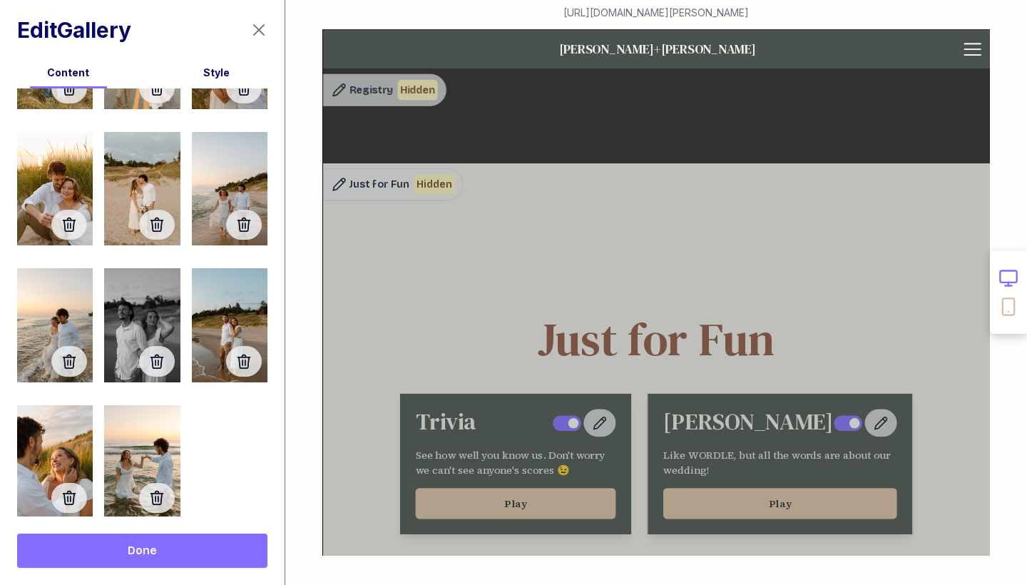
scroll to position [304, 0]
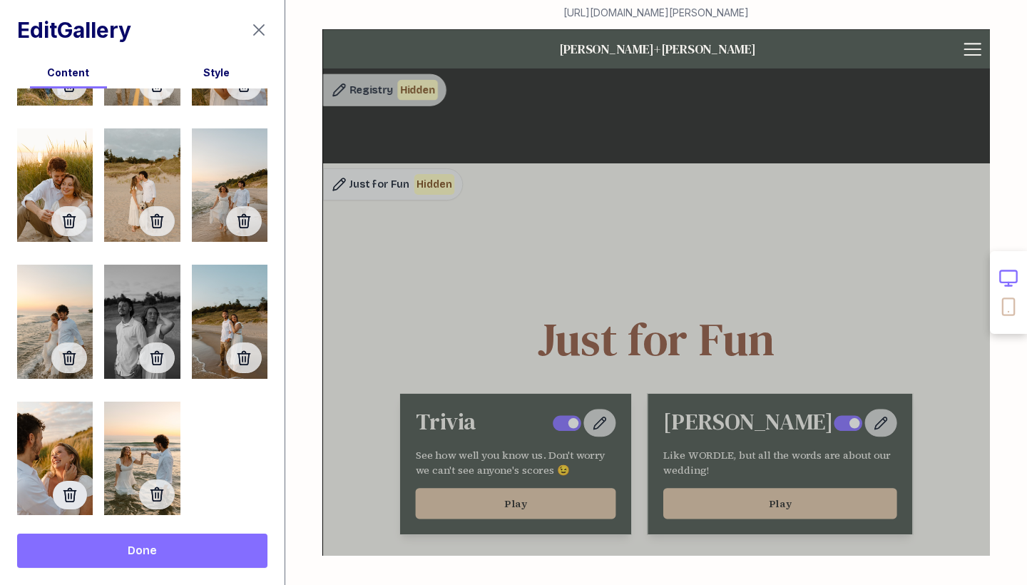
click at [65, 491] on icon "button" at bounding box center [70, 495] width 14 height 14
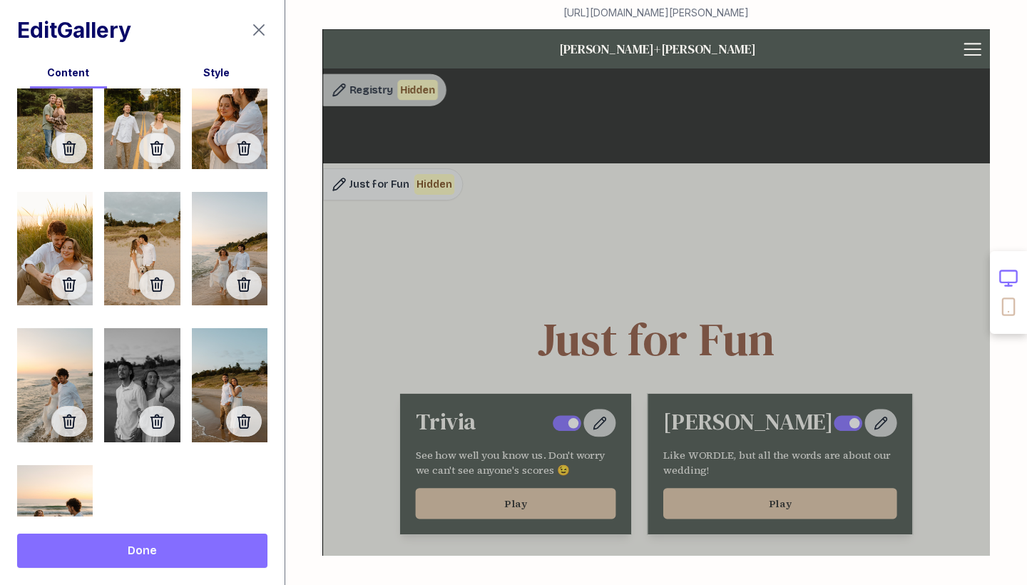
scroll to position [240, 0]
click at [57, 356] on div at bounding box center [55, 385] width 76 height 113
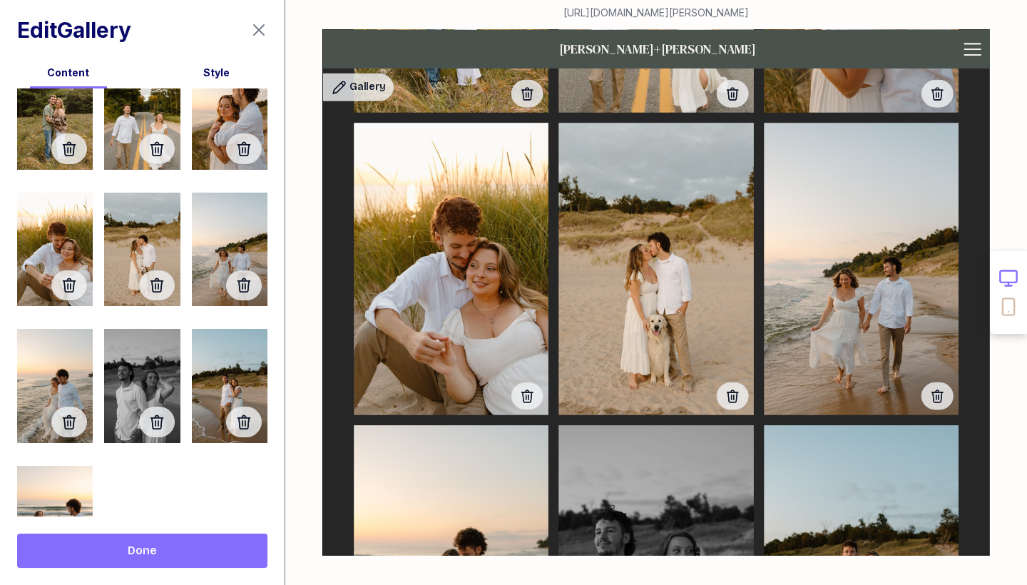
scroll to position [9032, 0]
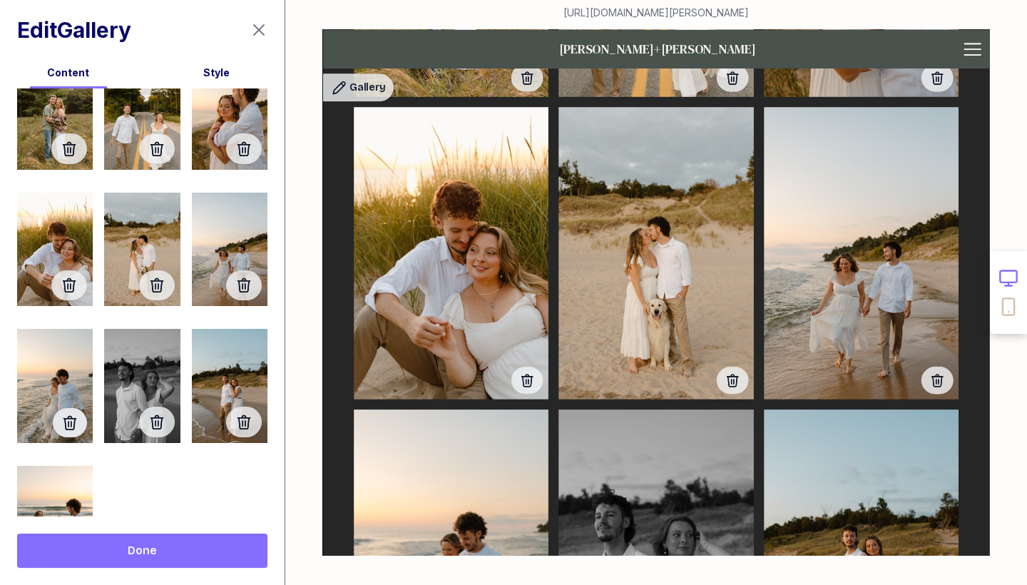
click at [65, 427] on icon "button" at bounding box center [69, 422] width 17 height 17
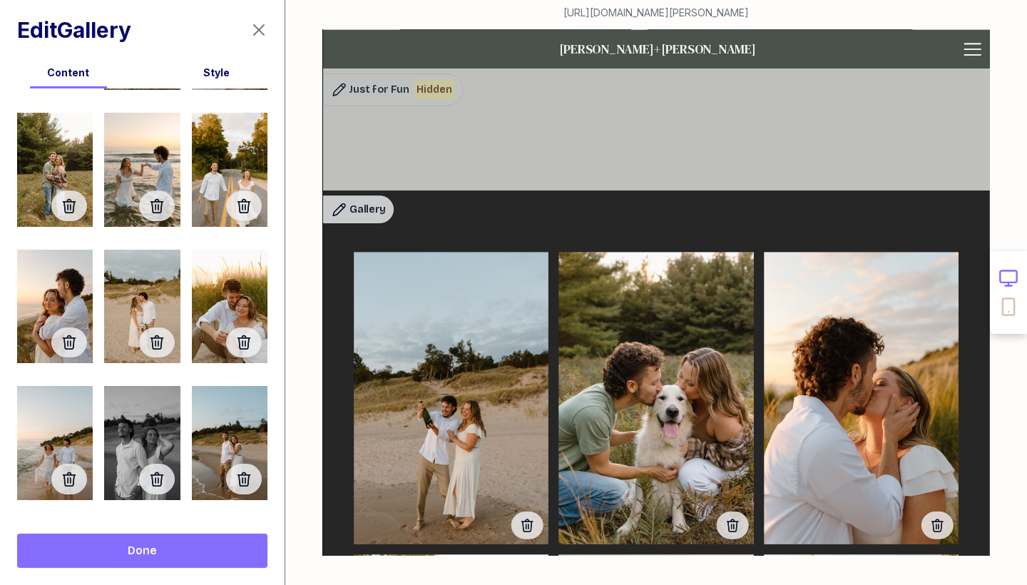
scroll to position [0, 0]
click at [155, 565] on button "Done" at bounding box center [142, 550] width 250 height 34
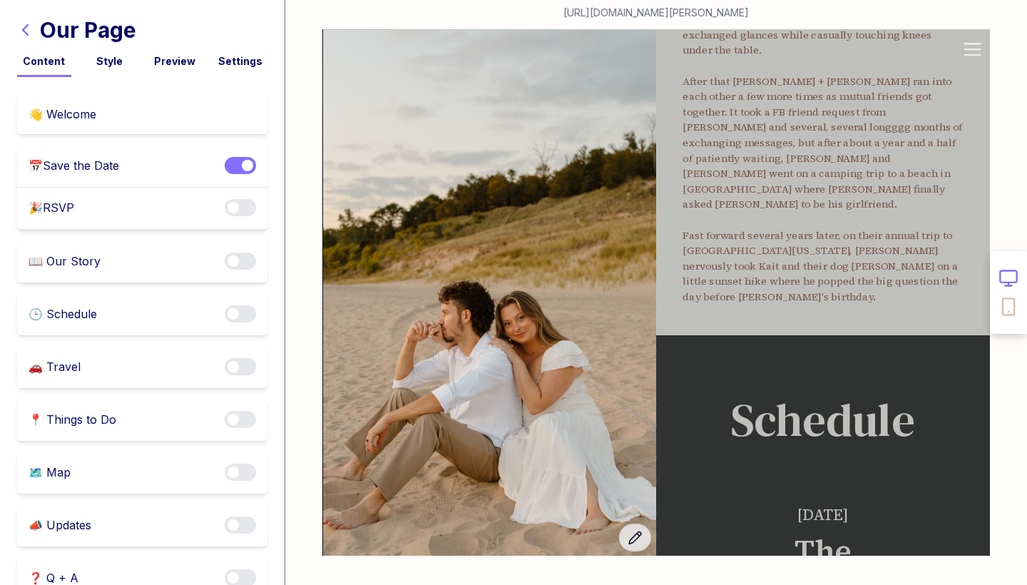
scroll to position [339, 0]
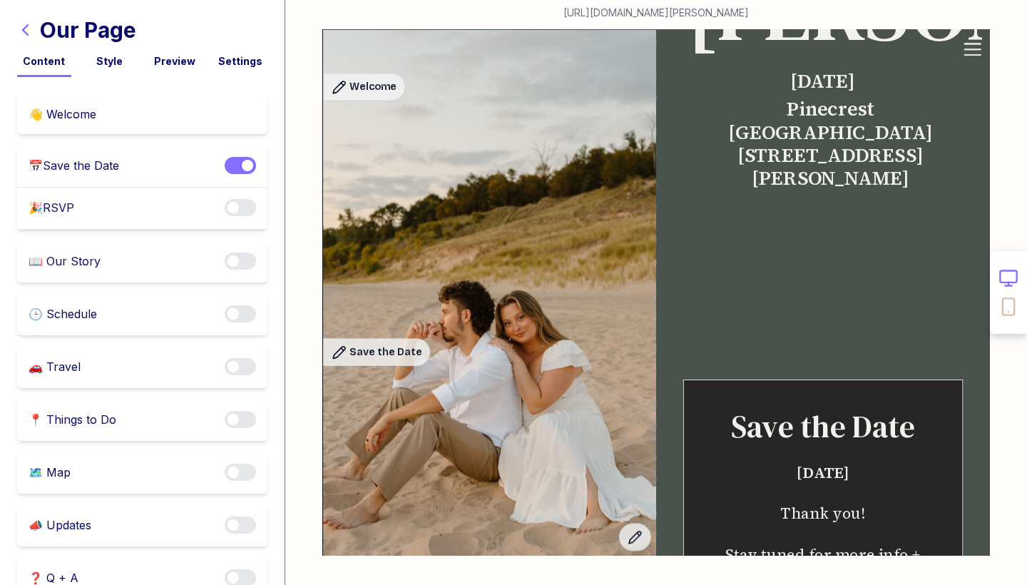
click at [149, 210] on div "🎉 RSVP Enable notifications" at bounding box center [142, 209] width 250 height 42
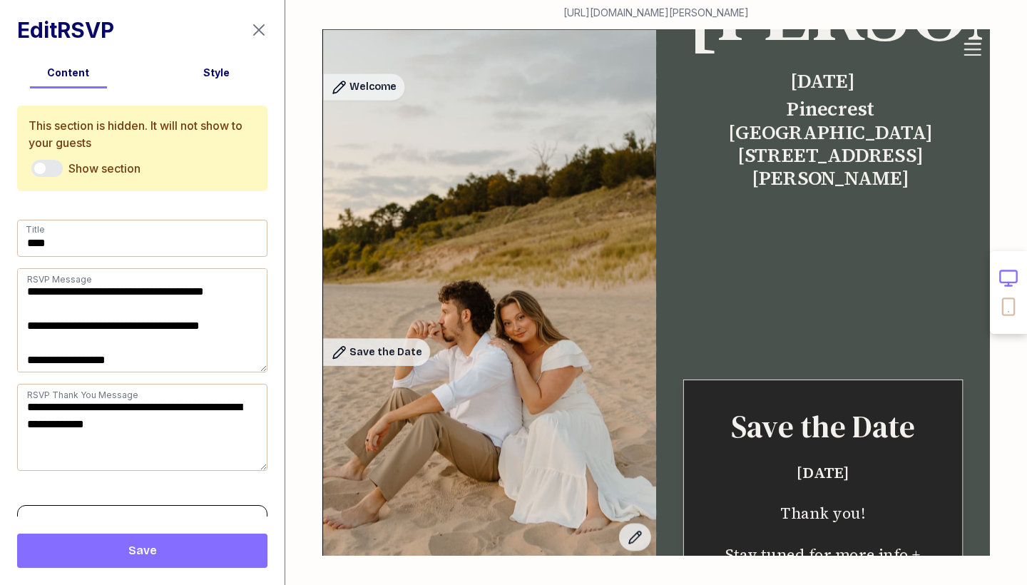
click at [255, 31] on icon "button" at bounding box center [258, 29] width 17 height 17
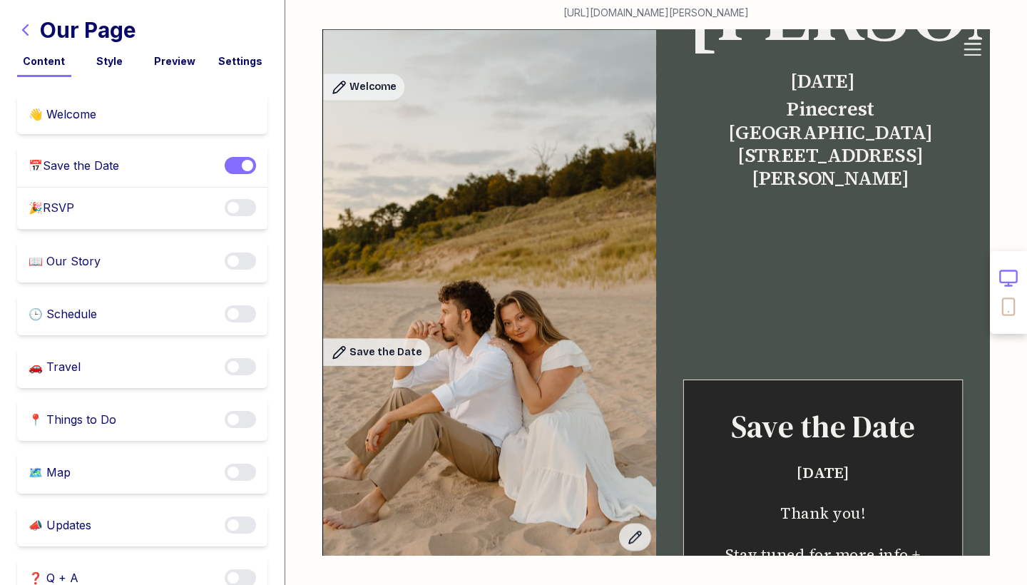
click at [123, 158] on div "📅 Save the Date Enable notifications" at bounding box center [142, 166] width 250 height 42
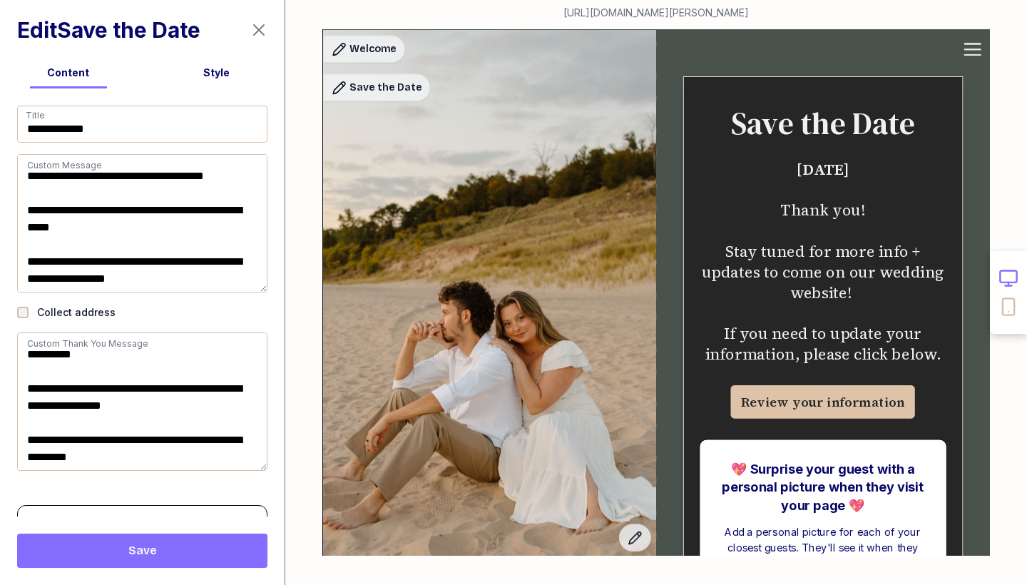
click at [266, 36] on icon "button" at bounding box center [258, 29] width 17 height 17
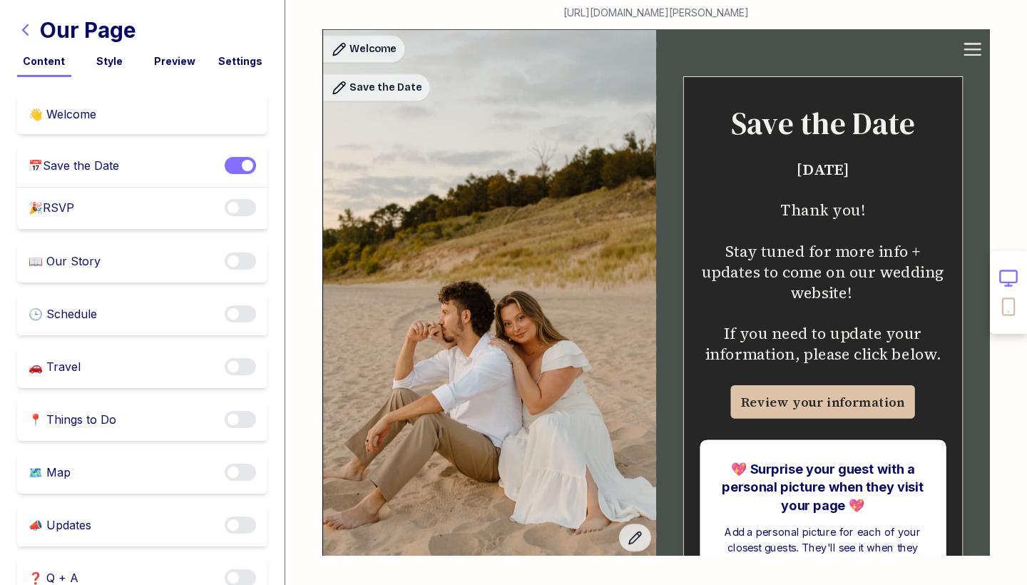
click at [135, 209] on div "🎉 RSVP Enable notifications" at bounding box center [142, 209] width 250 height 42
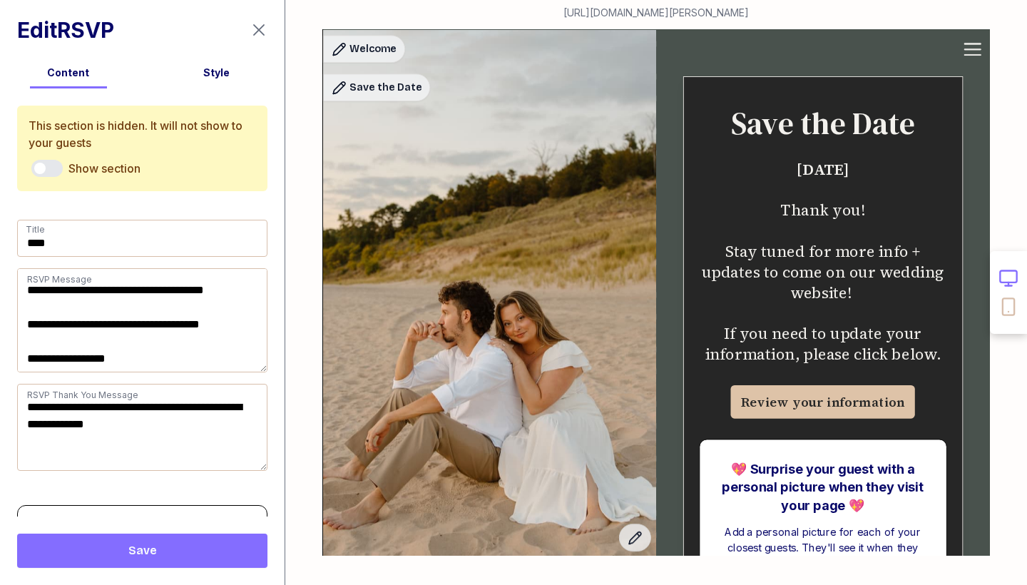
click at [255, 31] on icon "button" at bounding box center [258, 29] width 17 height 17
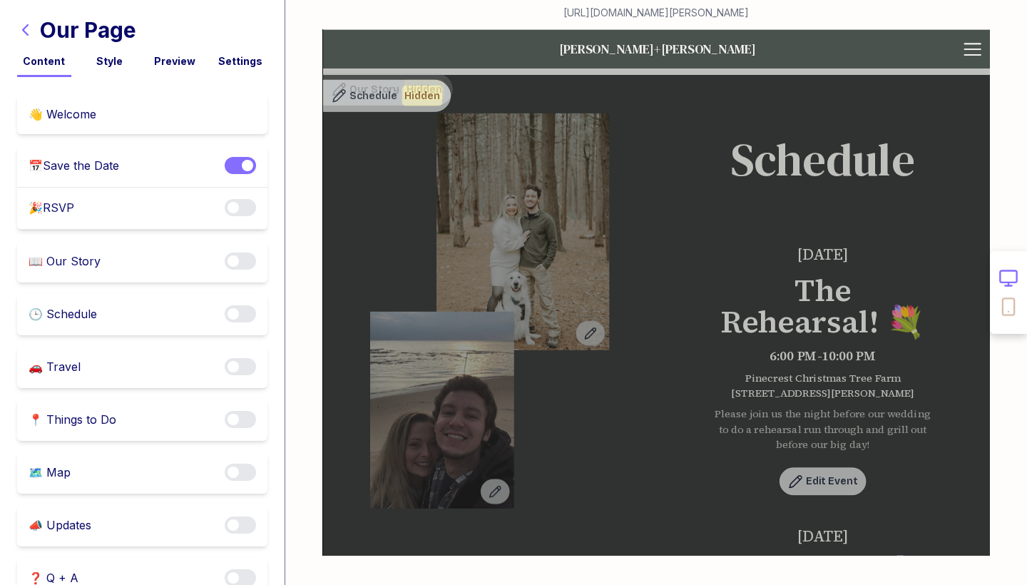
scroll to position [2222, 0]
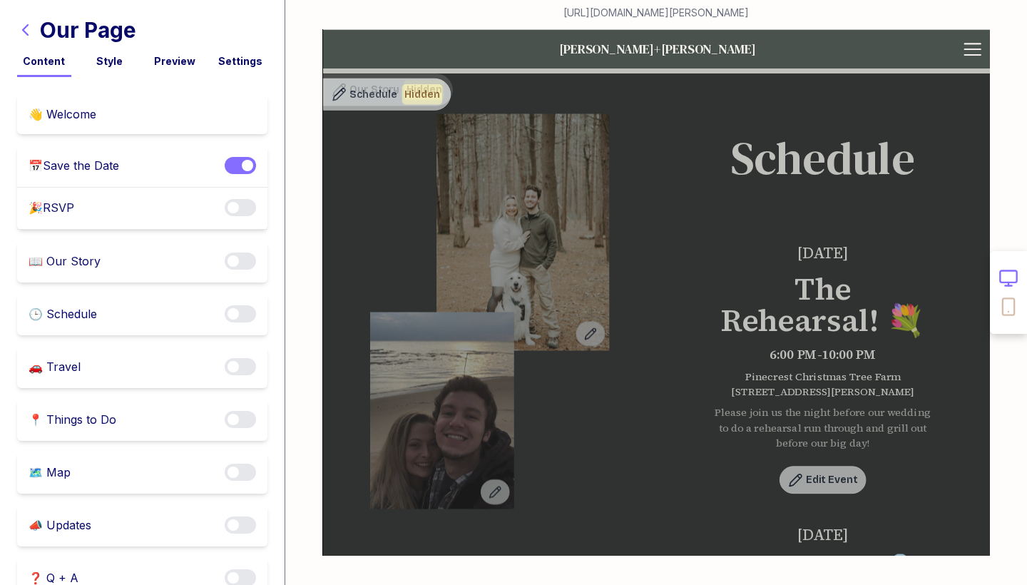
click at [148, 302] on div "🕒 Schedule Enable notifications" at bounding box center [142, 314] width 250 height 41
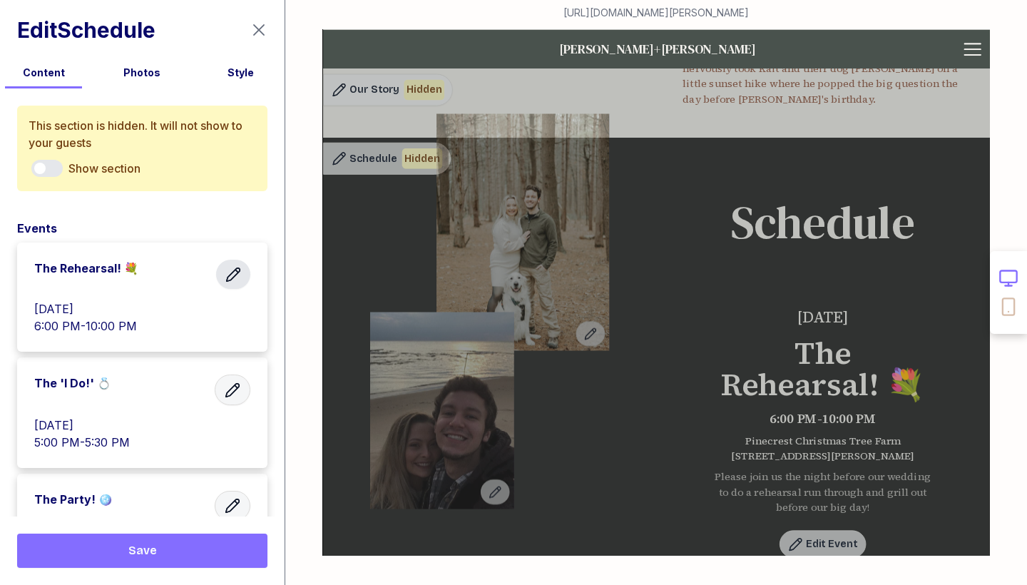
click at [227, 274] on icon "button" at bounding box center [233, 274] width 17 height 17
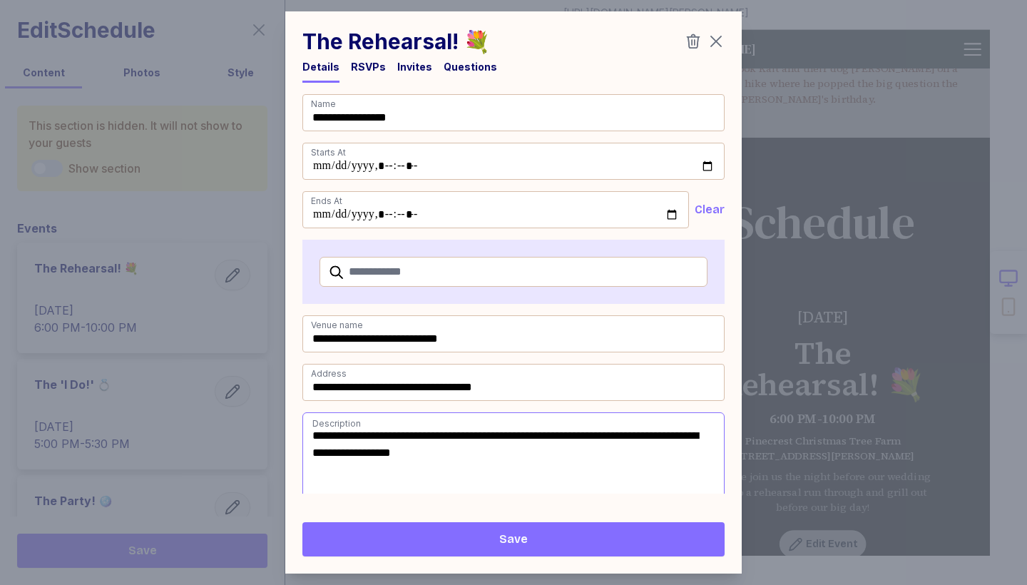
click at [367, 67] on div "RSVPs" at bounding box center [368, 67] width 35 height 14
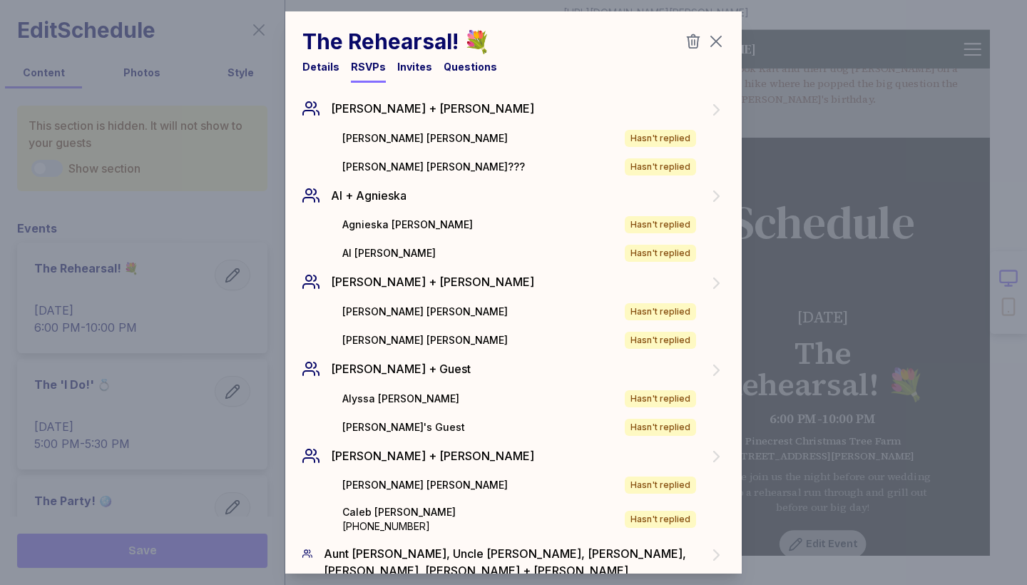
click at [412, 67] on div "Invites" at bounding box center [414, 67] width 35 height 14
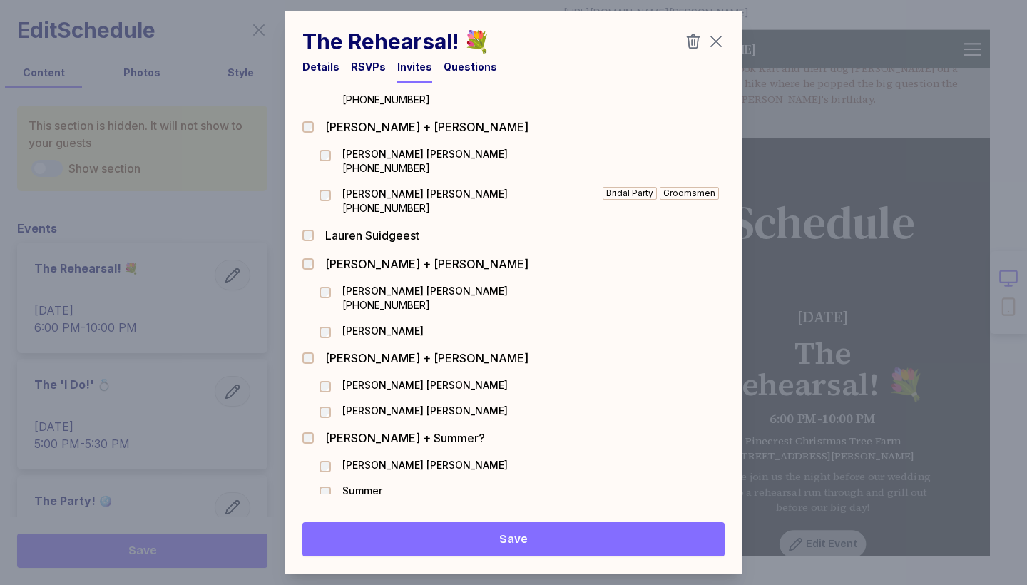
scroll to position [4377, 0]
click at [498, 545] on span "Save" at bounding box center [513, 538] width 399 height 17
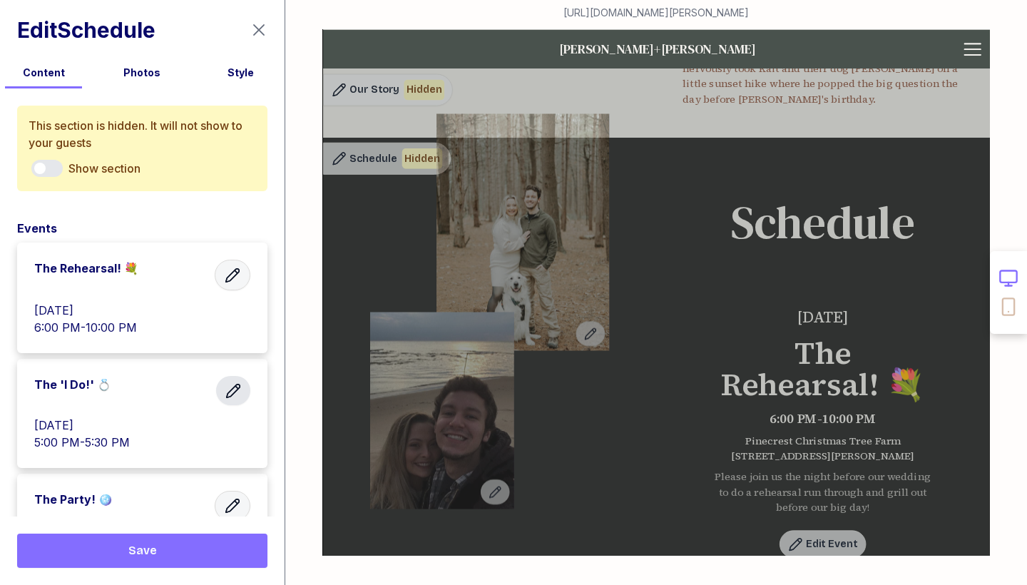
click at [239, 391] on icon "button" at bounding box center [233, 390] width 17 height 17
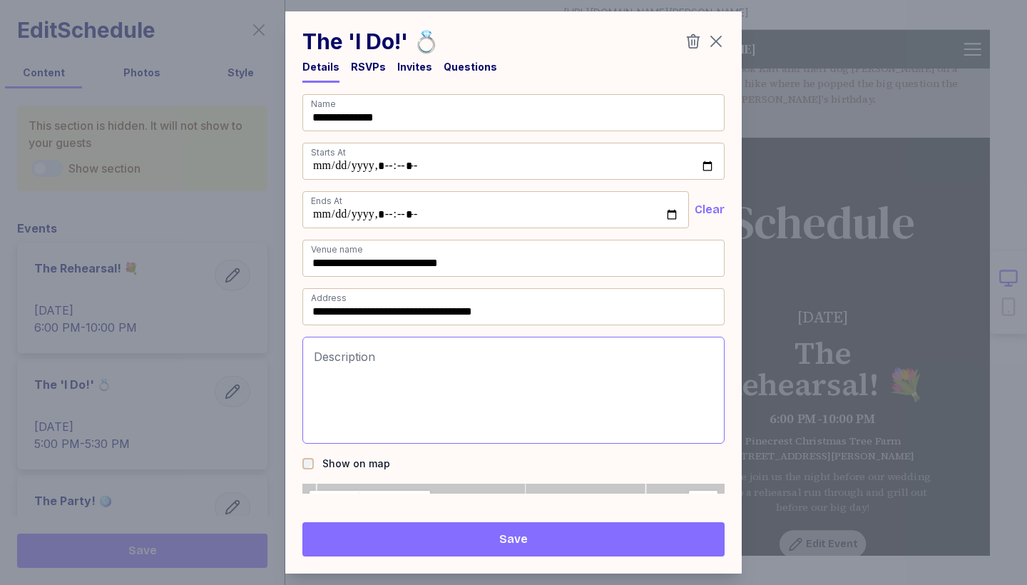
click at [402, 63] on div "Invites" at bounding box center [414, 67] width 35 height 14
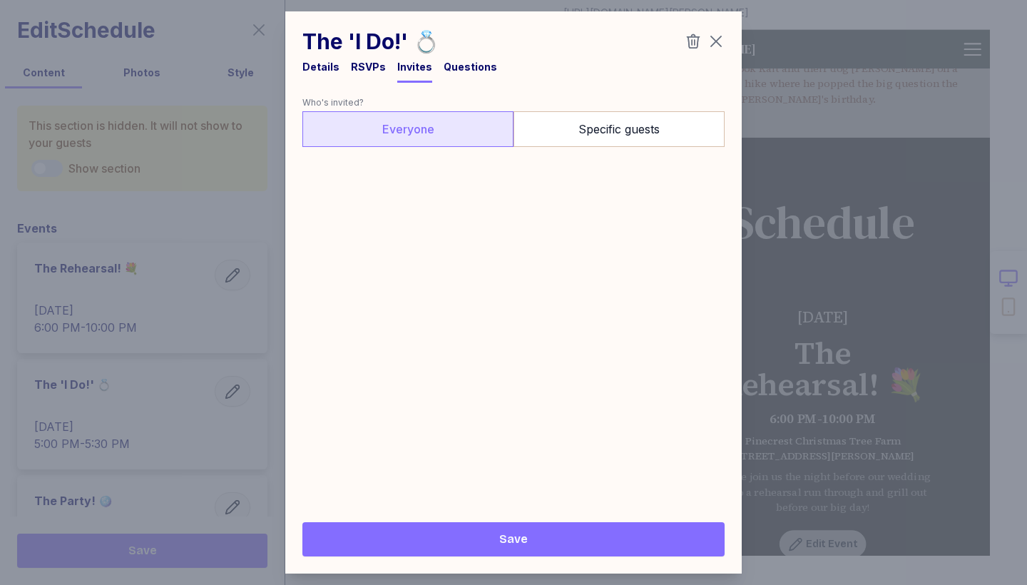
click at [328, 68] on div "Details" at bounding box center [320, 67] width 37 height 14
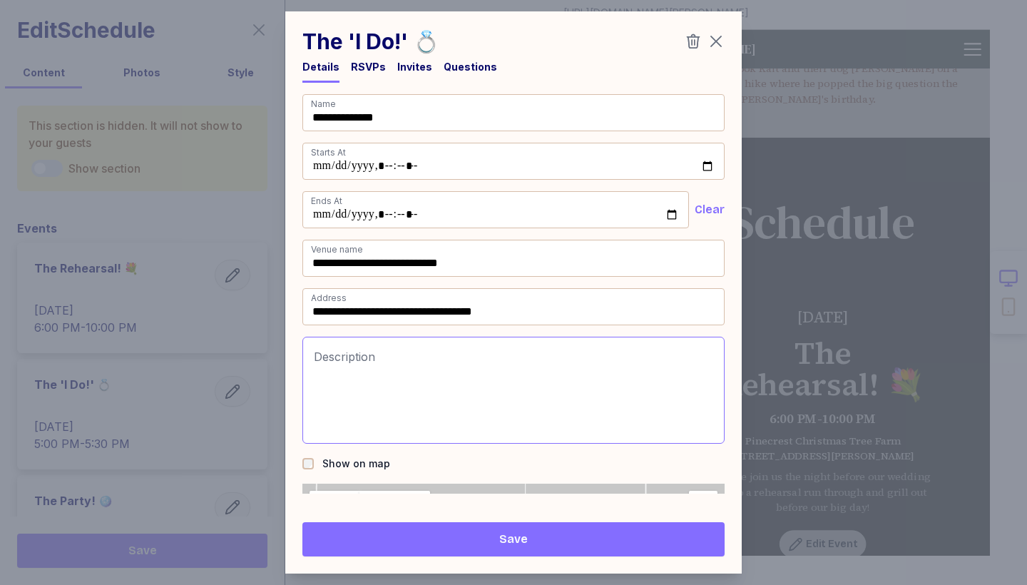
click at [718, 39] on icon "button" at bounding box center [715, 41] width 11 height 11
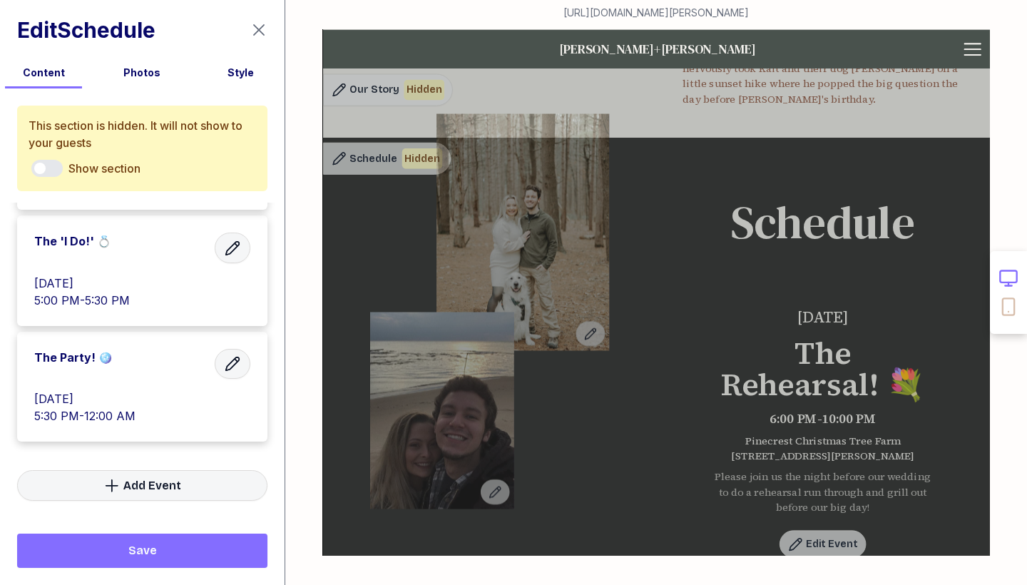
scroll to position [143, 0]
click at [129, 378] on div "The Party! 🪩 Saturday, September 19, 2026 5:30 PM - 12:00 AM" at bounding box center [142, 387] width 250 height 111
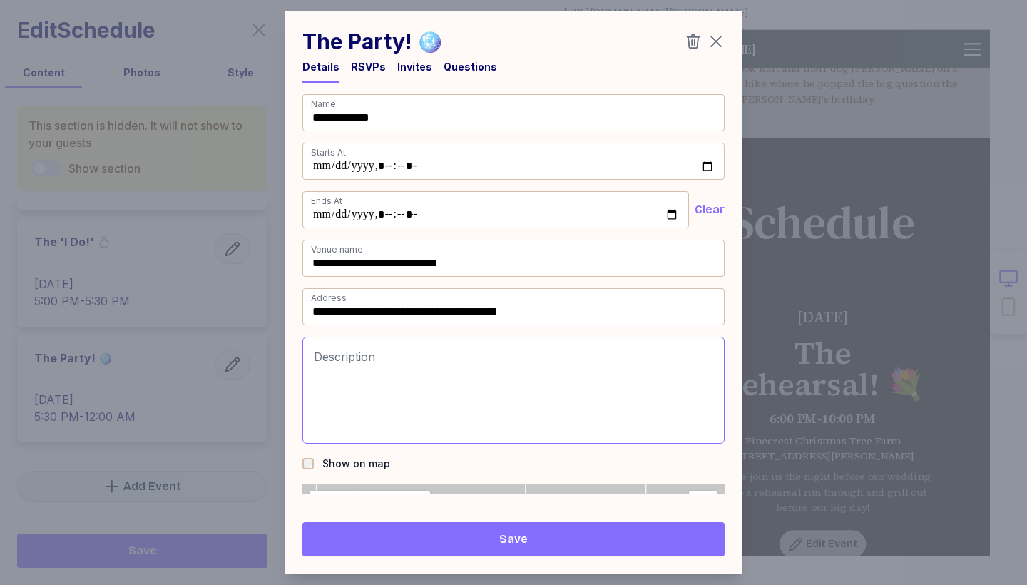
click at [715, 43] on icon "button" at bounding box center [715, 41] width 11 height 11
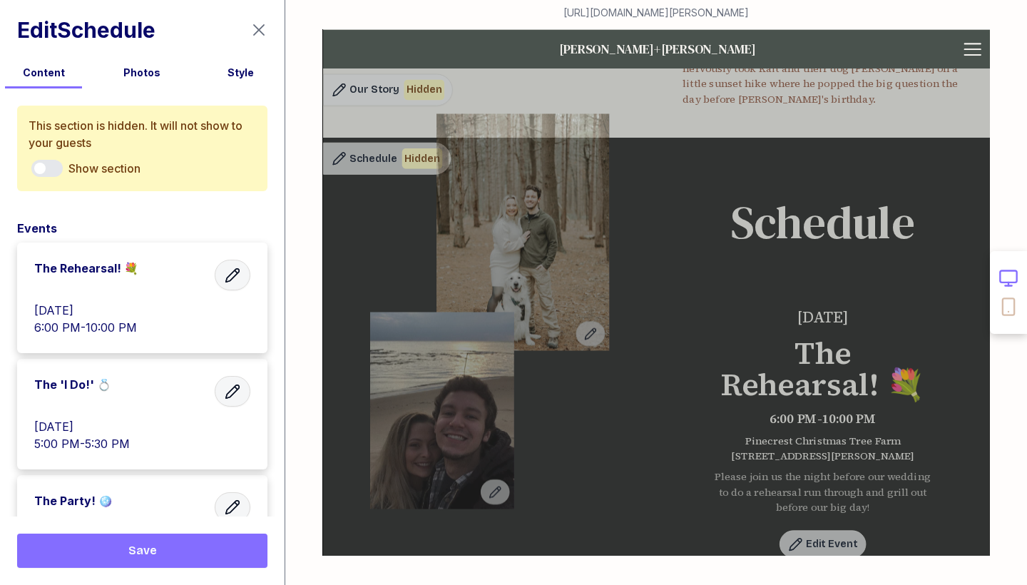
scroll to position [0, 0]
click at [155, 71] on div "Photos" at bounding box center [141, 73] width 87 height 14
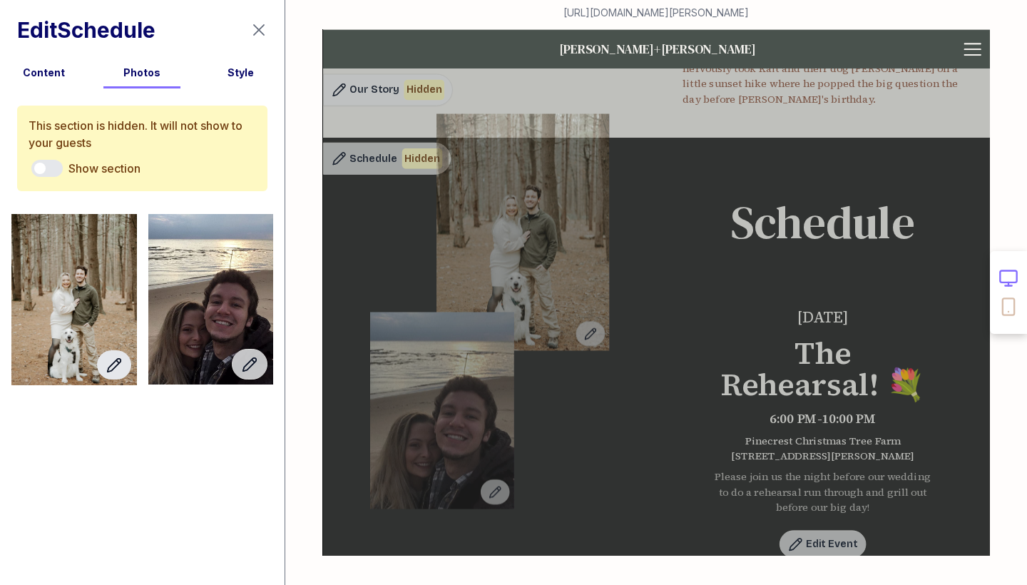
click at [114, 361] on icon "button" at bounding box center [114, 364] width 17 height 17
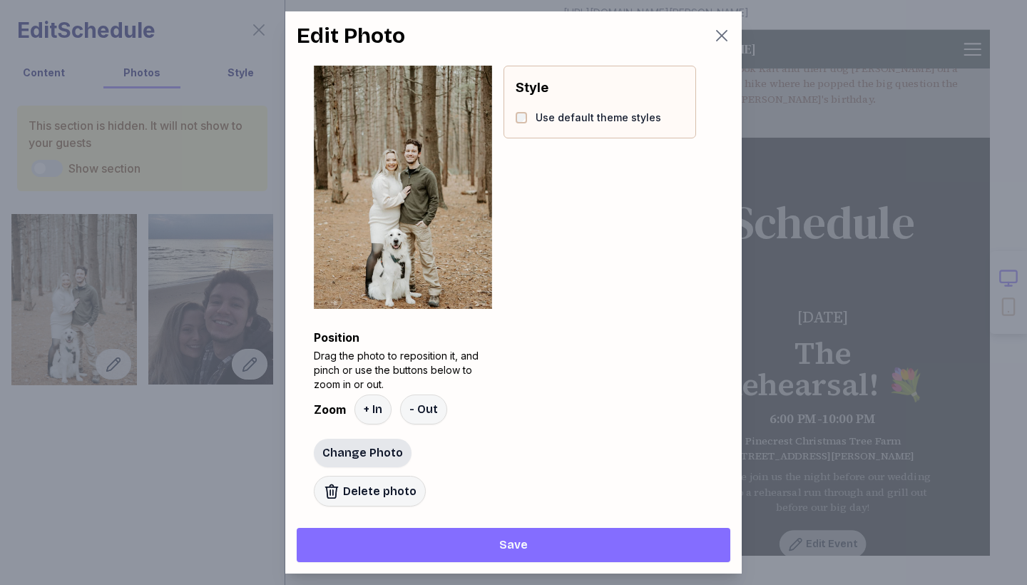
click at [371, 459] on span "Change Photo" at bounding box center [362, 452] width 81 height 17
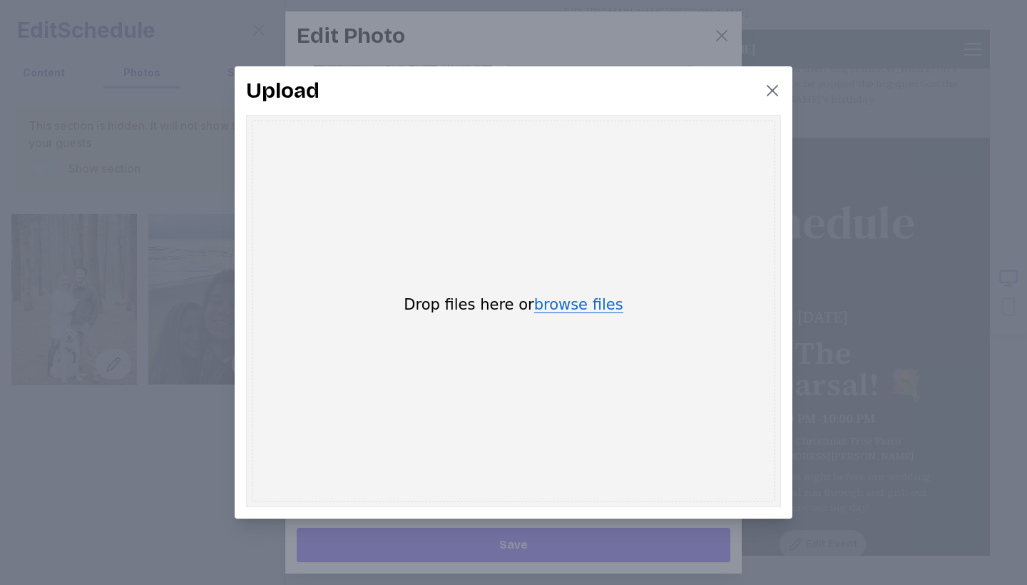
click at [560, 312] on button "browse files" at bounding box center [578, 305] width 89 height 16
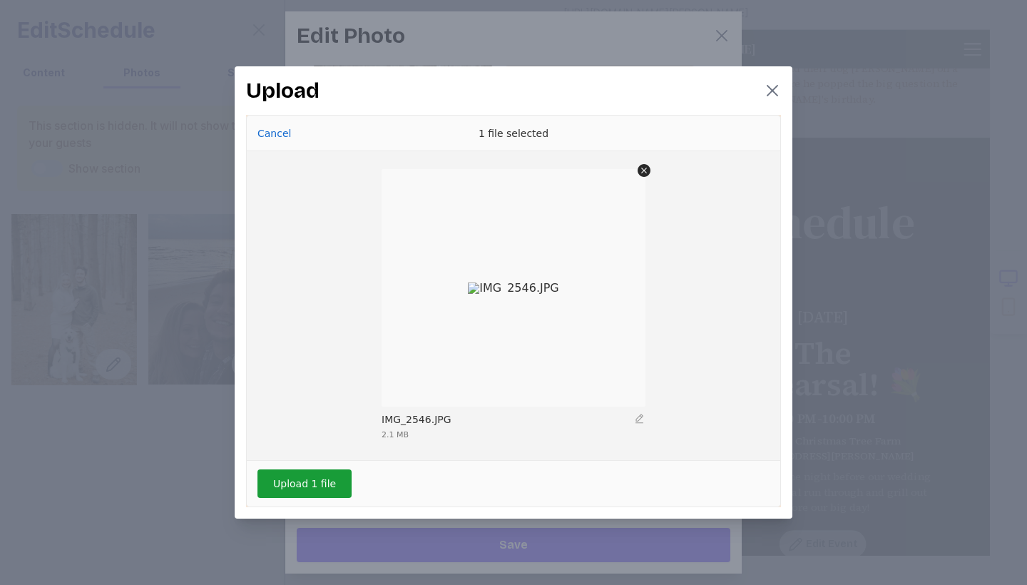
click at [297, 480] on button "Upload 1 file" at bounding box center [304, 483] width 94 height 29
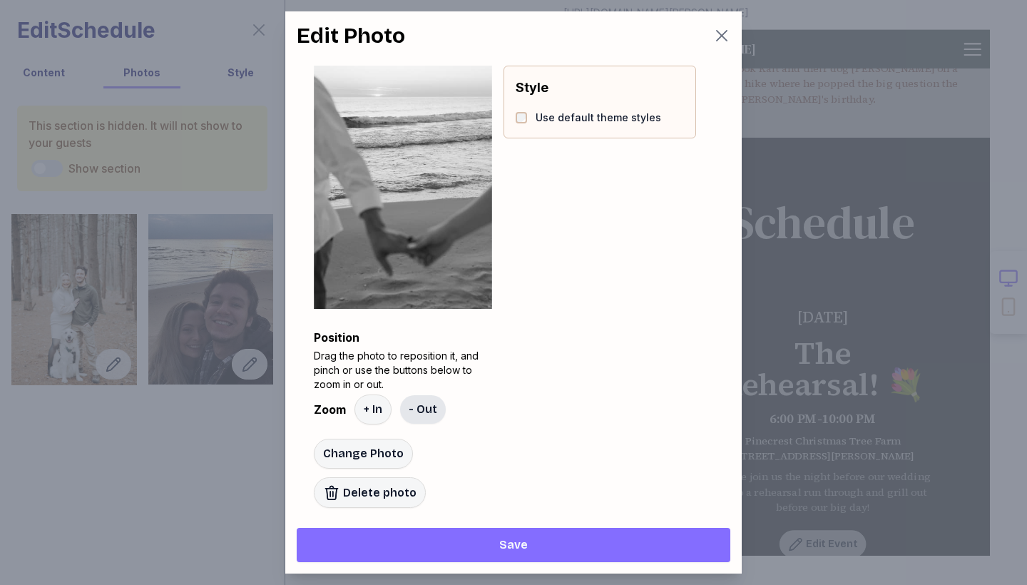
click at [433, 414] on span "- Out" at bounding box center [423, 409] width 29 height 17
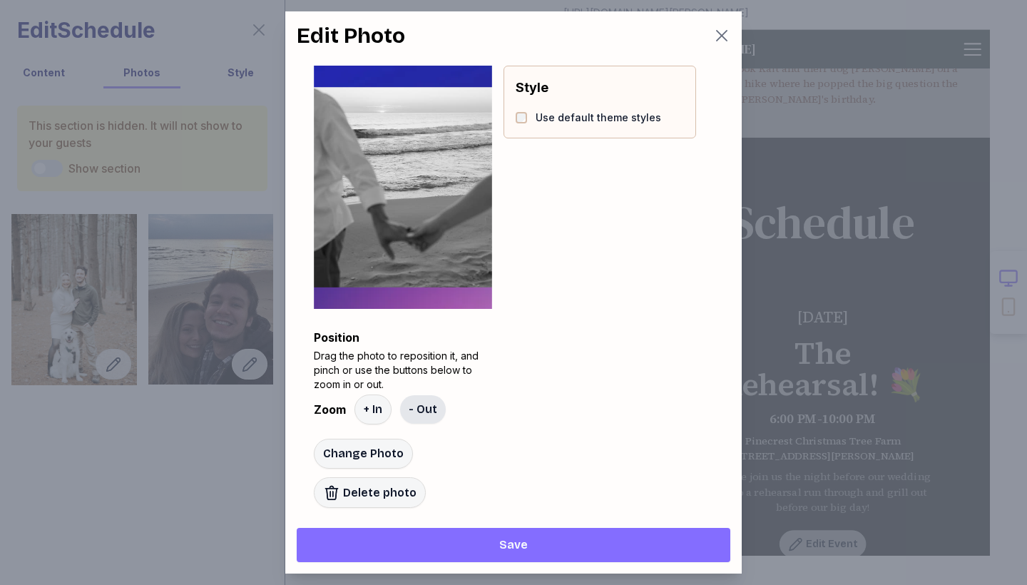
click at [433, 414] on span "- Out" at bounding box center [423, 409] width 29 height 17
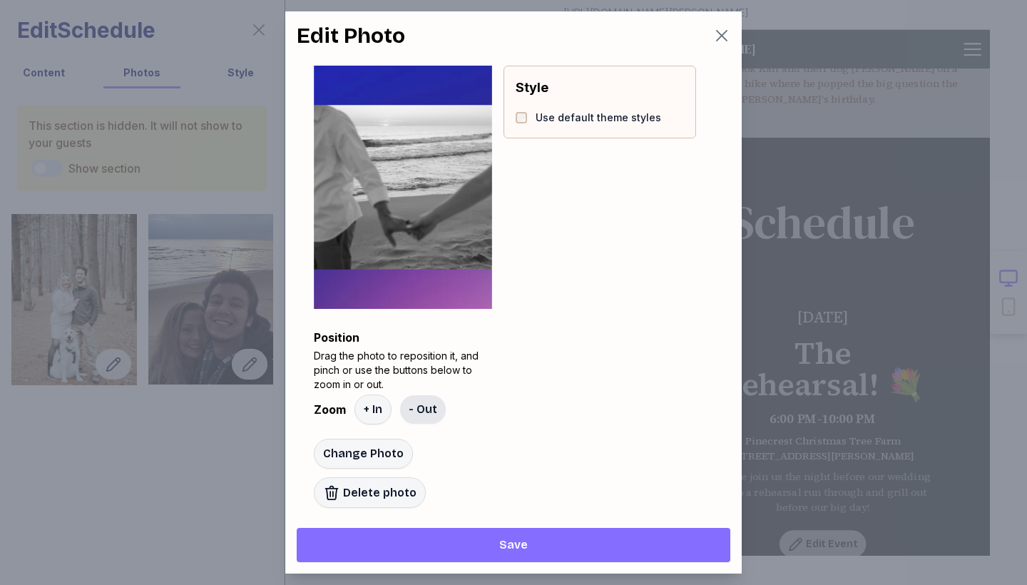
click at [433, 414] on span "- Out" at bounding box center [423, 409] width 29 height 17
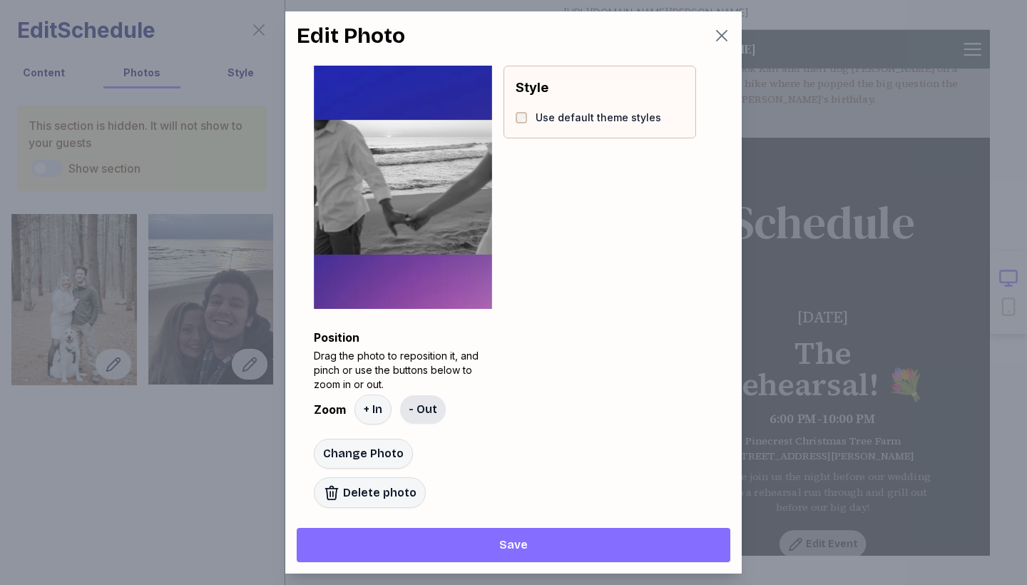
click at [433, 414] on span "- Out" at bounding box center [423, 409] width 29 height 17
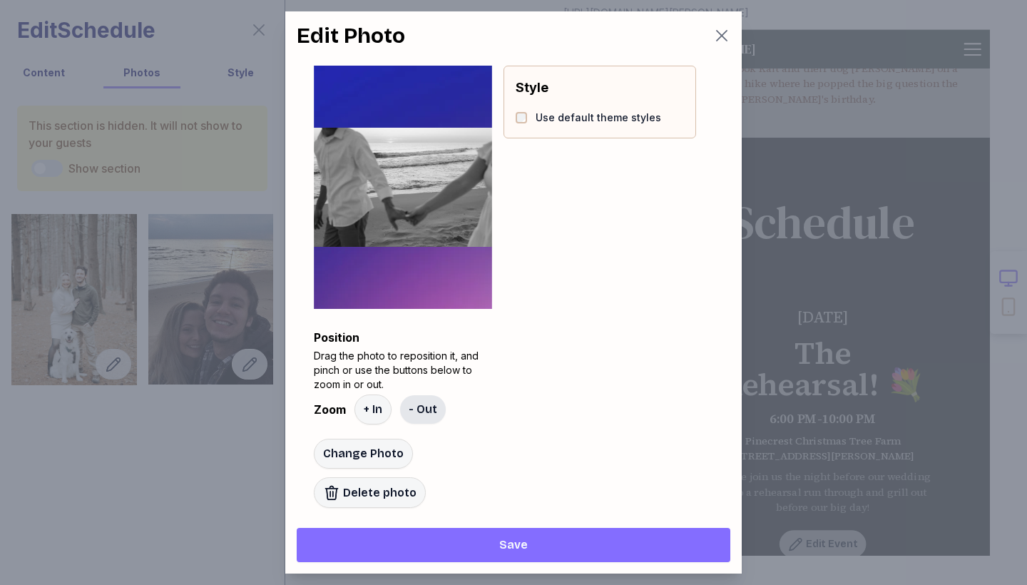
click at [433, 414] on span "- Out" at bounding box center [423, 409] width 29 height 17
click at [555, 553] on span "Save" at bounding box center [513, 544] width 411 height 17
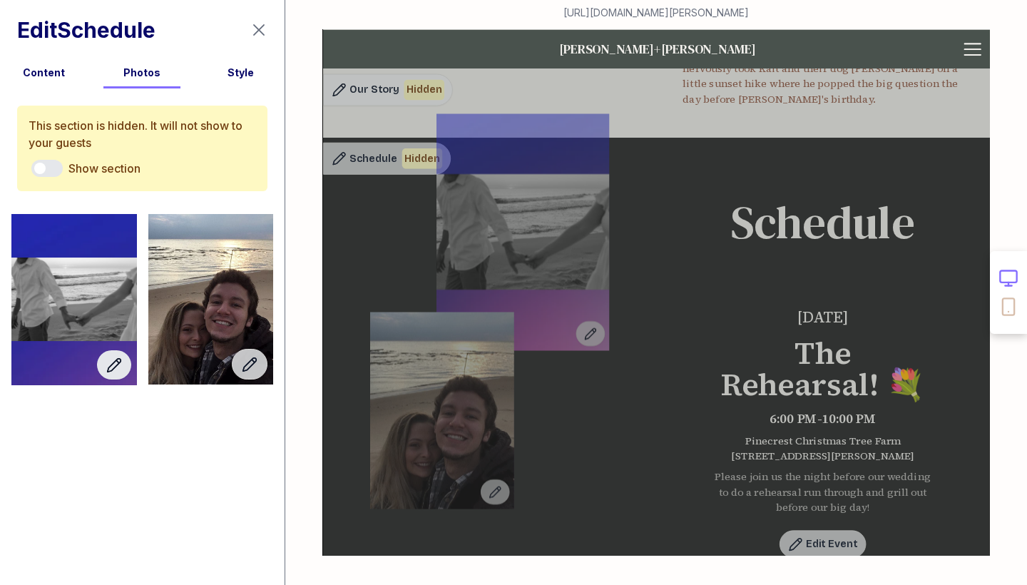
click at [123, 368] on button "button" at bounding box center [114, 364] width 34 height 29
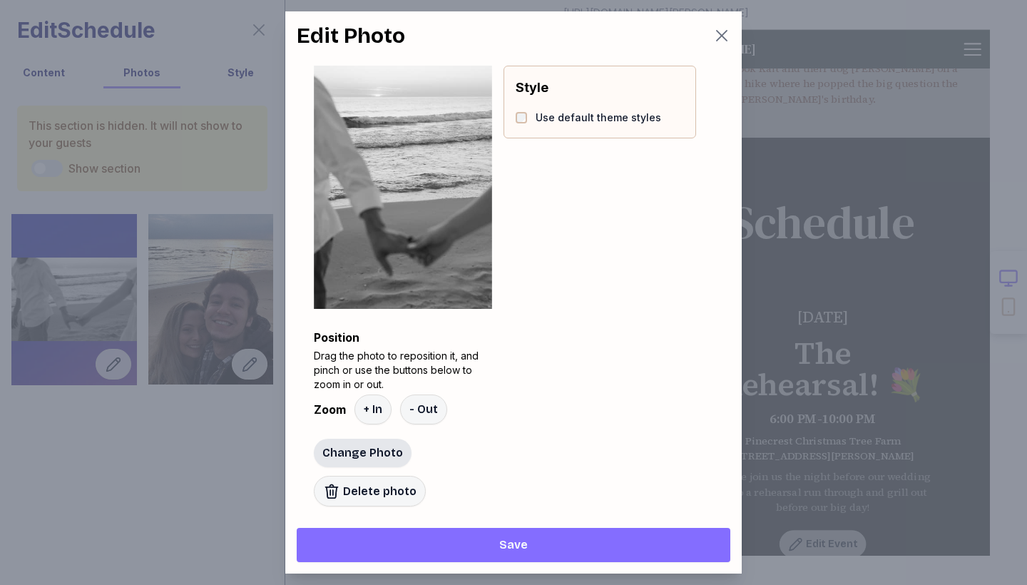
click at [372, 455] on span "Change Photo" at bounding box center [362, 452] width 81 height 17
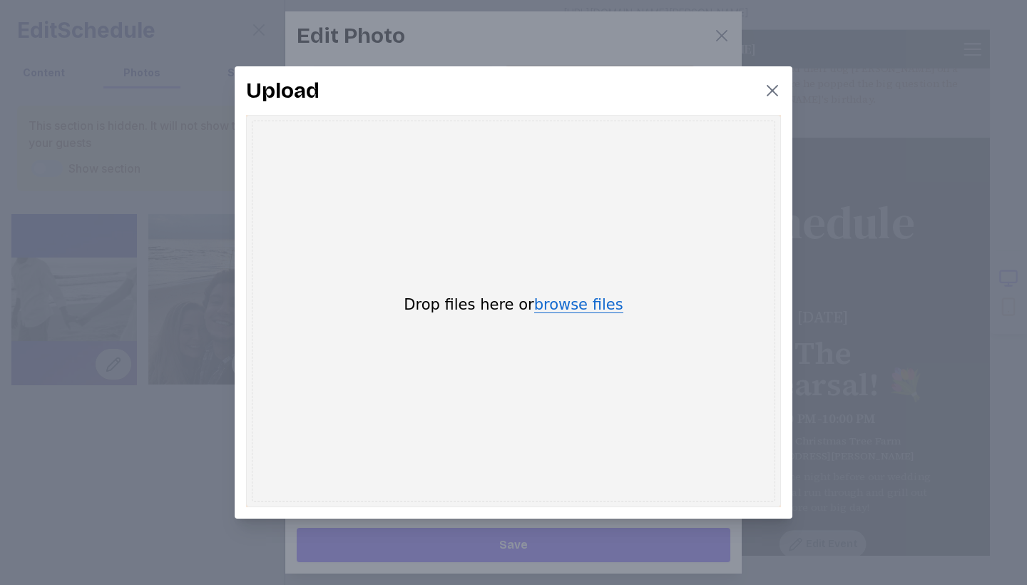
click at [572, 303] on button "browse files" at bounding box center [578, 305] width 89 height 16
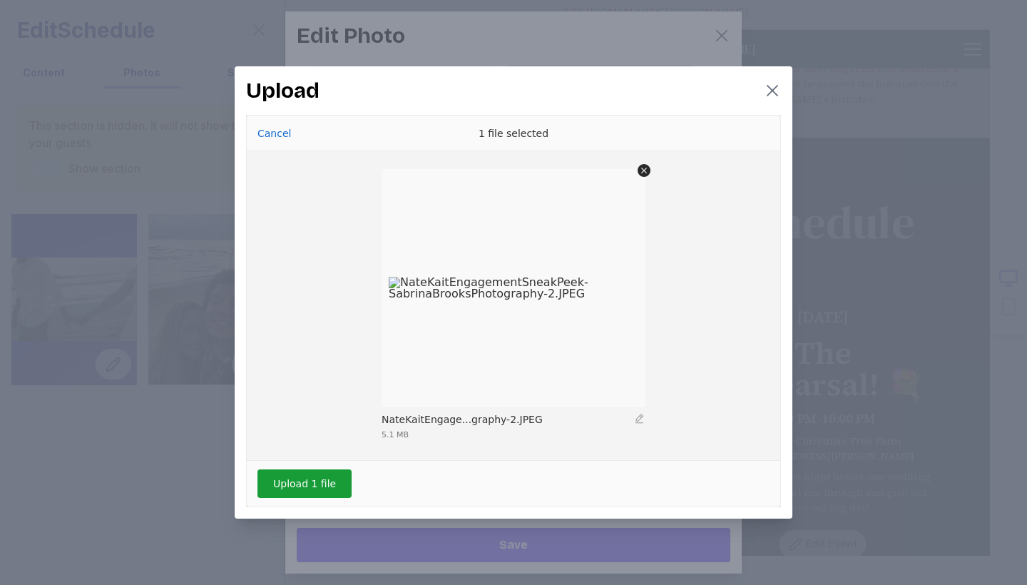
click at [320, 481] on button "Upload 1 file" at bounding box center [304, 483] width 94 height 29
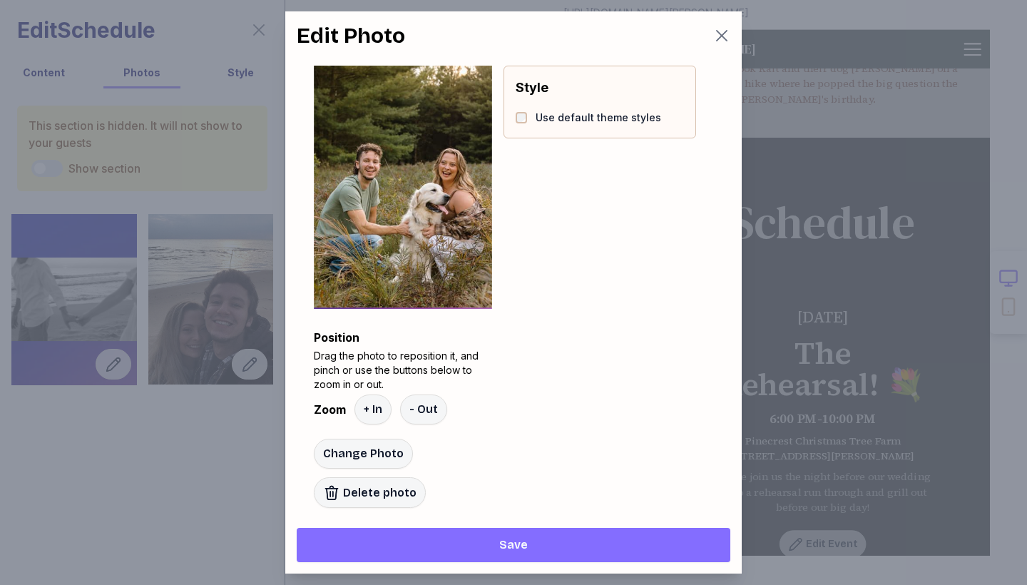
drag, startPoint x: 411, startPoint y: 205, endPoint x: 419, endPoint y: 203, distance: 7.4
click at [419, 203] on div at bounding box center [410, 184] width 365 height 243
click at [409, 160] on div at bounding box center [410, 187] width 365 height 243
click at [585, 302] on div "Position Drag the photo to reposition it, and pinch or use the buttons below to…" at bounding box center [513, 287] width 433 height 479
click at [545, 548] on span "Save" at bounding box center [513, 544] width 411 height 17
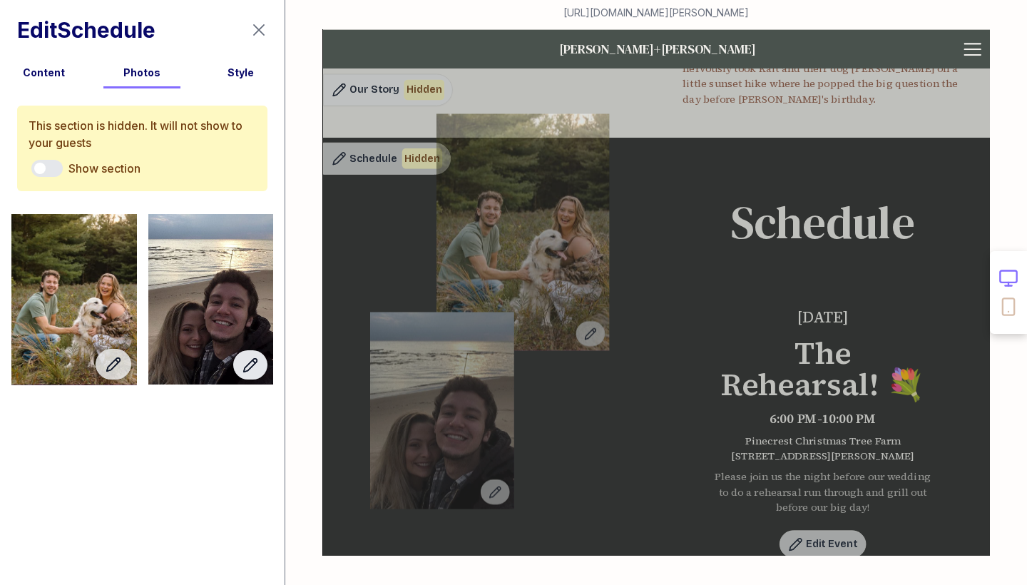
click at [248, 370] on icon "button" at bounding box center [250, 365] width 14 height 14
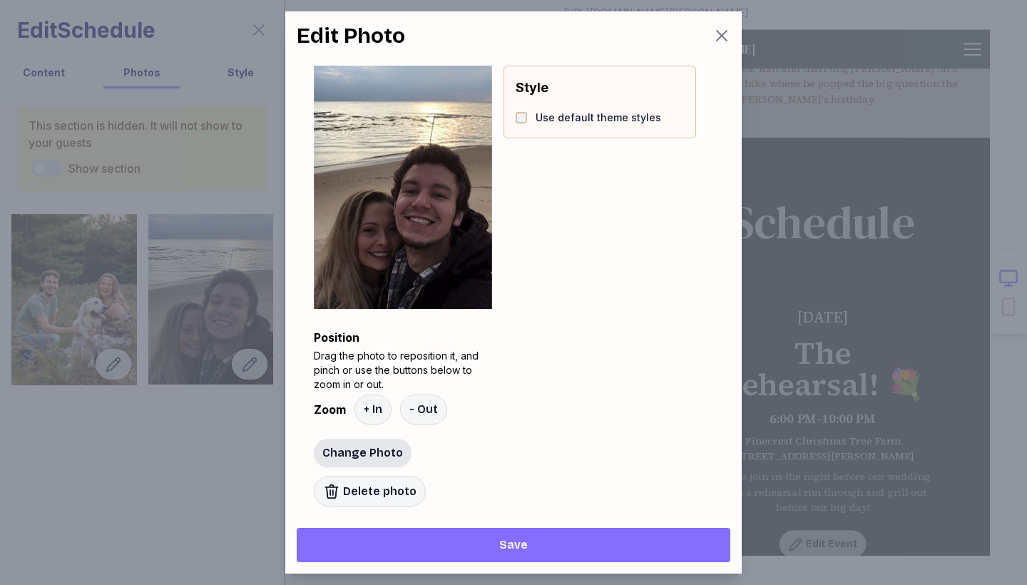
click at [364, 453] on span "Change Photo" at bounding box center [362, 452] width 81 height 17
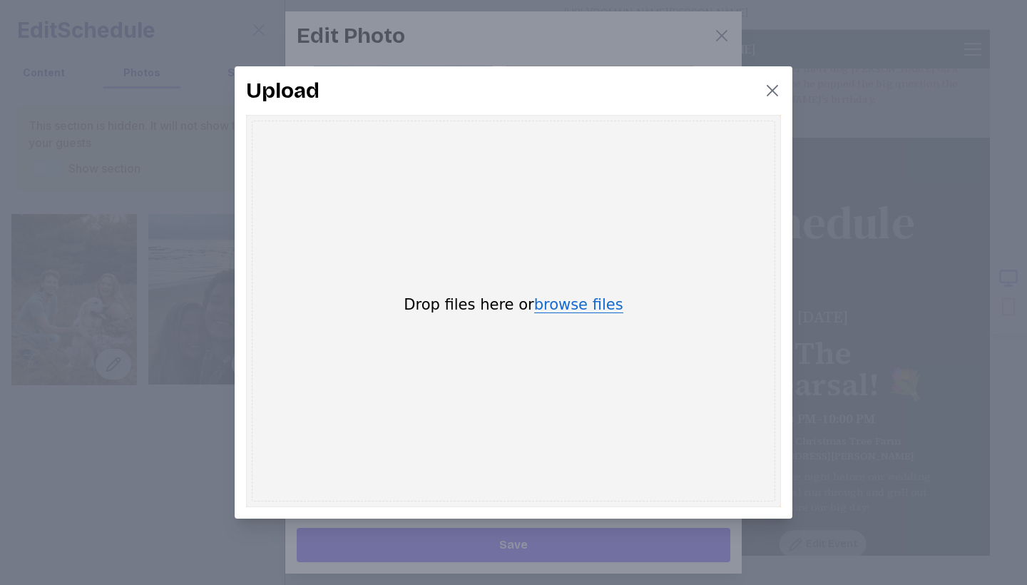
click at [560, 297] on button "browse files" at bounding box center [578, 305] width 89 height 16
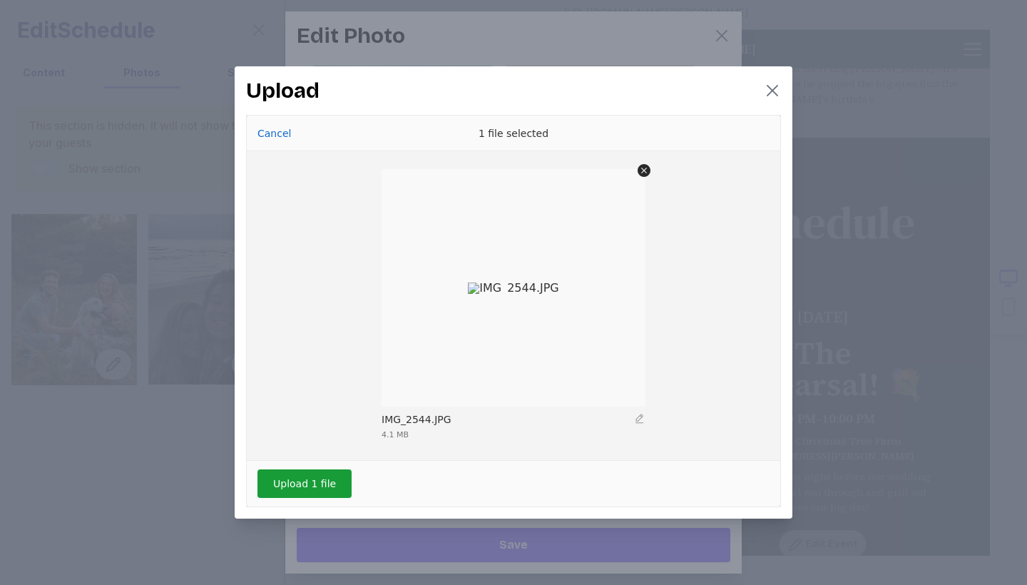
click at [312, 480] on button "Upload 1 file" at bounding box center [304, 483] width 94 height 29
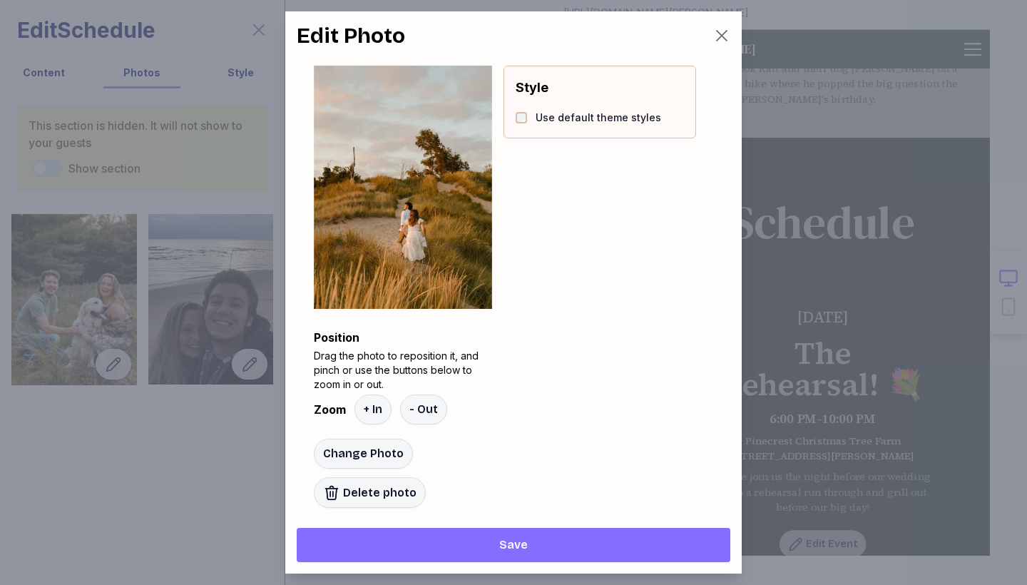
click at [423, 223] on div at bounding box center [408, 186] width 365 height 243
click at [423, 224] on div at bounding box center [408, 187] width 365 height 243
click at [515, 545] on span "Save" at bounding box center [513, 544] width 29 height 17
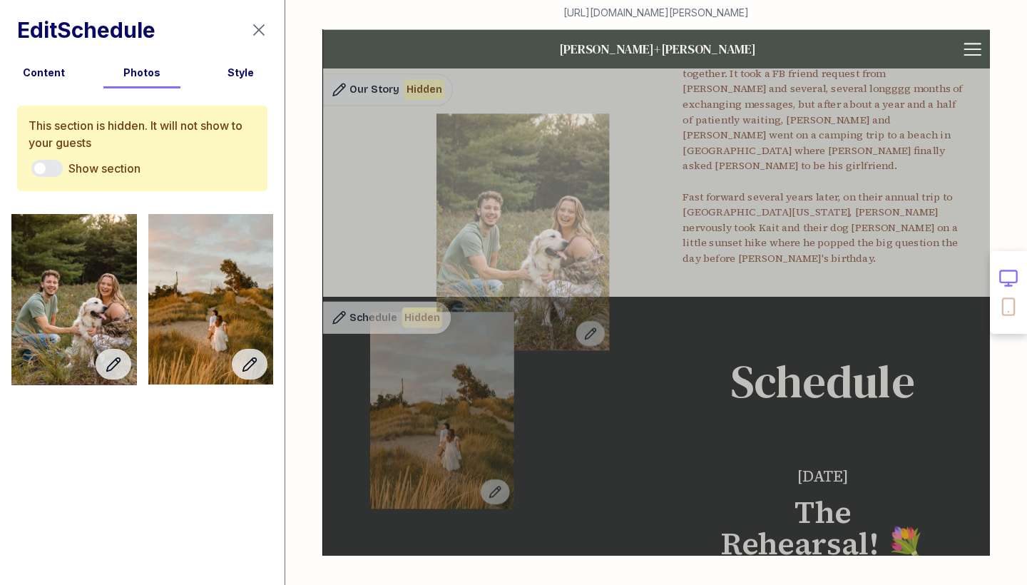
click at [254, 27] on icon "button" at bounding box center [258, 29] width 17 height 17
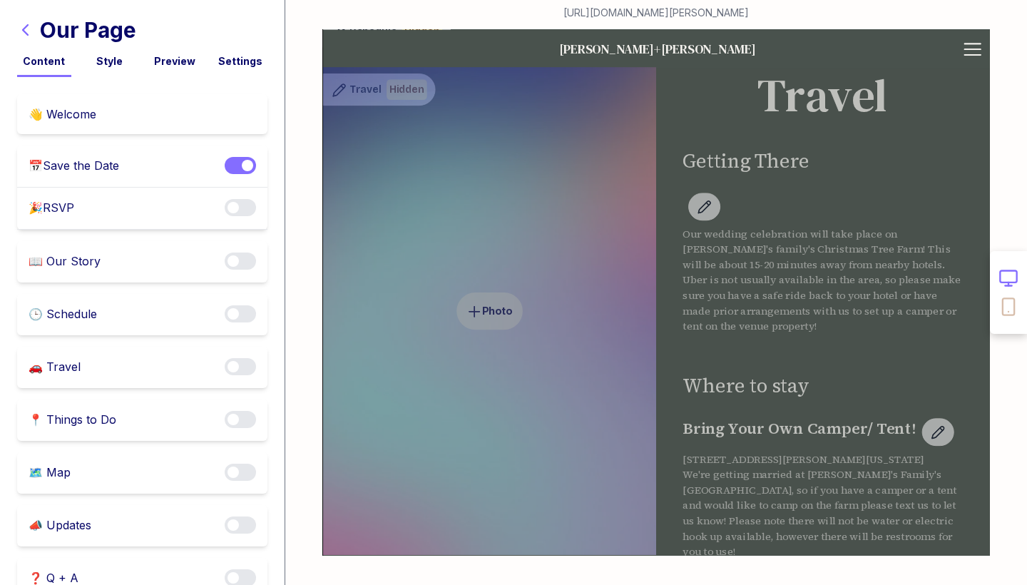
scroll to position [3324, 0]
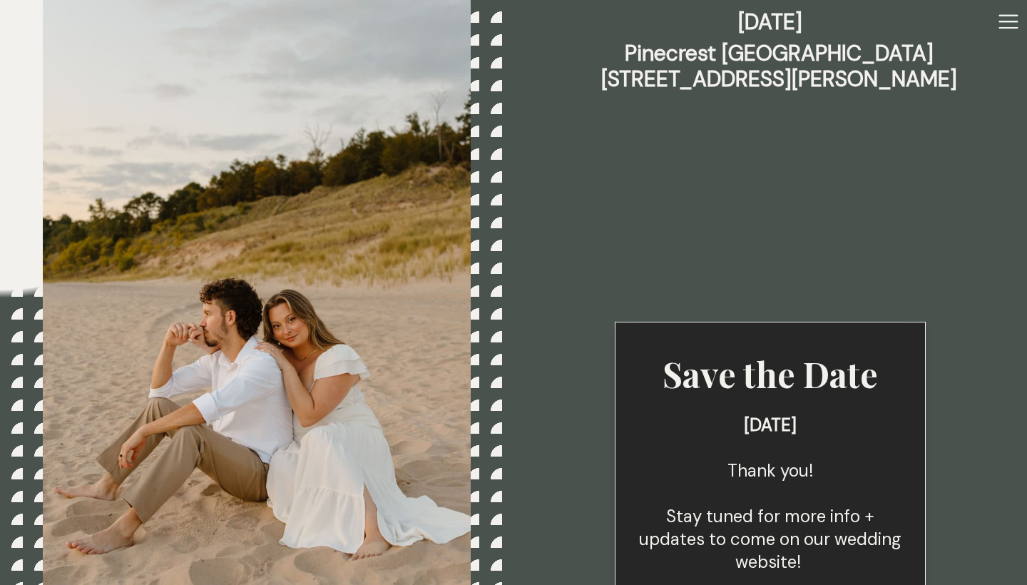
scroll to position [435, 0]
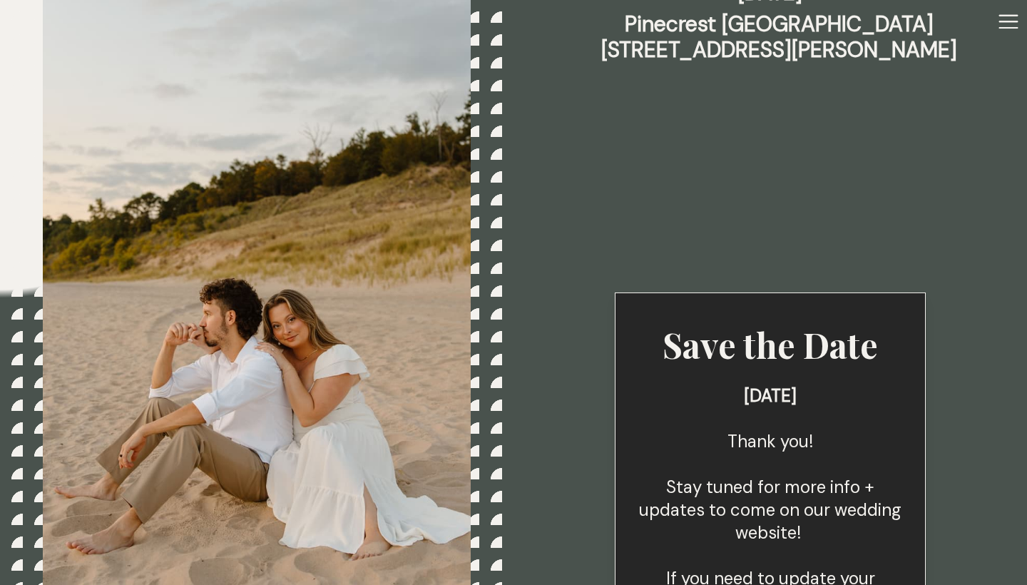
click at [447, 333] on img at bounding box center [257, 270] width 428 height 642
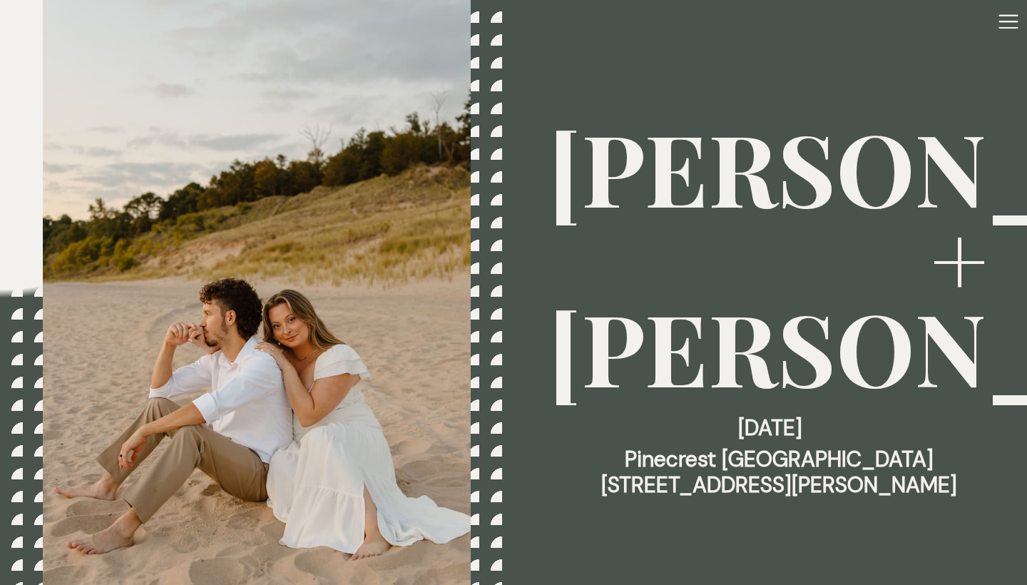
scroll to position [0, 0]
